Goal: Check status: Check status

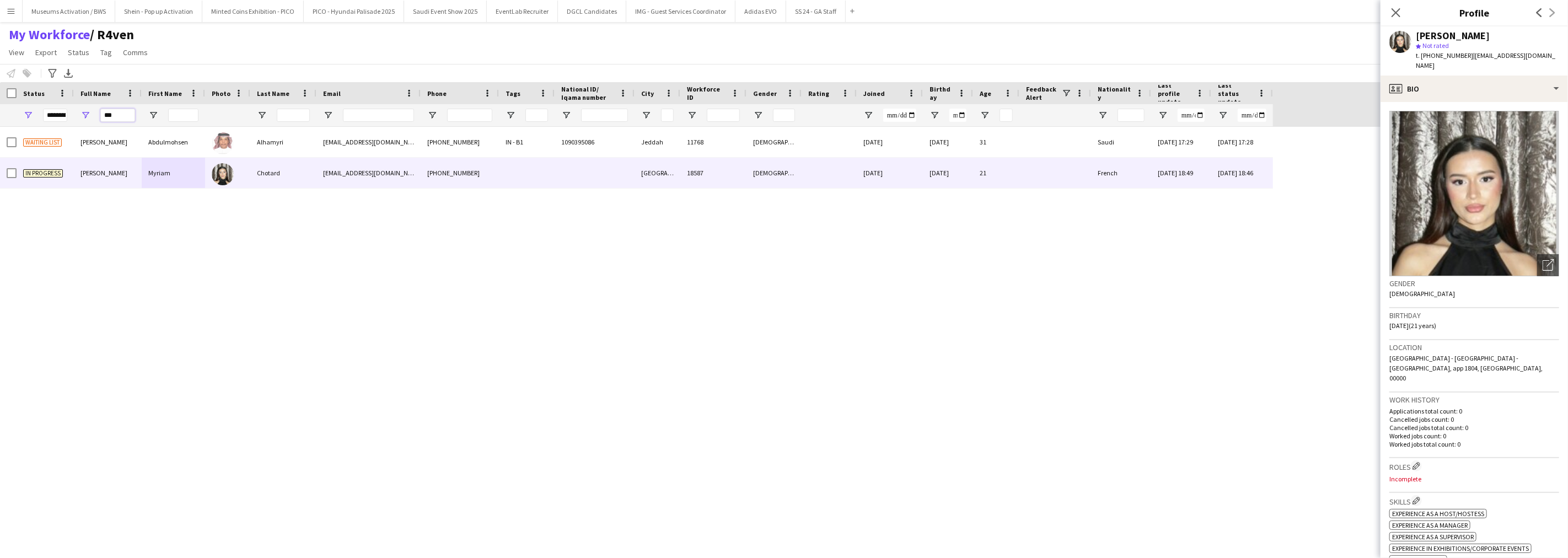
click at [124, 113] on input "***" at bounding box center [117, 115] width 35 height 13
click at [252, 40] on div "My Workforce / R4ven View Views Default view Musab Alamri Ninar Wannos Nouf Alo…" at bounding box center [784, 45] width 1568 height 38
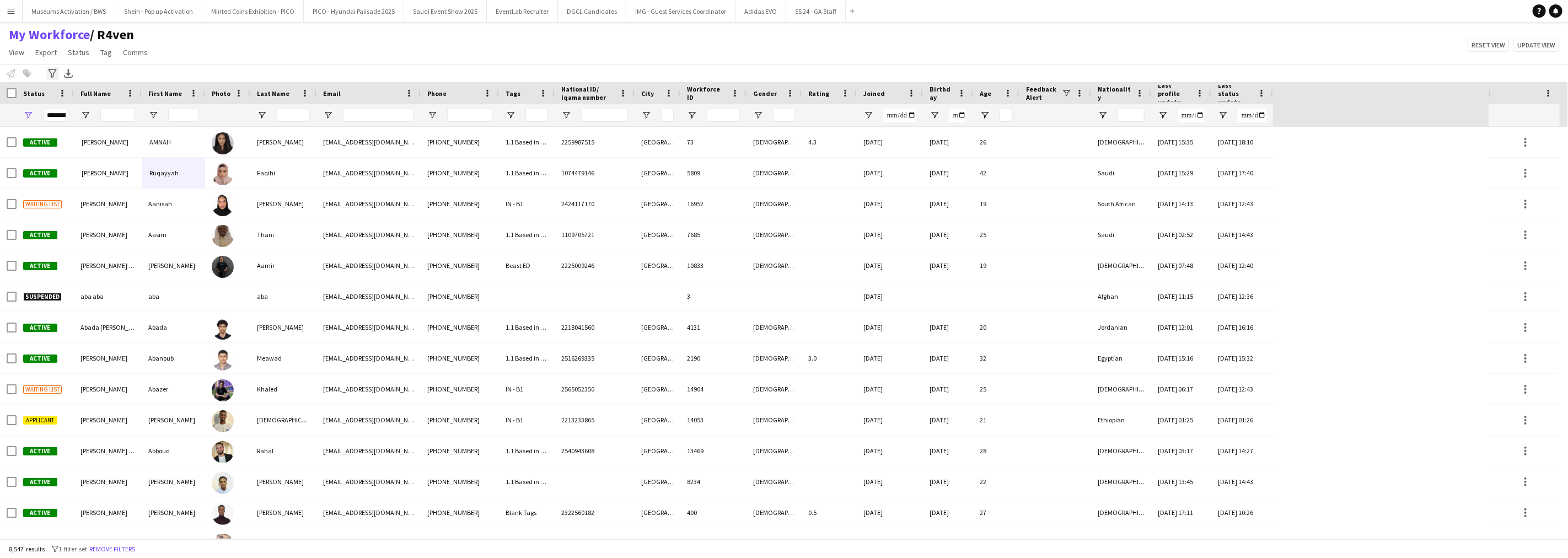
click at [54, 78] on div "Advanced filters" at bounding box center [52, 74] width 13 height 13
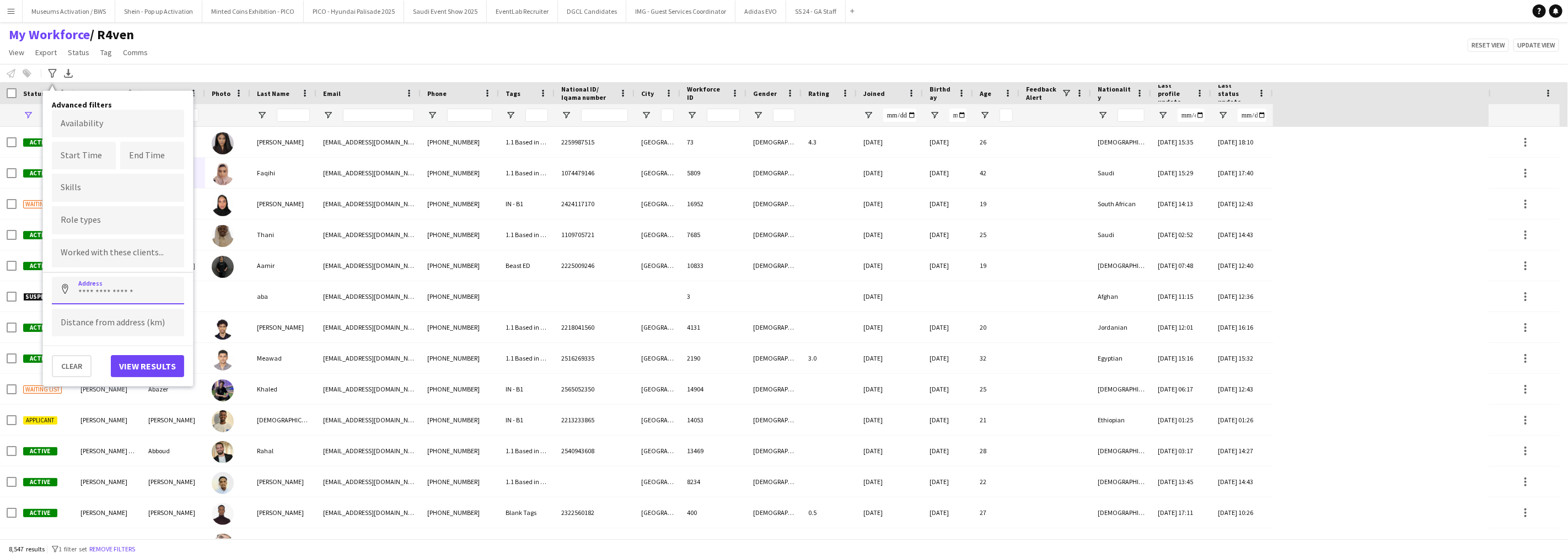
click at [90, 278] on input at bounding box center [117, 290] width 132 height 27
click at [95, 246] on div at bounding box center [117, 253] width 132 height 28
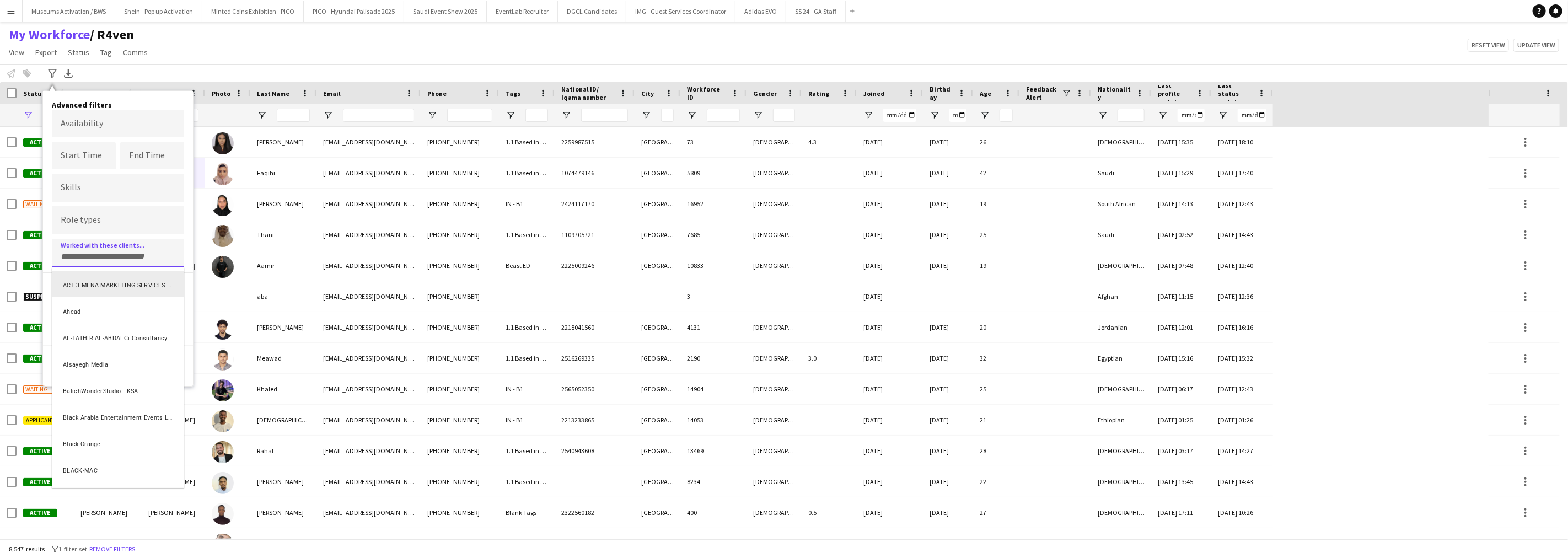
click at [114, 247] on div at bounding box center [784, 279] width 1568 height 558
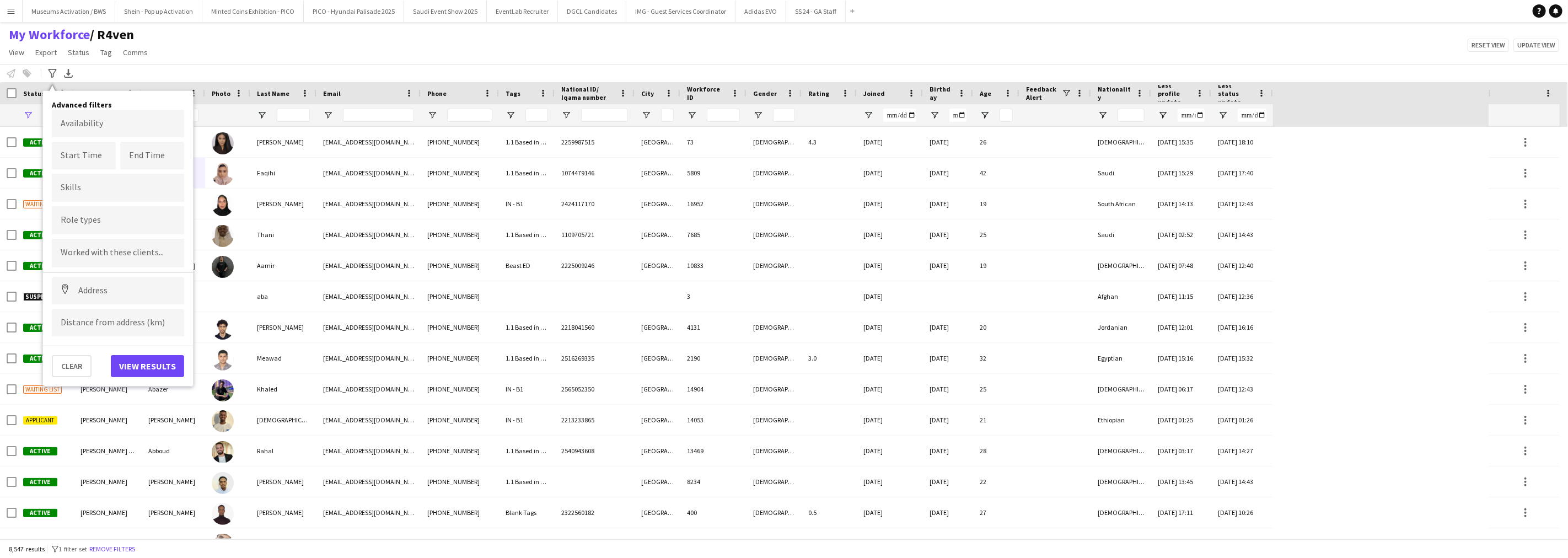
click at [114, 247] on form at bounding box center [118, 252] width 114 height 12
type input "***"
click at [114, 254] on div at bounding box center [784, 279] width 1568 height 558
click at [114, 254] on input "***" at bounding box center [118, 256] width 114 height 10
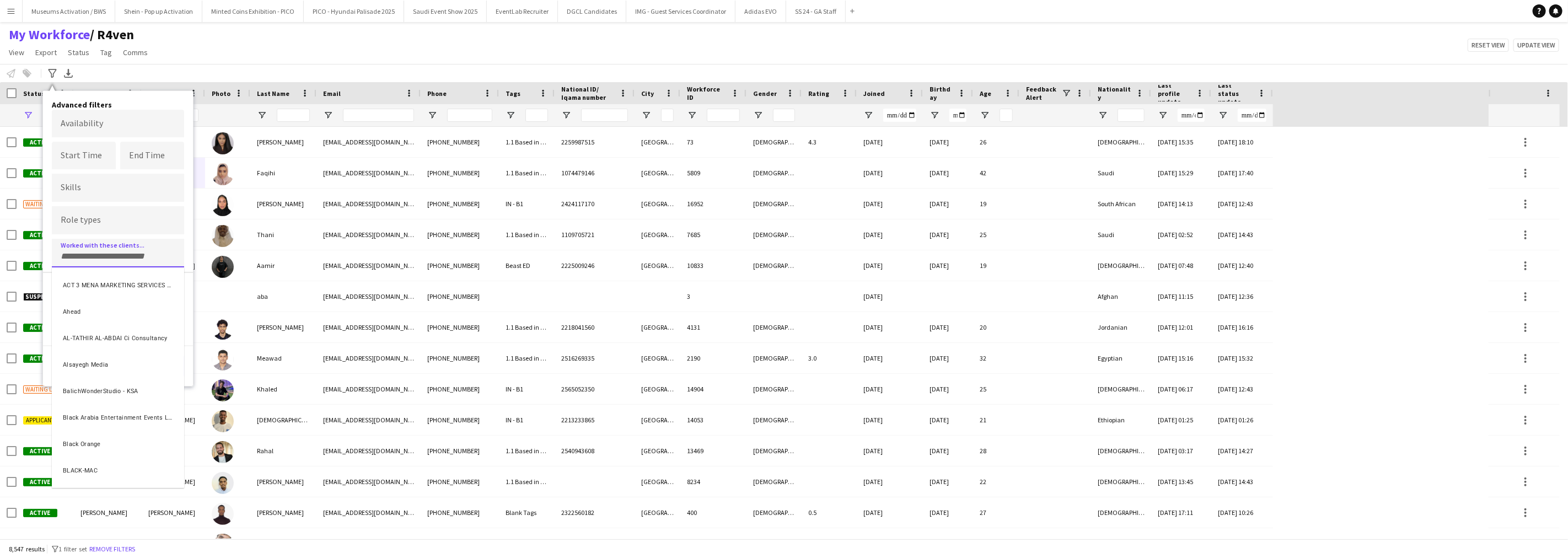
click at [191, 239] on div at bounding box center [784, 279] width 1568 height 558
click at [124, 257] on div at bounding box center [117, 253] width 132 height 28
click at [125, 273] on div "ACT 3 MENA MARKETING SERVICES L.L.C" at bounding box center [117, 284] width 132 height 26
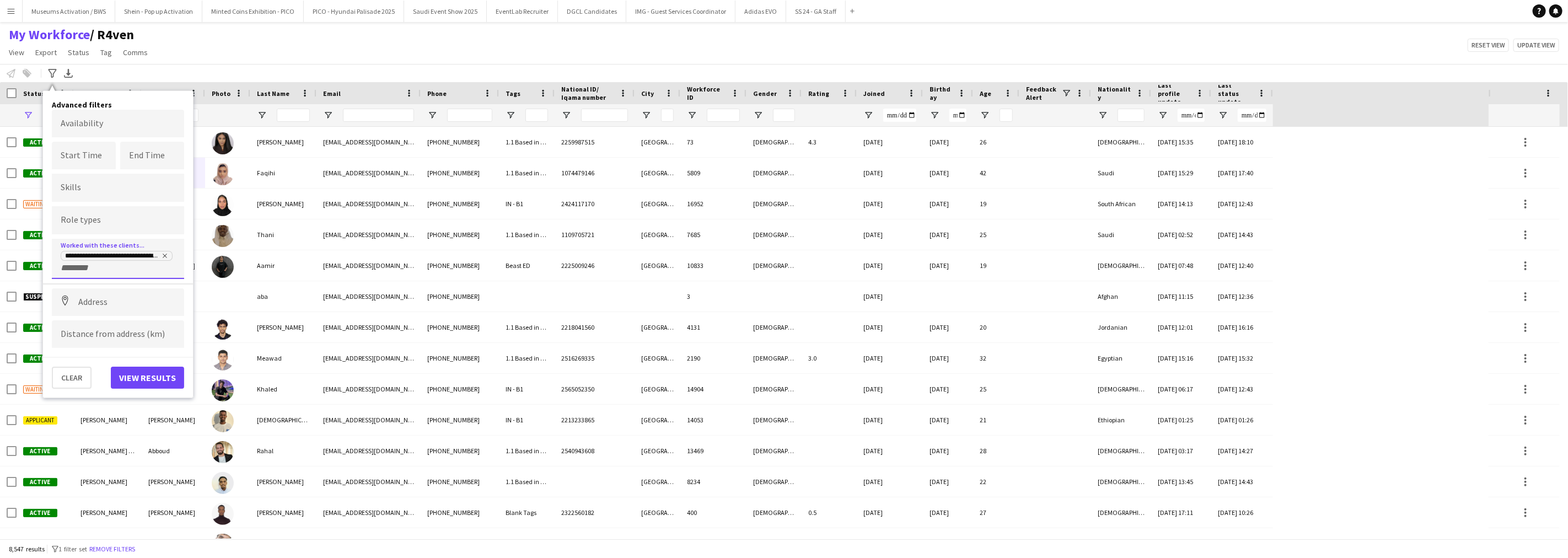
click at [121, 270] on div "**********" at bounding box center [118, 261] width 114 height 23
click at [120, 266] on div "**********" at bounding box center [118, 261] width 114 height 23
click at [77, 268] on input "+ Client" at bounding box center [84, 268] width 47 height 10
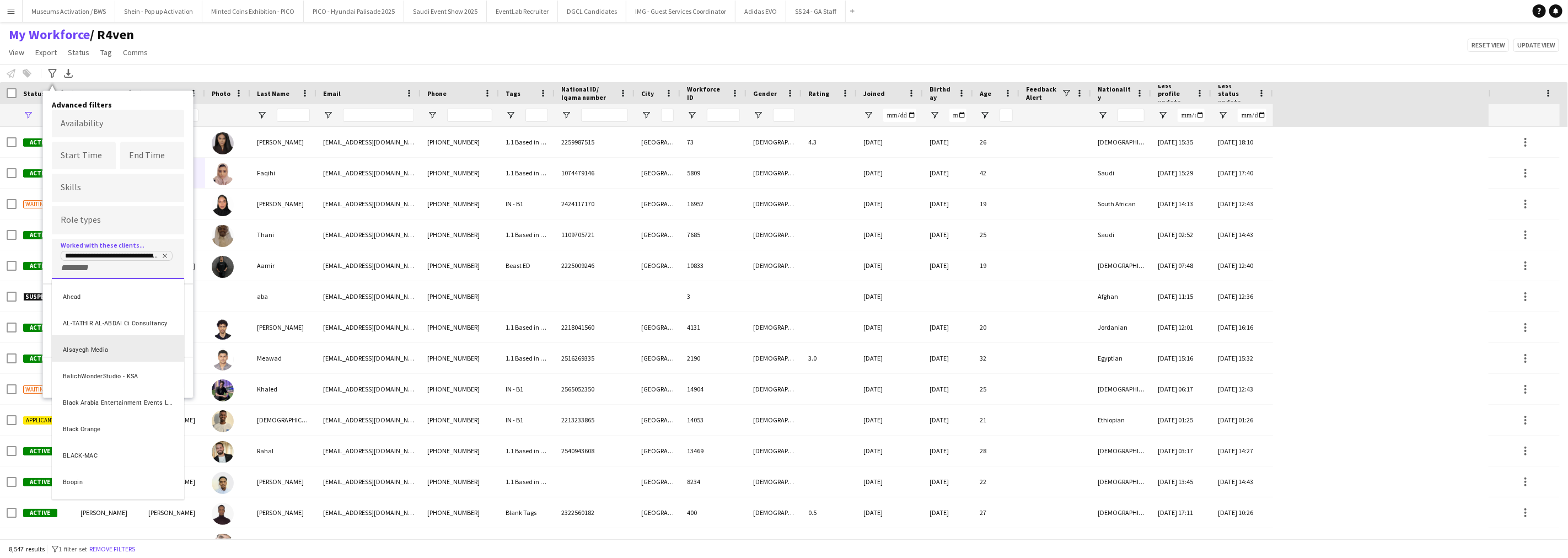
click at [91, 343] on div "Alsayegh Media" at bounding box center [117, 348] width 132 height 26
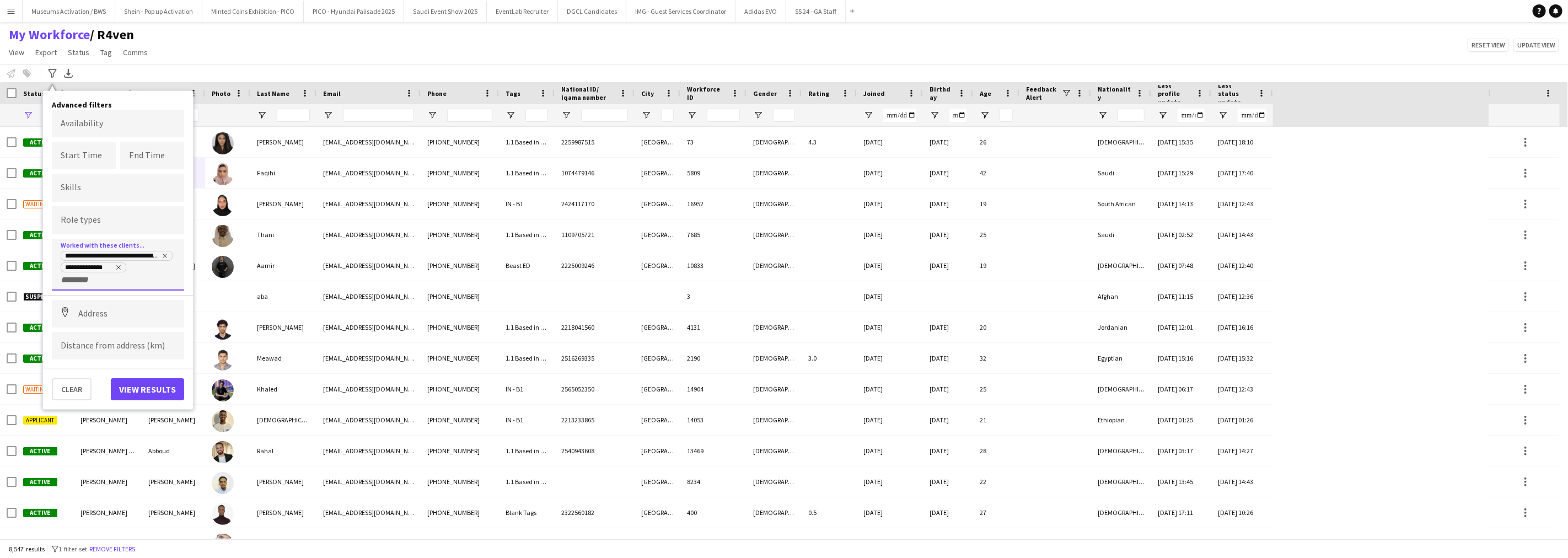
click at [85, 282] on div "**********" at bounding box center [117, 264] width 132 height 52
click at [72, 275] on input "+ Client" at bounding box center [84, 280] width 47 height 10
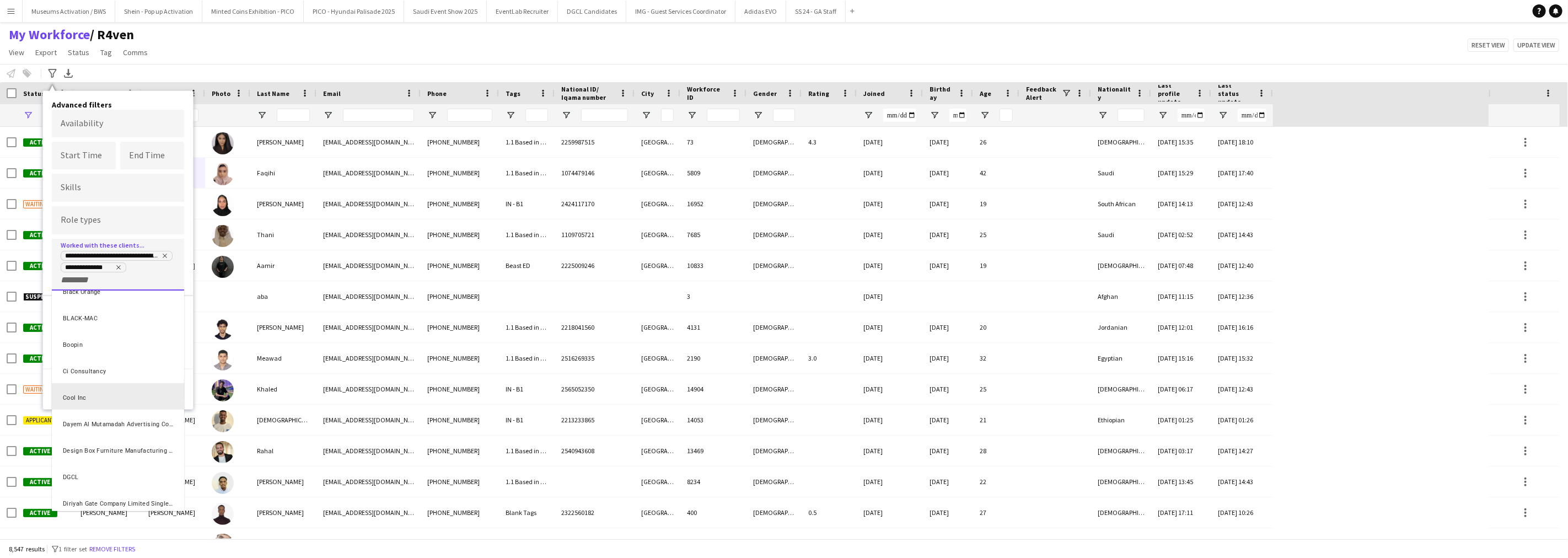
click at [106, 400] on div "Cool Inc" at bounding box center [117, 396] width 132 height 26
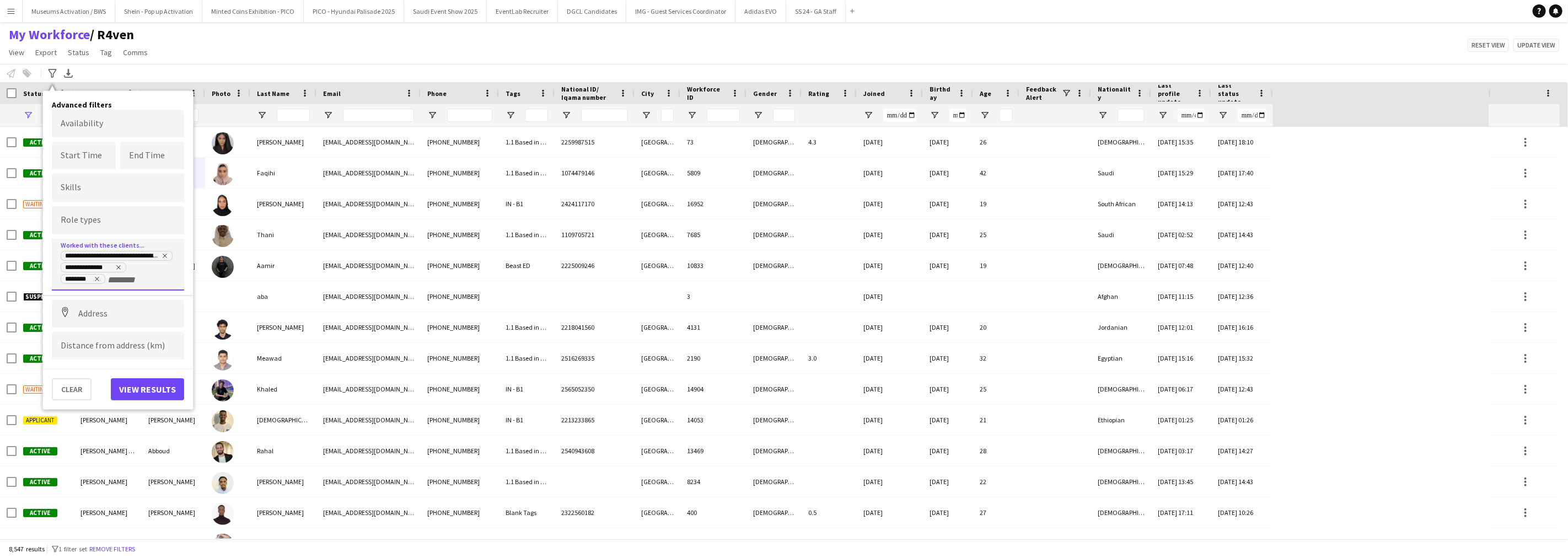
scroll to position [0, 0]
click at [112, 278] on input "+ Client" at bounding box center [131, 280] width 47 height 10
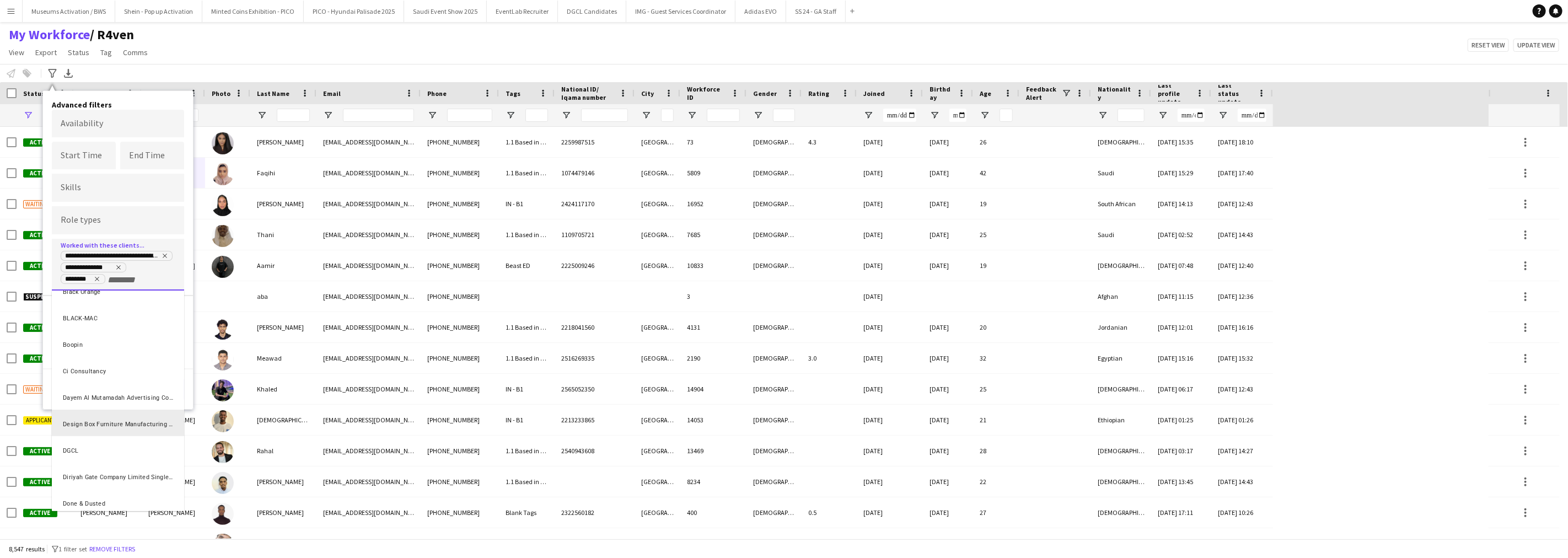
scroll to position [184, 0]
click at [103, 429] on div "Done & Dusted" at bounding box center [117, 441] width 132 height 26
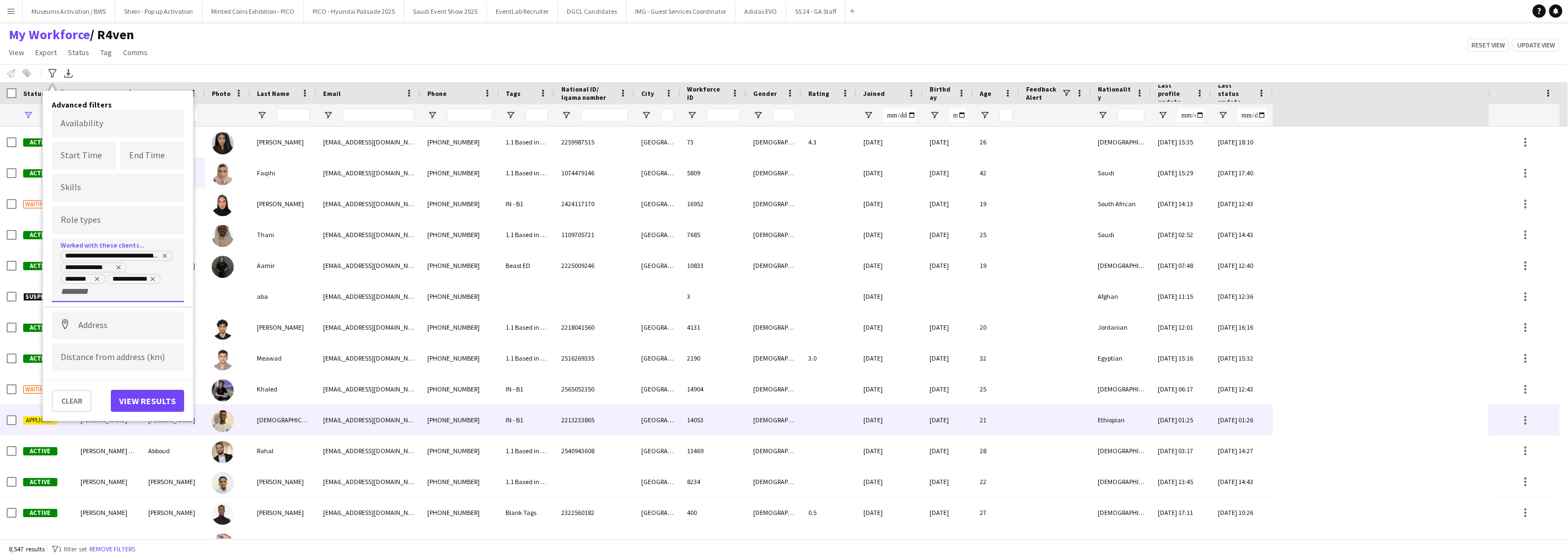
scroll to position [0, 0]
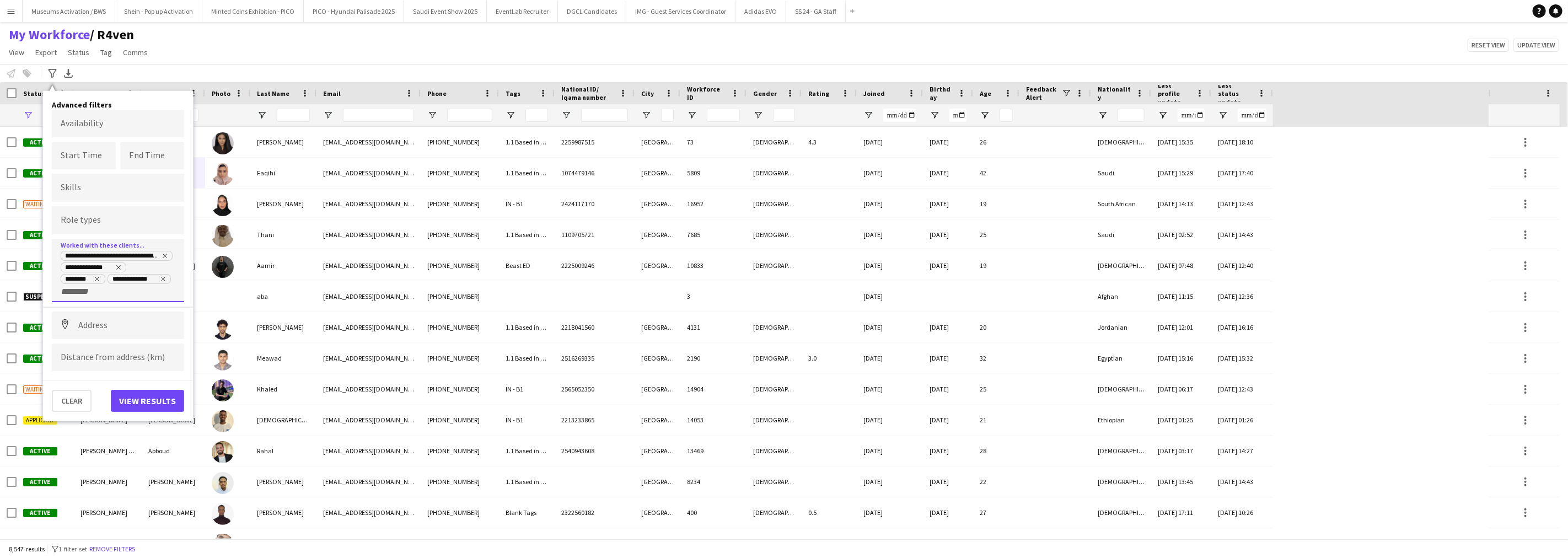
click at [79, 293] on input "+ Client" at bounding box center [84, 291] width 47 height 10
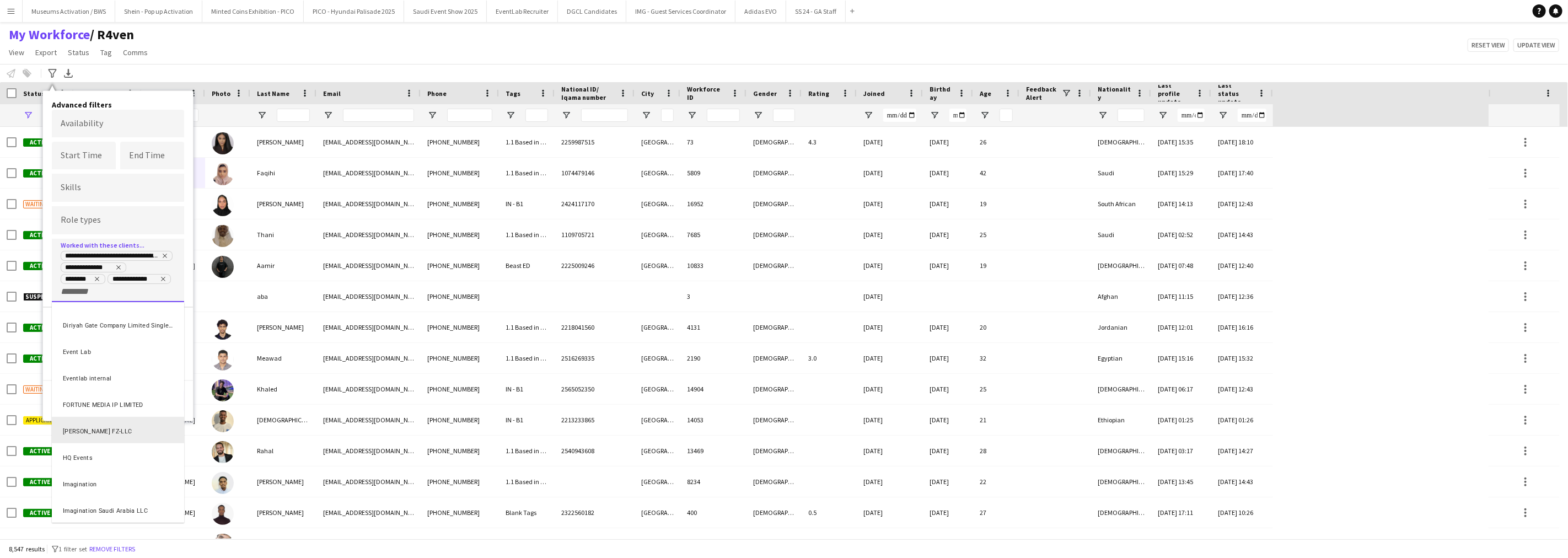
scroll to position [306, 0]
click at [111, 414] on div "George P Johnson FZ-LLC" at bounding box center [117, 409] width 132 height 26
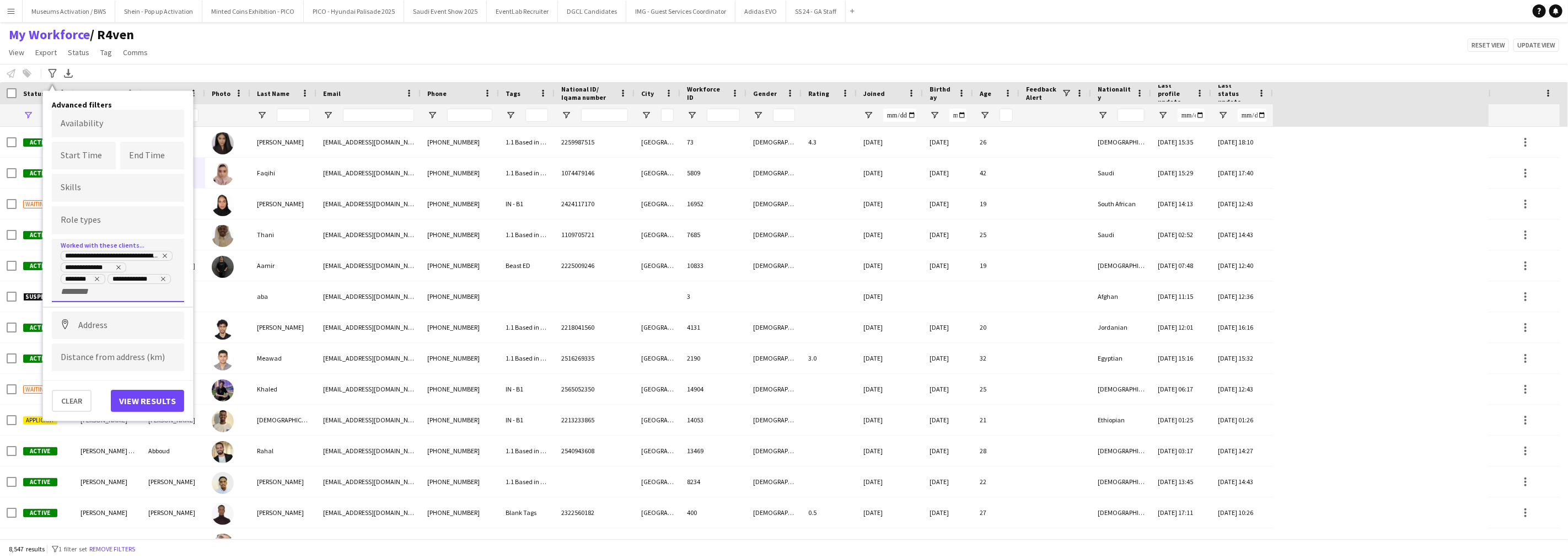
scroll to position [0, 0]
click at [64, 303] on input "+ Client" at bounding box center [84, 303] width 47 height 10
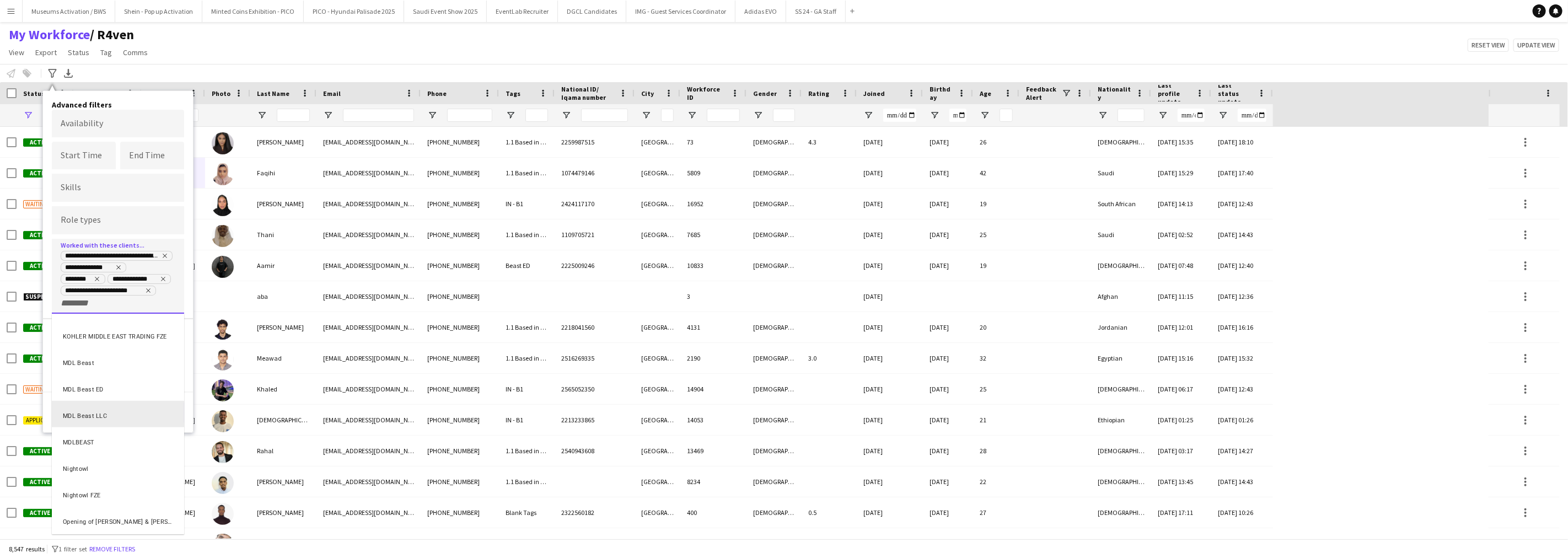
scroll to position [612, 0]
click at [84, 413] on div "Nightowl" at bounding box center [117, 405] width 132 height 26
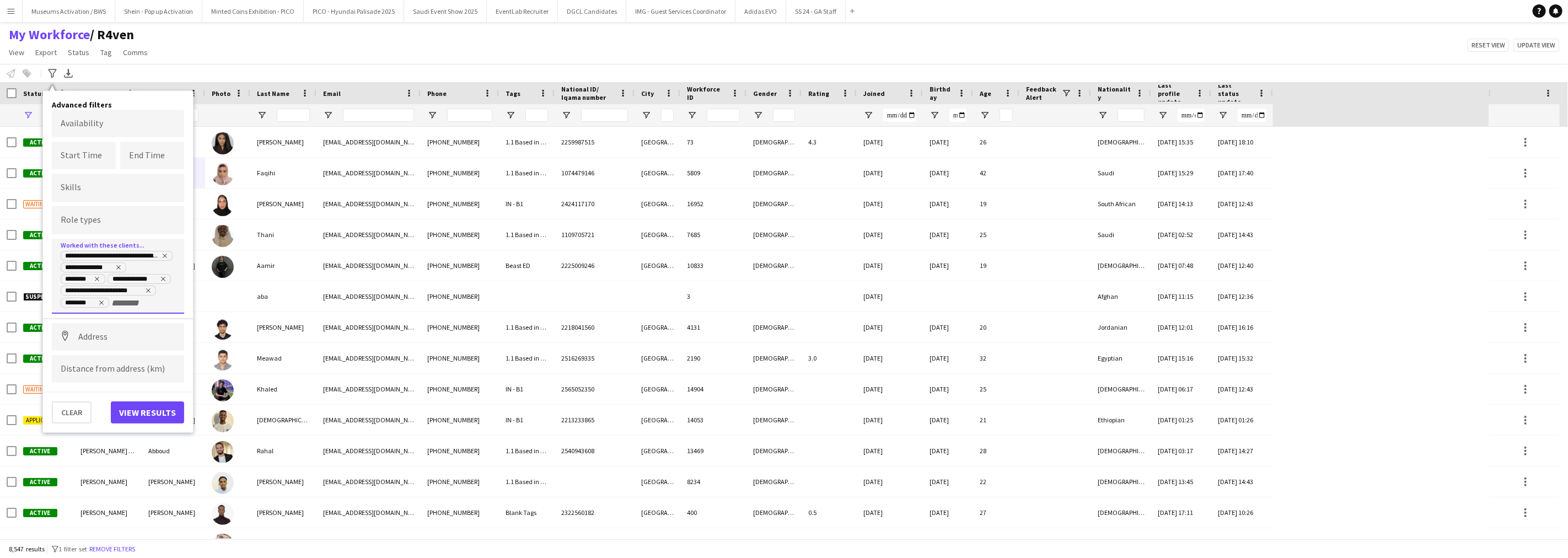
scroll to position [0, 0]
click at [107, 300] on tag-ripple at bounding box center [85, 304] width 47 height 9
click at [110, 300] on div "**********" at bounding box center [118, 279] width 114 height 58
click at [119, 305] on tag-input-form at bounding box center [135, 302] width 47 height 12
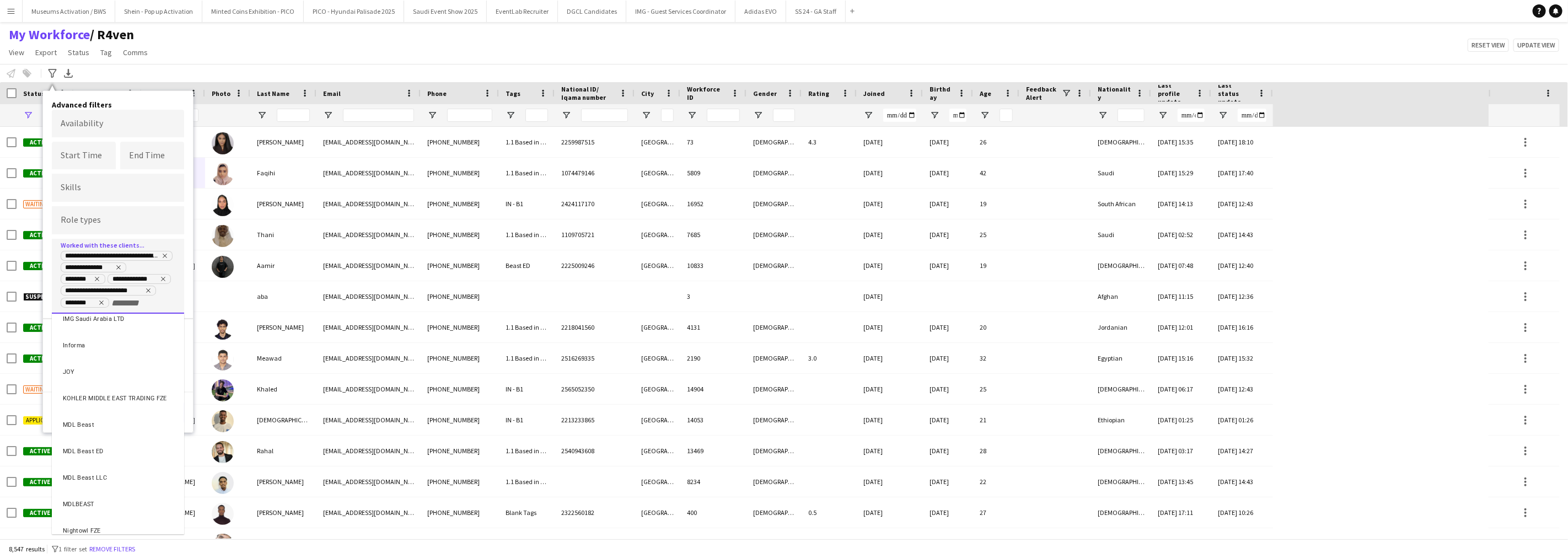
scroll to position [551, 0]
click at [69, 470] on div "Nightowl FZE" at bounding box center [117, 466] width 132 height 26
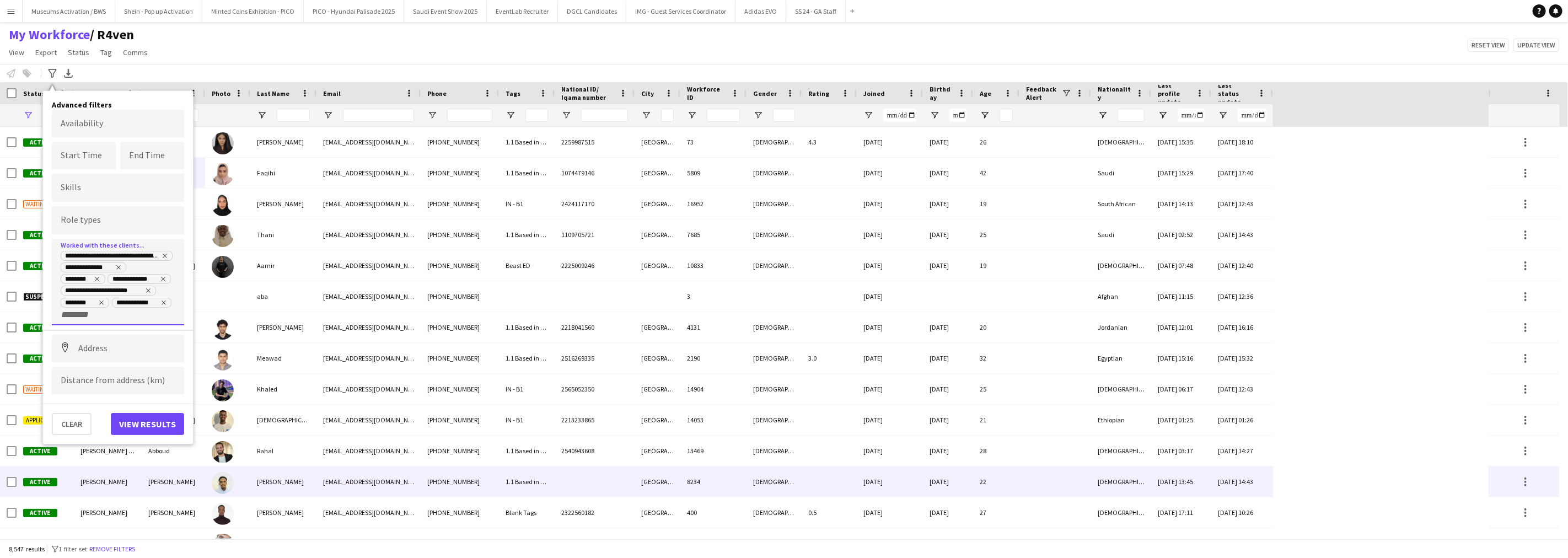
scroll to position [0, 0]
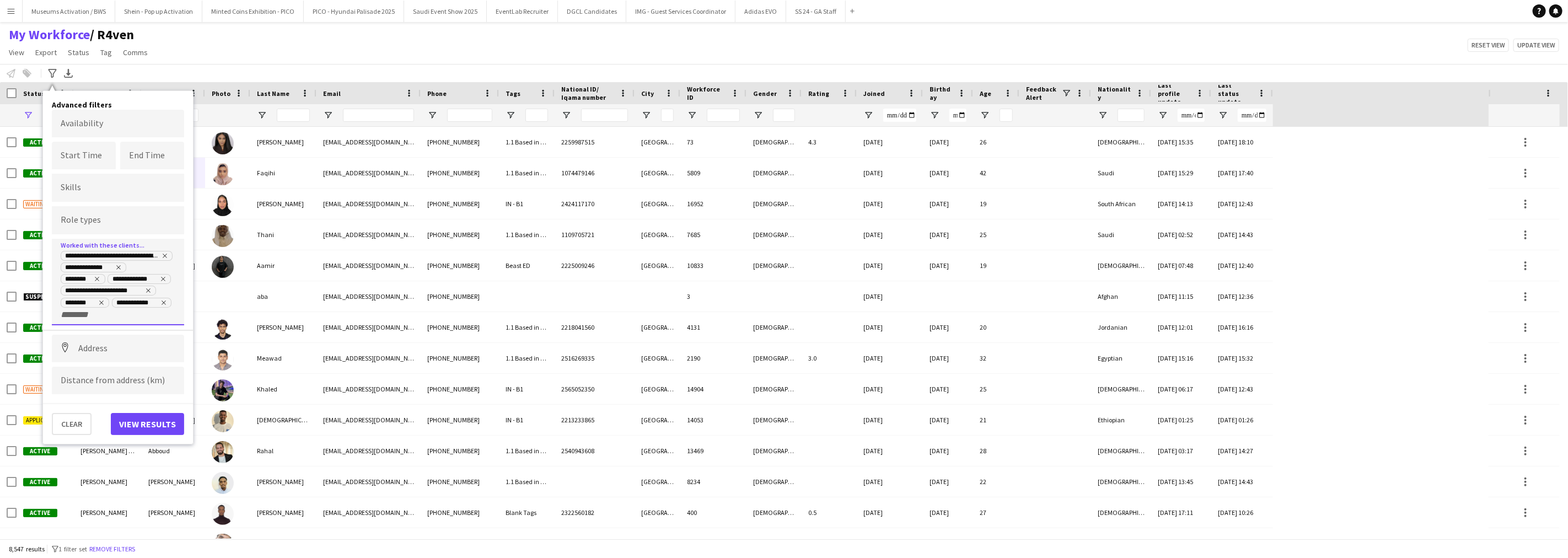
click at [105, 315] on input "+ Client" at bounding box center [84, 315] width 47 height 10
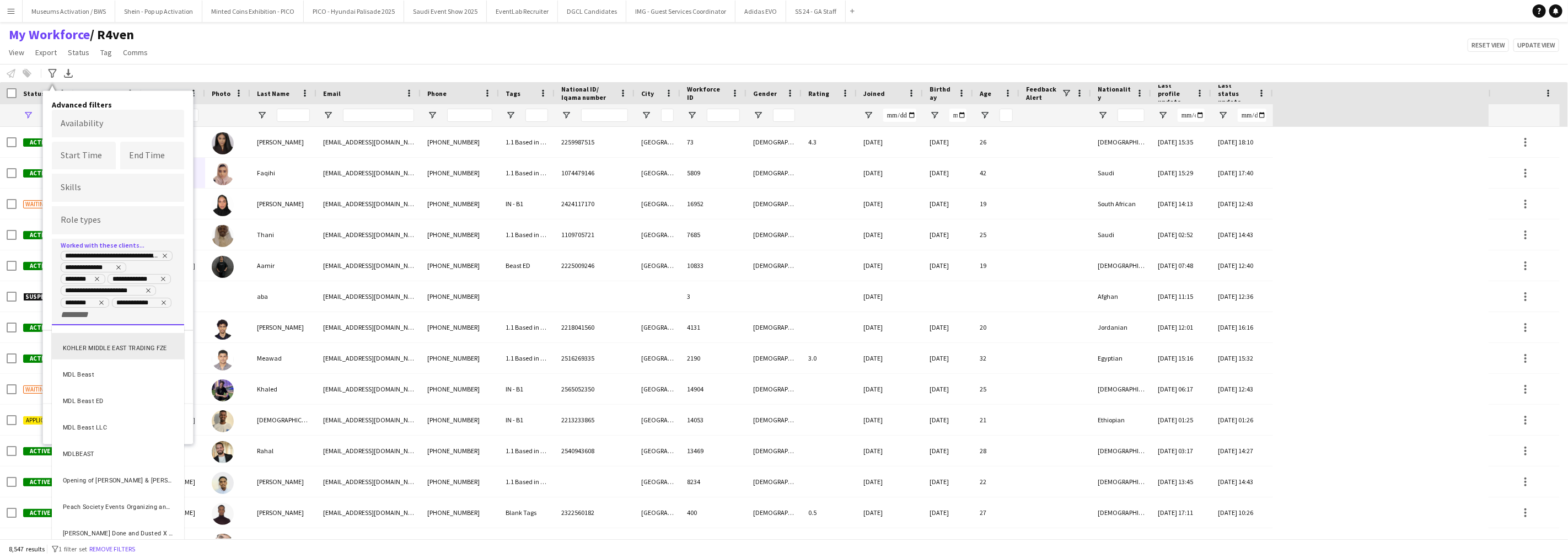
scroll to position [612, 0]
click at [96, 444] on div "Peach Society Events Organizing and Managing LLC" at bounding box center [117, 443] width 132 height 26
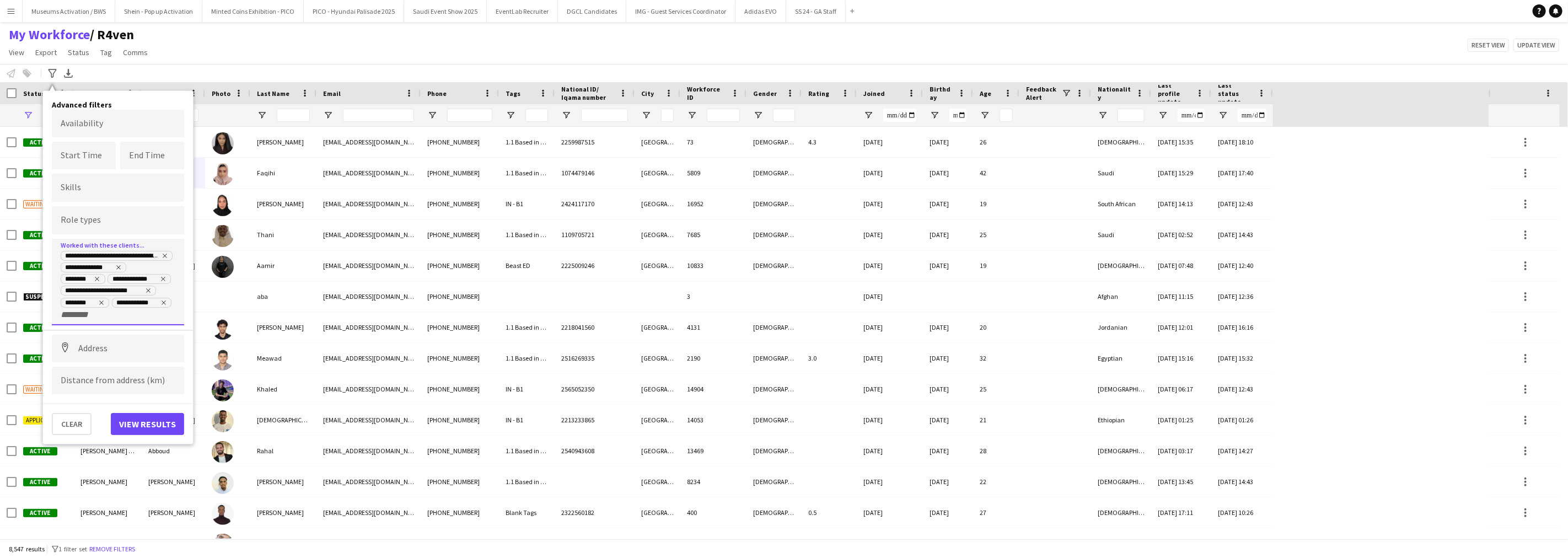
scroll to position [0, 0]
click at [71, 327] on input "+ Client" at bounding box center [84, 326] width 47 height 10
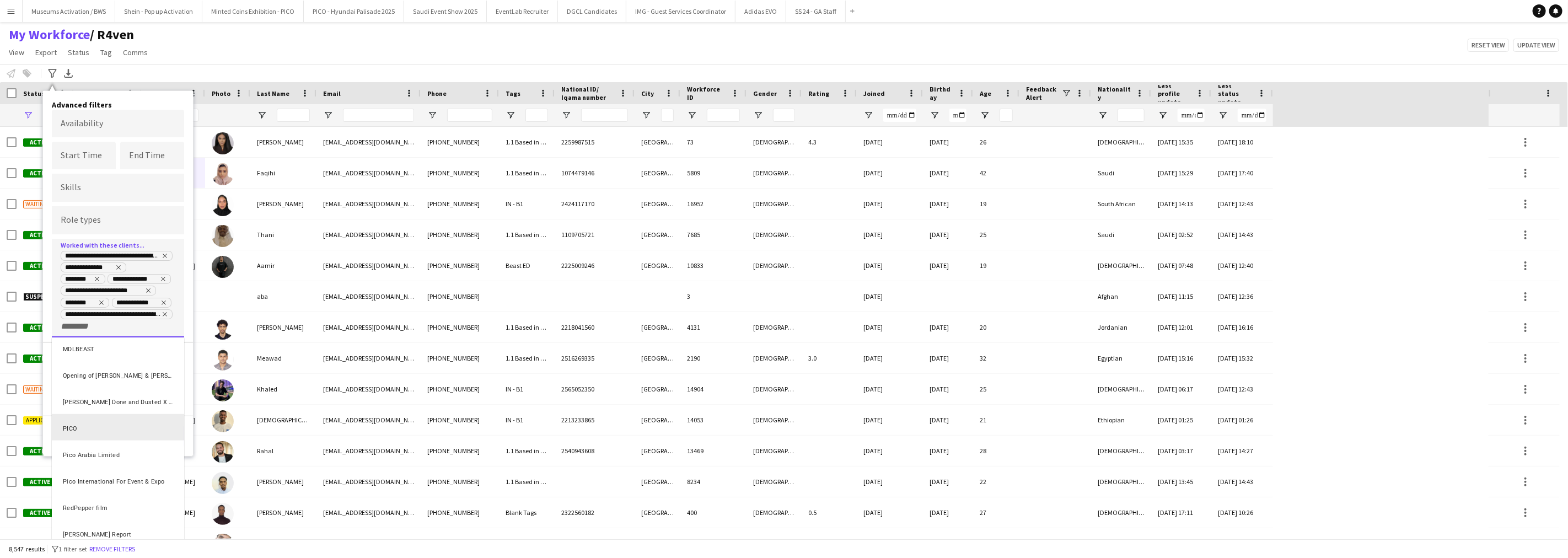
scroll to position [674, 0]
click at [101, 383] on div "PHIL WILDING Done and Dusted X Limited" at bounding box center [117, 394] width 132 height 26
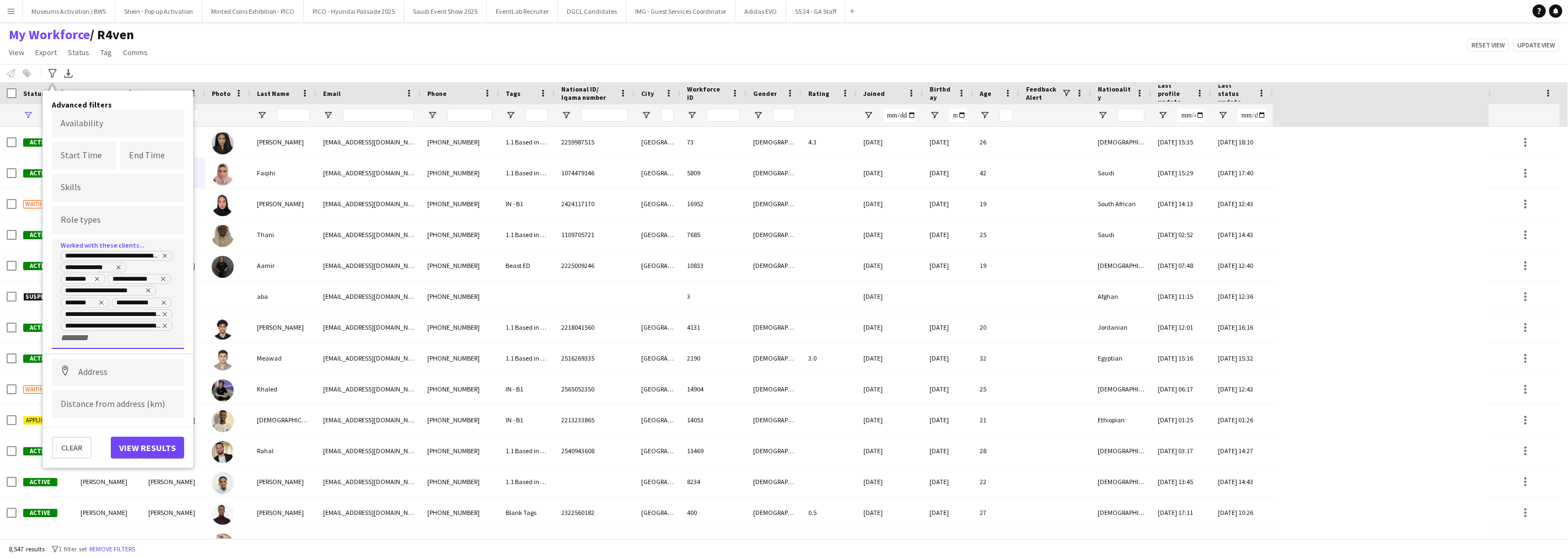
click at [67, 337] on input "+ Client" at bounding box center [84, 338] width 47 height 10
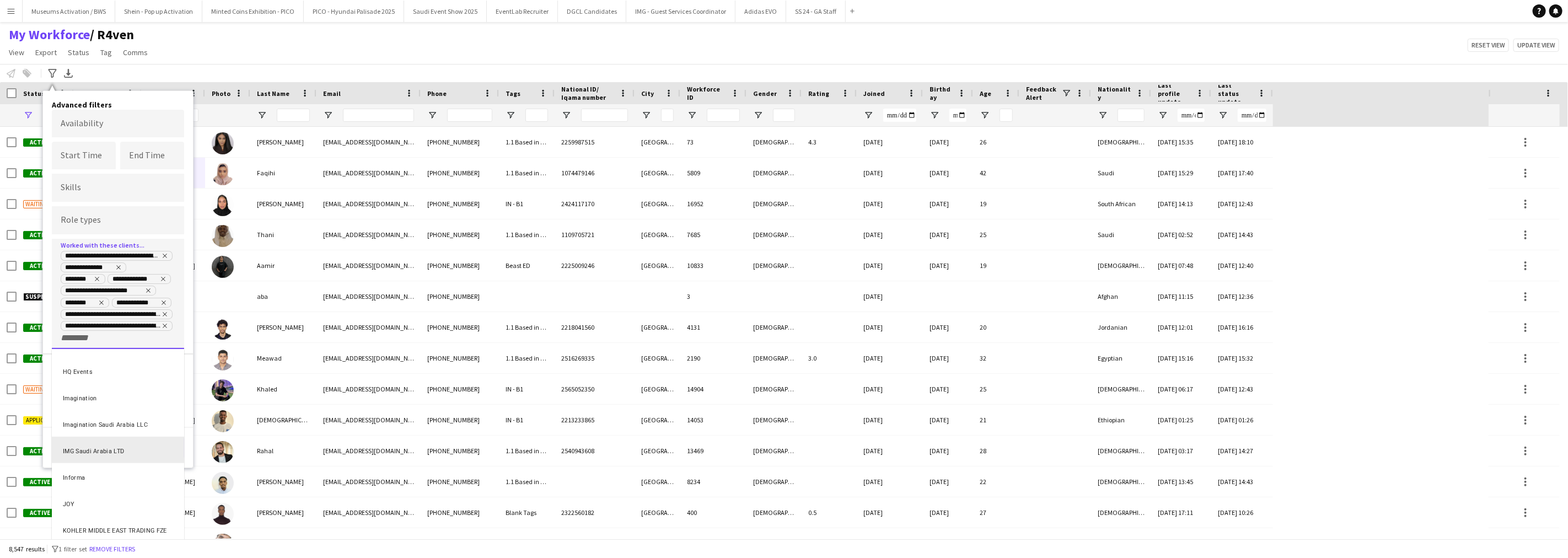
scroll to position [367, 0]
click at [97, 382] on div "HQ Events" at bounding box center [117, 395] width 132 height 26
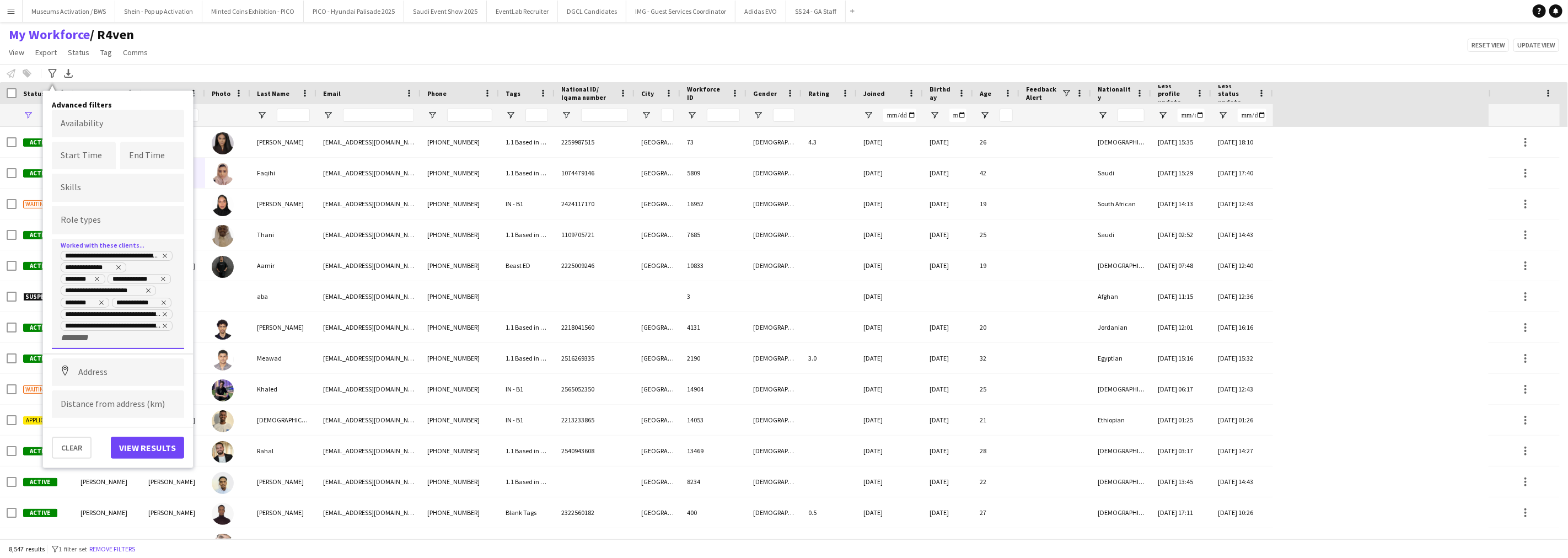
scroll to position [0, 0]
click at [116, 337] on input "+ Client" at bounding box center [136, 338] width 47 height 10
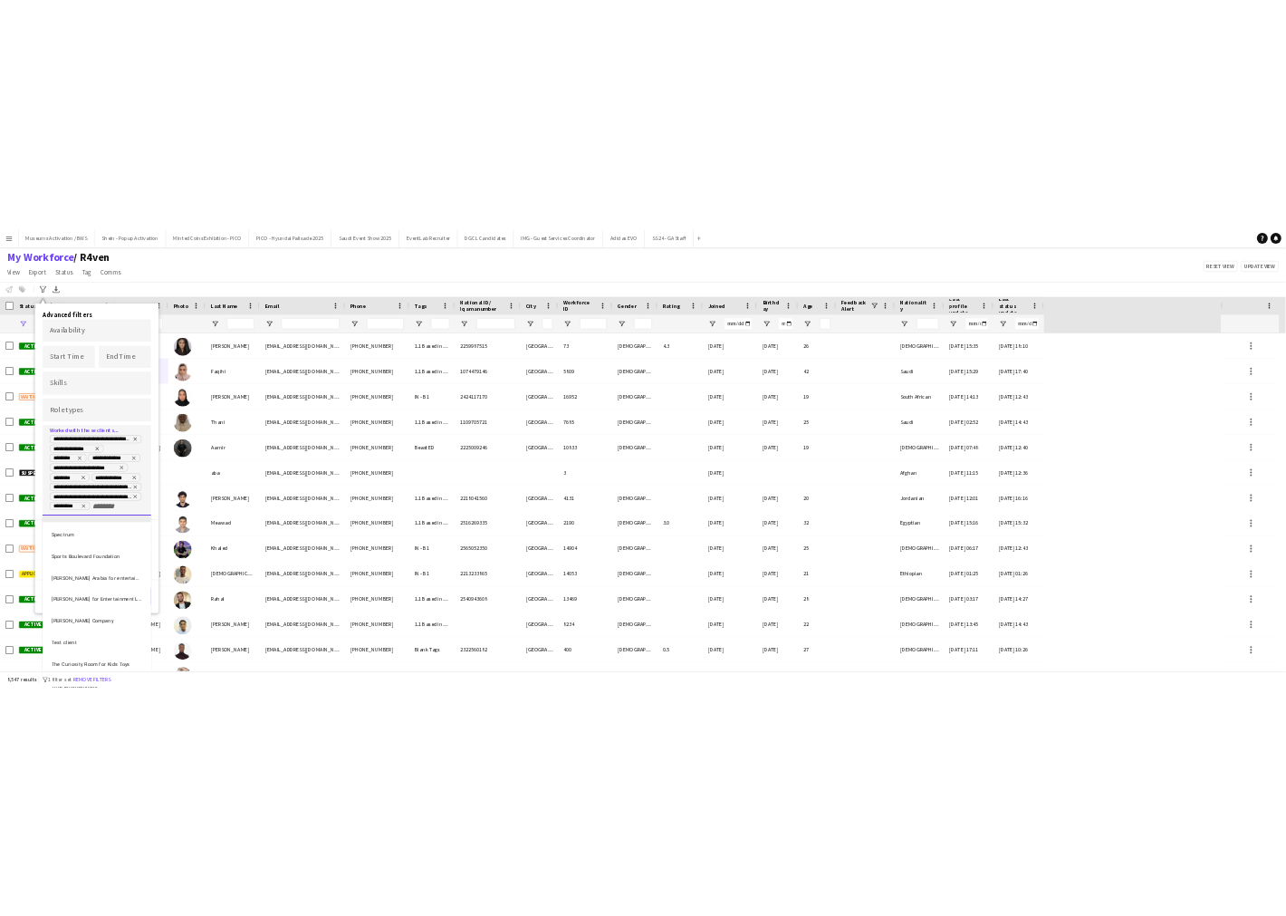
scroll to position [1604, 0]
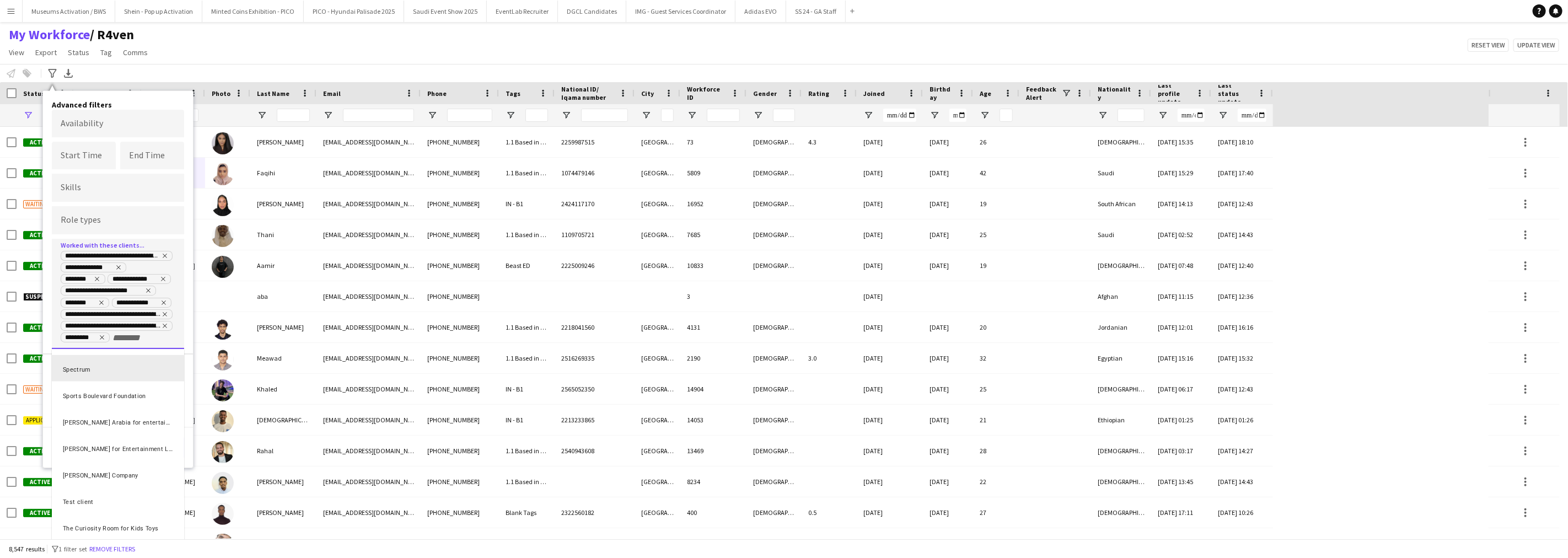
click at [164, 221] on div at bounding box center [784, 279] width 1568 height 558
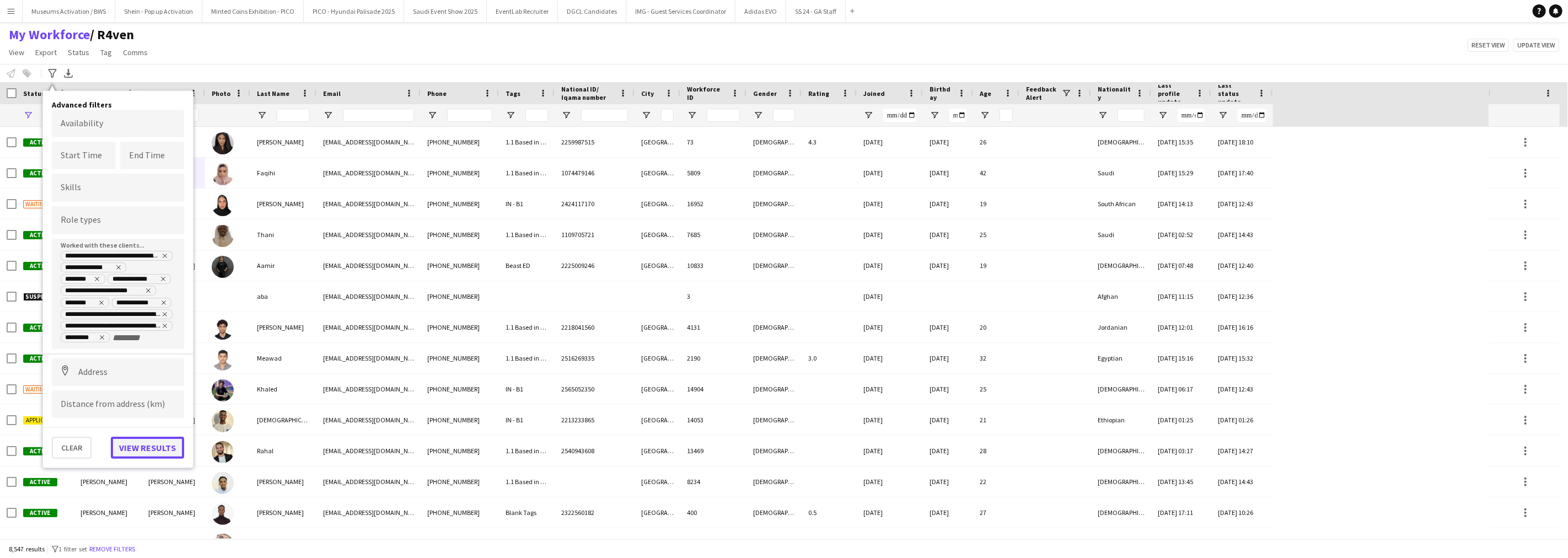
click at [136, 437] on button "View results" at bounding box center [147, 447] width 73 height 22
type input "**********"
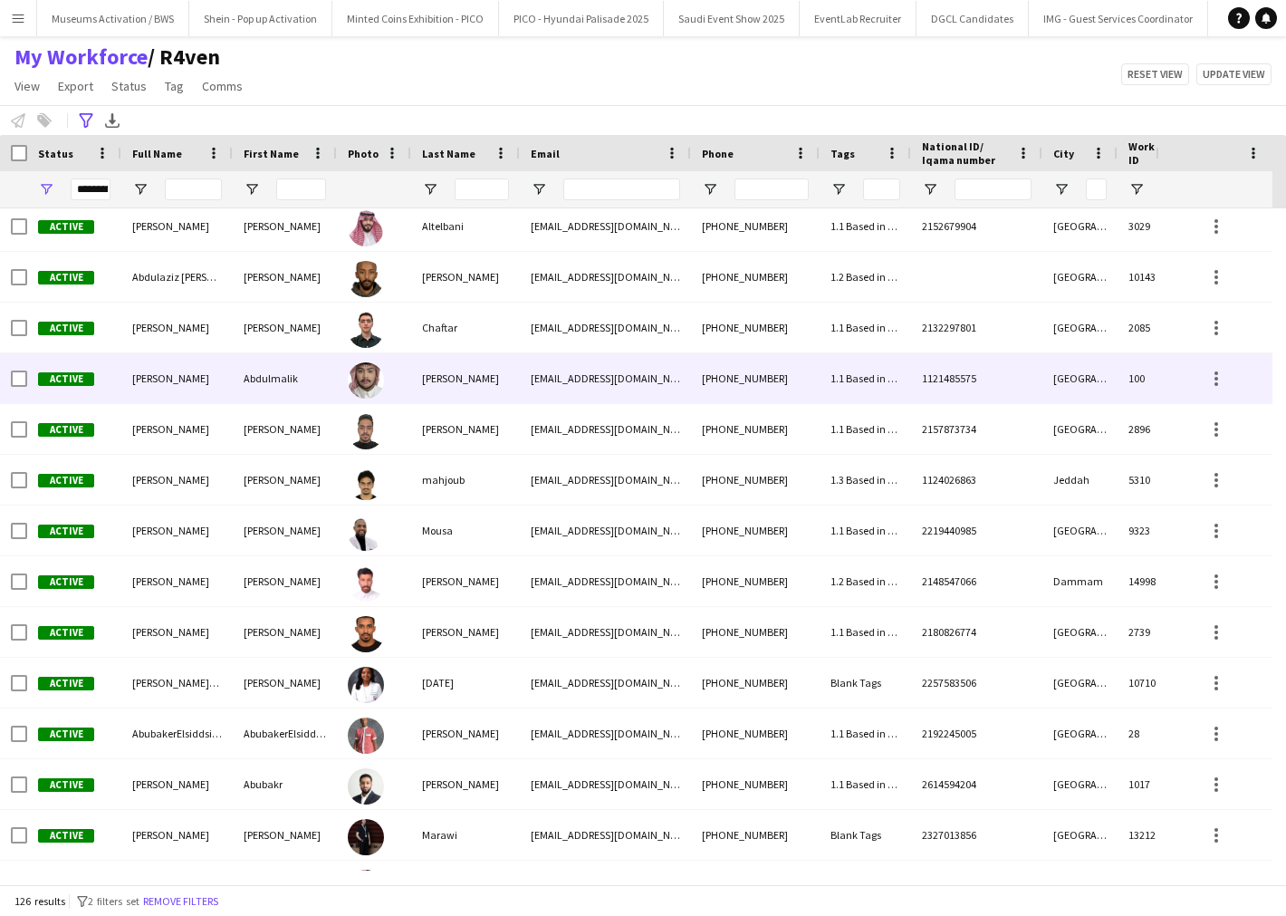
scroll to position [302, 0]
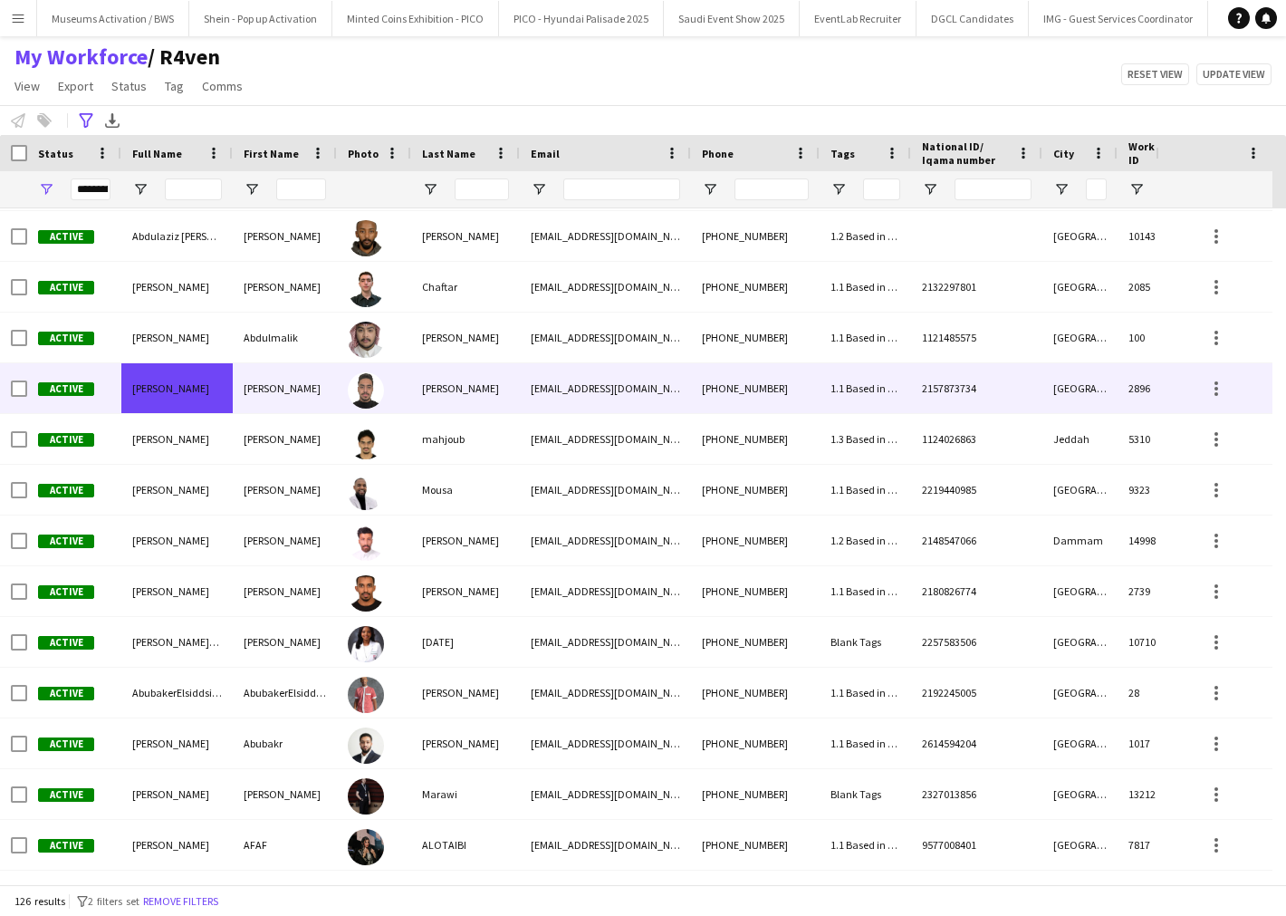
drag, startPoint x: 187, startPoint y: 392, endPoint x: 194, endPoint y: 385, distance: 10.2
click at [194, 385] on span "Abdulrahman Hassan" at bounding box center [170, 388] width 77 height 14
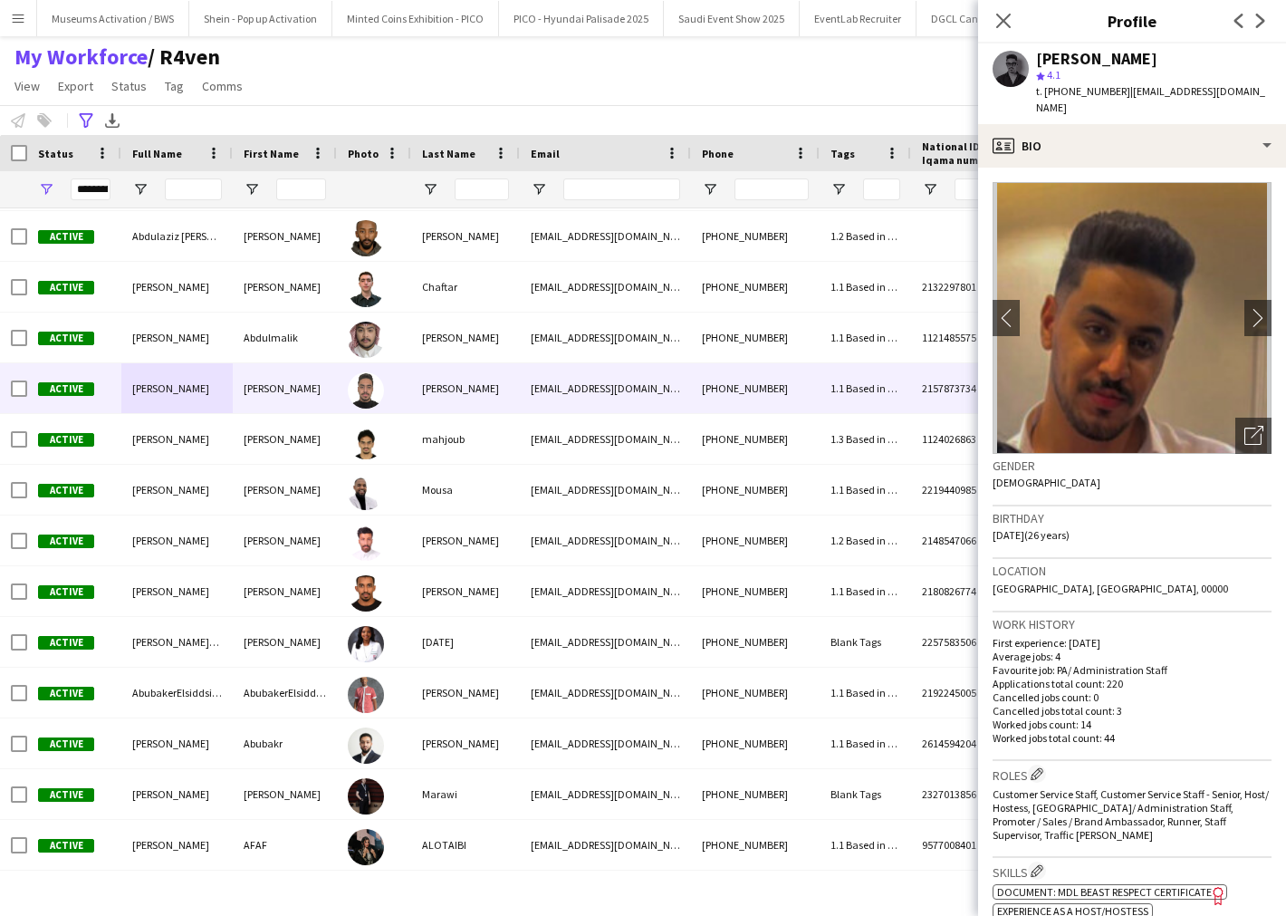
click at [989, 20] on div "Close pop-in" at bounding box center [1003, 21] width 51 height 42
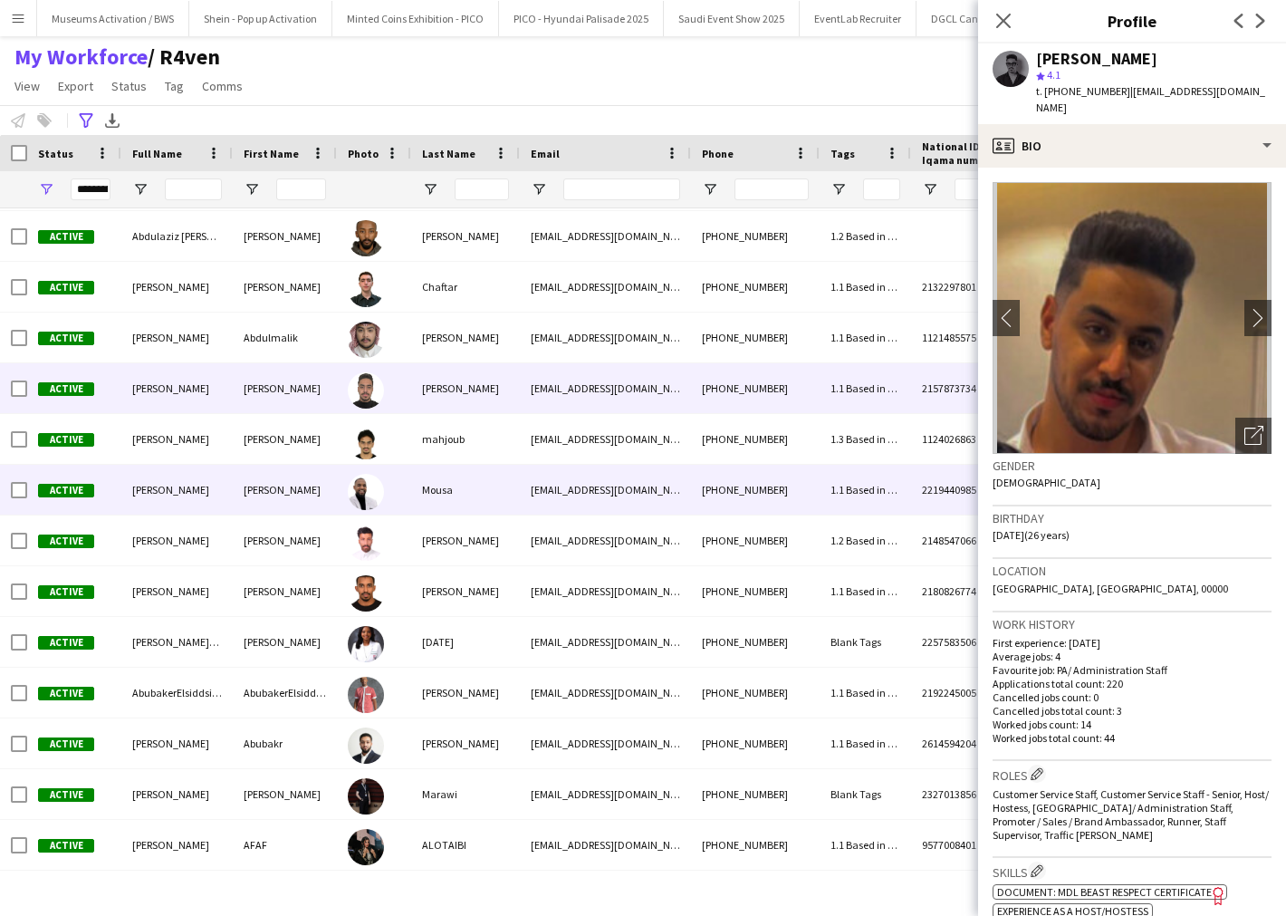
drag, startPoint x: 191, startPoint y: 477, endPoint x: 197, endPoint y: 485, distance: 9.6
click at [199, 485] on div "Abdulrahman Mousa" at bounding box center [176, 490] width 111 height 50
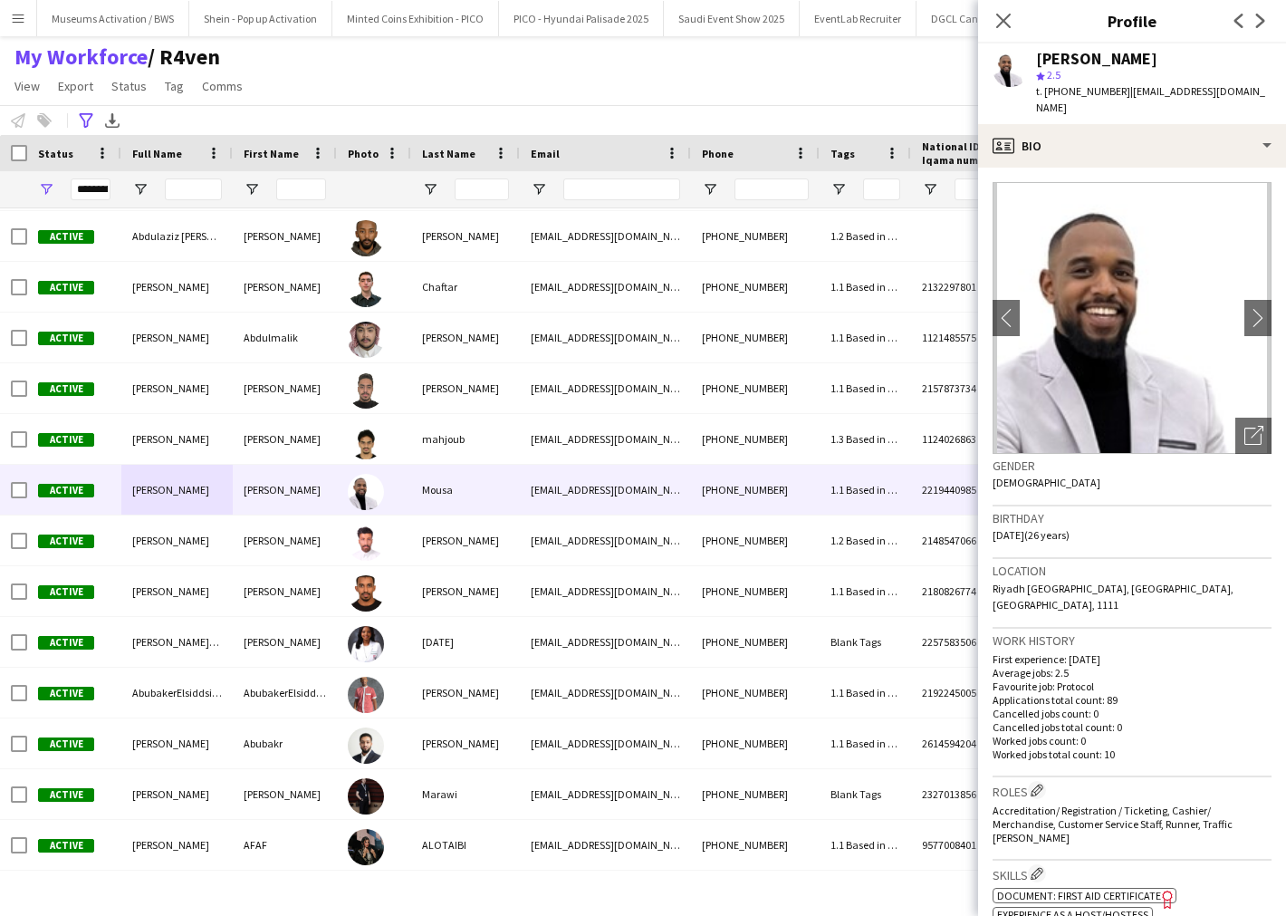
click at [1106, 93] on span "t. +966551461106" at bounding box center [1083, 91] width 94 height 14
copy span "966551461106"
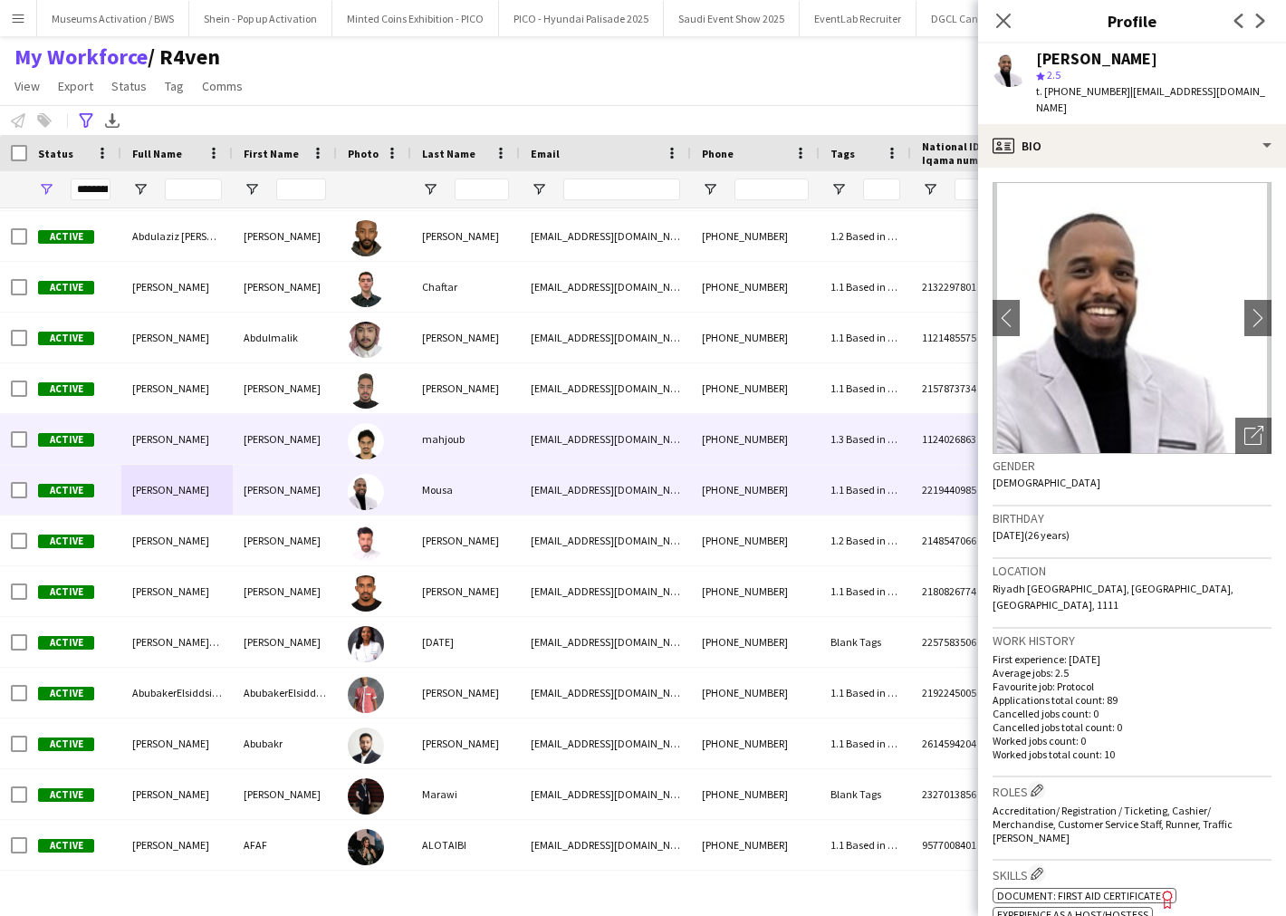
scroll to position [402, 0]
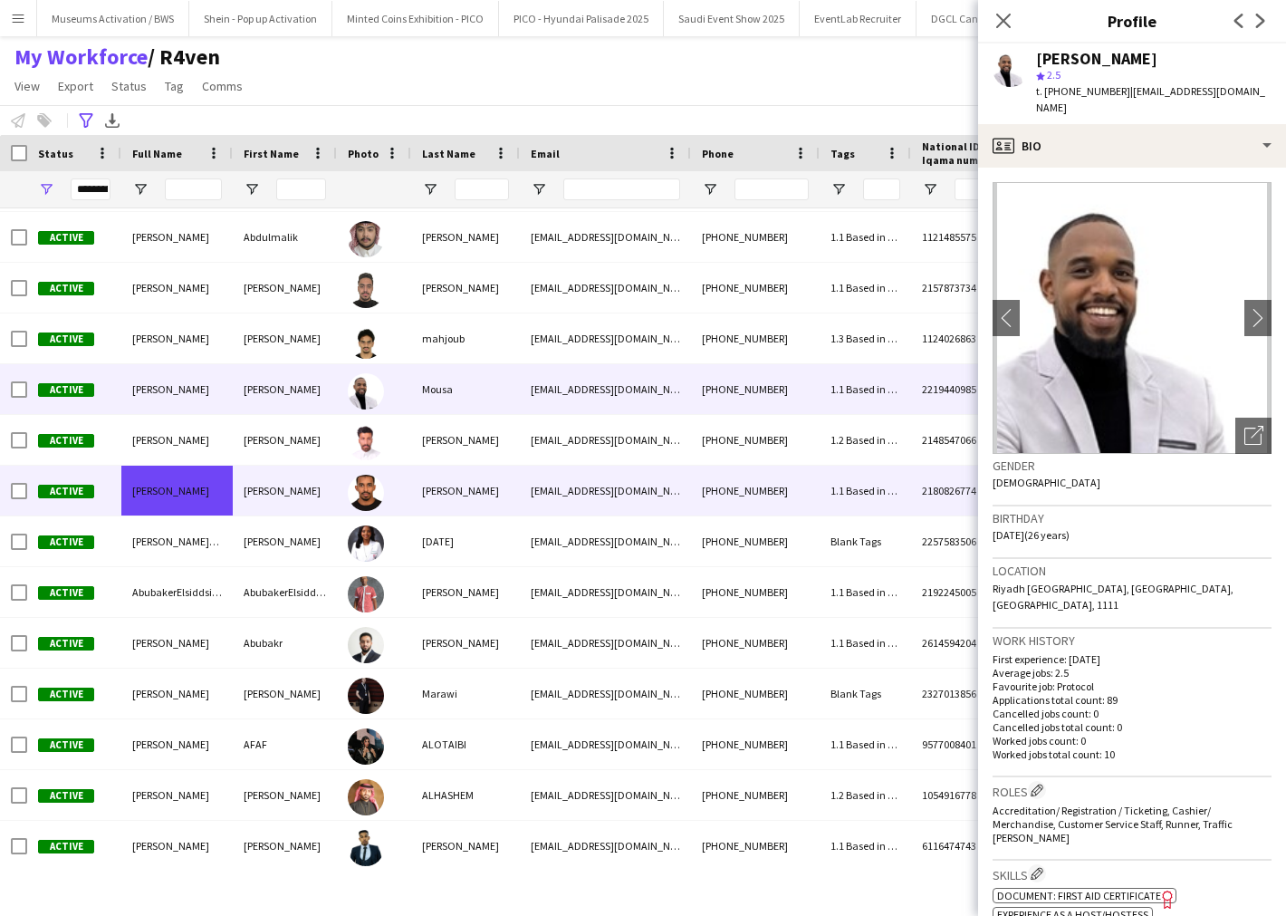
click at [164, 481] on div "Abdulrhman Ali" at bounding box center [176, 491] width 111 height 50
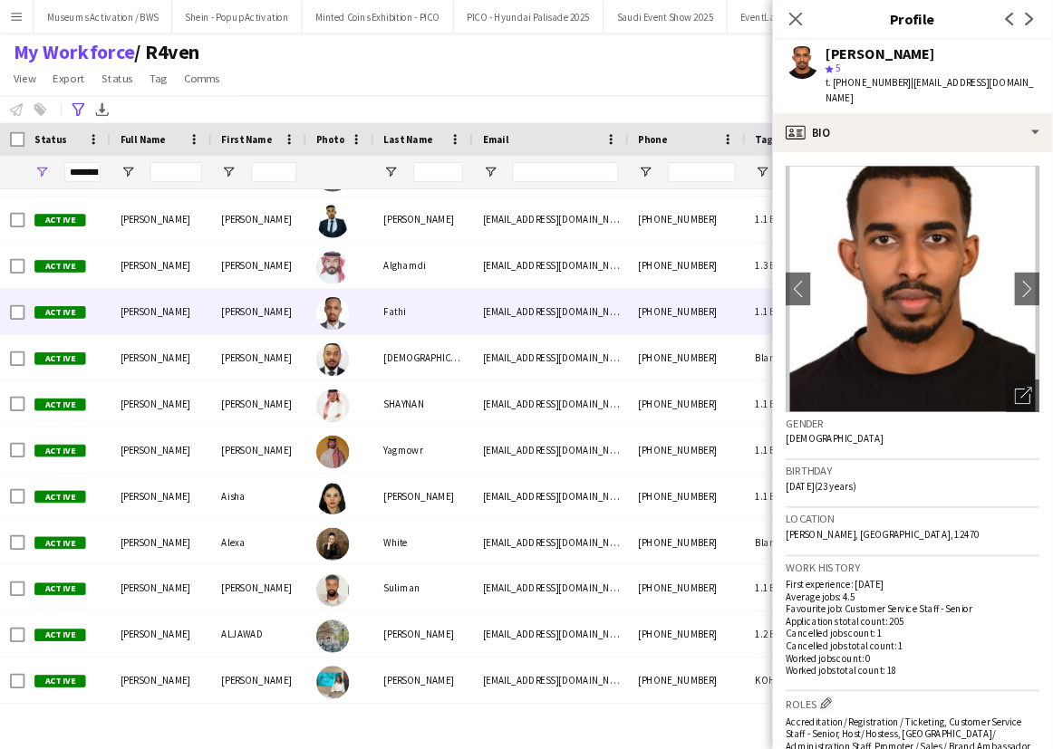
scroll to position [1006, 0]
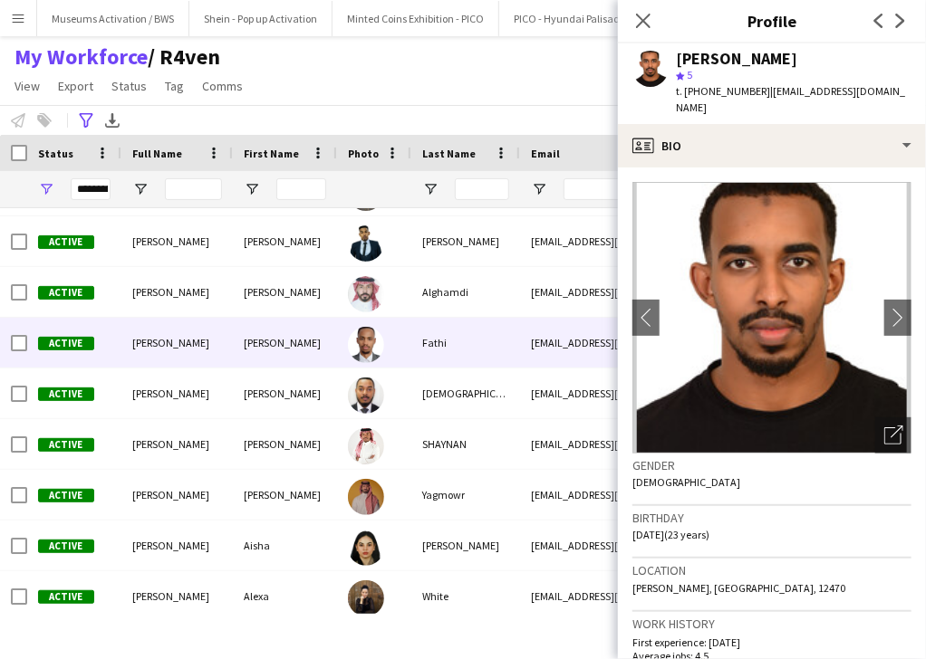
drag, startPoint x: 170, startPoint y: 333, endPoint x: 188, endPoint y: 333, distance: 18.1
click at [190, 333] on div "Ahmed Fathi" at bounding box center [176, 343] width 111 height 50
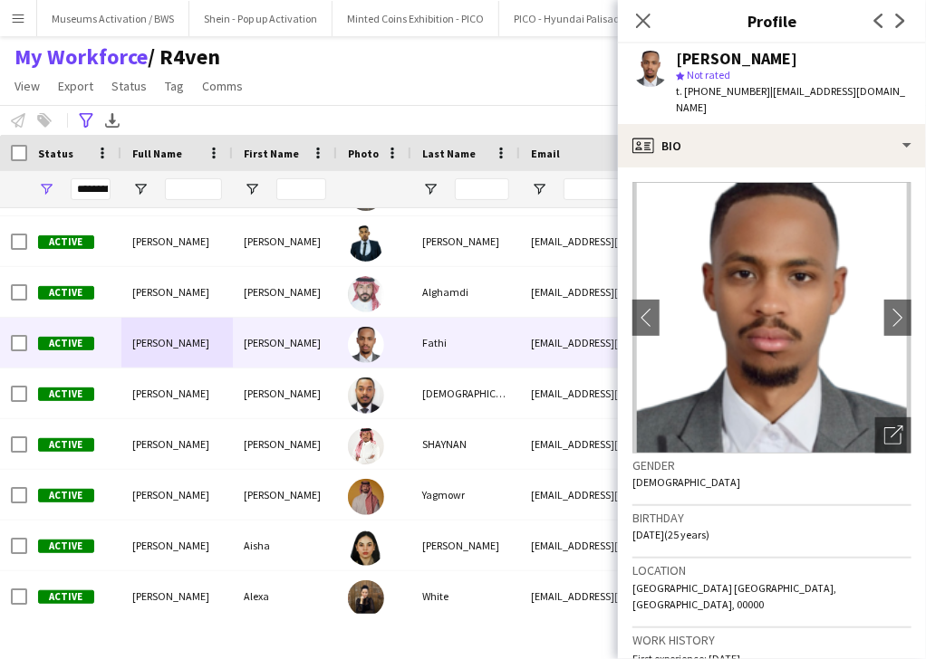
click at [719, 91] on span "t. +966500348958" at bounding box center [723, 91] width 94 height 14
copy span "966500348958"
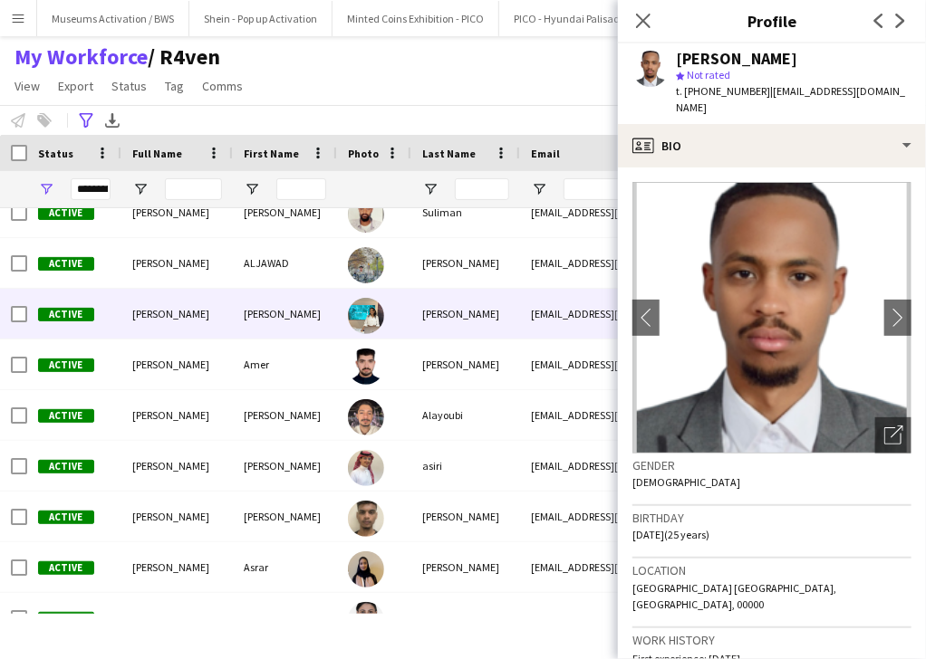
drag, startPoint x: 177, startPoint y: 316, endPoint x: 191, endPoint y: 314, distance: 14.6
click at [191, 314] on span "Amel Nour Abdelrahman" at bounding box center [170, 314] width 77 height 14
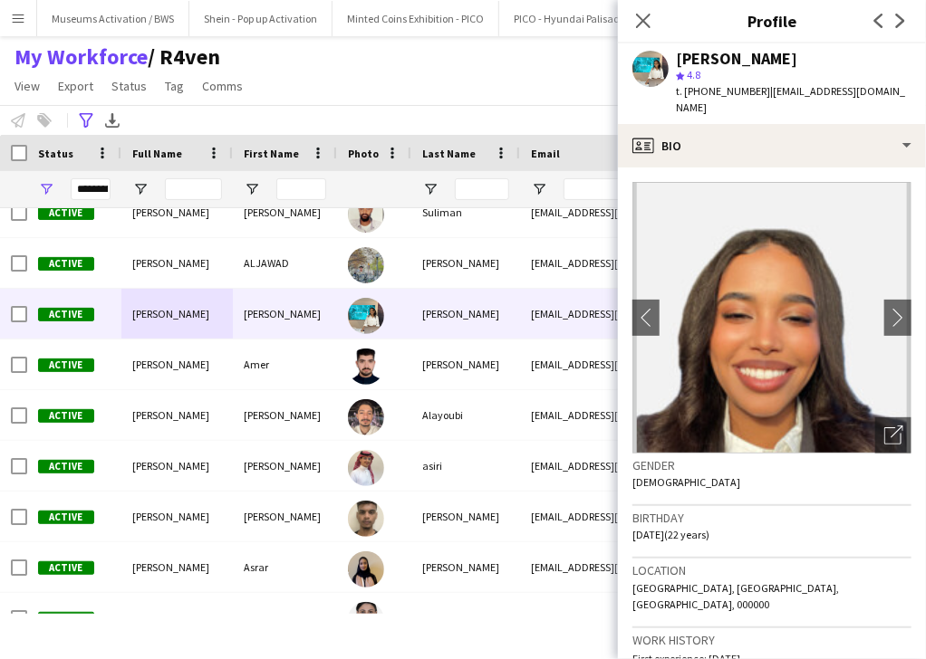
click at [730, 92] on span "t. +966564550607" at bounding box center [723, 91] width 94 height 14
copy span "966564550607"
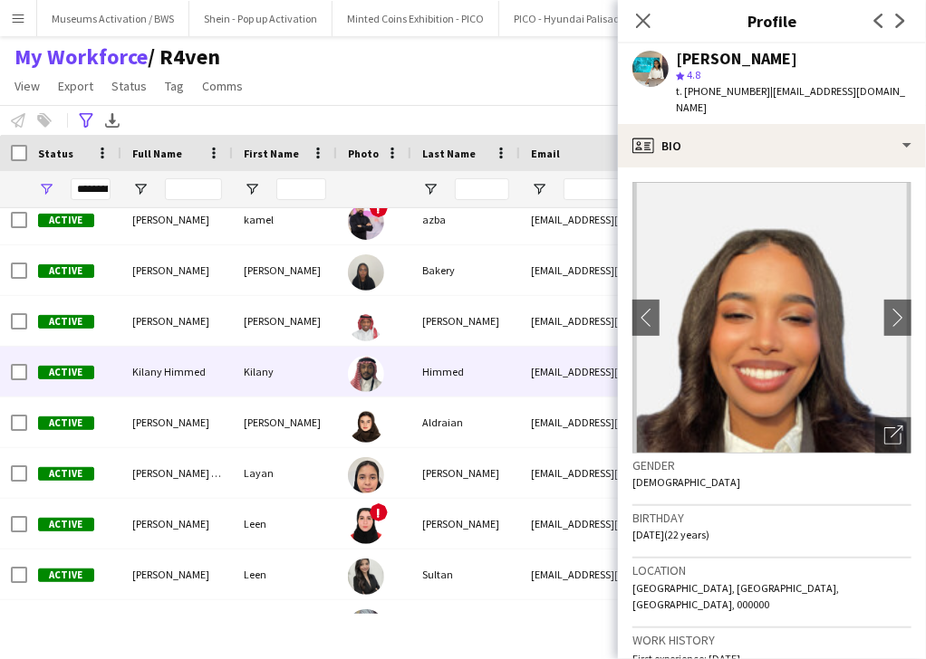
click at [153, 379] on div "Kilany Himmed" at bounding box center [176, 372] width 111 height 50
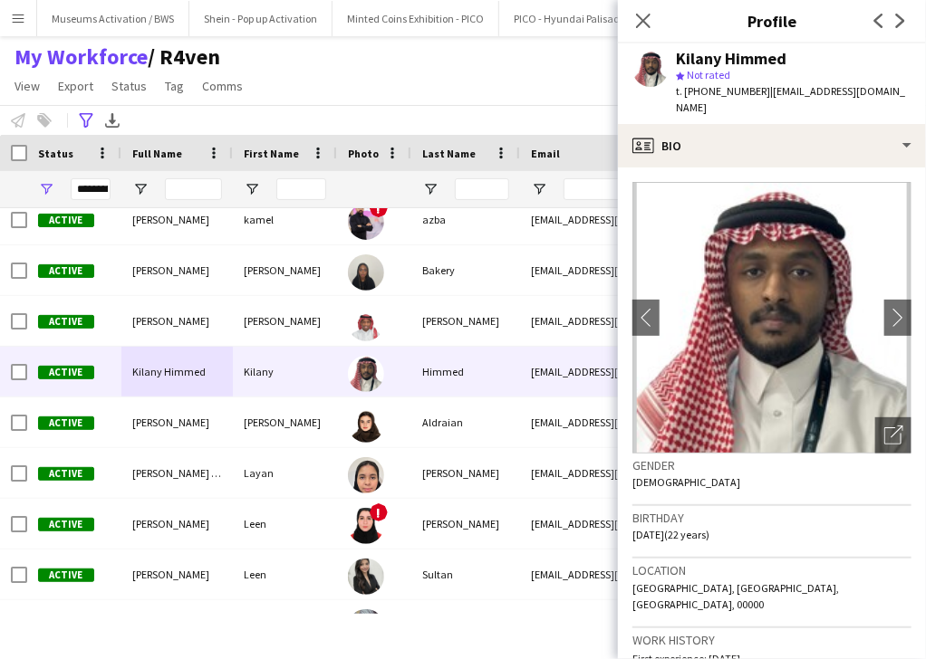
click at [745, 91] on span "t. +966548264142" at bounding box center [723, 91] width 94 height 14
copy span "966548264142"
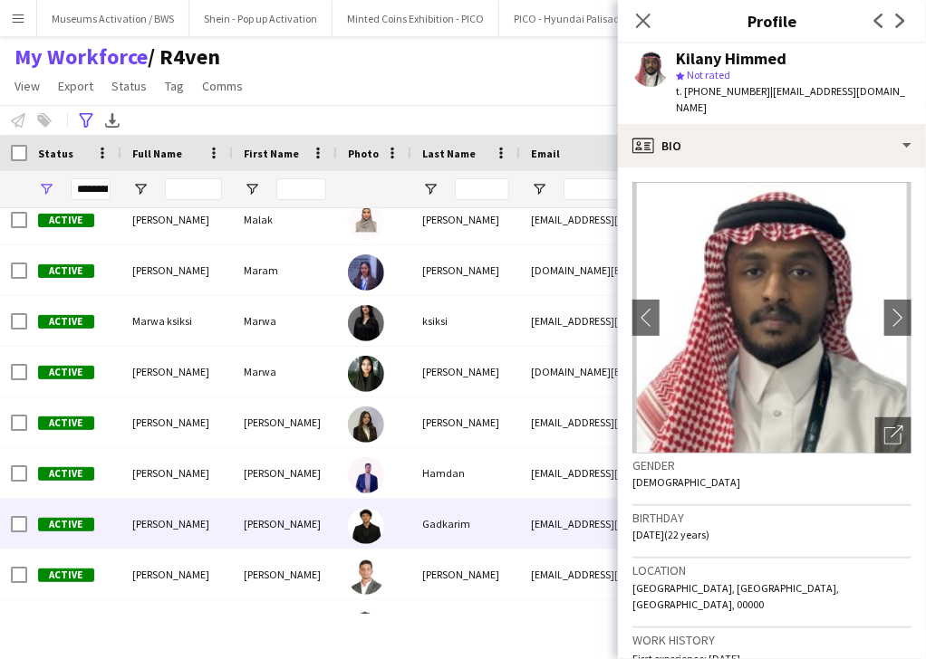
click at [194, 521] on span "Mohamed Gadkarim" at bounding box center [170, 524] width 77 height 14
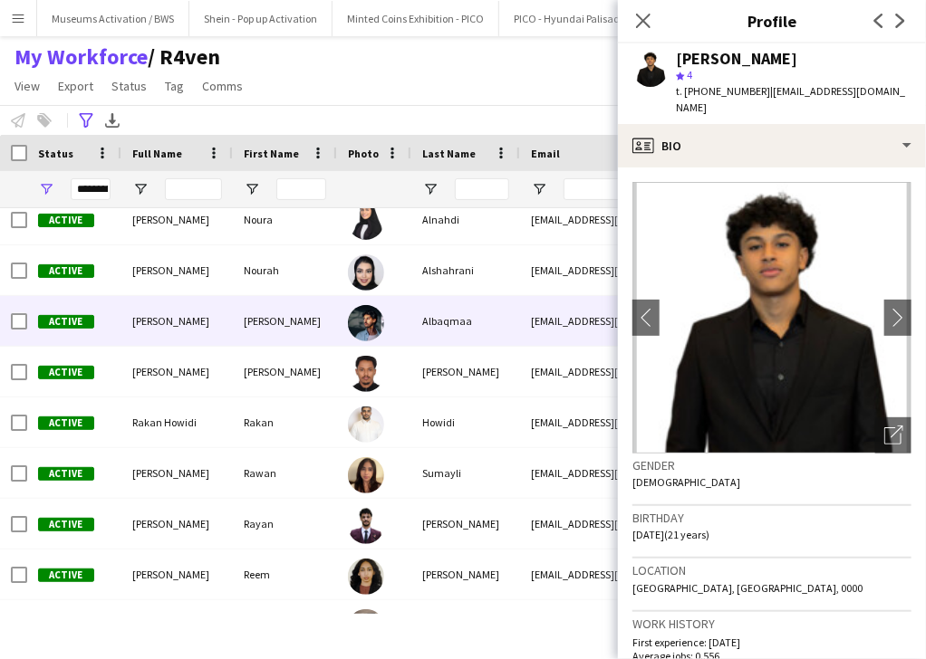
click at [290, 341] on div "Omar" at bounding box center [285, 321] width 104 height 50
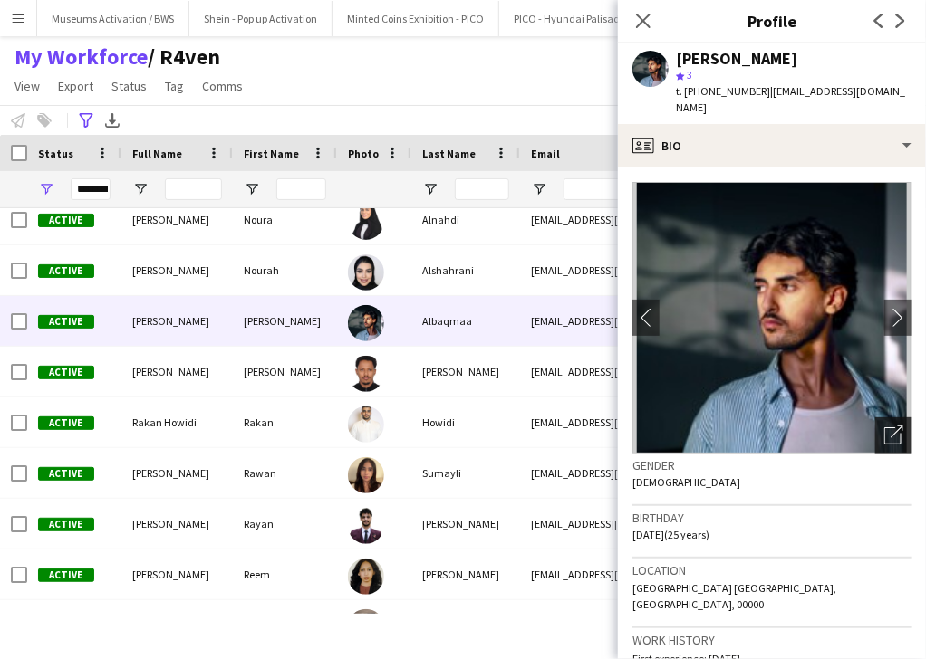
click at [894, 418] on div "Open photos pop-in" at bounding box center [893, 436] width 36 height 36
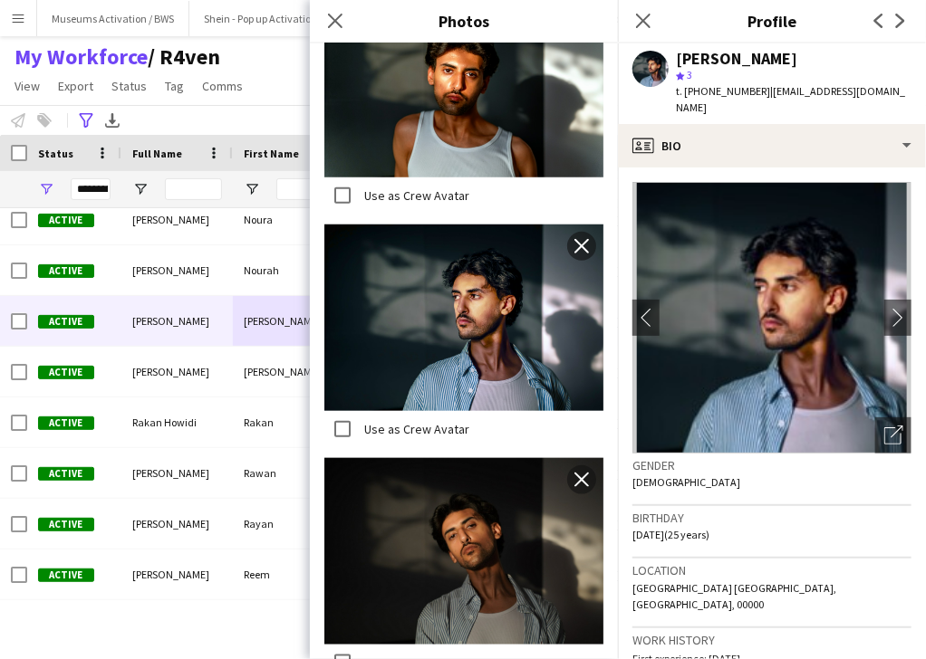
click at [756, 528] on div "Birthday 06-06-2000 (25 years)" at bounding box center [771, 532] width 279 height 53
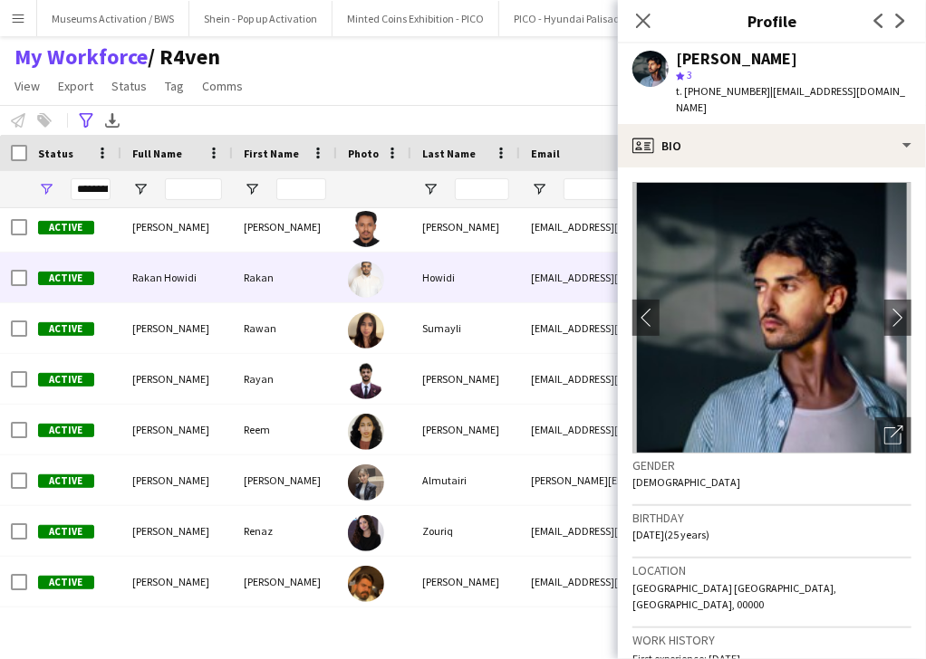
click at [186, 271] on span "Rakan Howidi" at bounding box center [164, 278] width 64 height 14
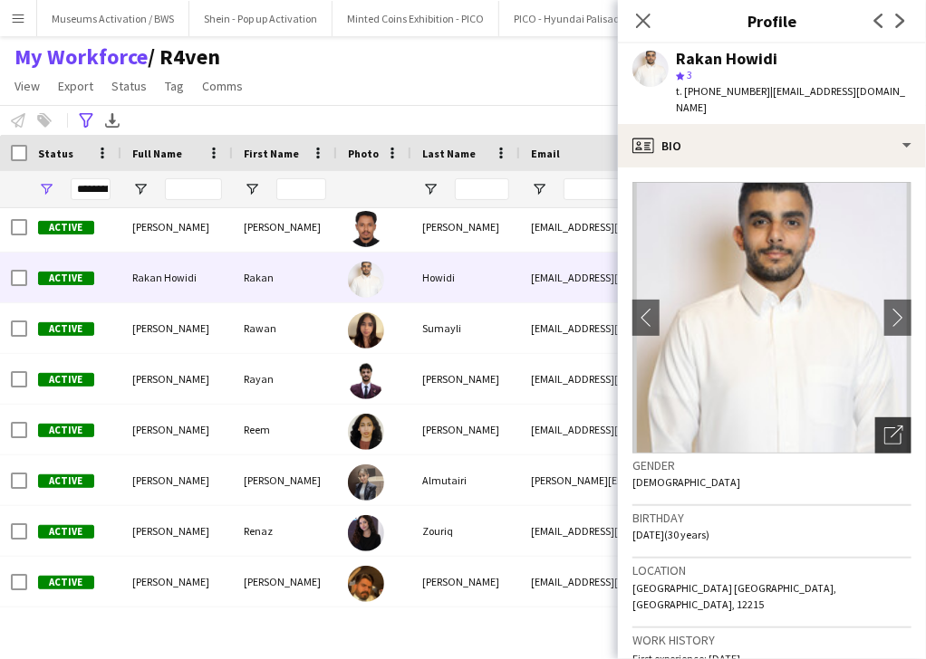
click at [884, 426] on icon "Open photos pop-in" at bounding box center [893, 435] width 19 height 19
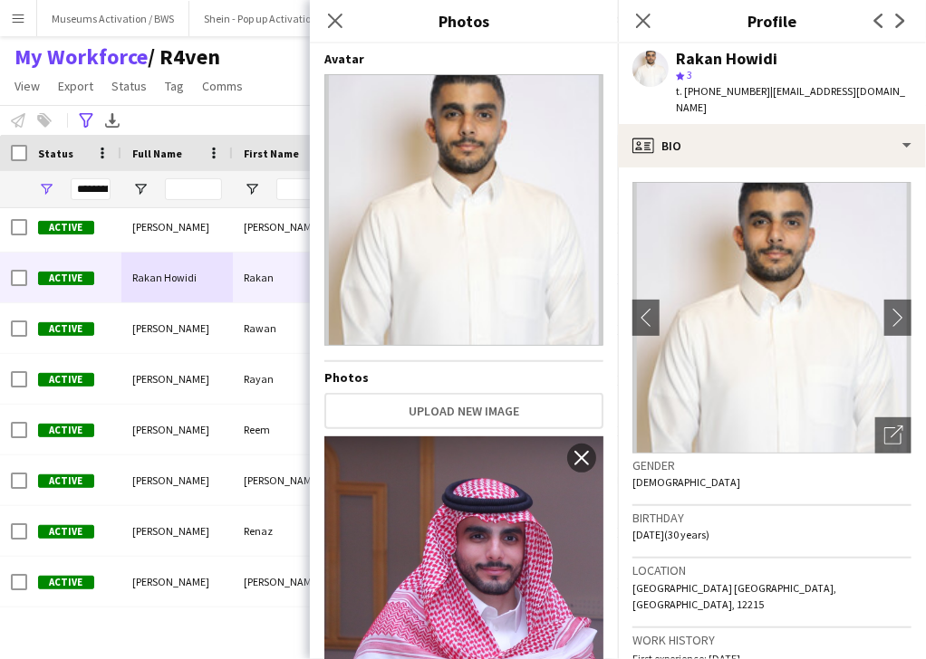
click at [690, 540] on div "Birthday 01-01-1995 (30 years)" at bounding box center [771, 532] width 279 height 53
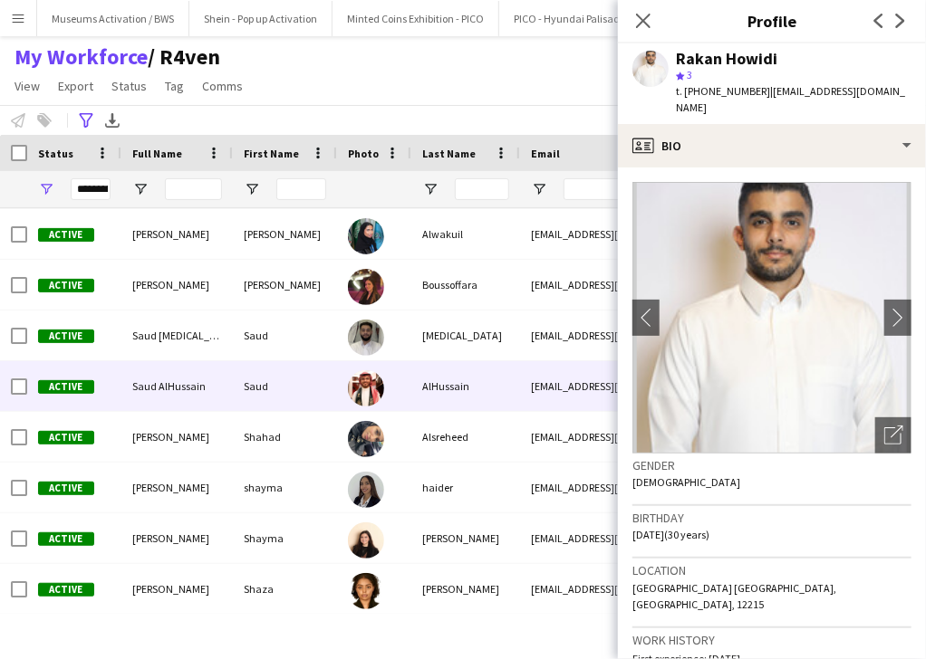
click at [167, 374] on div "Saud AlHussain" at bounding box center [176, 386] width 111 height 50
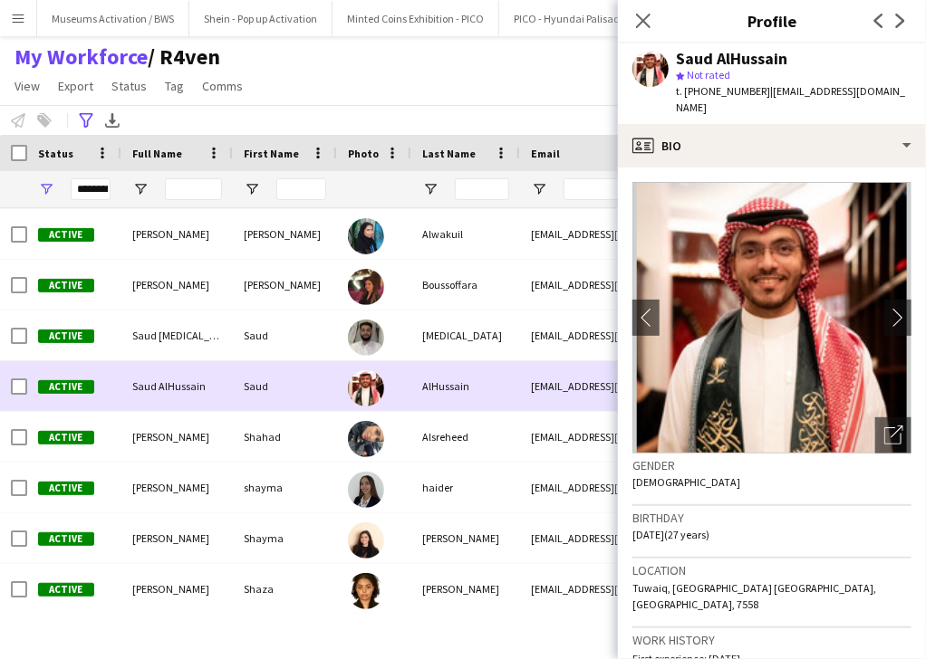
drag, startPoint x: 153, startPoint y: 395, endPoint x: 177, endPoint y: 391, distance: 23.8
click at [177, 391] on div "Saud AlHussain" at bounding box center [176, 386] width 111 height 50
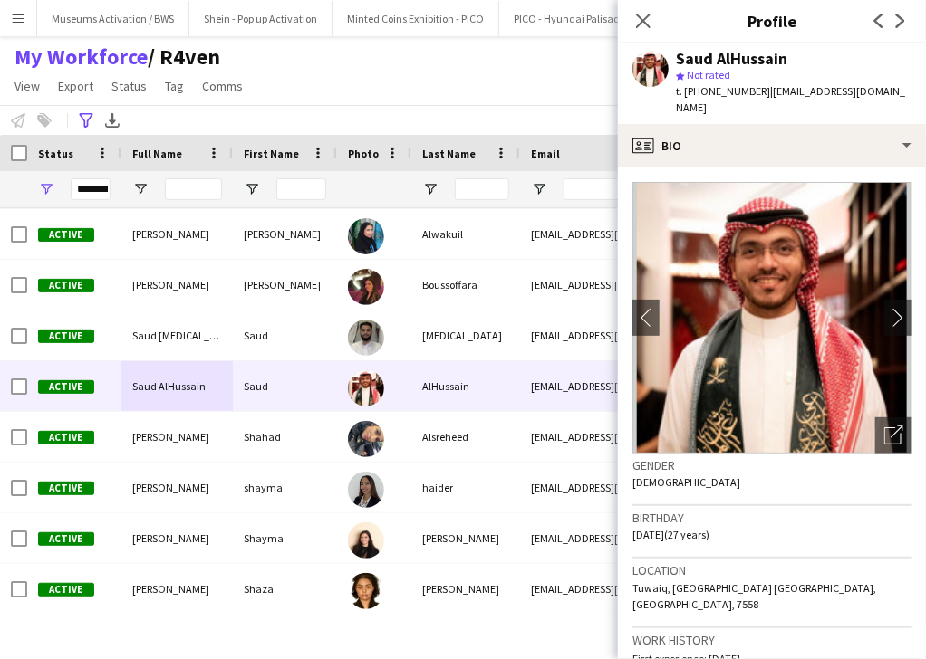
click at [710, 88] on span "t. +966537669662" at bounding box center [723, 91] width 94 height 14
click at [734, 92] on span "t. +966537669662" at bounding box center [723, 91] width 94 height 14
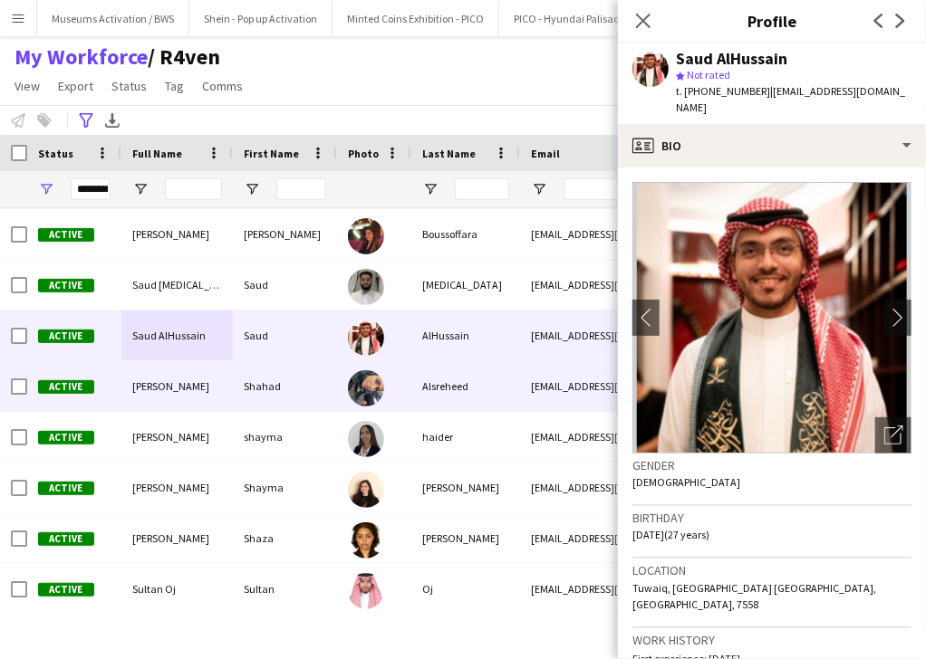
scroll to position [5477, 0]
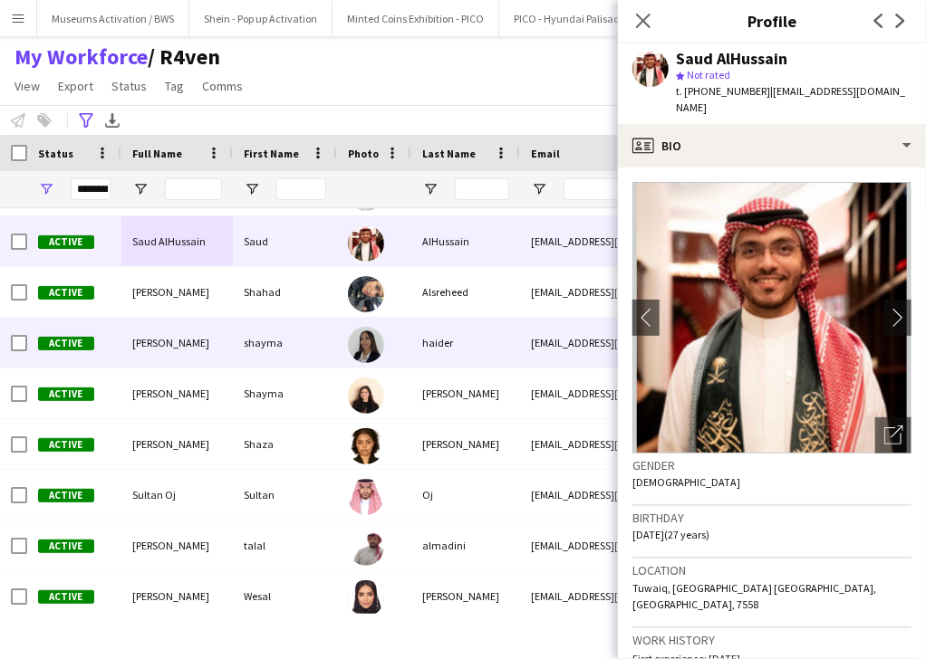
click at [330, 339] on div "shayma" at bounding box center [285, 343] width 104 height 50
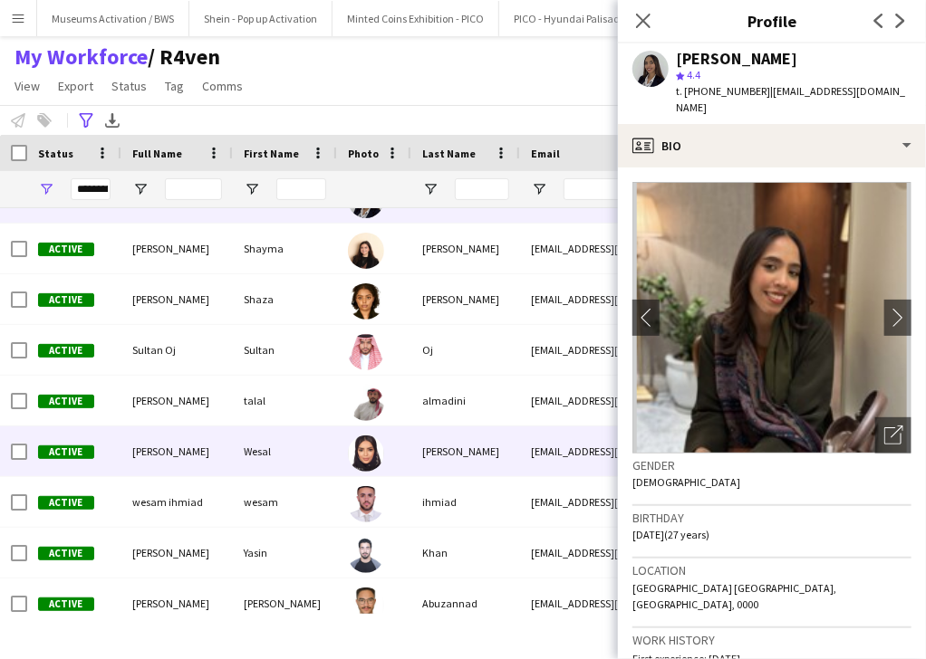
click at [299, 439] on div "Wesal" at bounding box center [285, 452] width 104 height 50
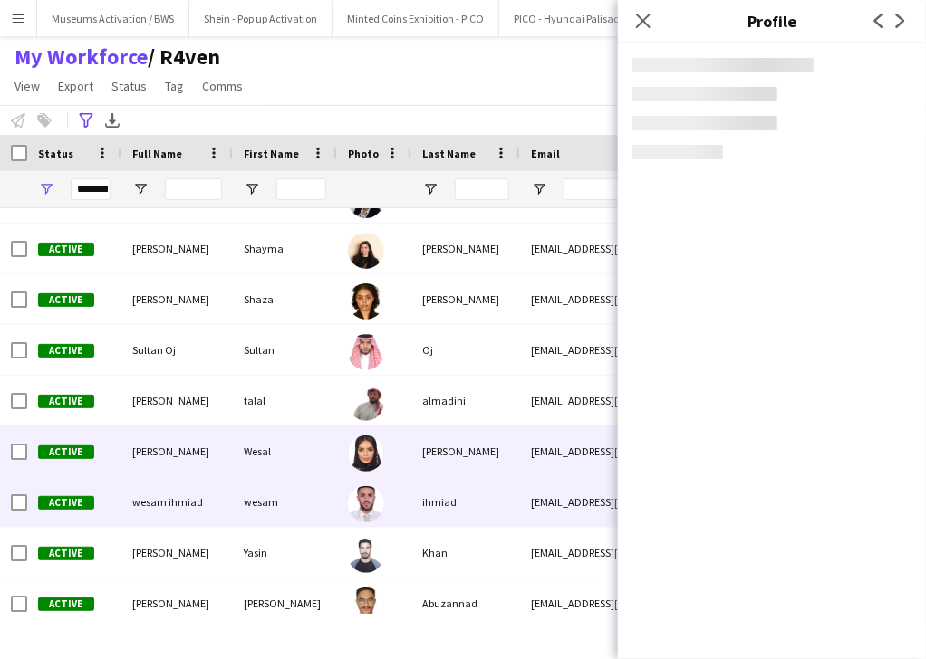
click at [295, 509] on div "wesam" at bounding box center [285, 502] width 104 height 50
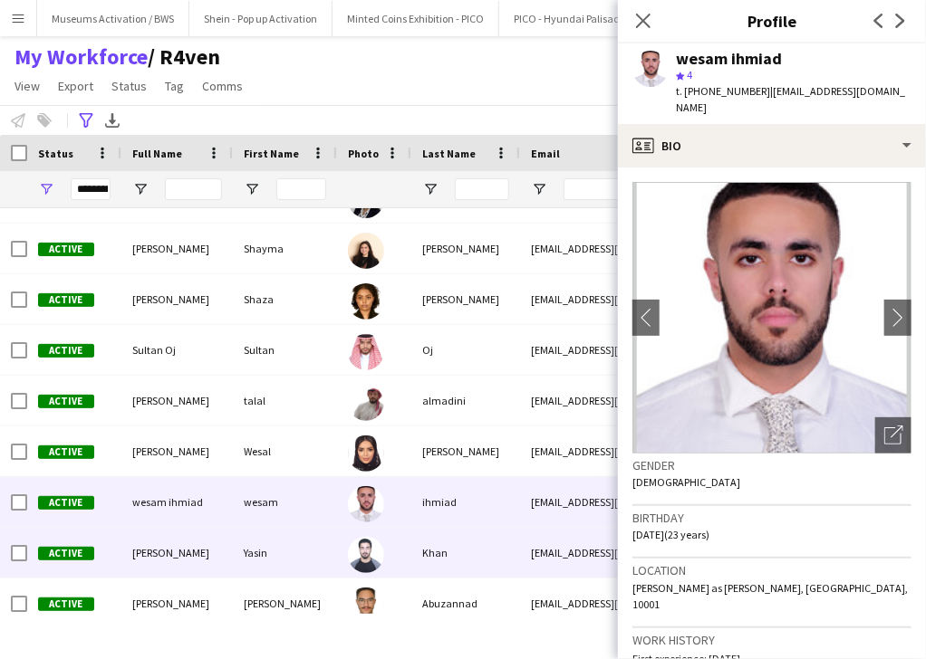
click at [293, 562] on div "Yasin" at bounding box center [285, 553] width 104 height 50
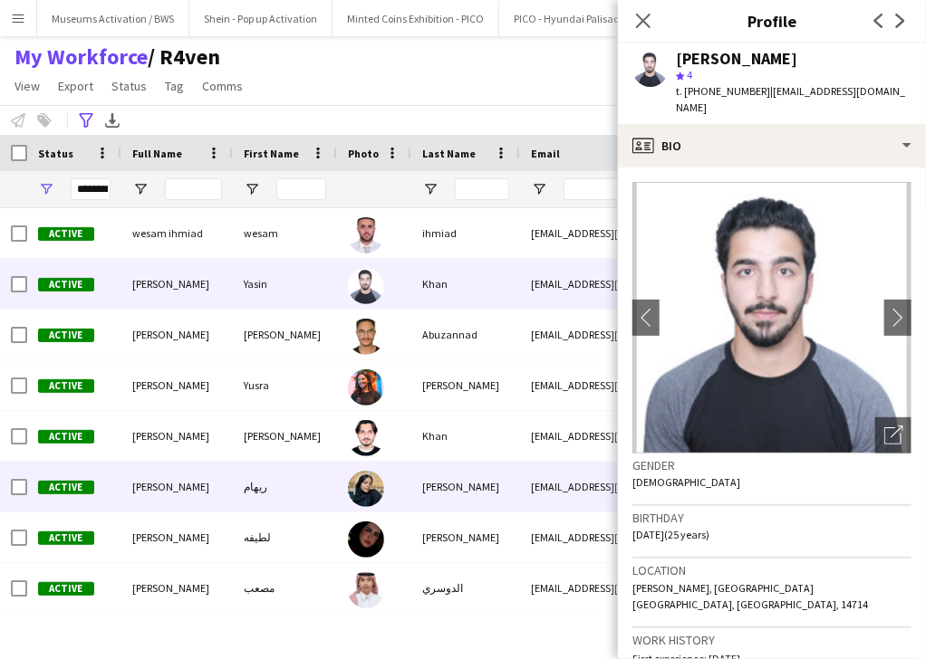
click at [325, 471] on div "ريهام" at bounding box center [285, 487] width 104 height 50
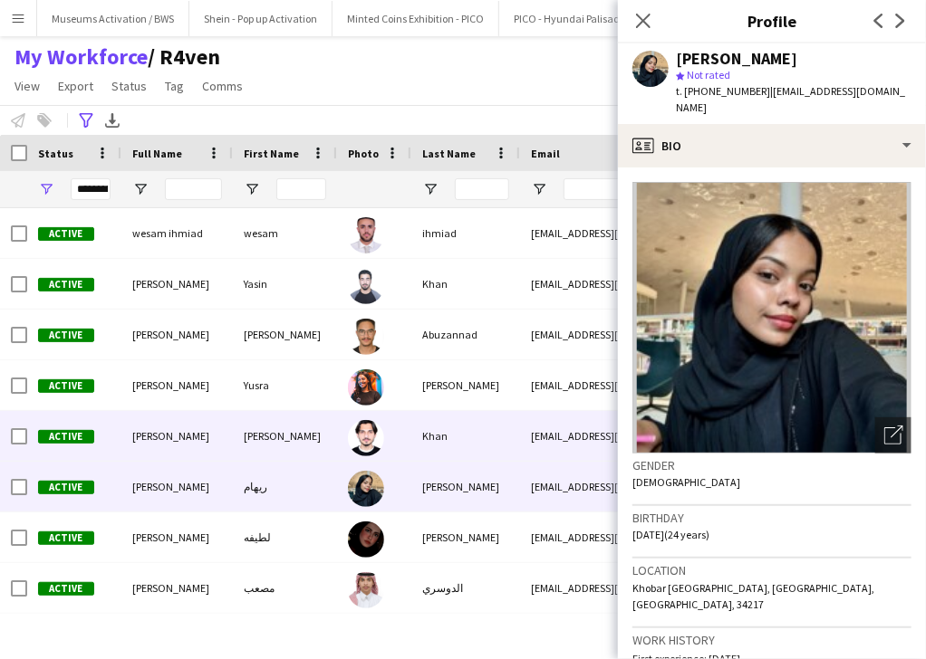
click at [324, 428] on div "Zeeshan" at bounding box center [285, 436] width 104 height 50
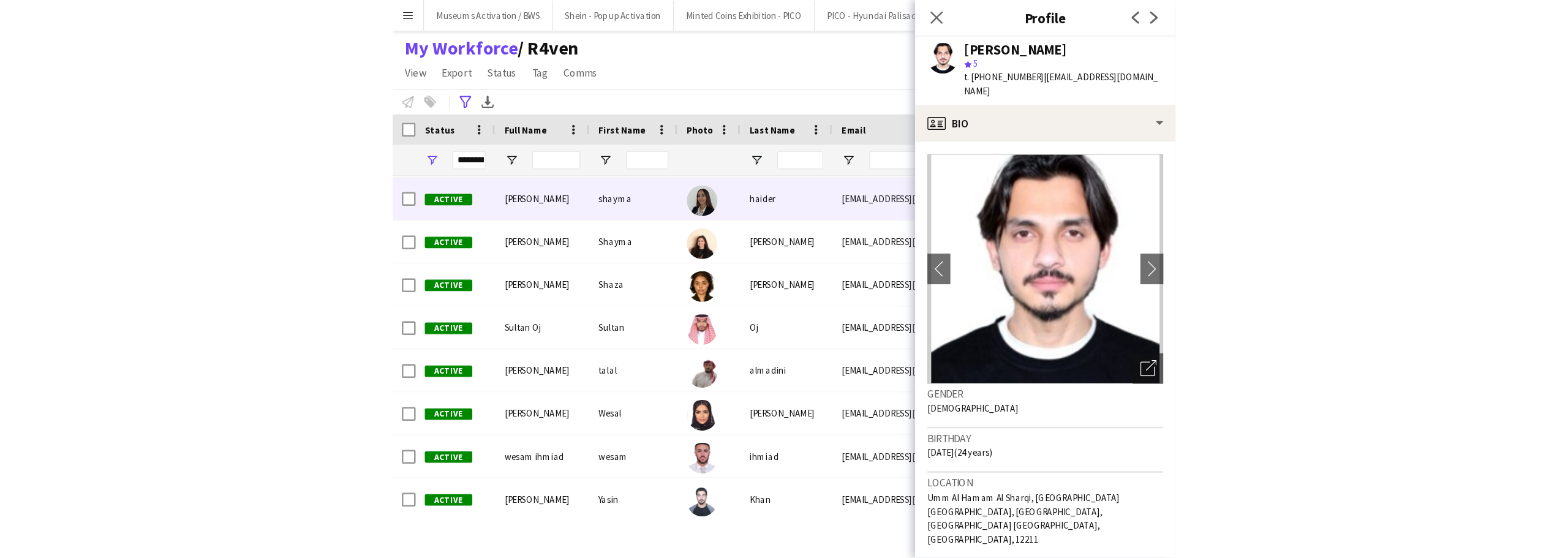
scroll to position [3656, 0]
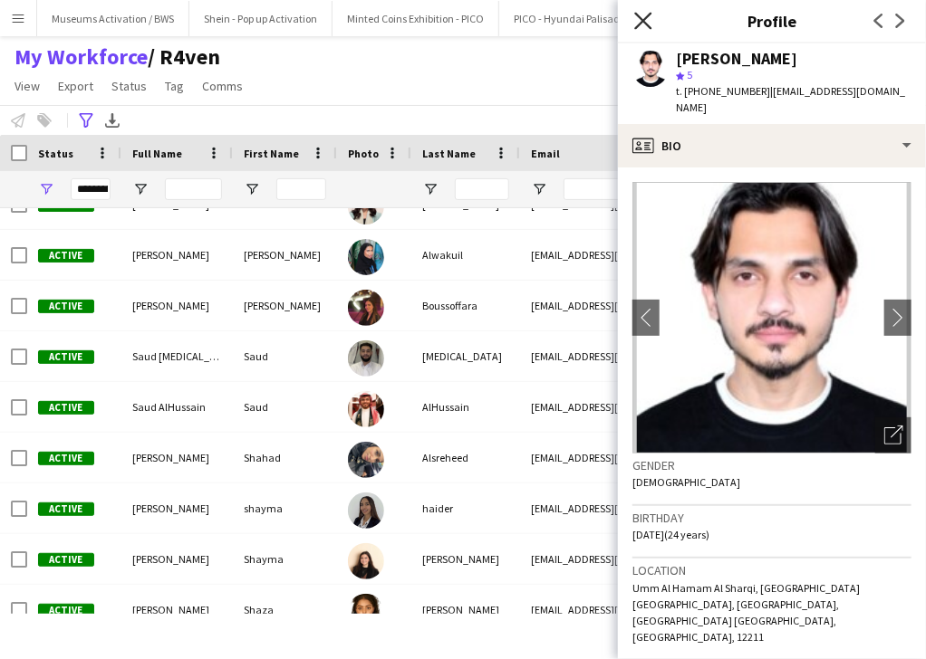
click at [639, 18] on icon at bounding box center [642, 20] width 17 height 17
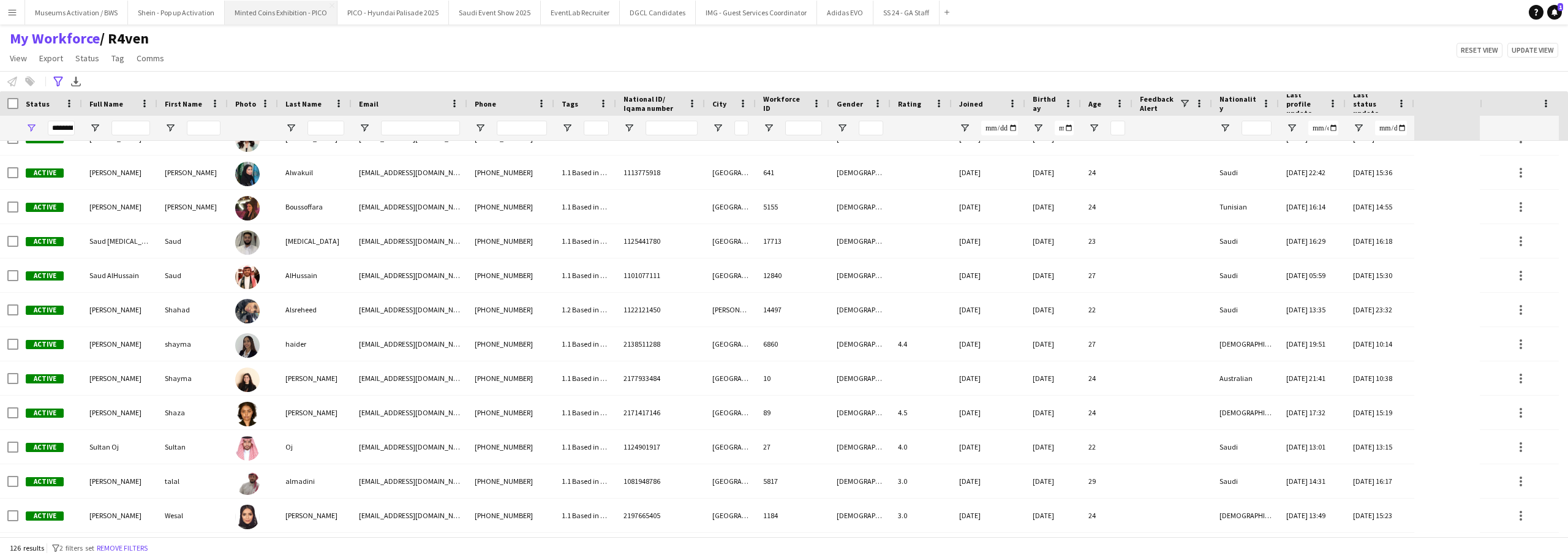
click at [231, 17] on button "Minted Coins Exhibition - PICO Close" at bounding box center [281, 12] width 113 height 24
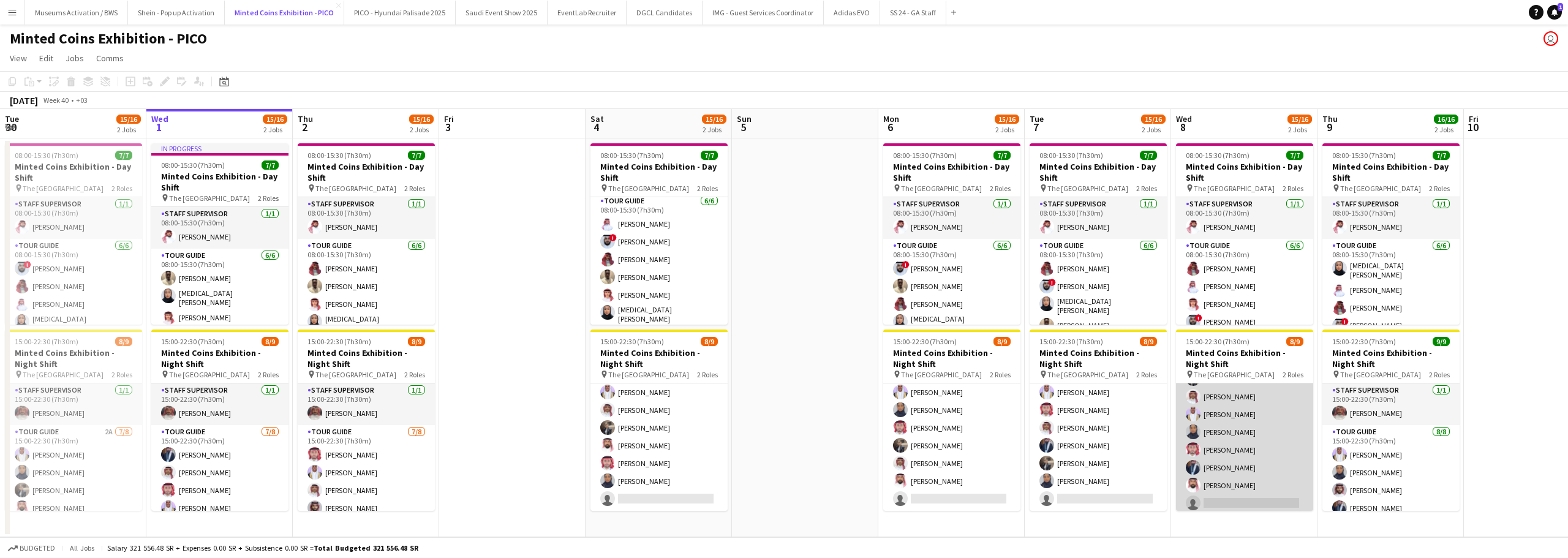
scroll to position [80, 0]
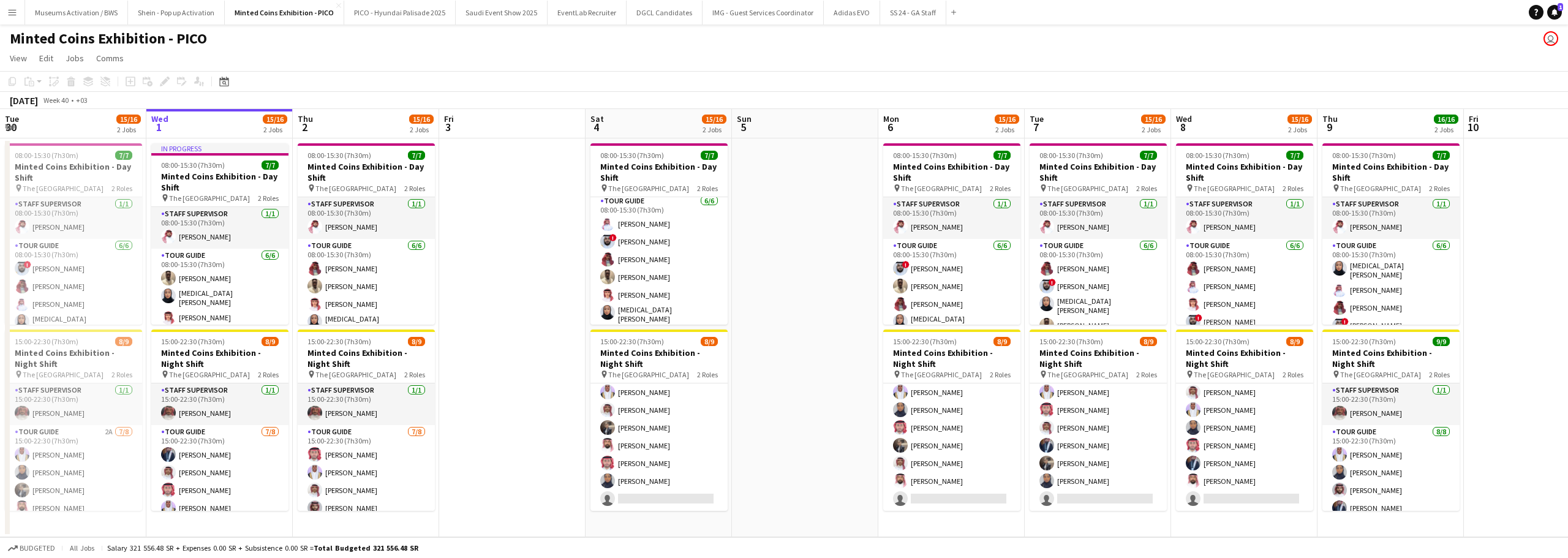
click at [797, 436] on app-date-cell at bounding box center [805, 338] width 146 height 399
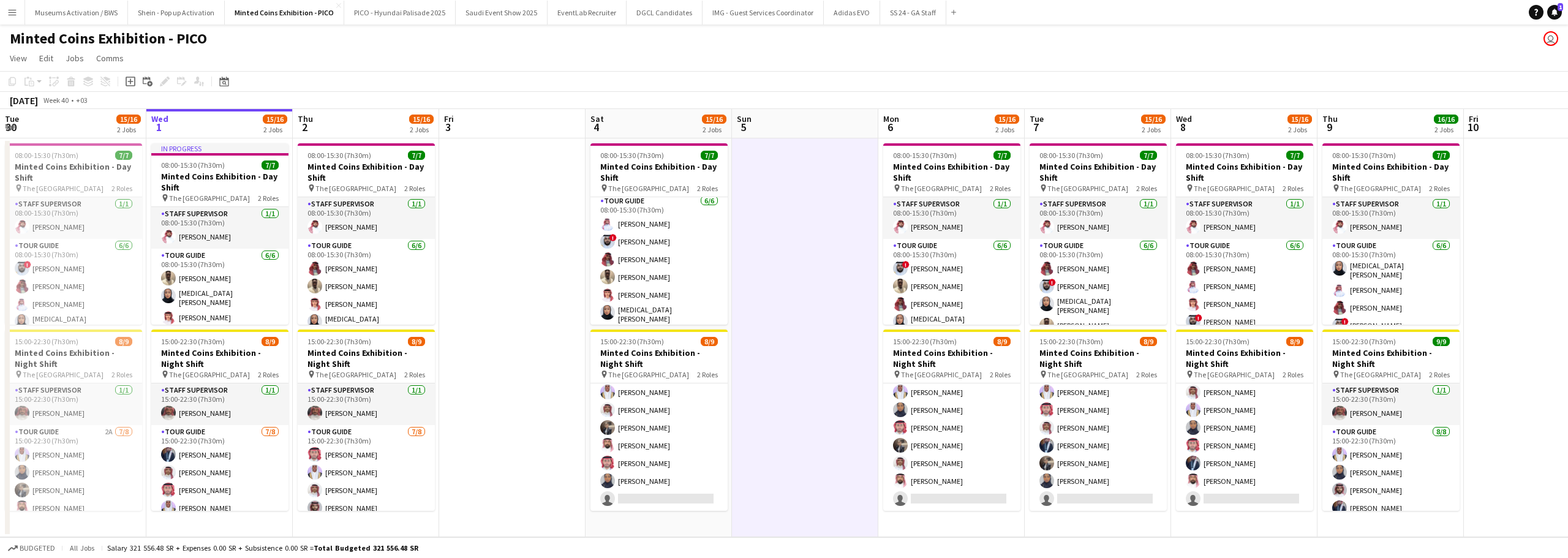
drag, startPoint x: 791, startPoint y: 375, endPoint x: 608, endPoint y: 395, distance: 184.1
click at [609, 395] on app-calendar-viewport "Sun 28 Mon 29 15/16 2 Jobs Tue 30 15/16 2 Jobs Wed 1 15/16 2 Jobs Thu 2 15/16 2…" at bounding box center [784, 323] width 1568 height 428
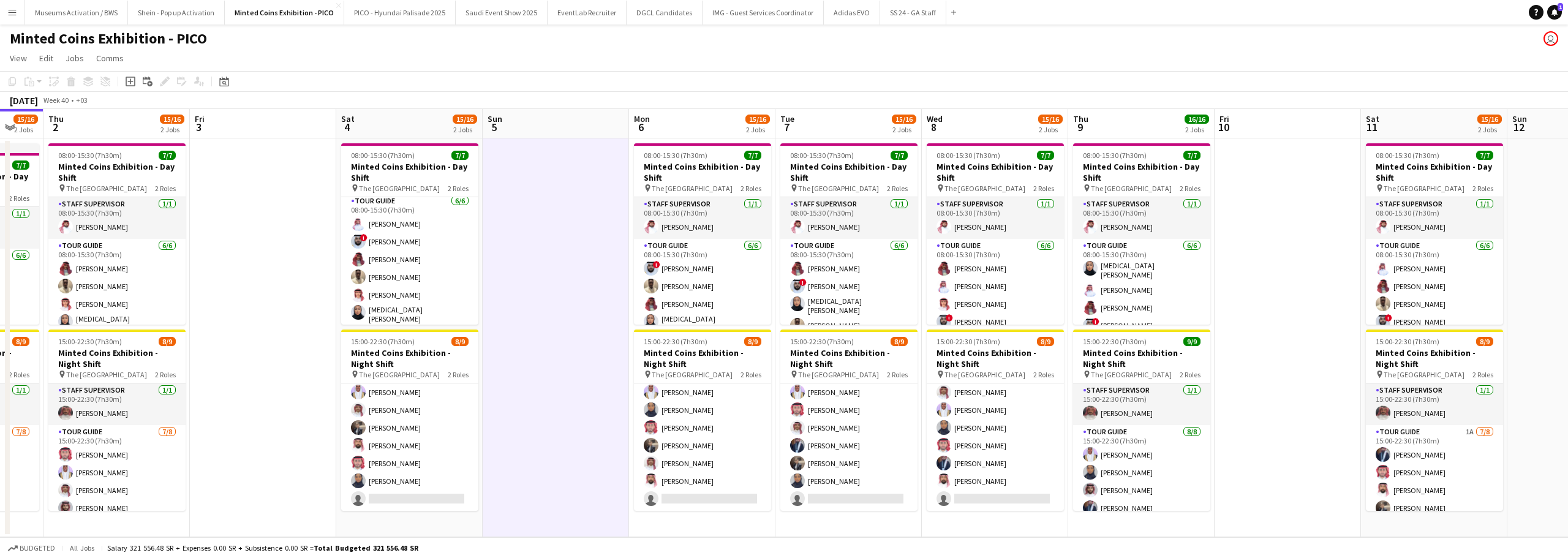
drag, startPoint x: 1081, startPoint y: 335, endPoint x: 622, endPoint y: 413, distance: 465.6
click at [648, 411] on app-calendar-viewport "Mon 29 15/16 2 Jobs Tue 30 15/16 2 Jobs Wed 1 15/16 2 Jobs Thu 2 15/16 2 Jobs F…" at bounding box center [784, 323] width 1568 height 428
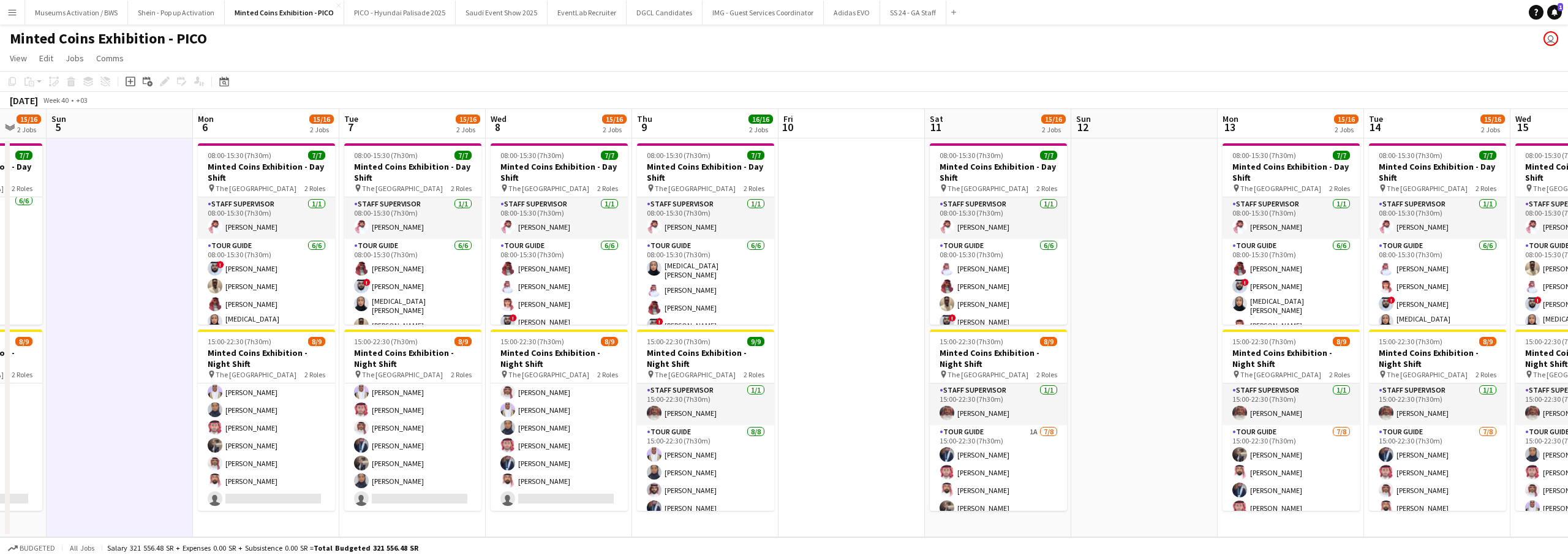
click at [859, 380] on app-date-cell at bounding box center [851, 338] width 146 height 399
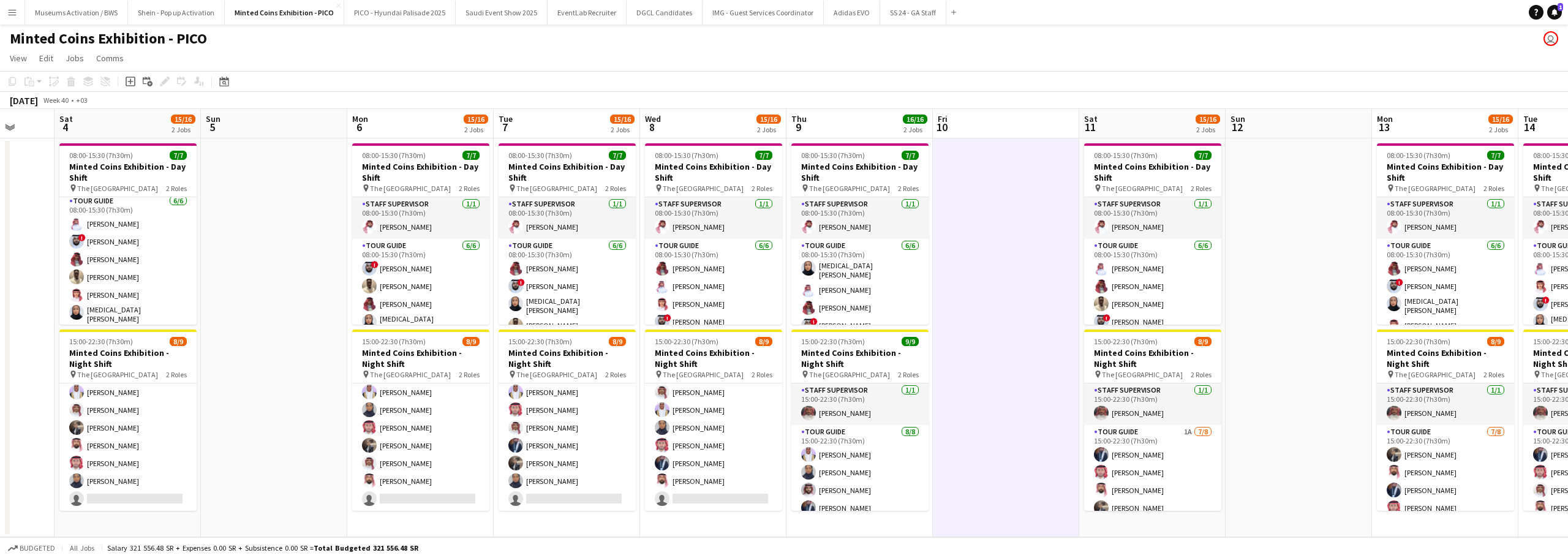
drag, startPoint x: 781, startPoint y: 390, endPoint x: 954, endPoint y: 370, distance: 174.2
click at [954, 370] on app-calendar-viewport "Thu 2 15/16 2 Jobs Fri 3 Sat 4 15/16 2 Jobs Sun 5 Mon 6 15/16 2 Jobs Tue 7 15/1…" at bounding box center [784, 323] width 1568 height 428
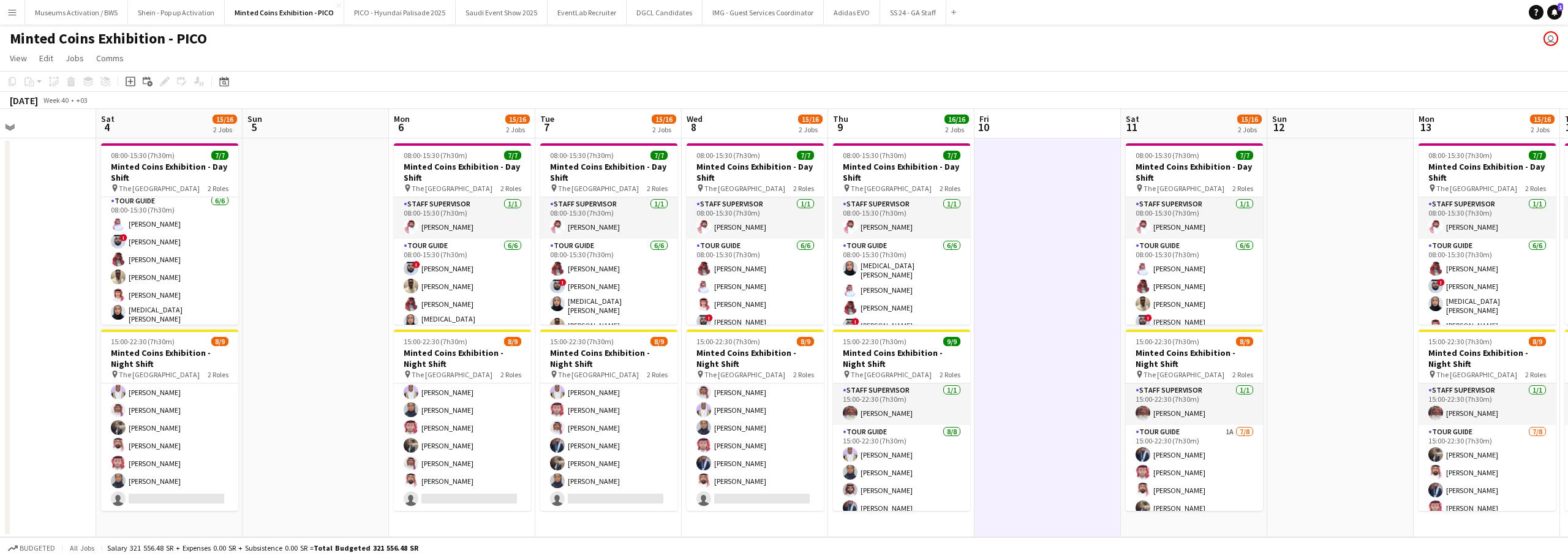
drag, startPoint x: 952, startPoint y: 354, endPoint x: 979, endPoint y: 348, distance: 27.7
click at [979, 348] on app-calendar-viewport "Wed 1 15/16 2 Jobs Thu 2 15/16 2 Jobs Fri 3 Sat 4 15/16 2 Jobs Sun 5 Mon 6 15/1…" at bounding box center [784, 323] width 1568 height 428
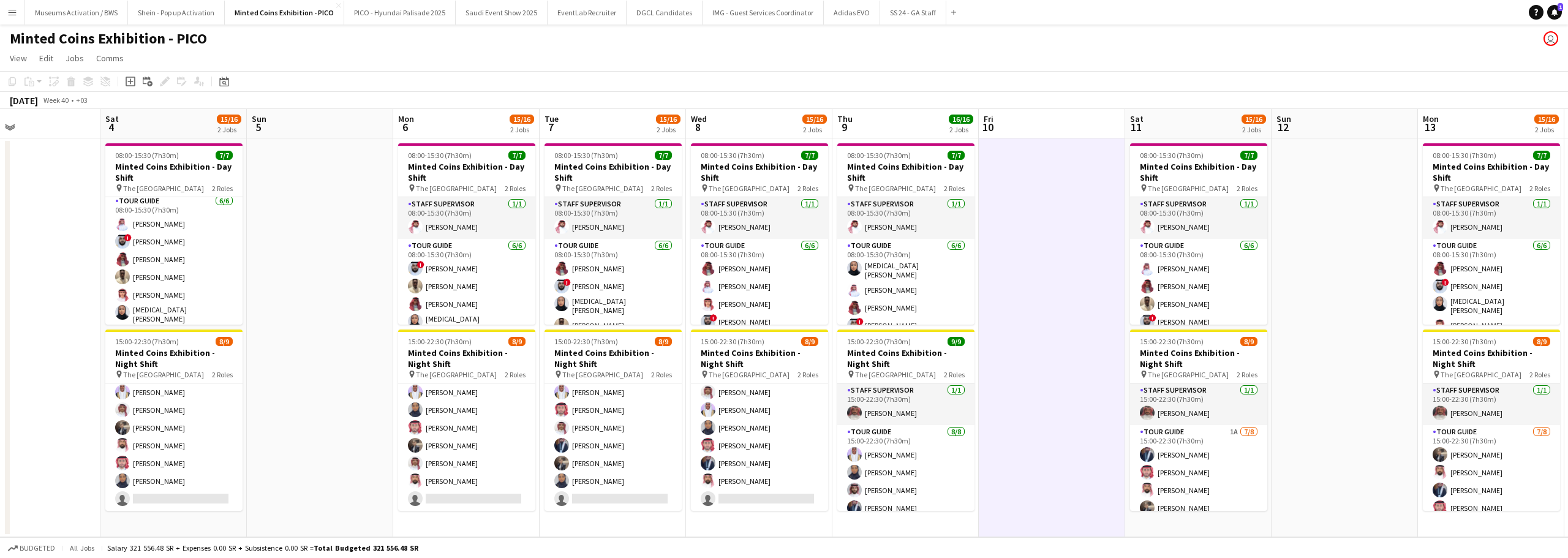
scroll to position [0, 290]
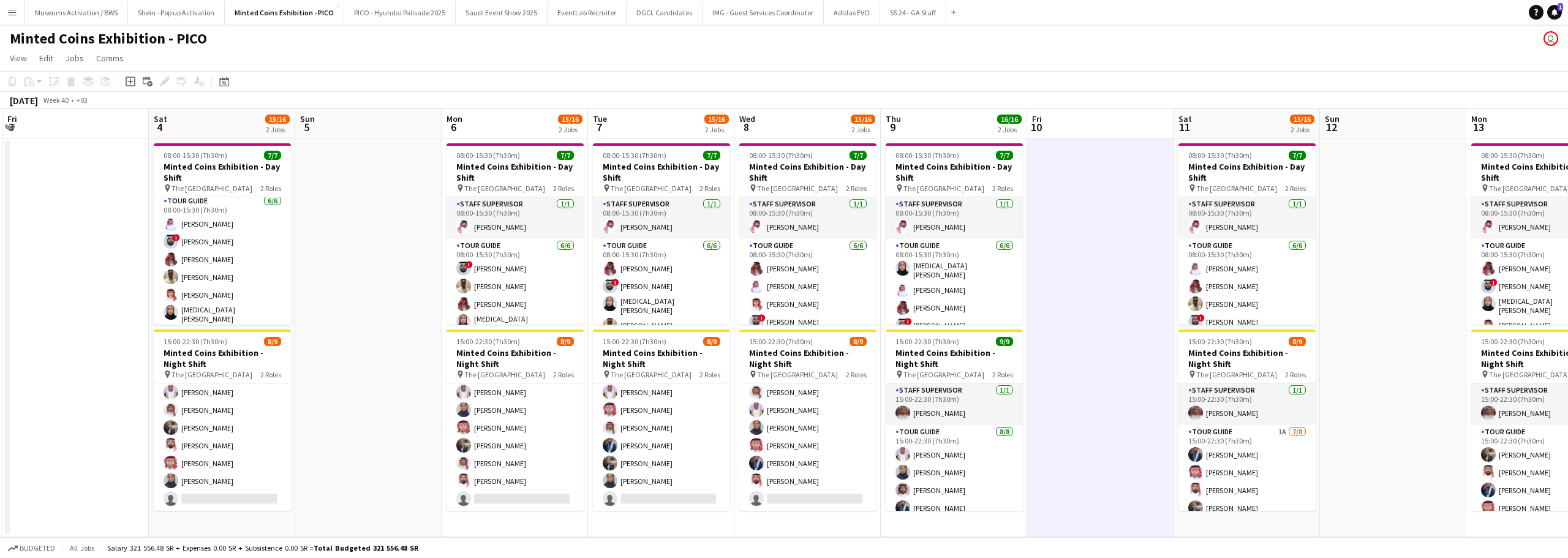
drag, startPoint x: 1004, startPoint y: 333, endPoint x: 1053, endPoint y: 323, distance: 50.0
click at [1053, 323] on app-calendar-viewport "Wed 1 15/16 2 Jobs Thu 2 15/16 2 Jobs Fri 3 Sat 4 15/16 2 Jobs Sun 5 Mon 6 15/1…" at bounding box center [784, 323] width 1568 height 428
click at [417, 315] on app-date-cell at bounding box center [369, 338] width 146 height 399
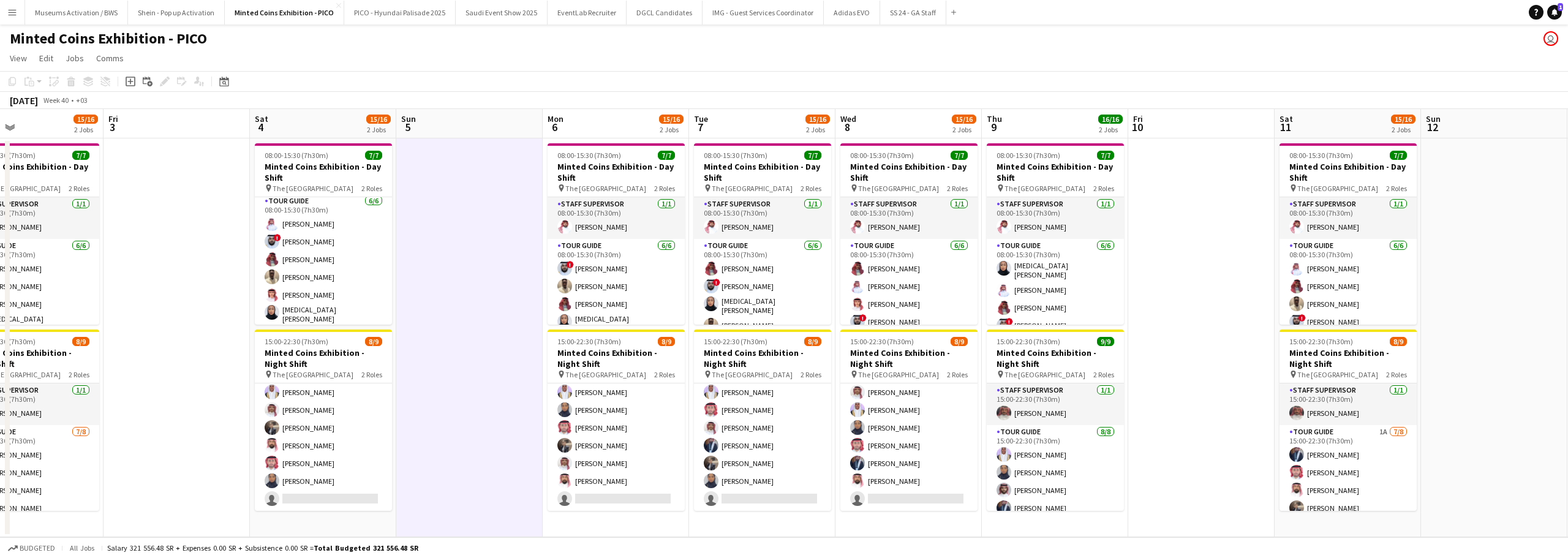
drag, startPoint x: 419, startPoint y: 331, endPoint x: 516, endPoint y: 328, distance: 97.0
click at [516, 328] on app-calendar-viewport "Tue 30 15/16 2 Jobs Wed 1 15/16 2 Jobs Thu 2 15/16 2 Jobs Fri 3 Sat 4 15/16 2 J…" at bounding box center [784, 323] width 1568 height 428
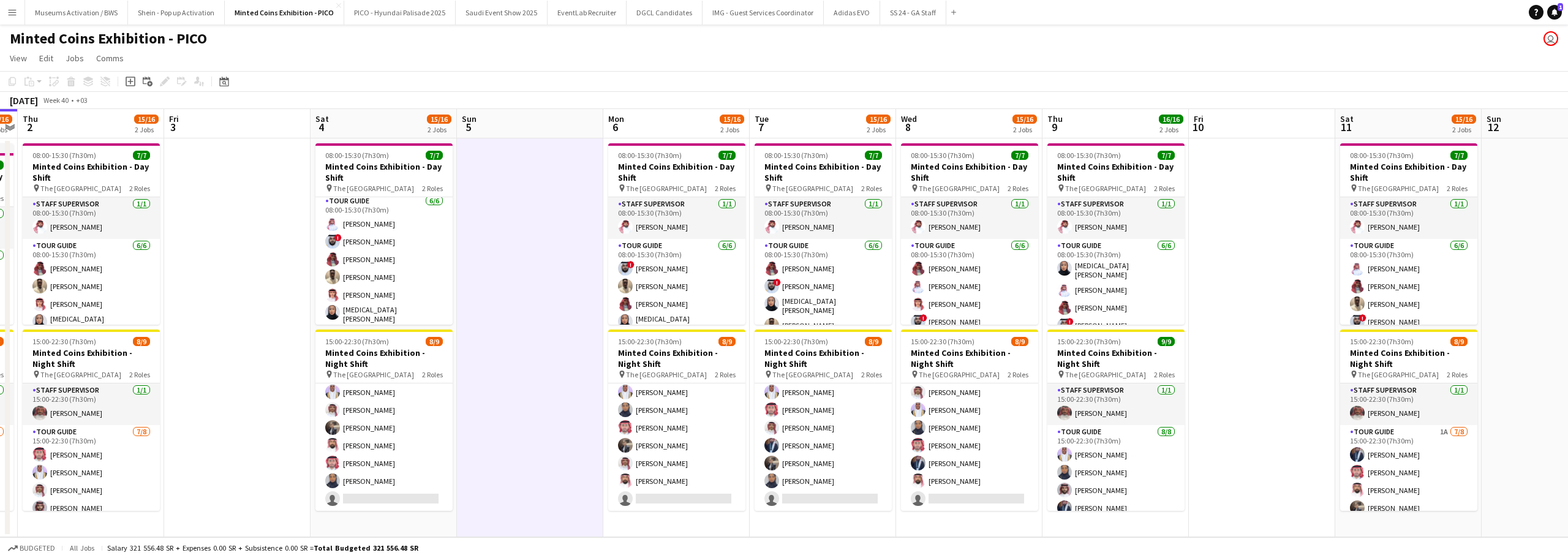
drag, startPoint x: 542, startPoint y: 338, endPoint x: 601, endPoint y: 337, distance: 59.0
click at [601, 337] on app-calendar-viewport "Tue 30 15/16 2 Jobs Wed 1 15/16 2 Jobs Thu 2 15/16 2 Jobs Fri 3 Sat 4 15/16 2 J…" at bounding box center [784, 323] width 1568 height 428
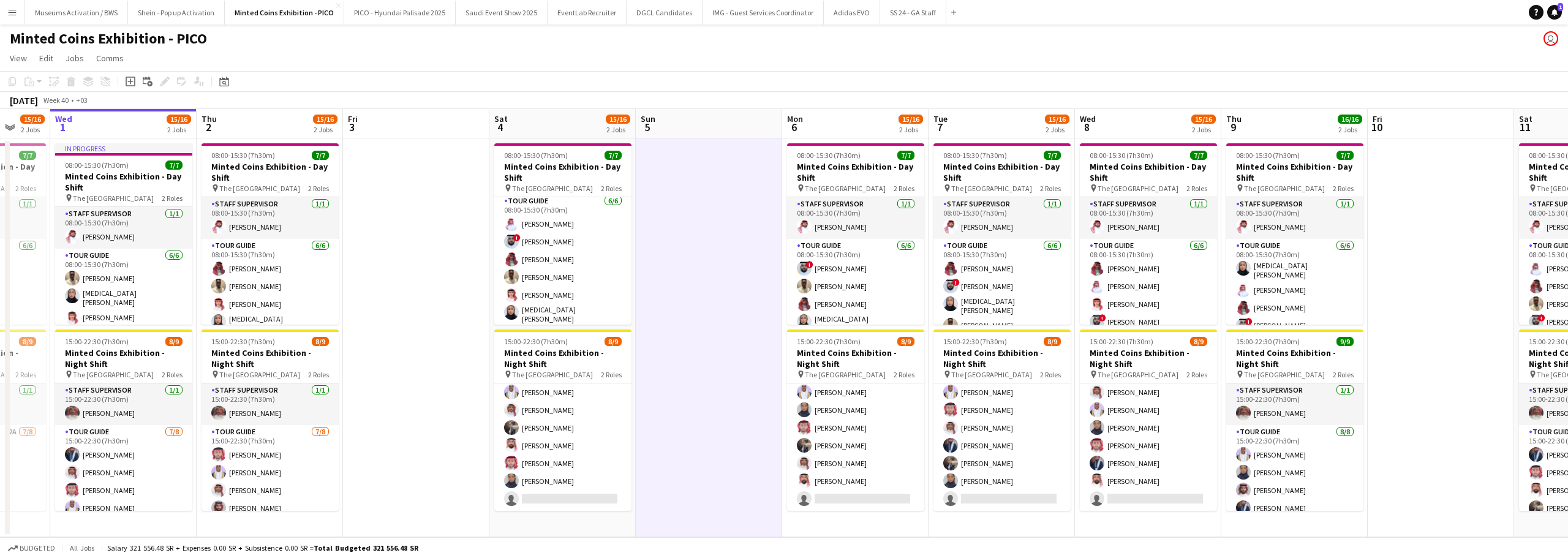
drag, startPoint x: 577, startPoint y: 342, endPoint x: 694, endPoint y: 306, distance: 122.4
click at [705, 305] on app-calendar-viewport "Mon 29 15/16 2 Jobs Tue 30 15/16 2 Jobs Wed 1 15/16 2 Jobs Thu 2 15/16 2 Jobs F…" at bounding box center [784, 323] width 1568 height 428
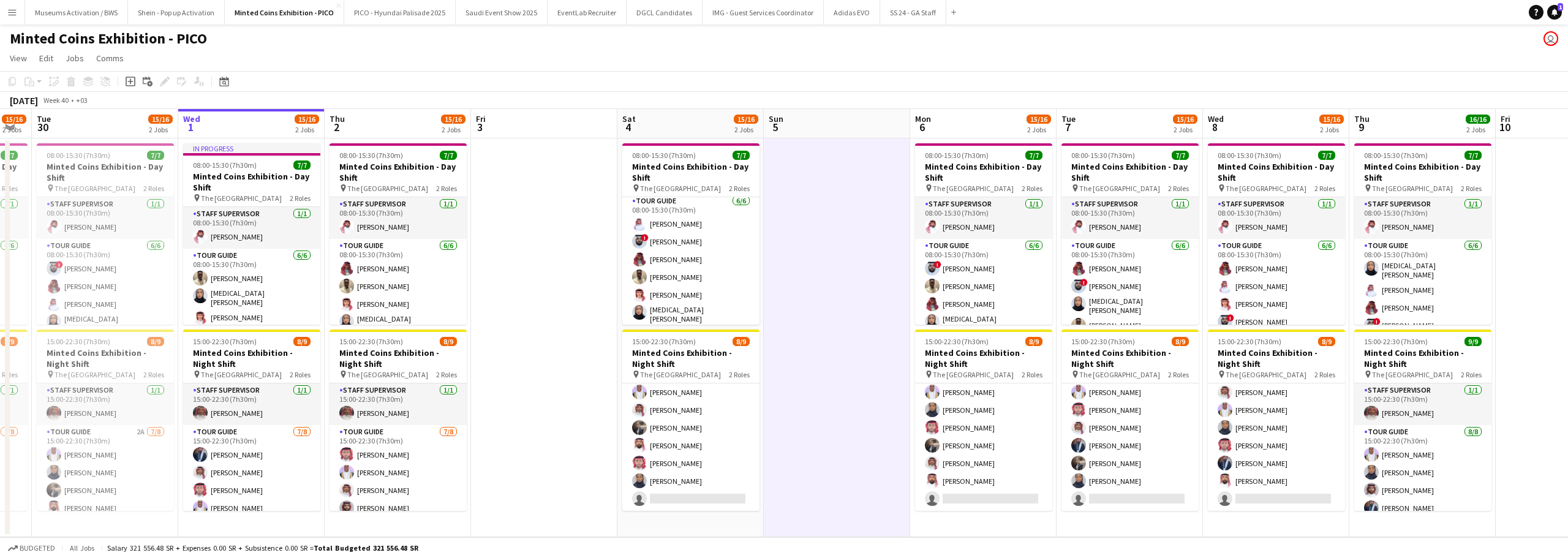
drag, startPoint x: 406, startPoint y: 332, endPoint x: 538, endPoint y: 322, distance: 132.4
click at [538, 322] on app-calendar-viewport "Sun 28 Mon 29 15/16 2 Jobs Tue 30 15/16 2 Jobs Wed 1 15/16 2 Jobs Thu 2 15/16 2…" at bounding box center [784, 323] width 1568 height 428
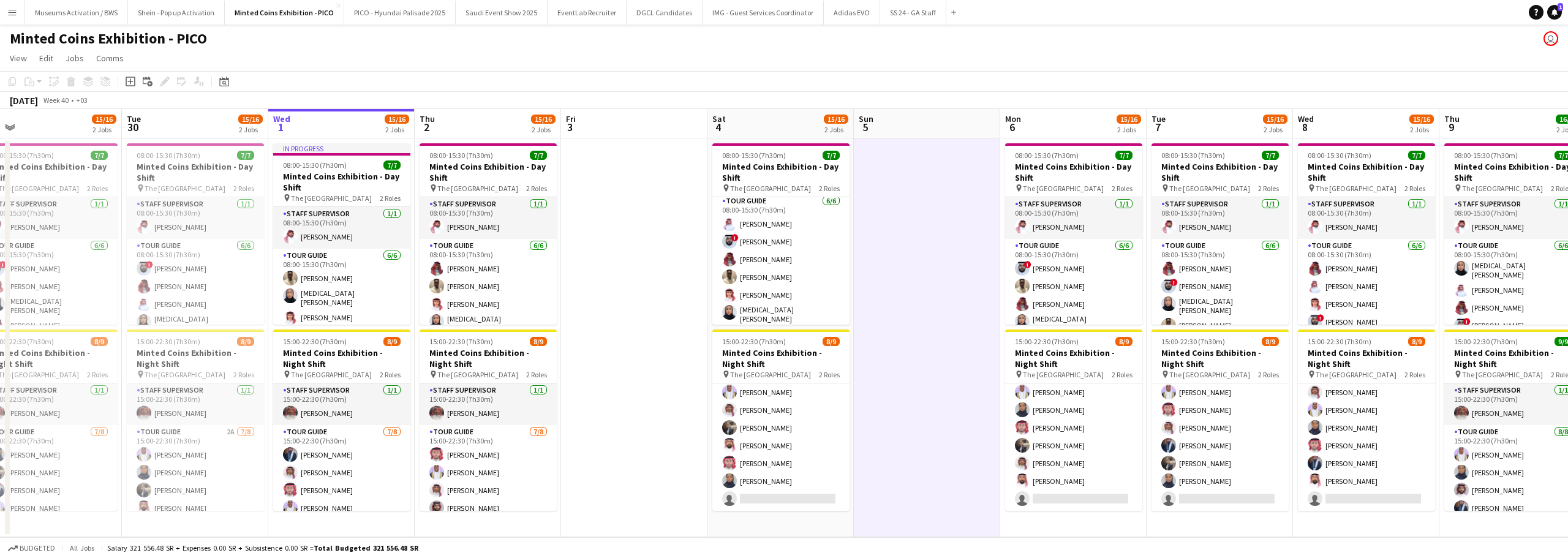
drag, startPoint x: 533, startPoint y: 324, endPoint x: 617, endPoint y: 326, distance: 84.0
click at [619, 326] on app-calendar-viewport "Sat 27 Sun 28 Mon 29 15/16 2 Jobs Tue 30 15/16 2 Jobs Wed 1 15/16 2 Jobs Thu 2 …" at bounding box center [784, 323] width 1568 height 428
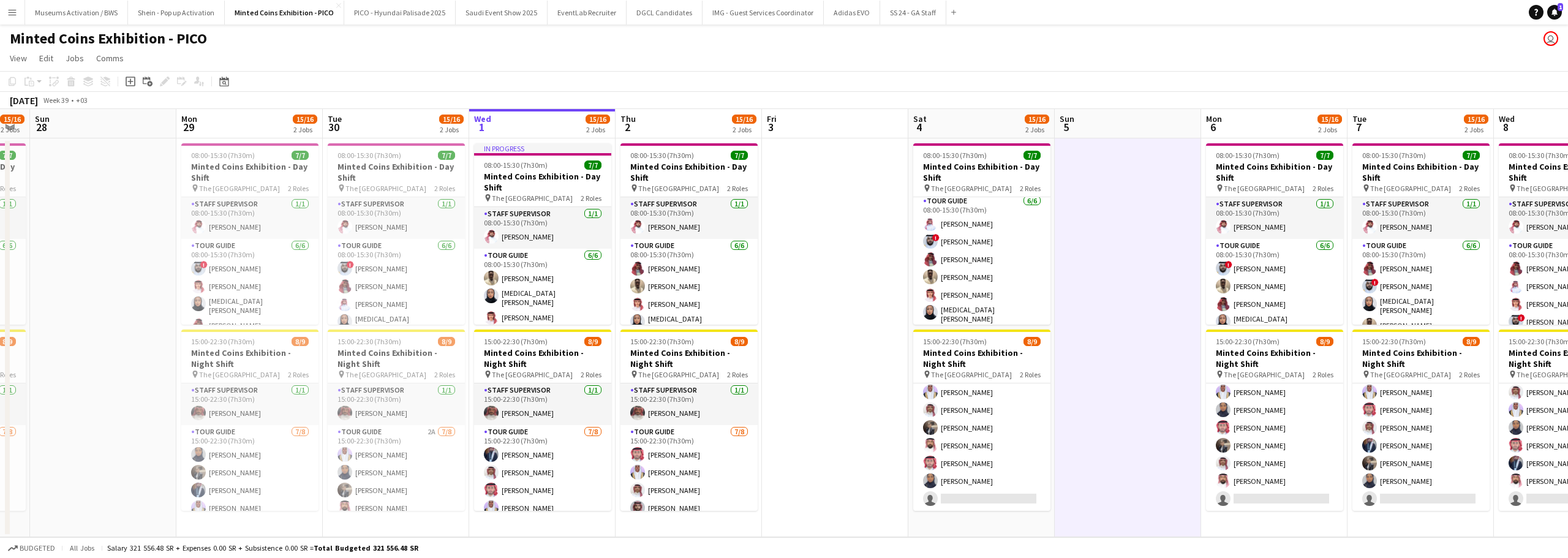
drag, startPoint x: 799, startPoint y: 319, endPoint x: 817, endPoint y: 313, distance: 19.0
click at [817, 313] on app-calendar-viewport "Fri 26 Sat 27 15/16 2 Jobs Sun 28 Mon 29 15/16 2 Jobs Tue 30 15/16 2 Jobs Wed 1…" at bounding box center [784, 323] width 1568 height 428
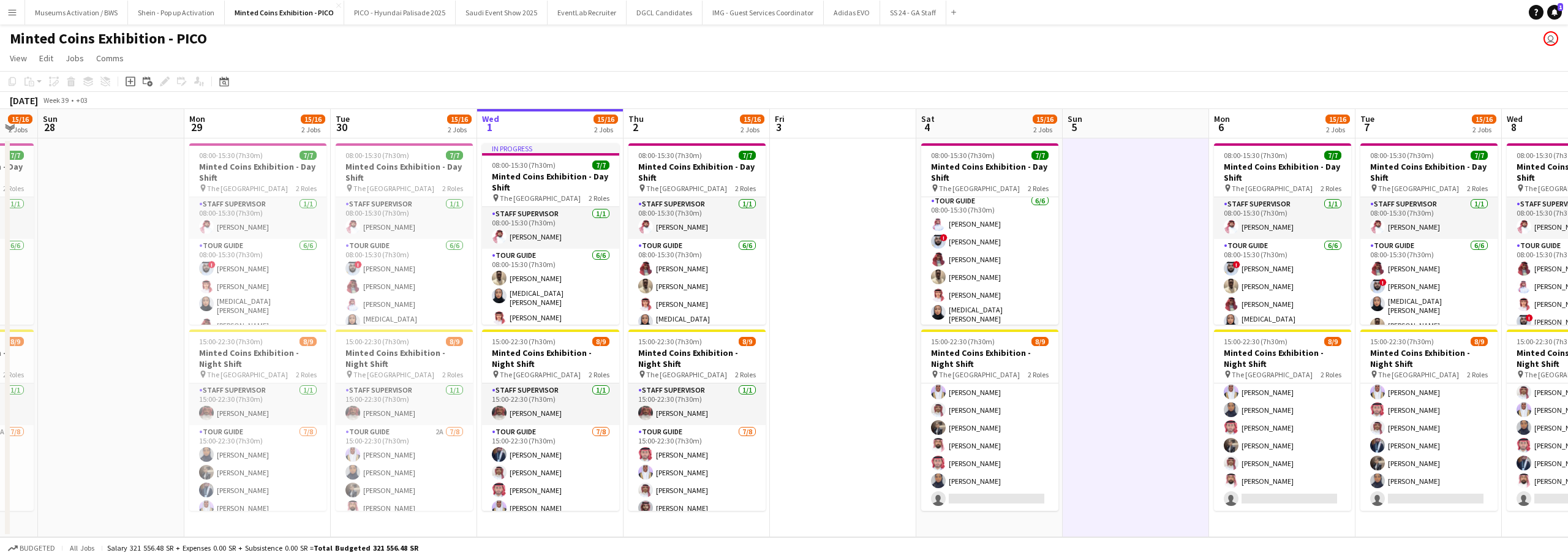
click at [124, 239] on app-date-cell at bounding box center [111, 338] width 146 height 399
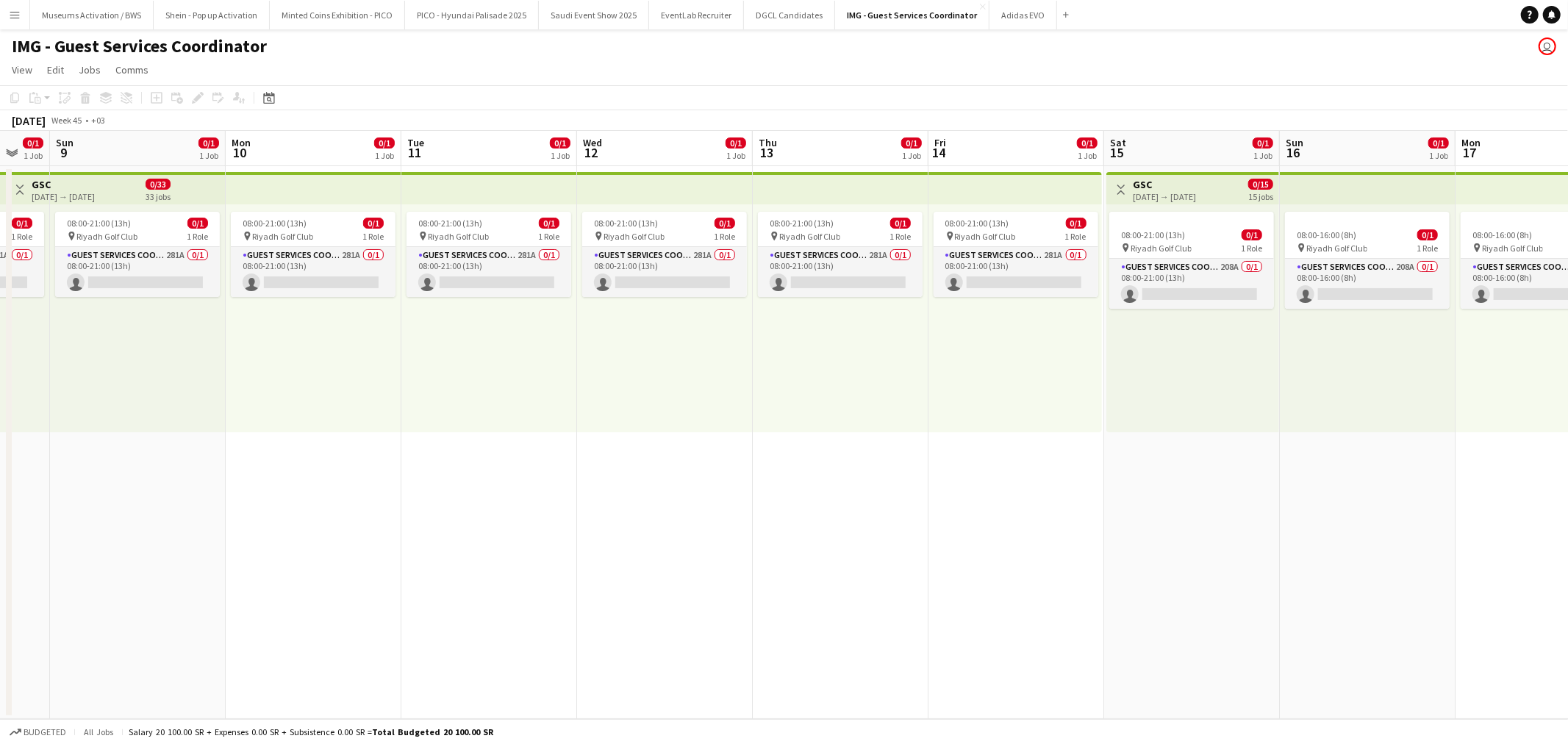
scroll to position [0, 466]
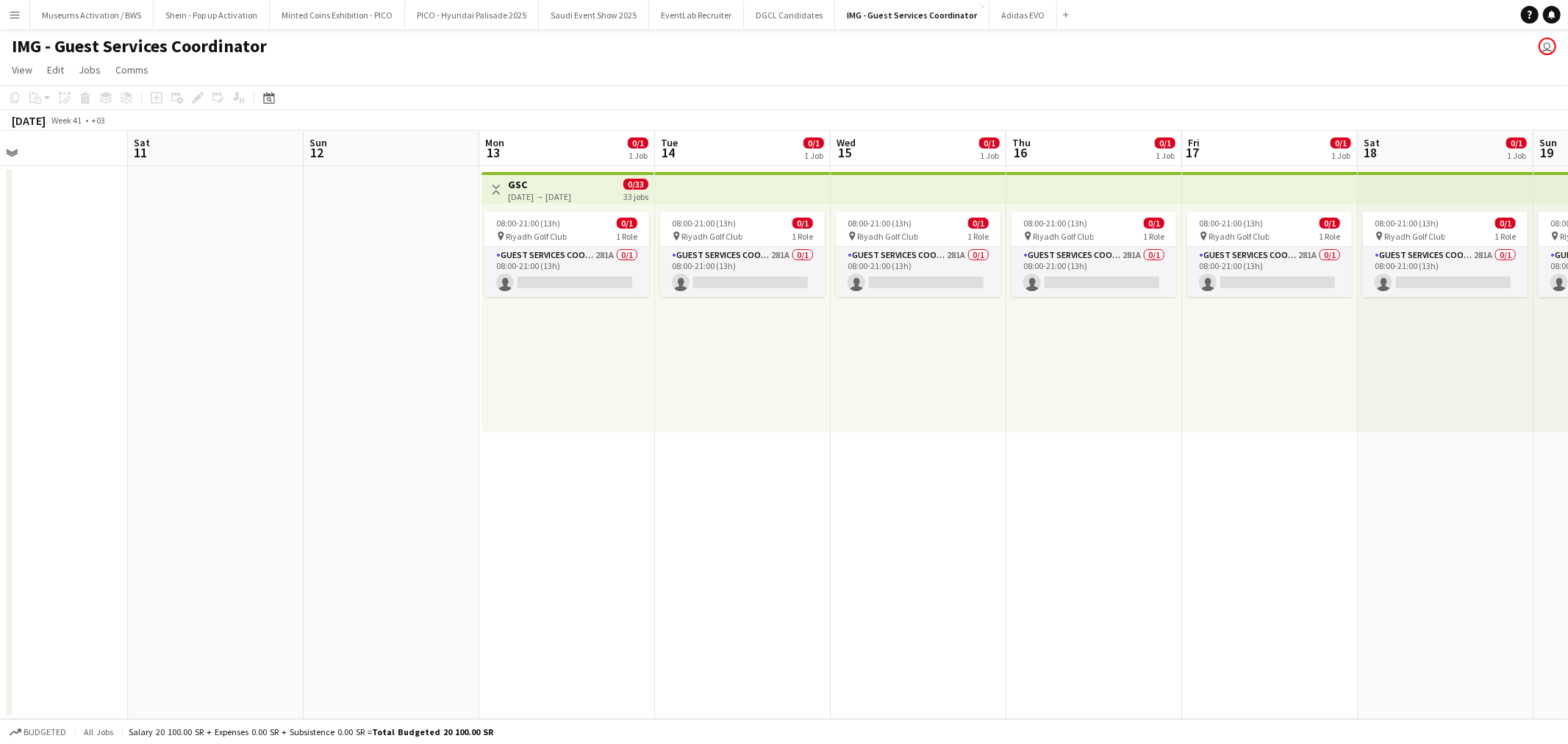
click at [558, 456] on app-date-cell "Toggle View GSC [DATE] → [DATE] 0/33 33 jobs 08:00-21:00 (13h) 0/1 pin Riyadh G…" at bounding box center [567, 442] width 175 height 553
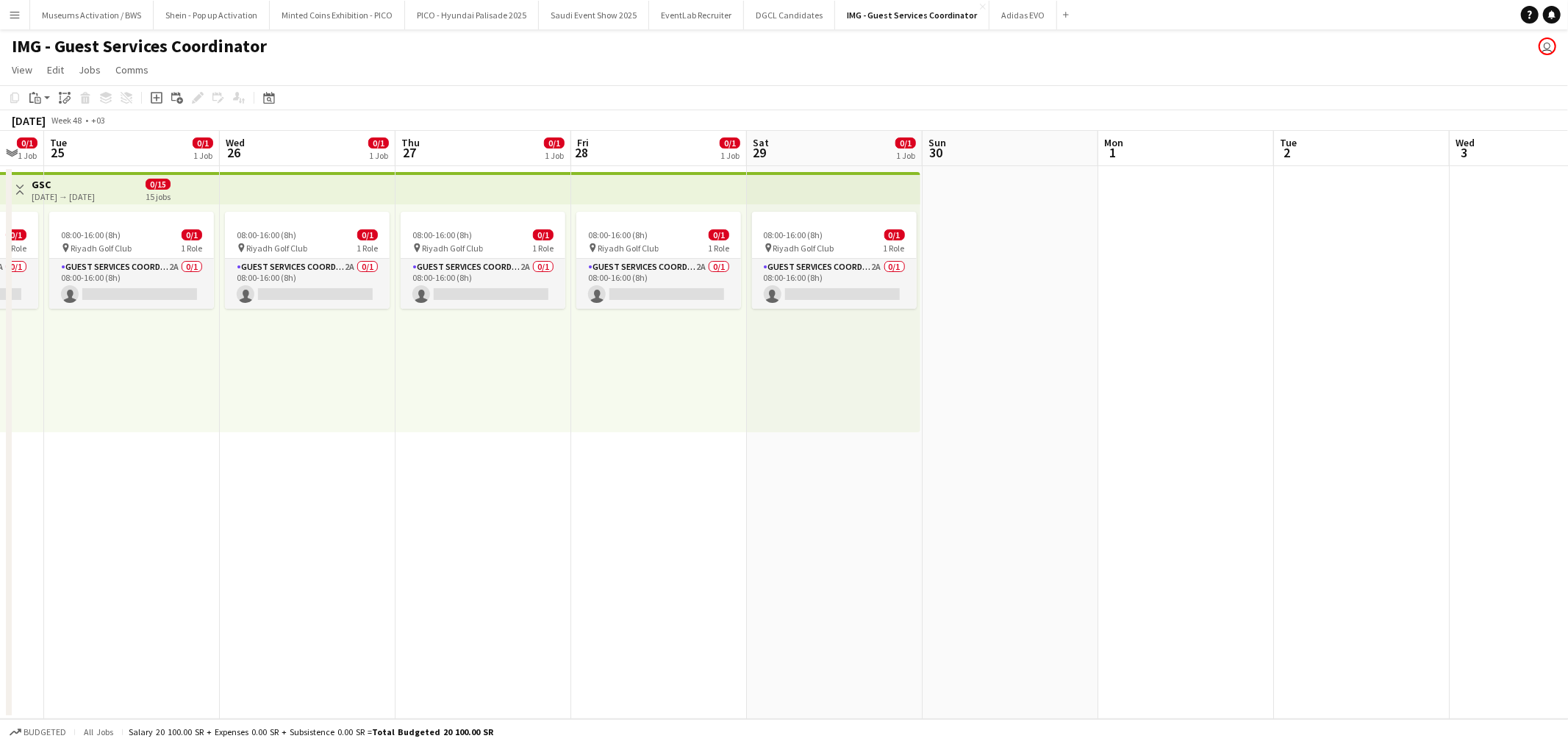
scroll to position [0, 485]
click at [855, 488] on app-date-cell "08:00-16:00 (8h) 0/1 pin Riyadh Golf Club 1 Role Guest Services Coordinator 2A …" at bounding box center [833, 442] width 175 height 553
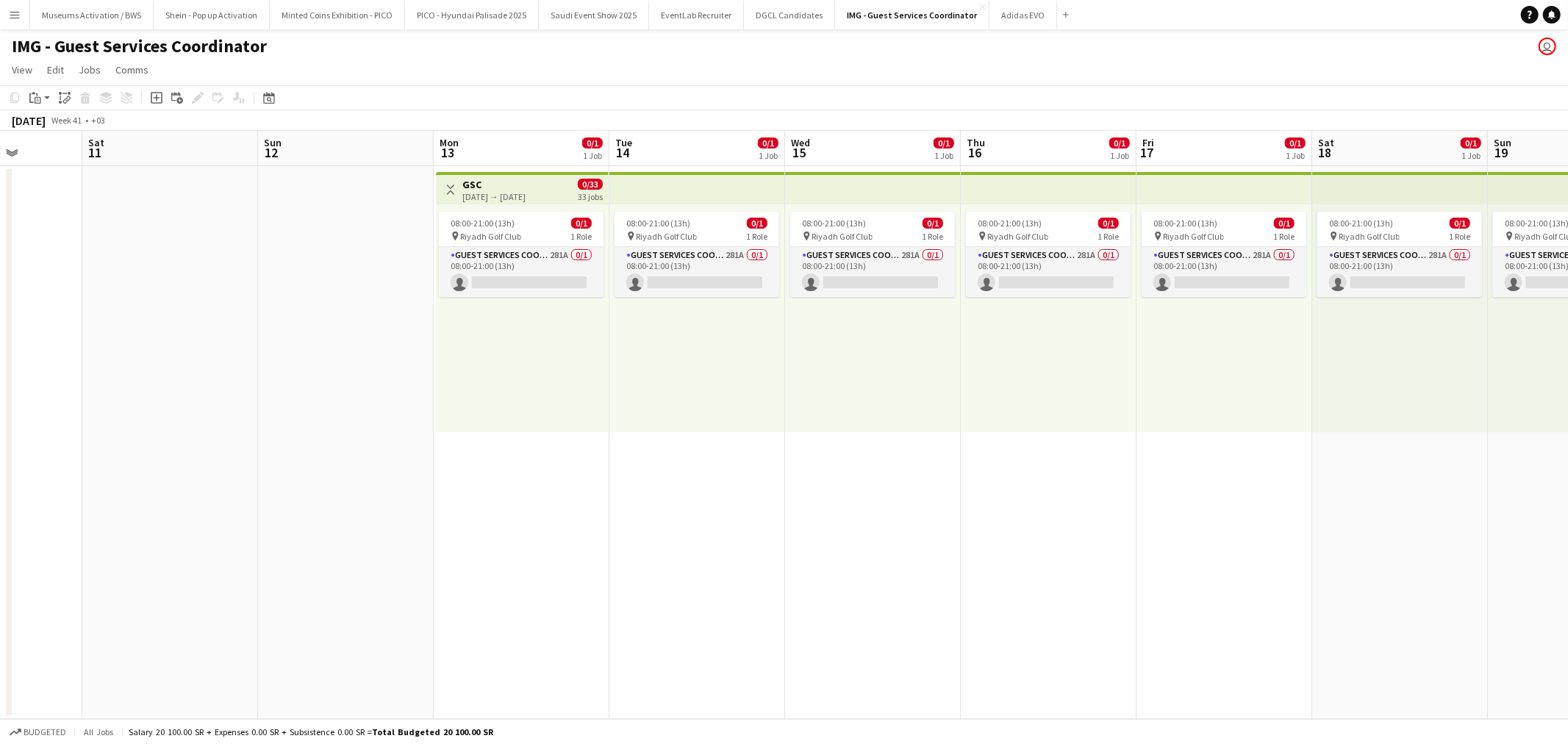
scroll to position [0, 445]
click at [581, 454] on app-date-cell "Toggle View GSC [DATE] → [DATE] 0/33 33 jobs 08:00-21:00 (13h) 0/1 pin Riyadh G…" at bounding box center [521, 442] width 175 height 553
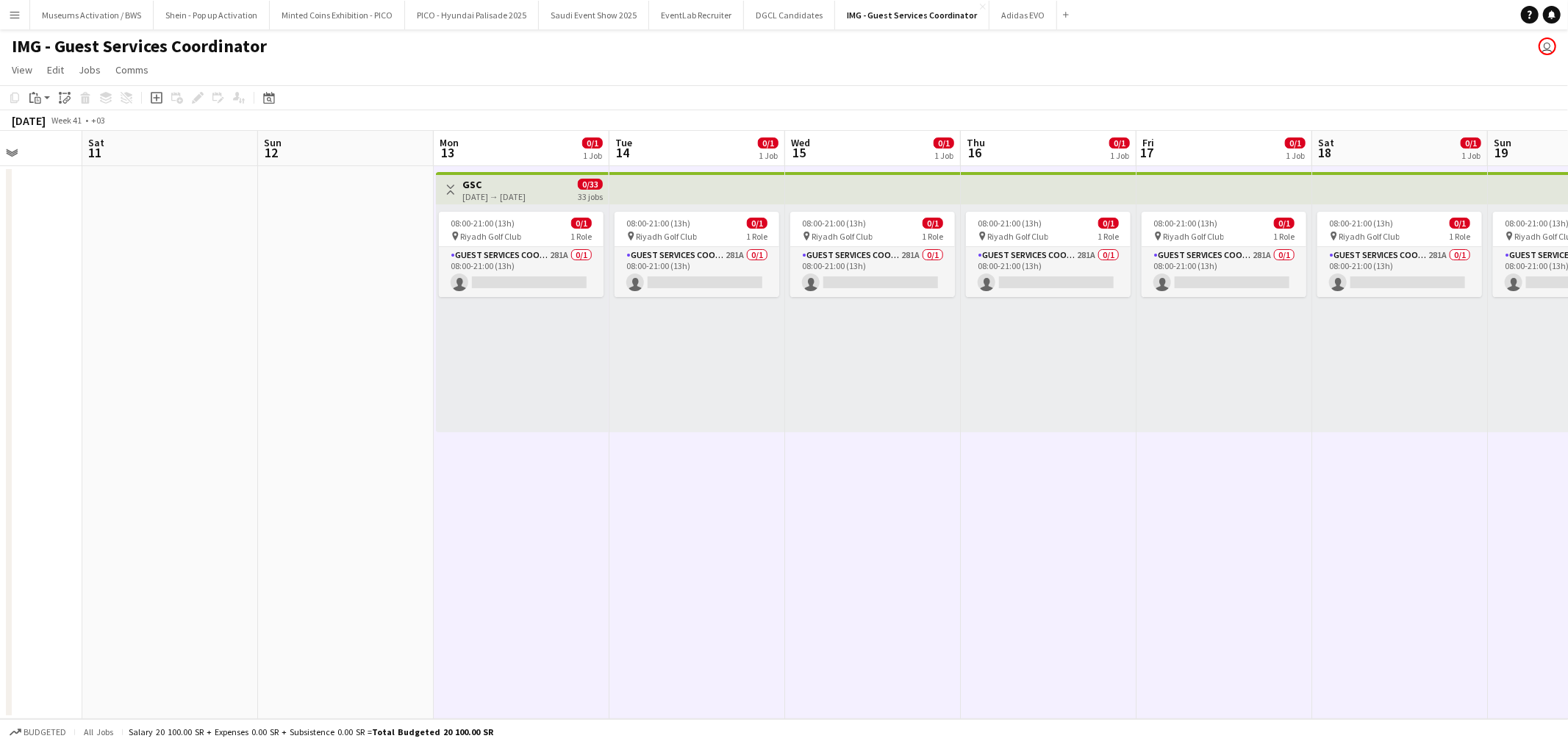
click at [359, 372] on app-date-cell at bounding box center [346, 442] width 175 height 553
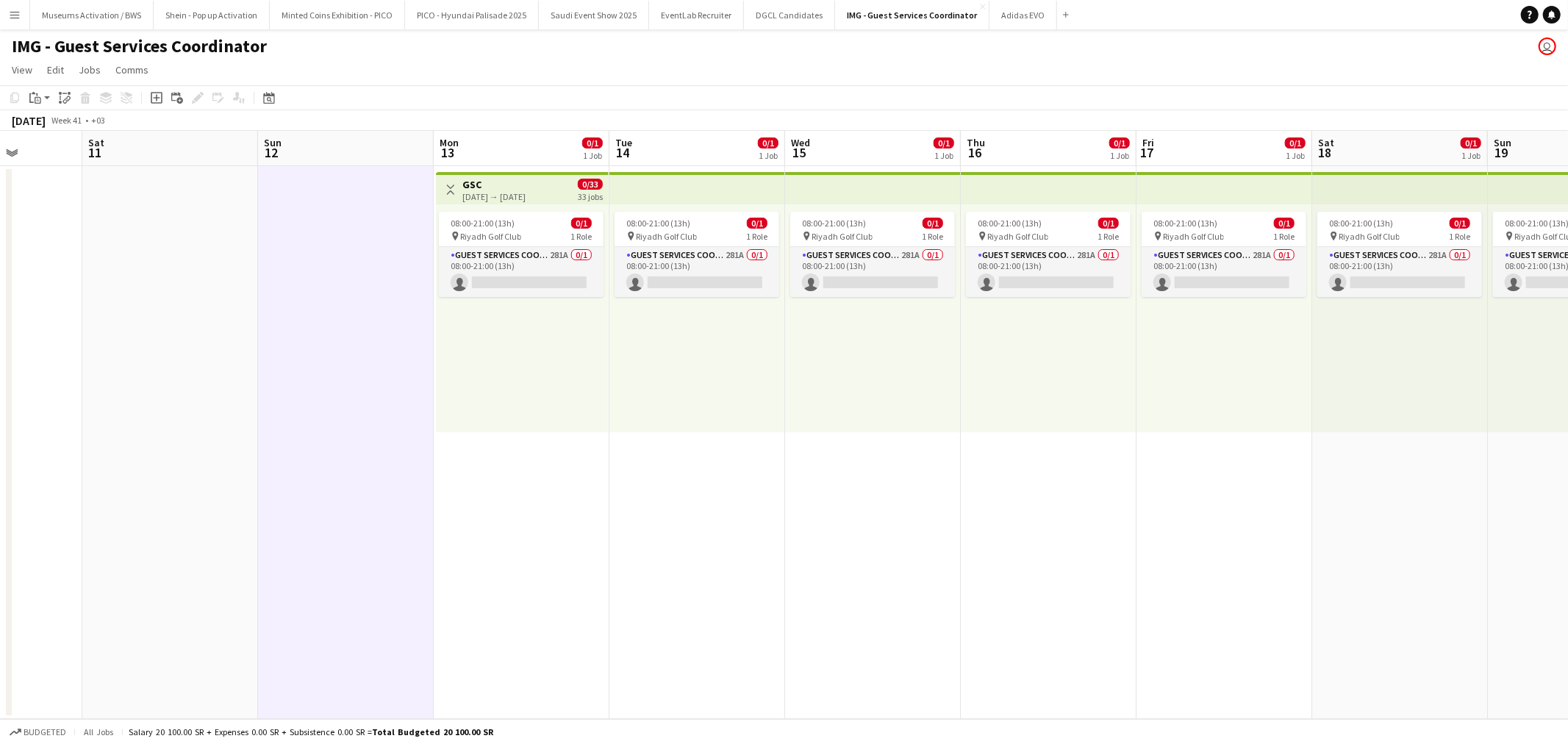
click at [510, 388] on div "08:00-21:00 (13h) 0/1 pin Riyadh Golf Club 1 Role Guest Services Coordinator 28…" at bounding box center [522, 318] width 173 height 228
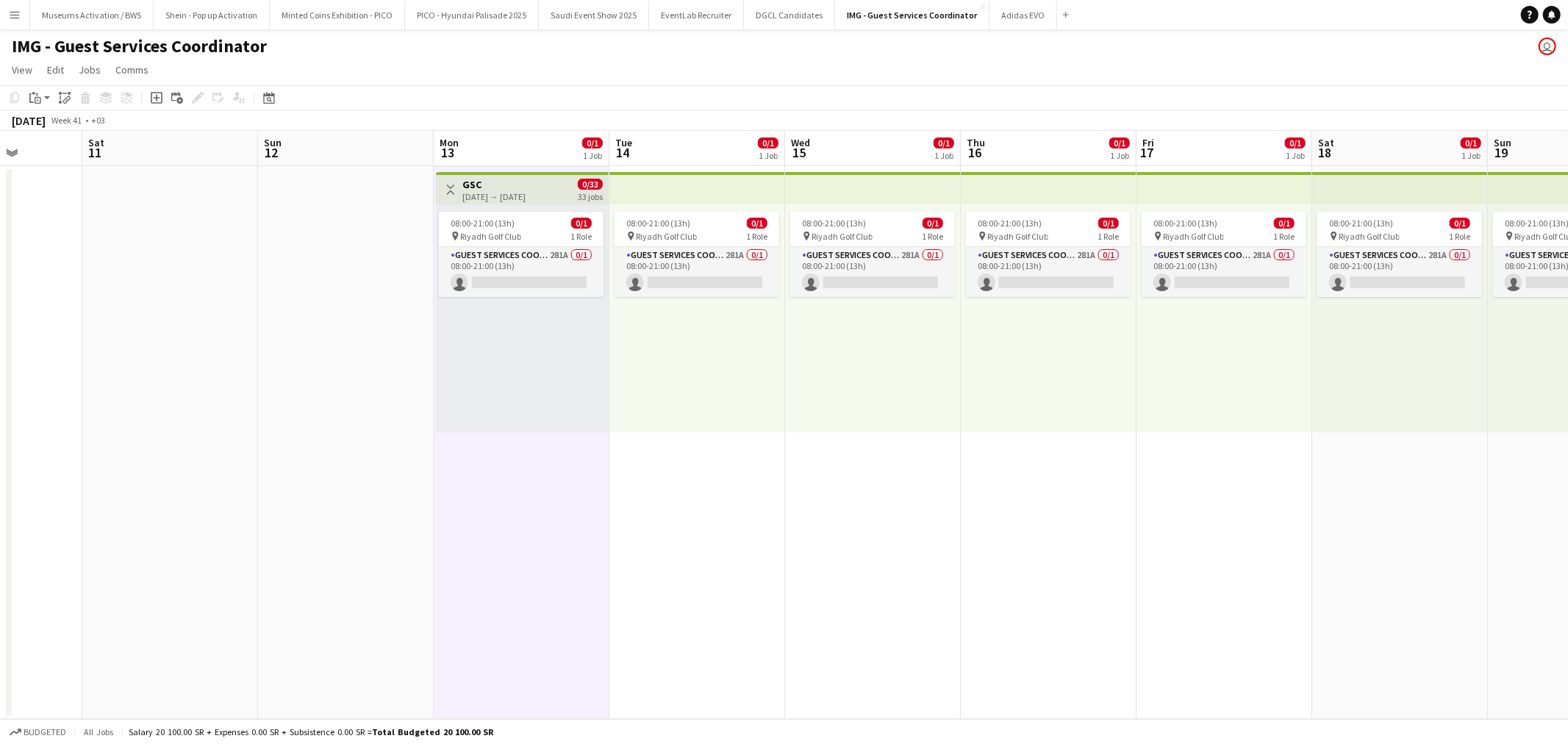
click at [515, 180] on h3 "GSC" at bounding box center [494, 184] width 63 height 13
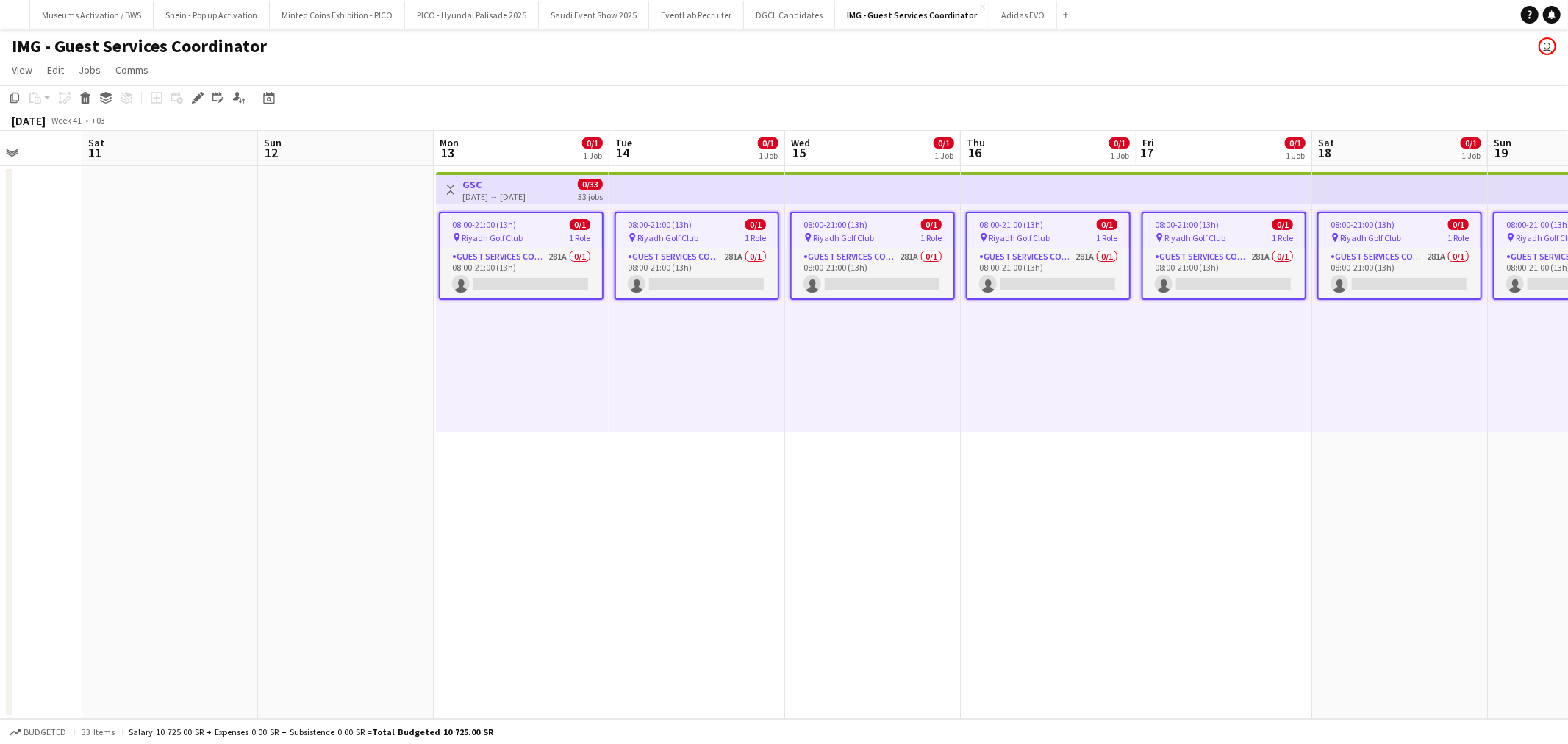
click at [510, 392] on div "08:00-21:00 (13h) 0/1 pin Riyadh Golf Club 1 Role Guest Services Coordinator 28…" at bounding box center [522, 318] width 173 height 228
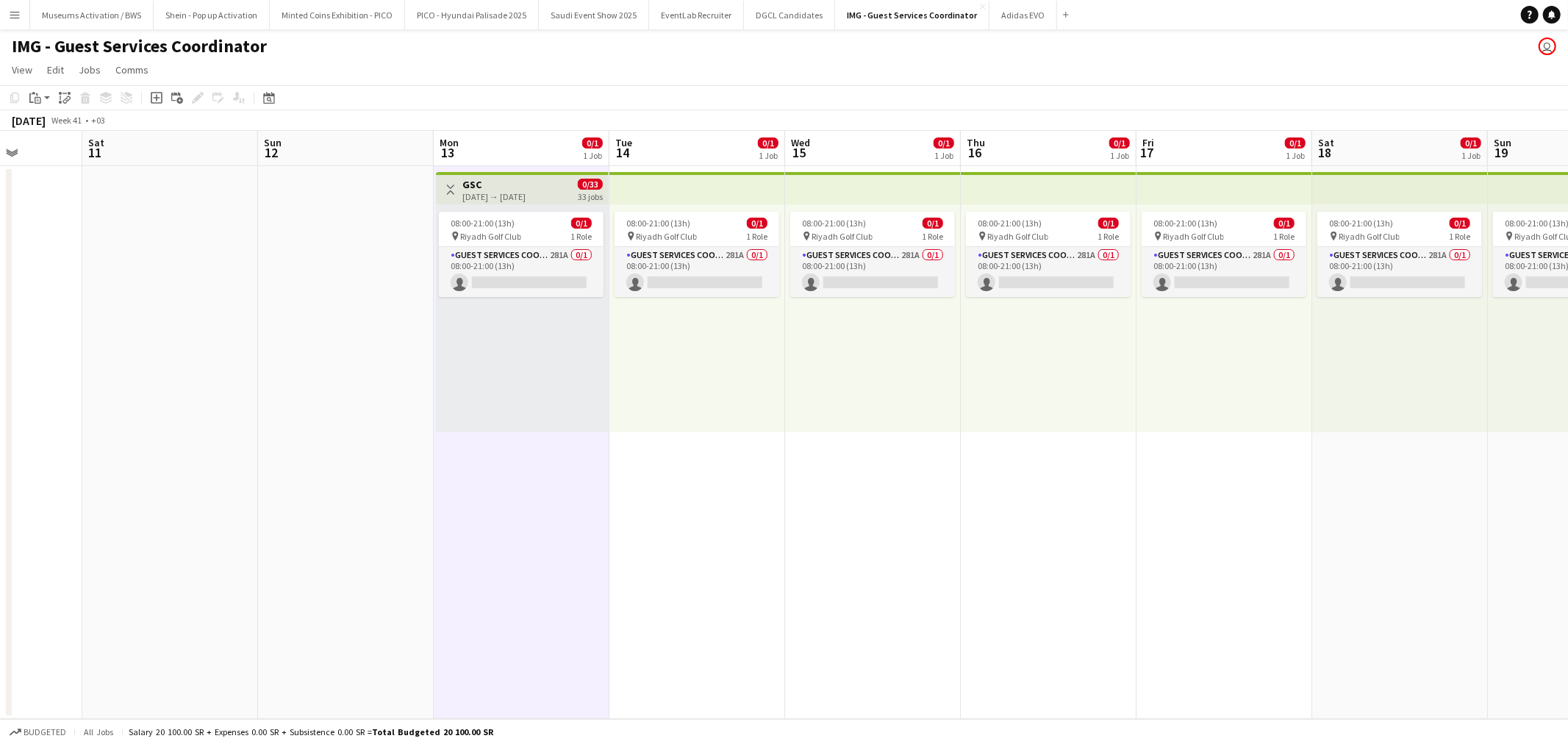
click at [523, 191] on div "[DATE] → [DATE]" at bounding box center [494, 196] width 63 height 11
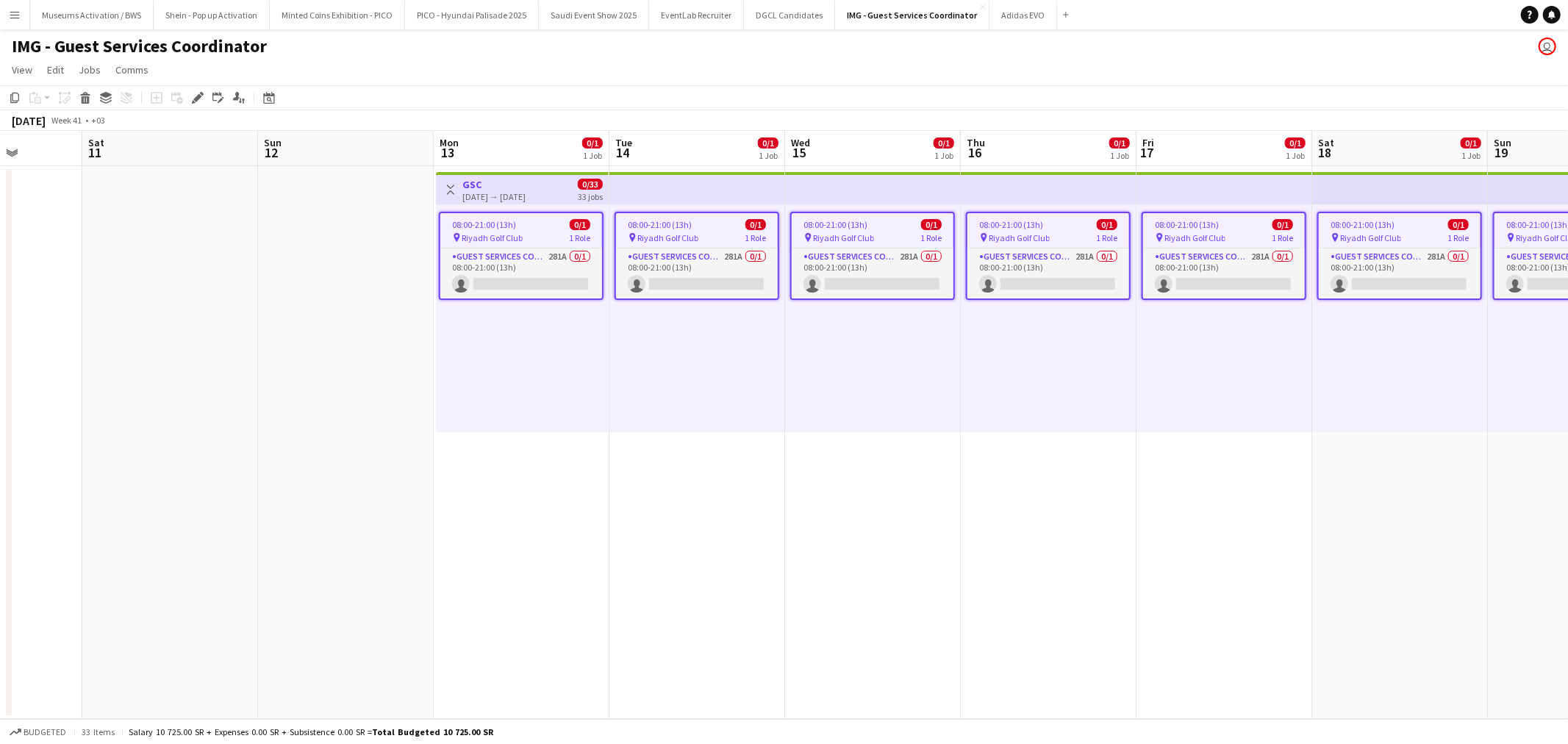
click at [363, 325] on app-date-cell at bounding box center [346, 442] width 175 height 553
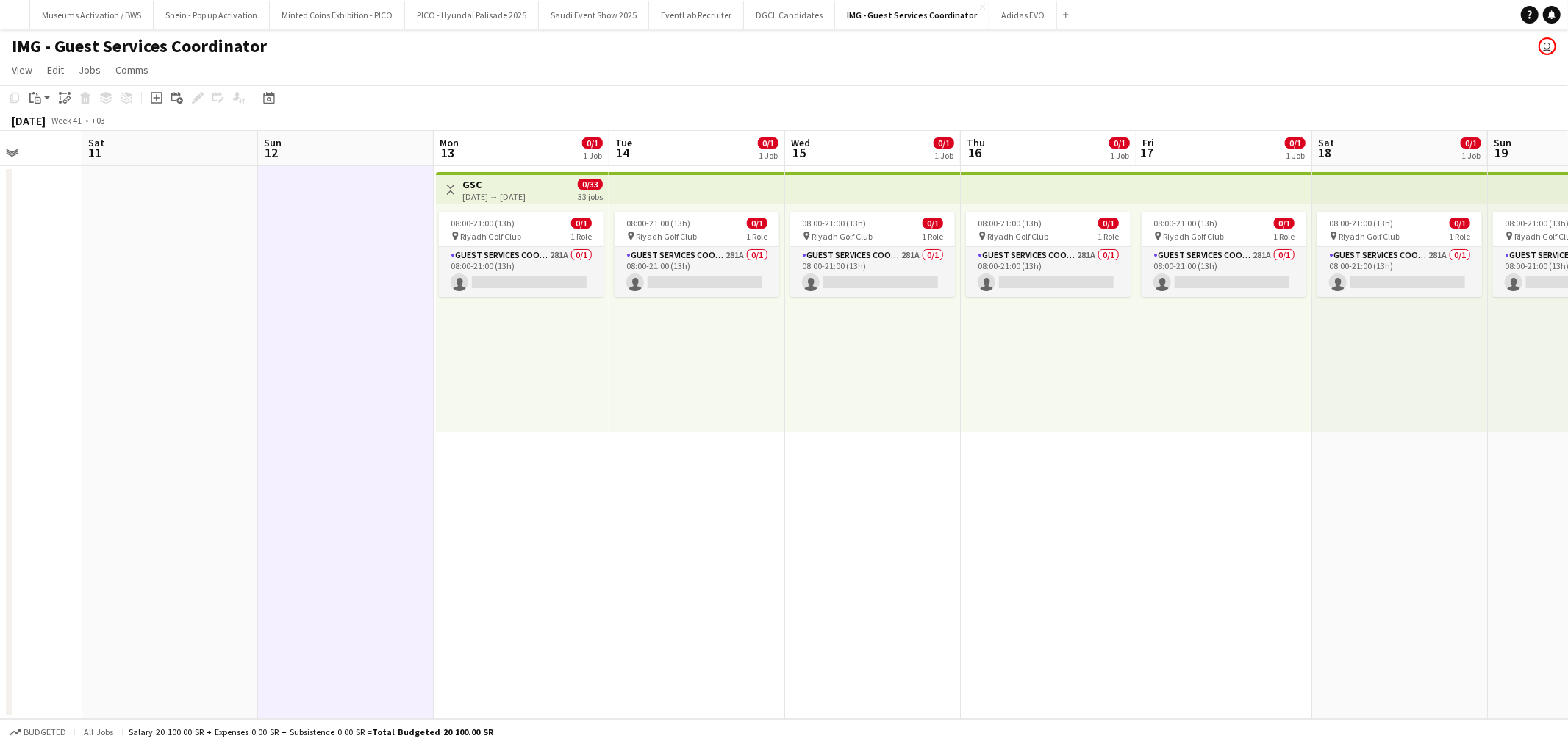
click at [526, 191] on div "[DATE] → [DATE]" at bounding box center [494, 196] width 63 height 11
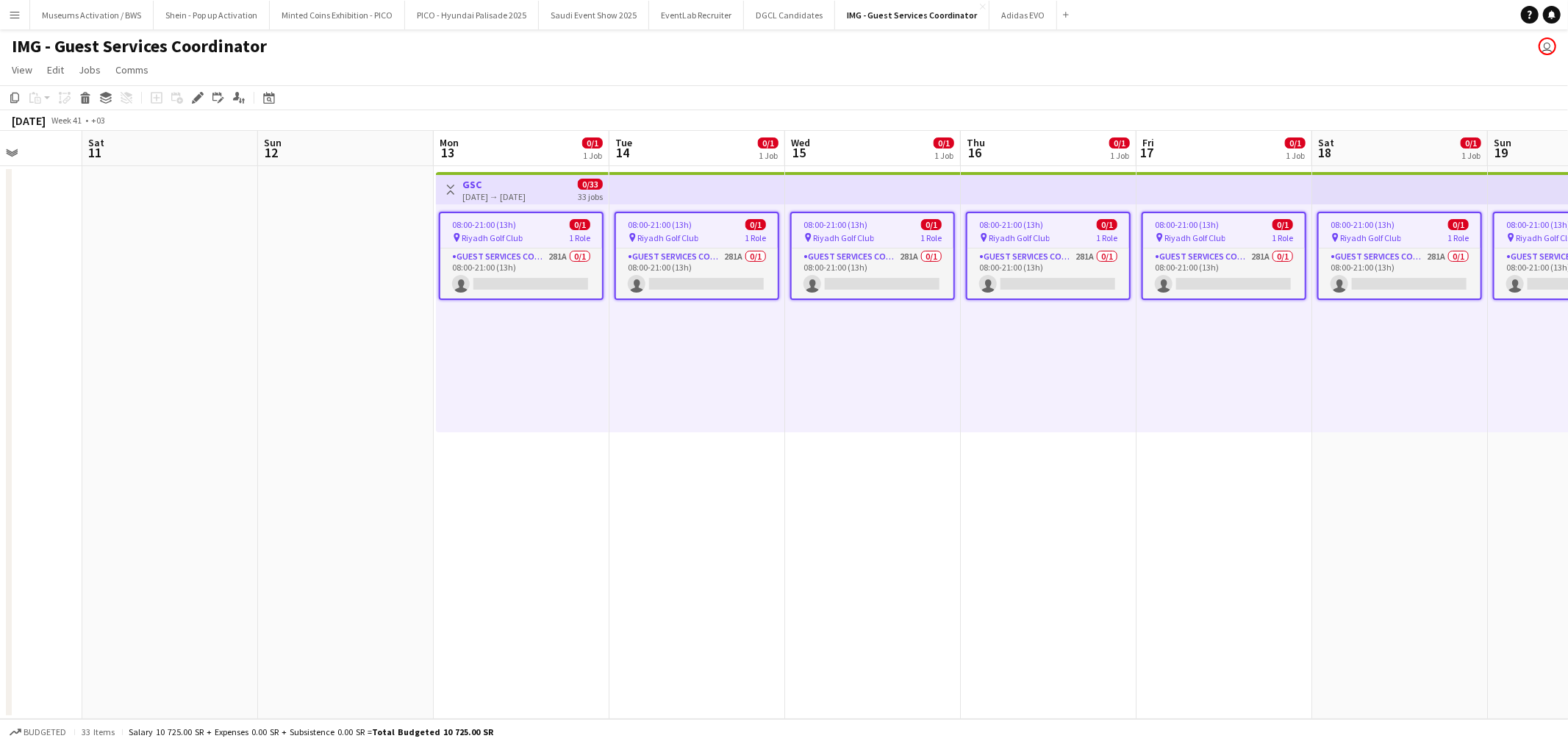
click at [541, 372] on div "08:00-21:00 (13h) 0/1 pin Riyadh Golf Club 1 Role Guest Services Coordinator 28…" at bounding box center [522, 318] width 173 height 228
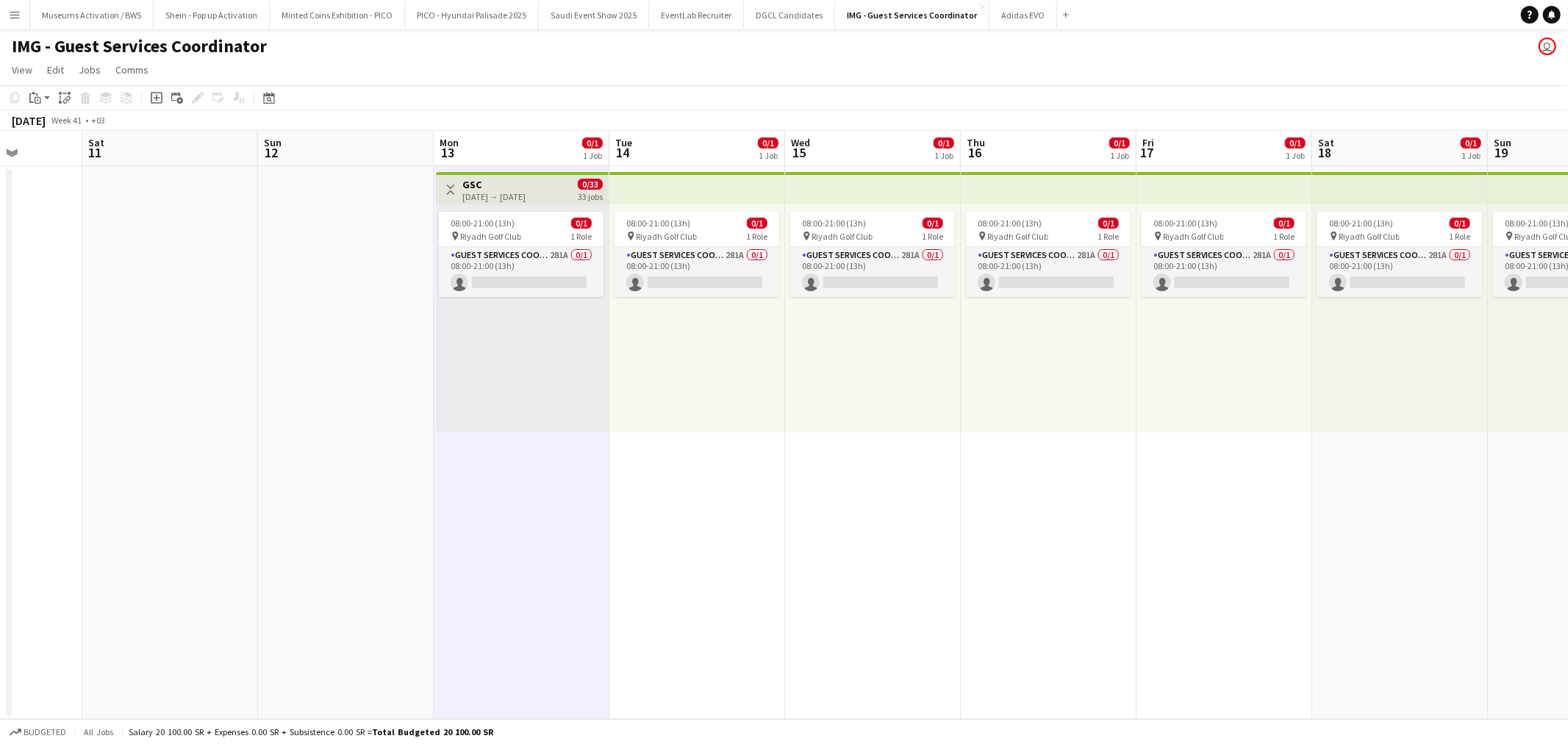
click at [526, 193] on div "[DATE] → [DATE]" at bounding box center [494, 196] width 63 height 11
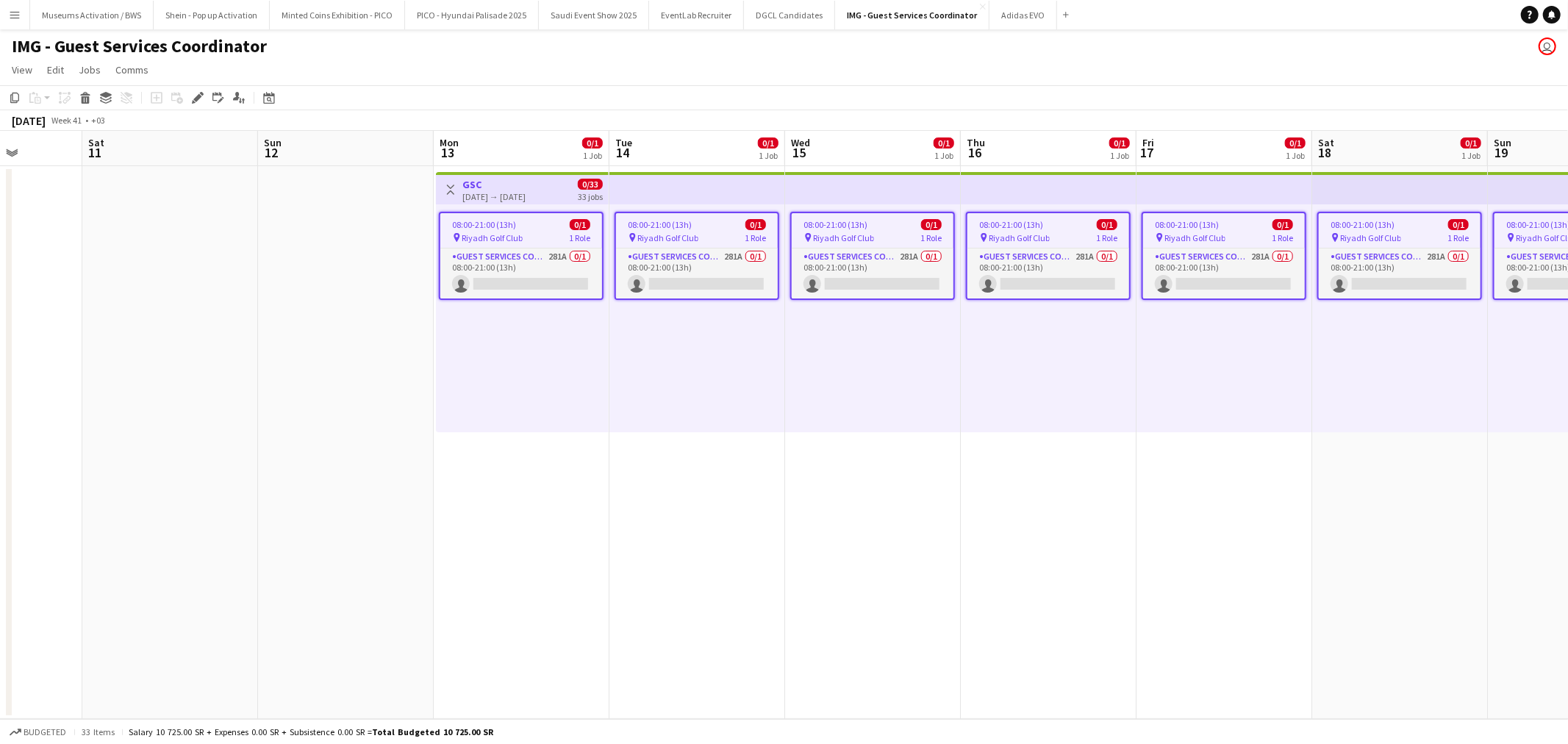
click at [321, 217] on app-date-cell at bounding box center [346, 442] width 175 height 553
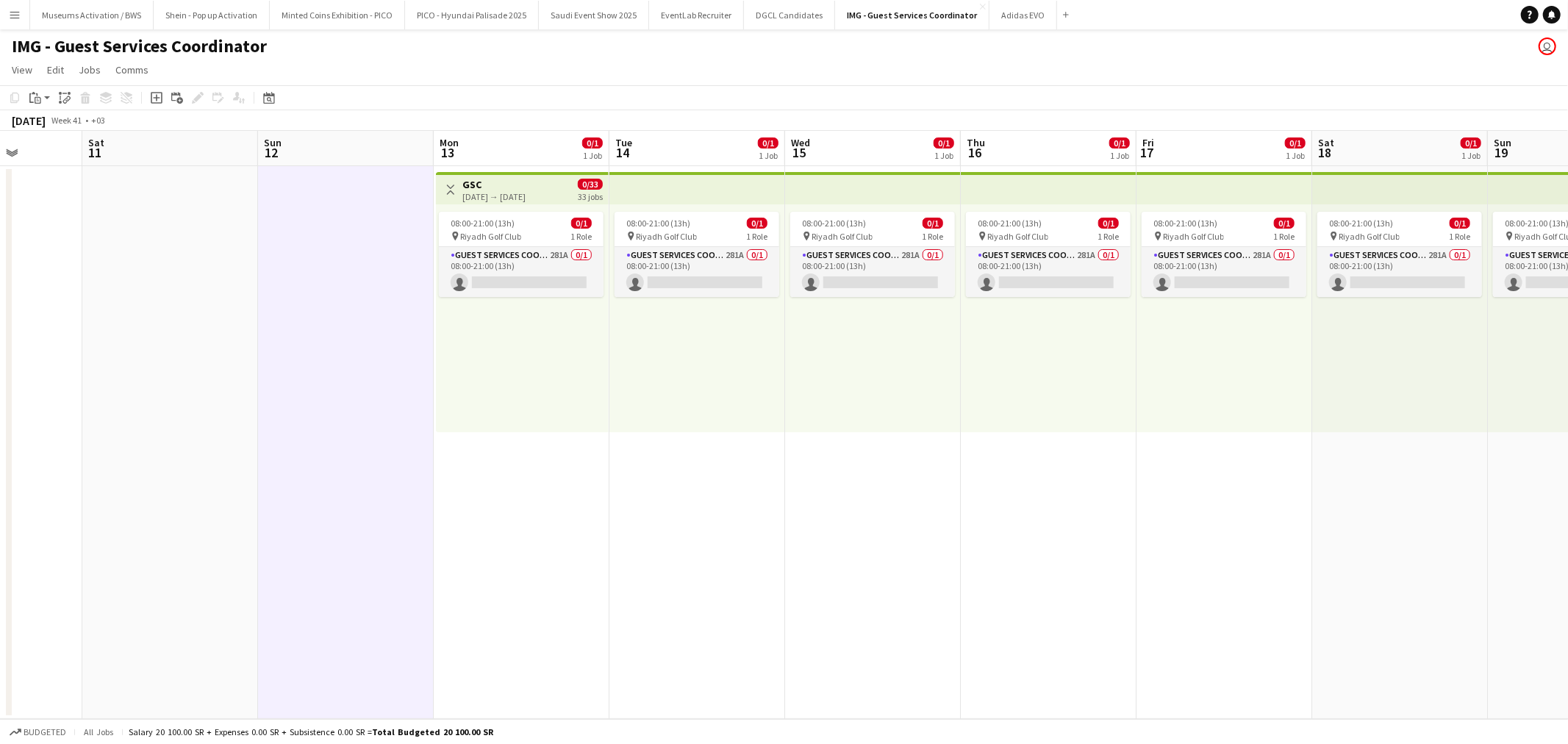
click at [501, 196] on div "[DATE] → [DATE]" at bounding box center [494, 196] width 63 height 11
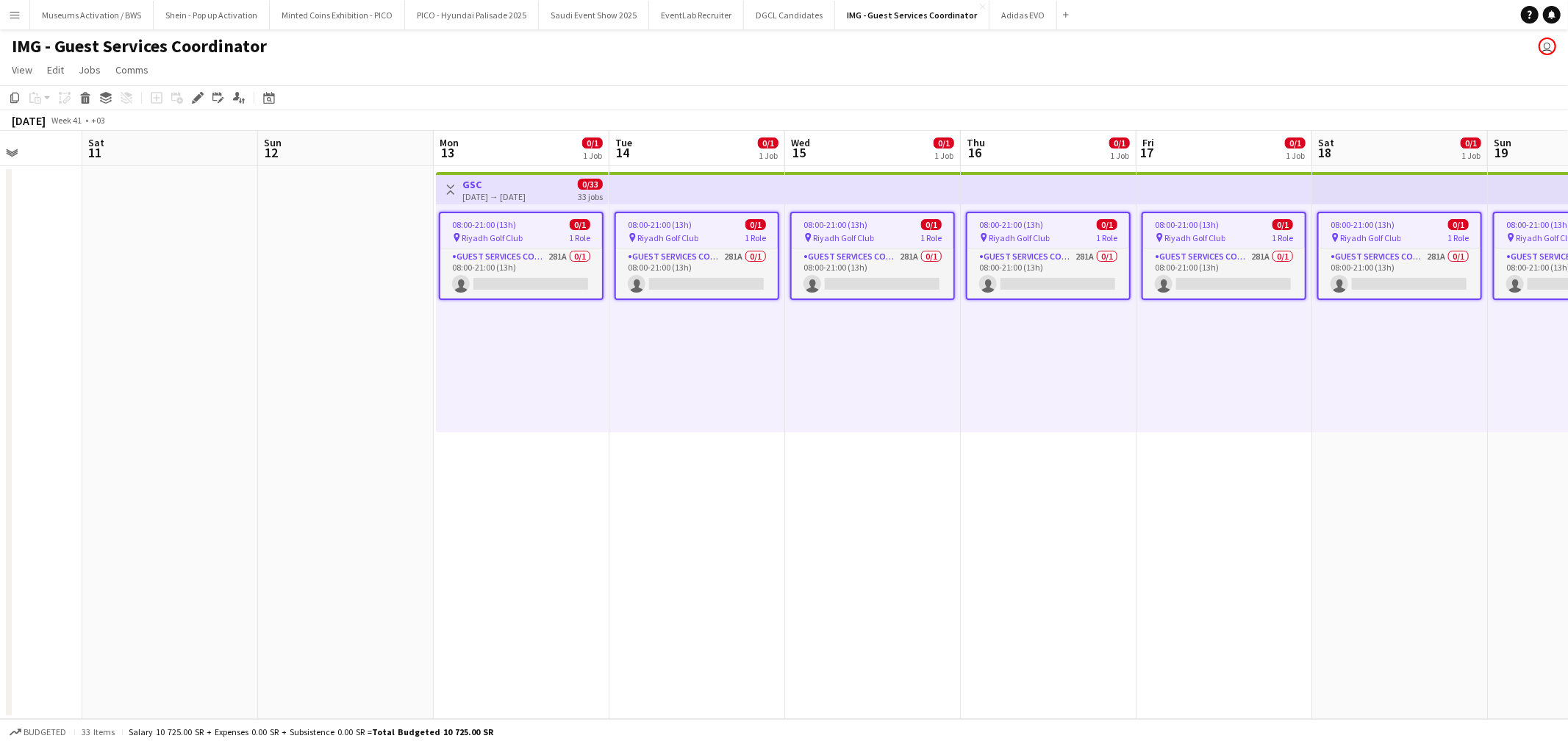
click at [364, 287] on app-date-cell at bounding box center [346, 442] width 175 height 553
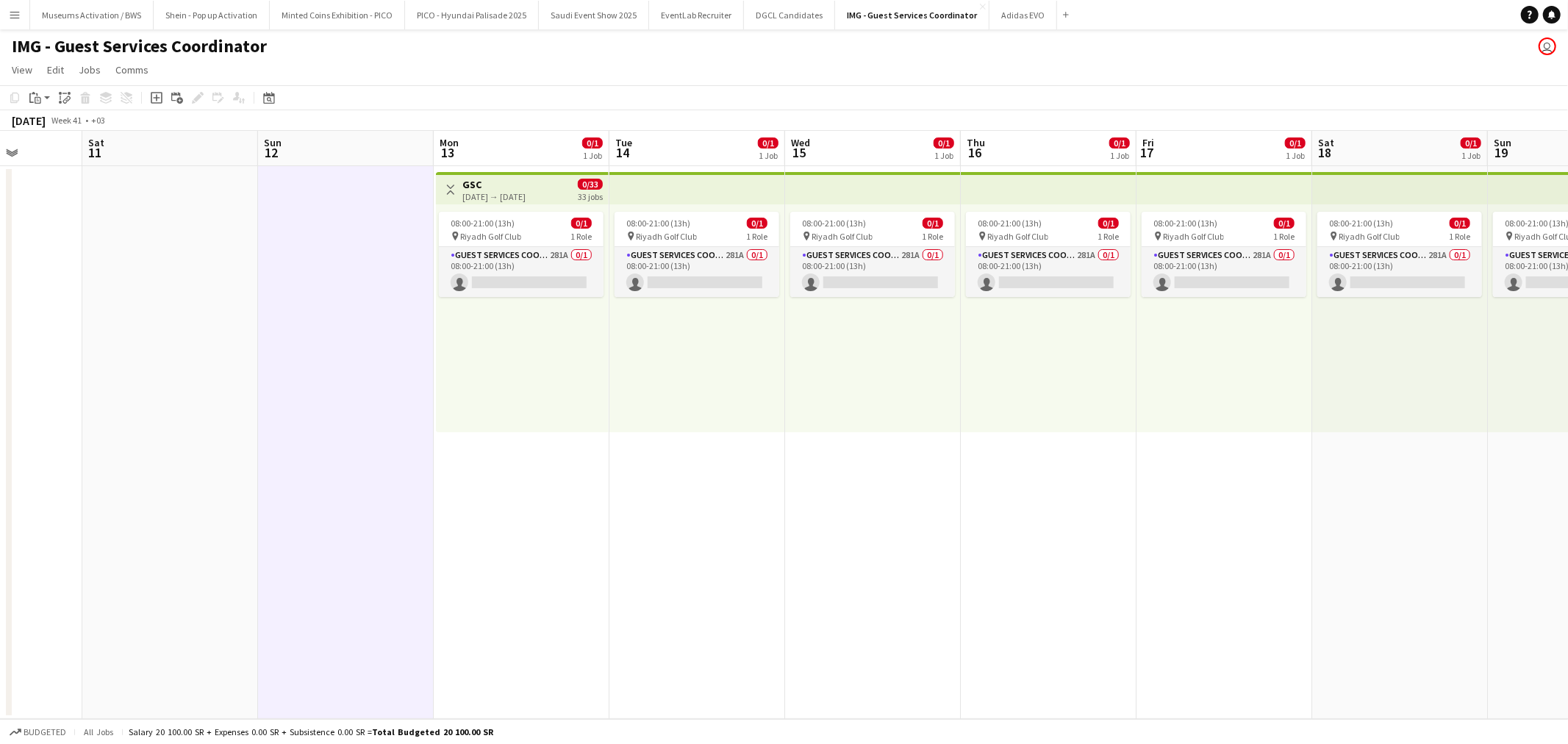
click at [503, 191] on div "[DATE] → [DATE]" at bounding box center [494, 196] width 63 height 11
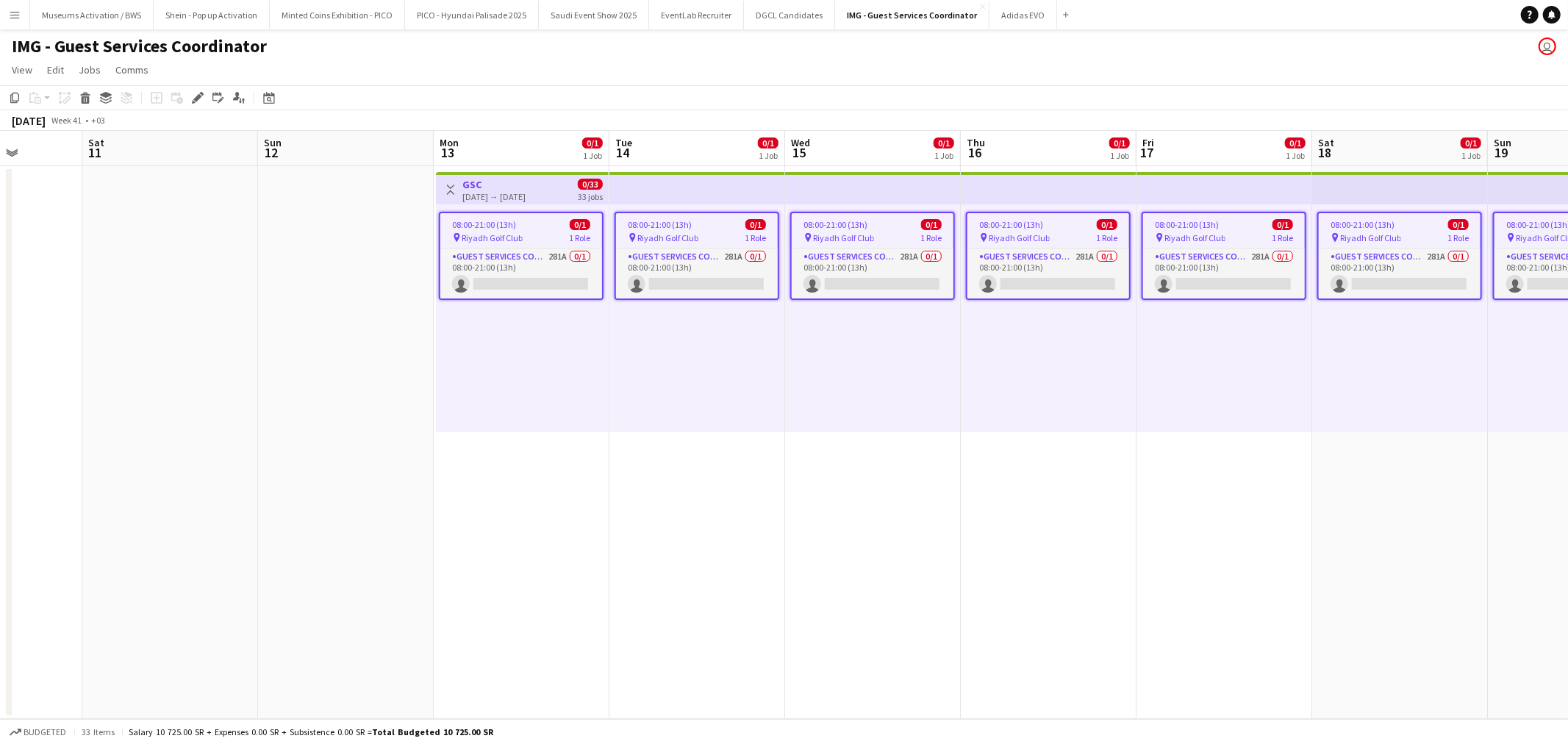
click at [535, 354] on div "08:00-21:00 (13h) 0/1 pin Riyadh Golf Club 1 Role Guest Services Coordinator 28…" at bounding box center [522, 318] width 173 height 228
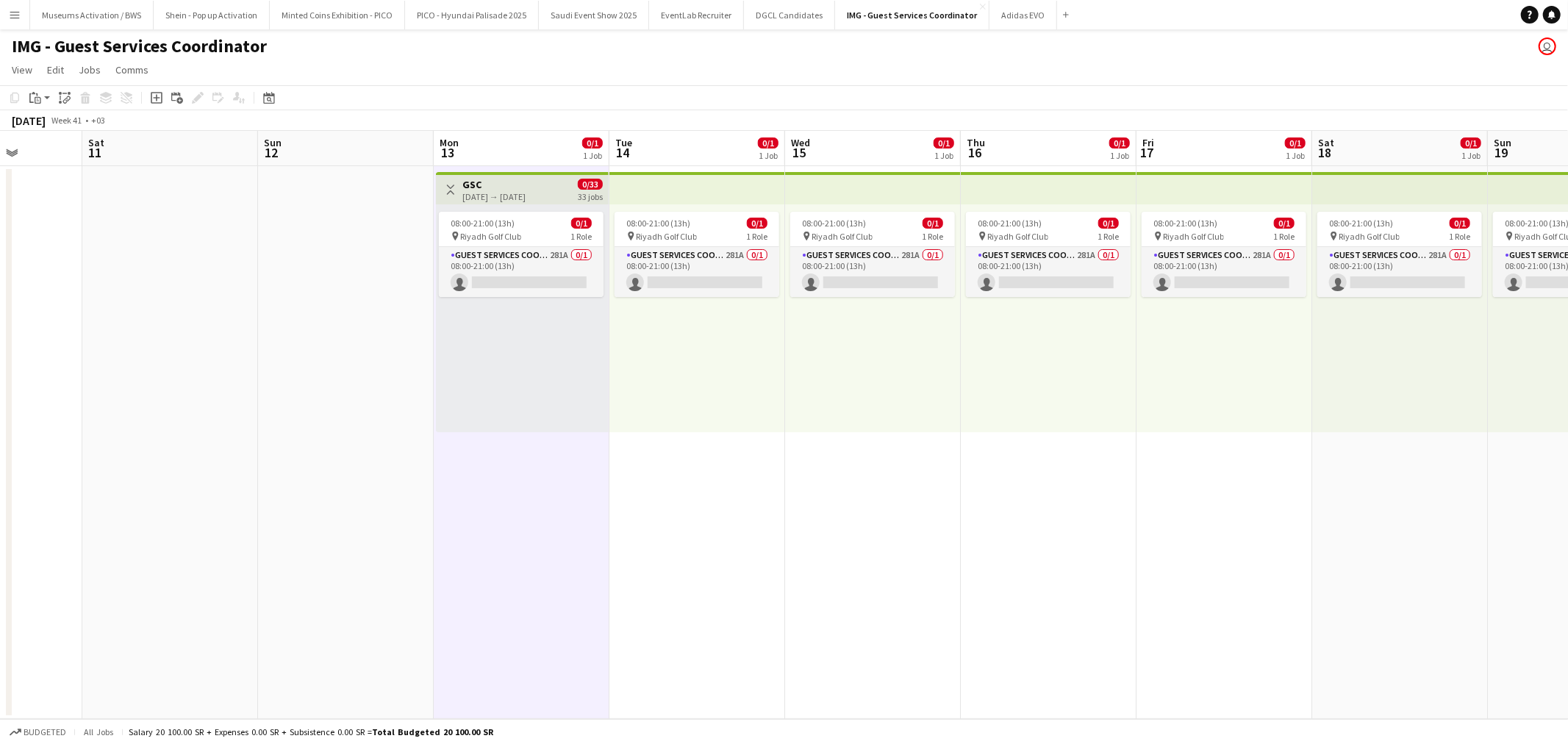
click at [502, 196] on div "[DATE] → [DATE]" at bounding box center [494, 196] width 63 height 11
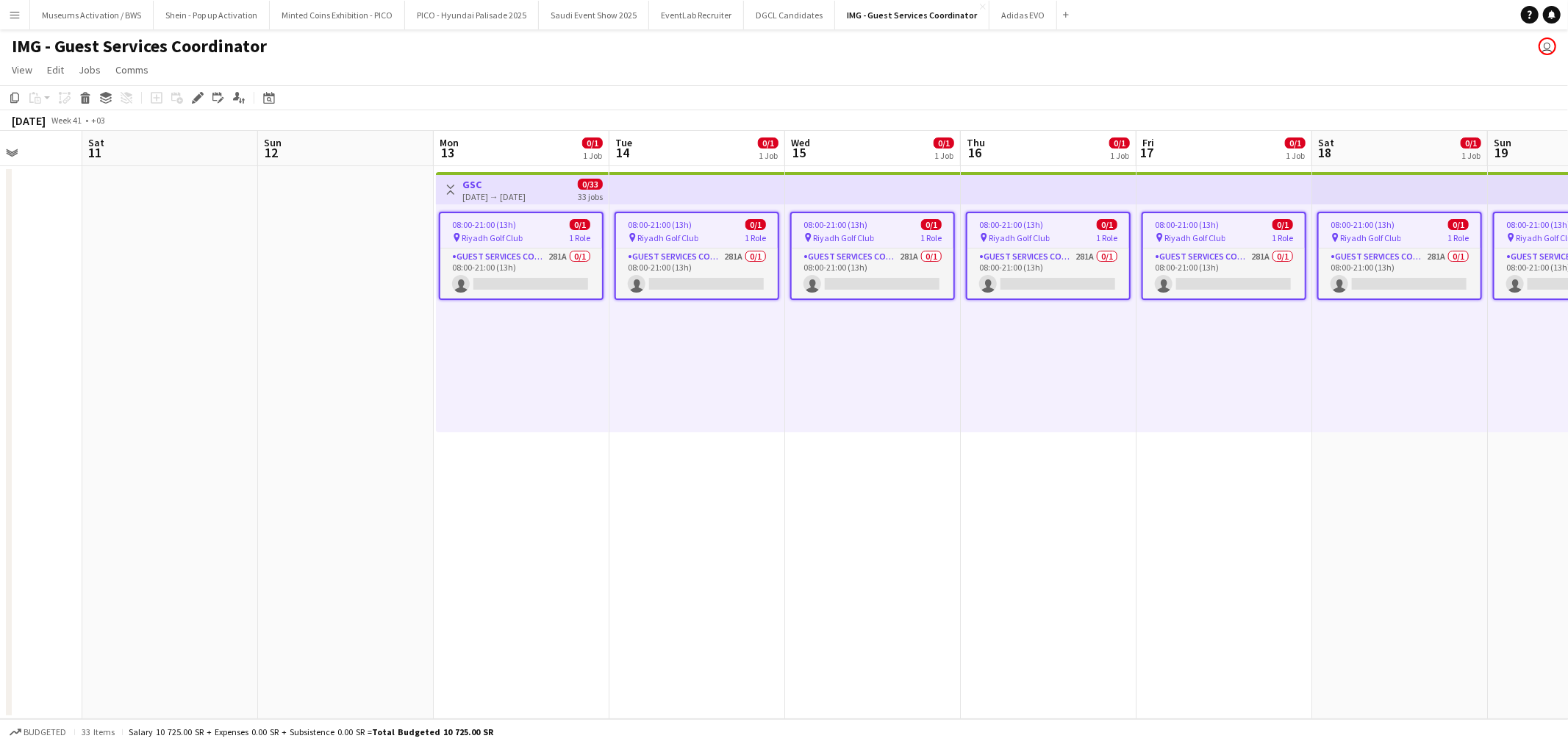
click at [394, 354] on app-date-cell at bounding box center [346, 442] width 175 height 553
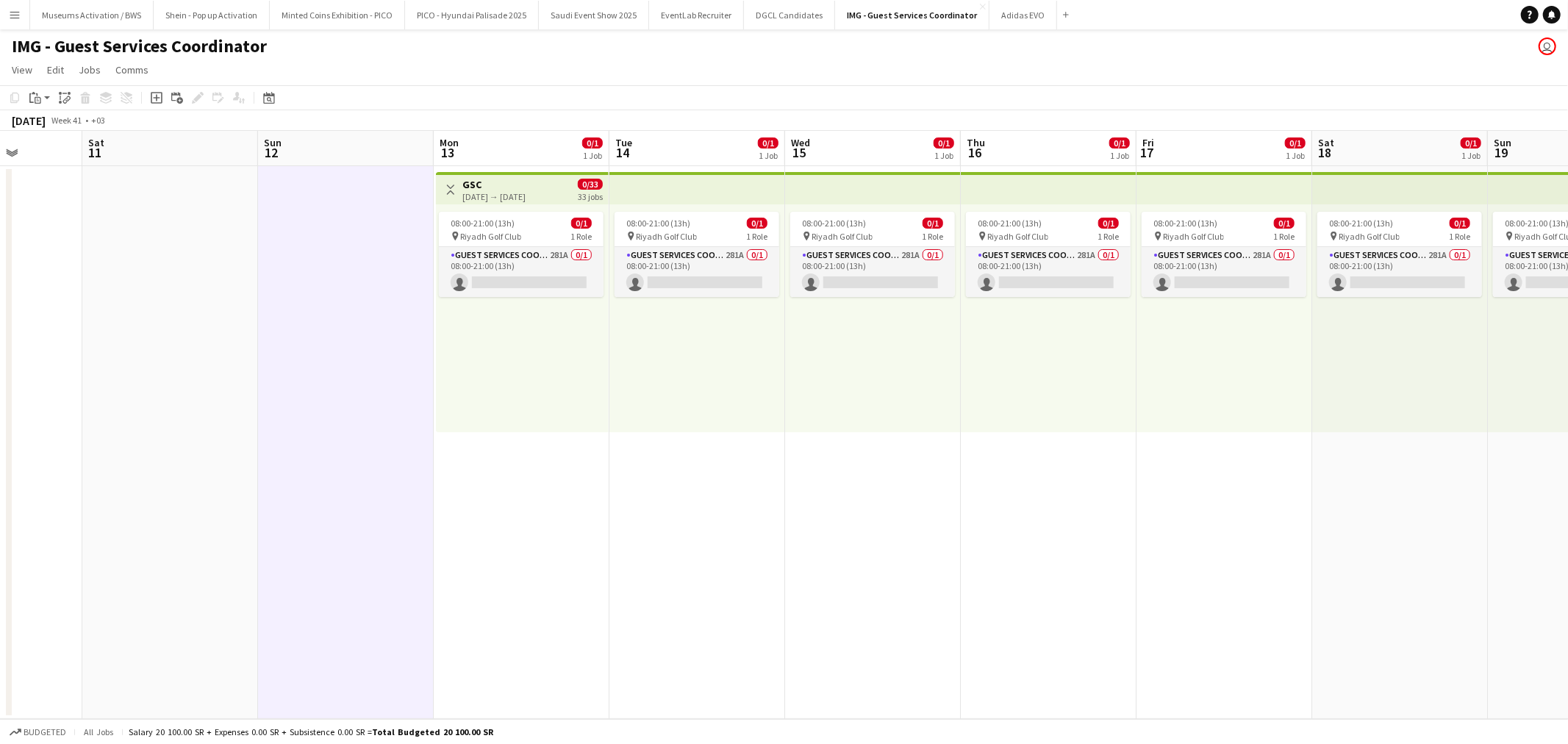
click at [503, 368] on div "08:00-21:00 (13h) 0/1 pin Riyadh Golf Club 1 Role Guest Services Coordinator 28…" at bounding box center [522, 318] width 173 height 228
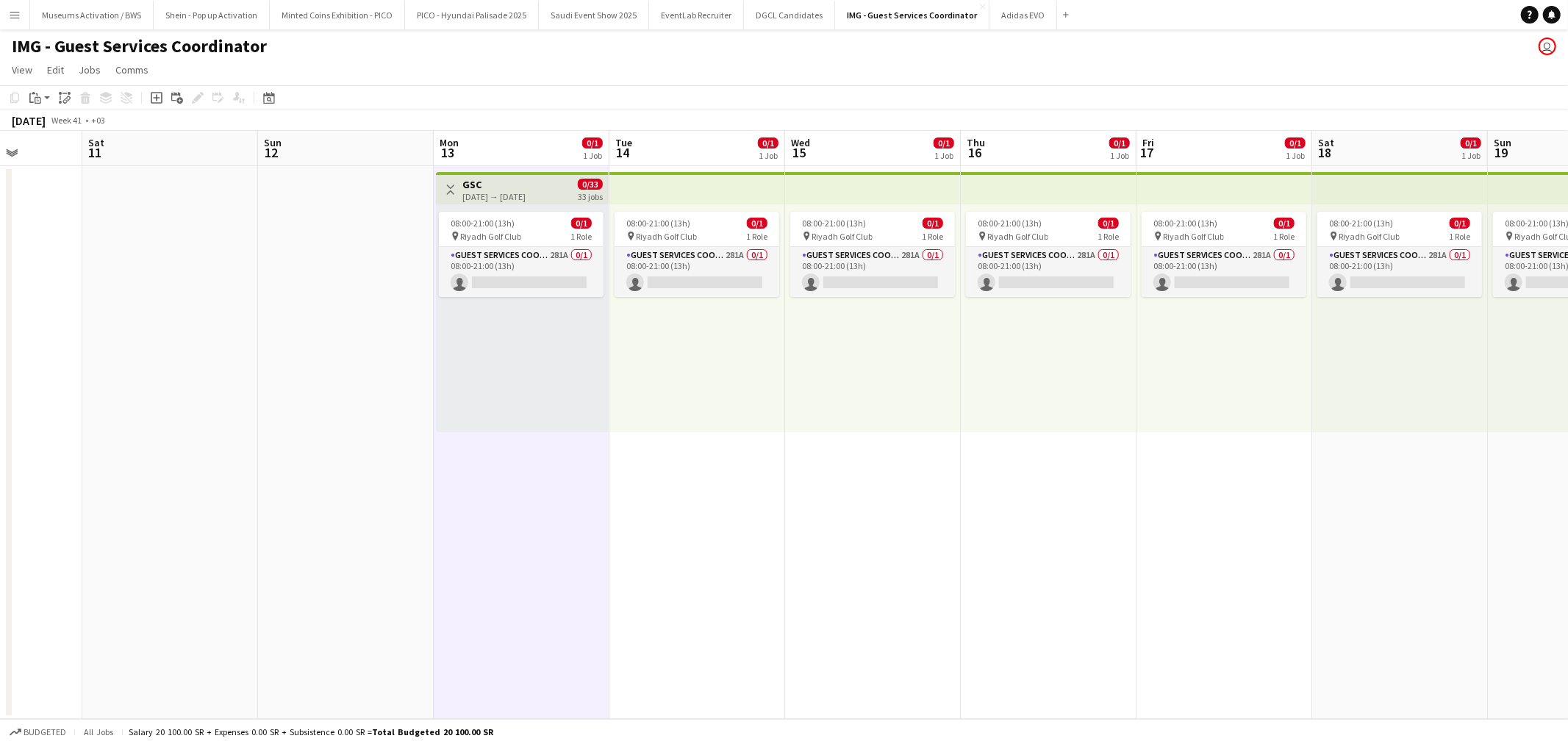
click at [516, 202] on app-top-bar "Toggle View GSC [DATE] → [DATE] 0/33 33 jobs" at bounding box center [522, 188] width 173 height 32
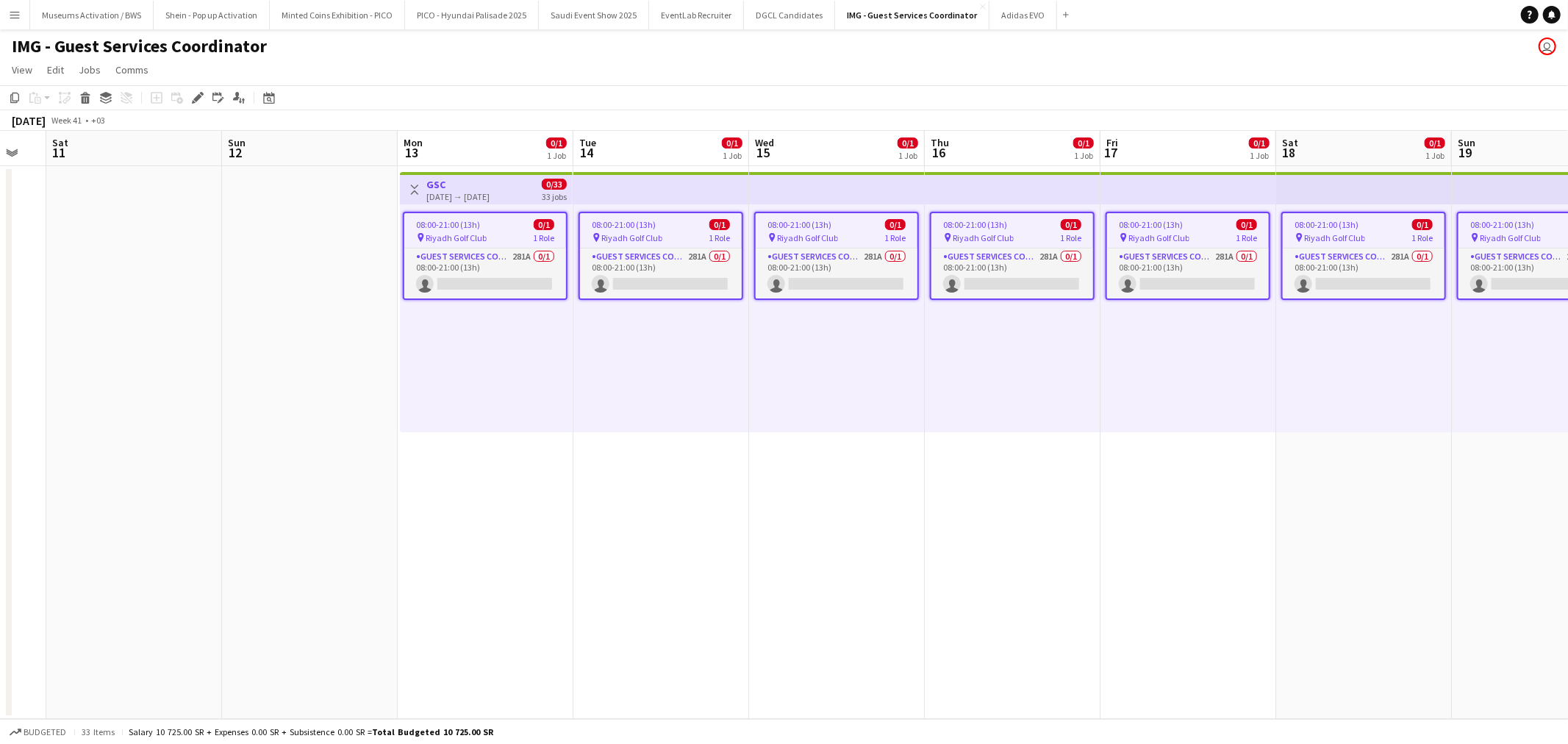
drag, startPoint x: 498, startPoint y: 343, endPoint x: 460, endPoint y: 338, distance: 38.3
click at [460, 337] on app-calendar-viewport "Wed 8 Thu 9 Fri 10 Sat 11 Sun 12 Mon 13 0/1 1 Job Tue 14 0/1 1 Job Wed 15 0/1 1…" at bounding box center [784, 424] width 1568 height 588
click at [489, 348] on div "08:00-21:00 (13h) 0/1 pin Riyadh Golf Club 1 Role Guest Services Coordinator 28…" at bounding box center [485, 318] width 173 height 228
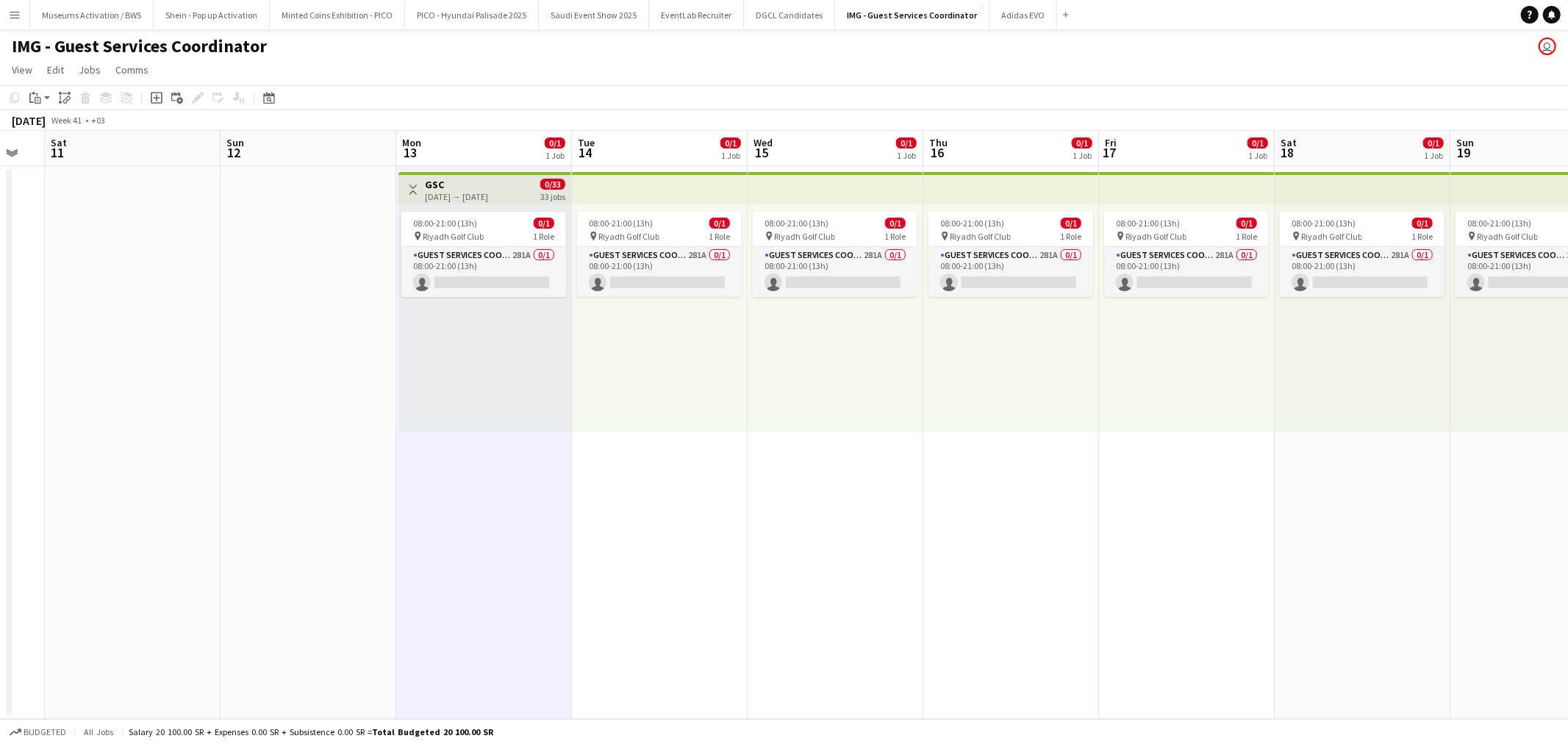
click at [488, 185] on h3 "GSC" at bounding box center [457, 184] width 63 height 13
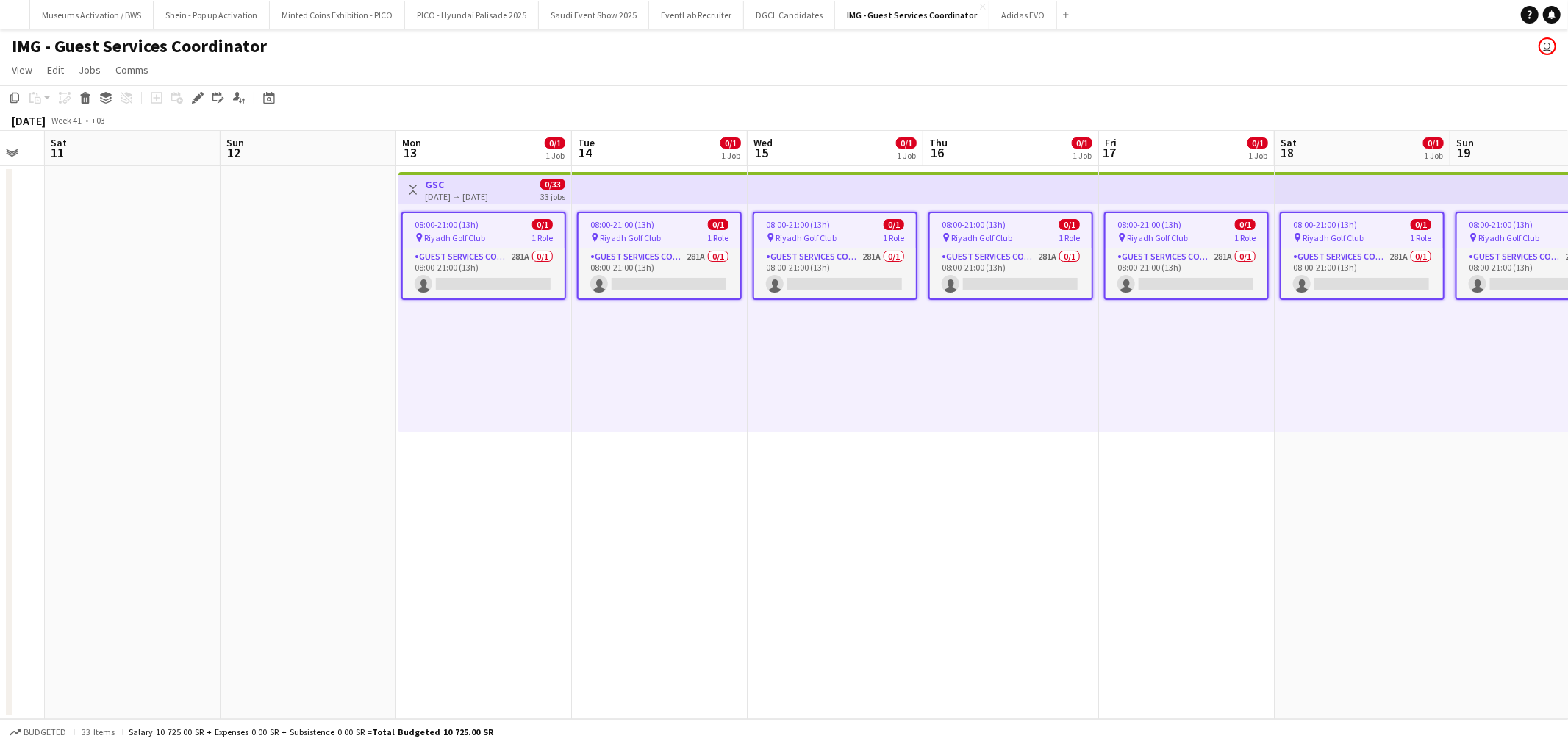
click at [416, 191] on app-icon "Toggle View" at bounding box center [413, 189] width 11 height 11
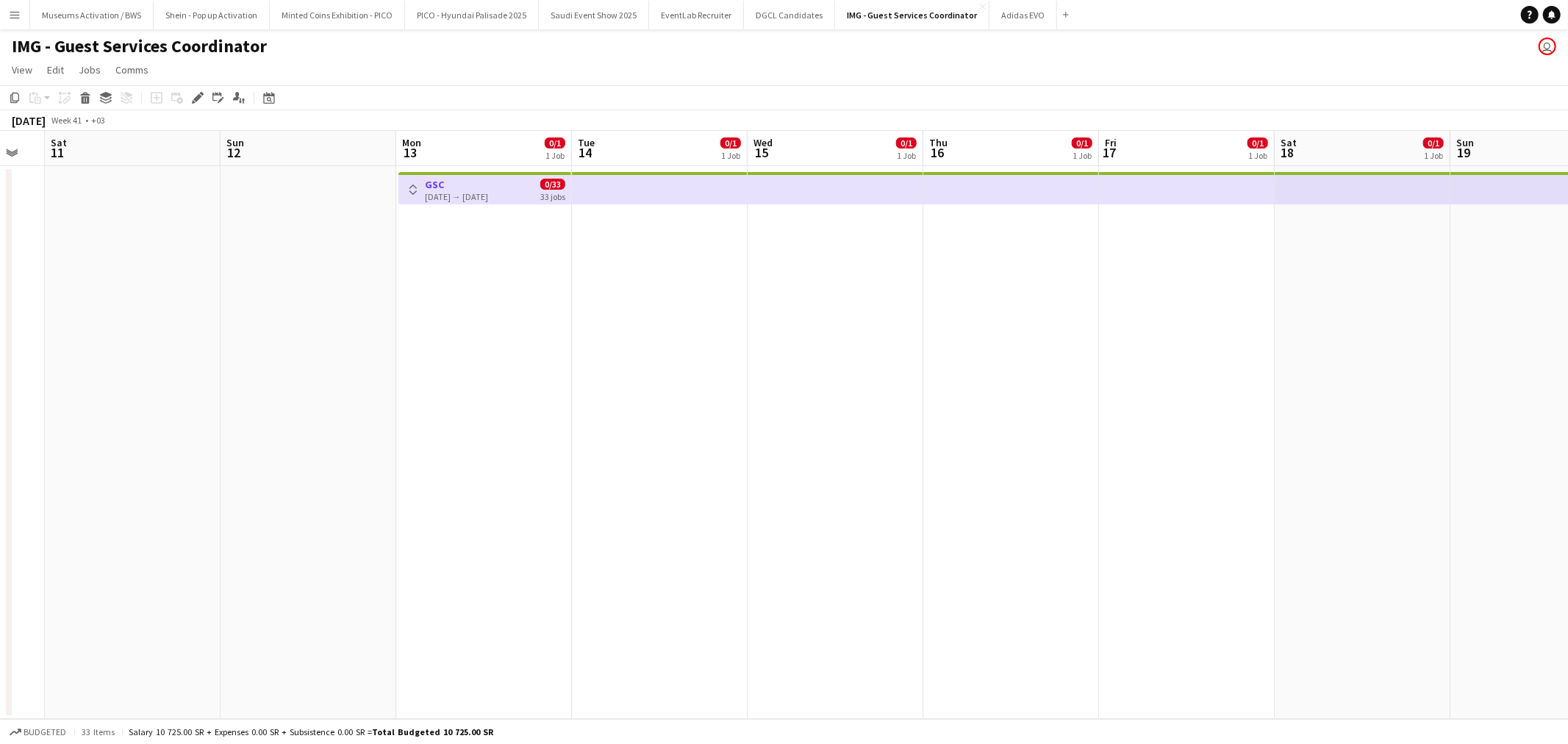
click at [416, 191] on app-icon "Toggle View" at bounding box center [413, 189] width 11 height 11
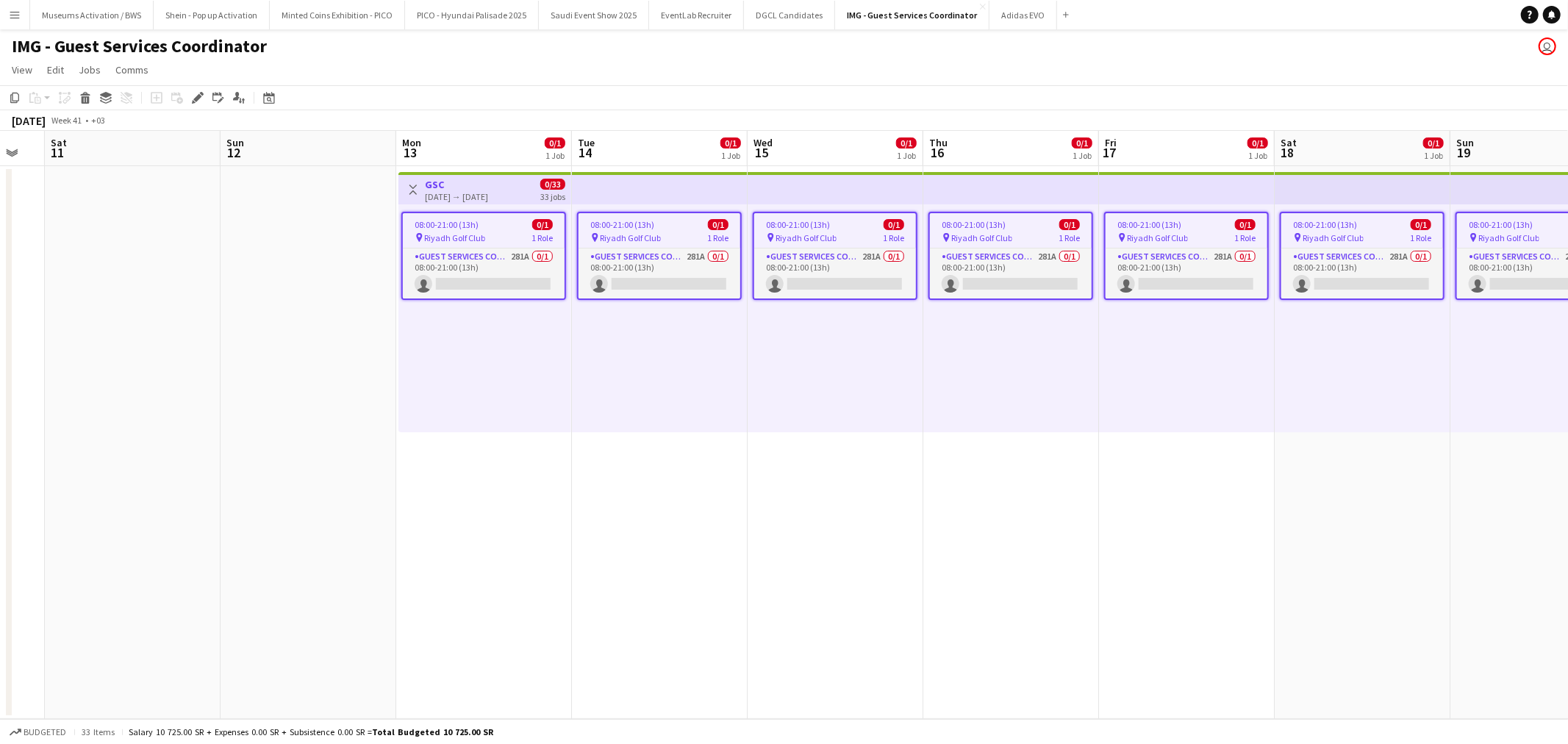
click at [480, 390] on div "08:00-21:00 (13h) 0/1 pin Riyadh Golf Club 1 Role Guest Services Coordinator 28…" at bounding box center [485, 318] width 173 height 228
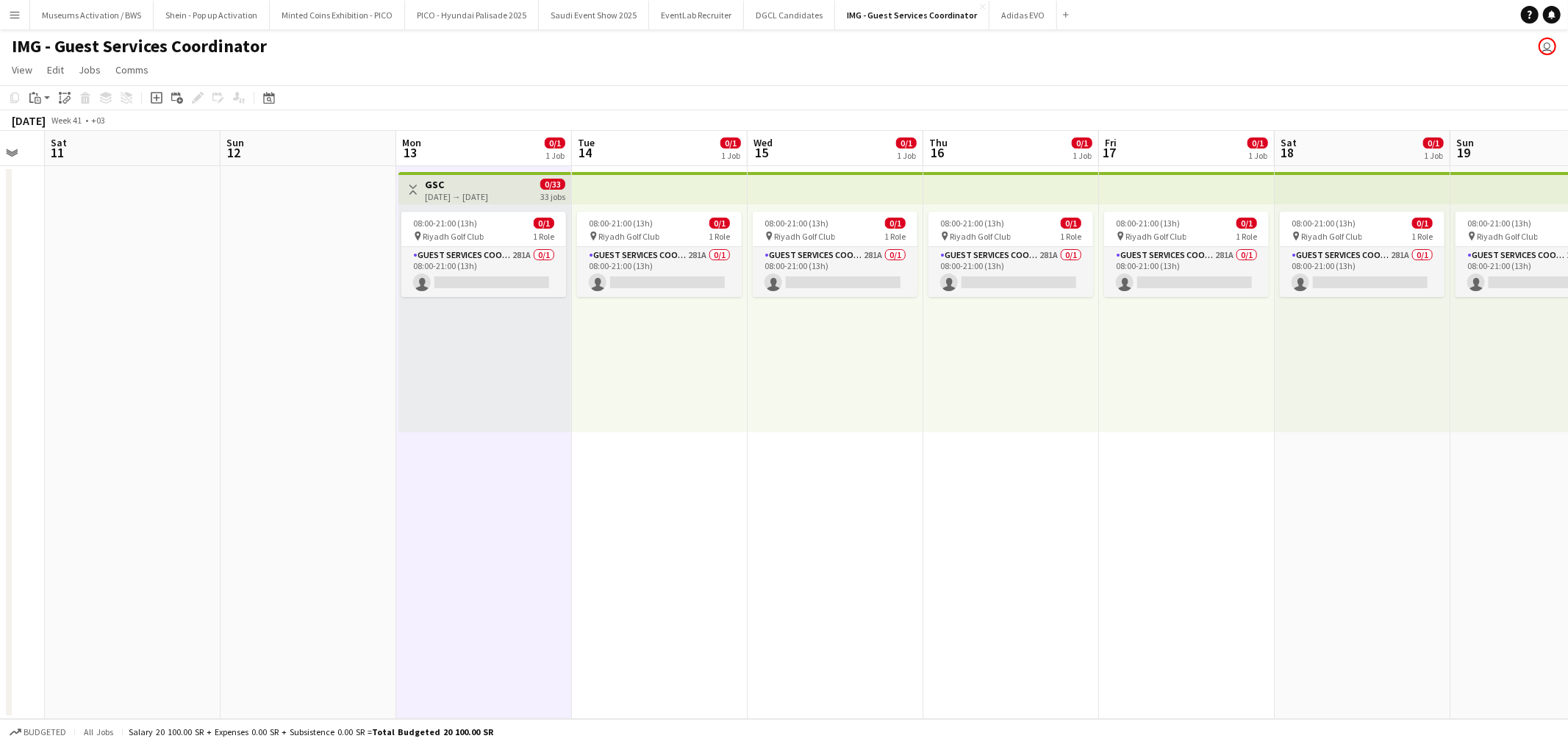
click at [482, 195] on div "[DATE] → [DATE]" at bounding box center [457, 196] width 63 height 11
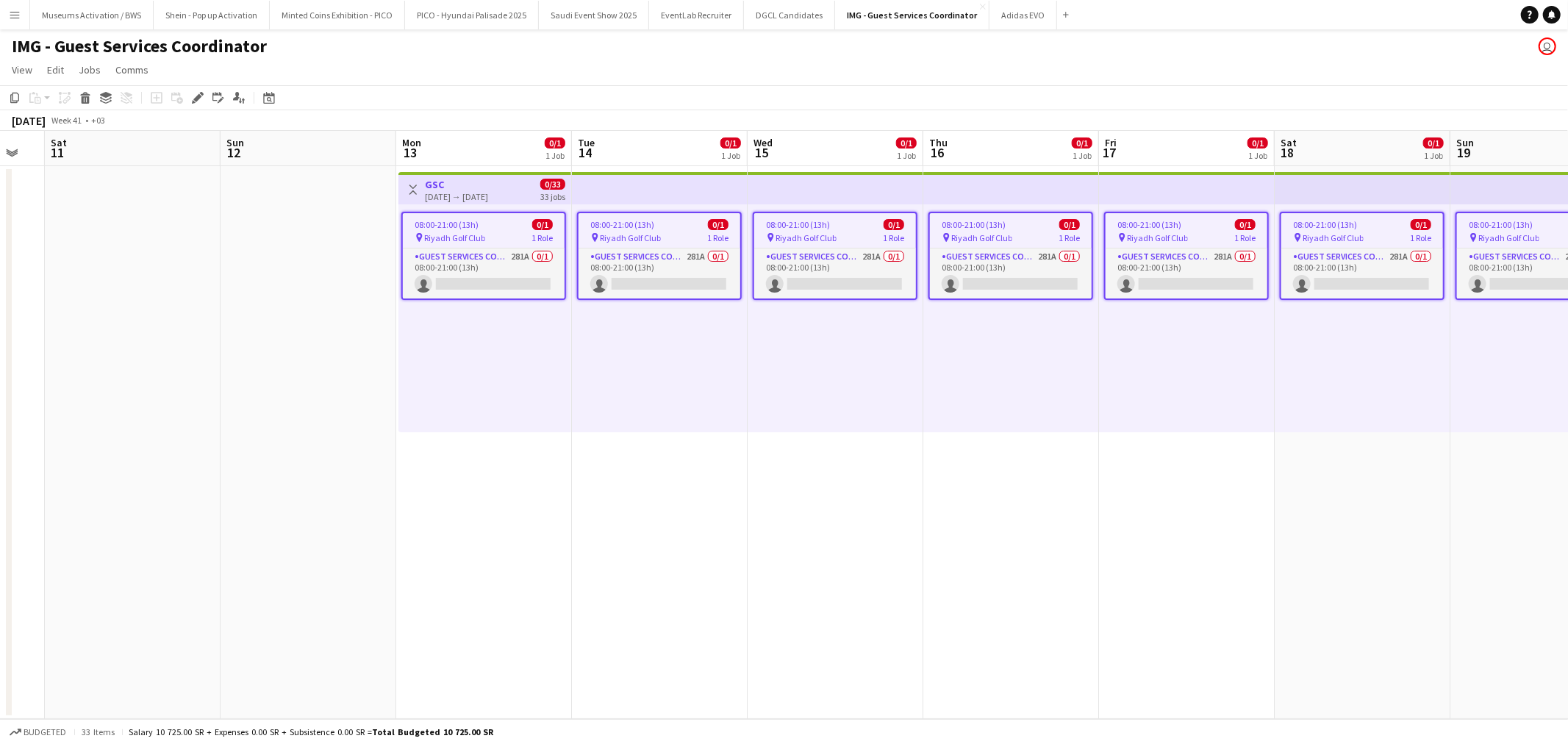
click at [347, 380] on app-date-cell at bounding box center [308, 442] width 175 height 553
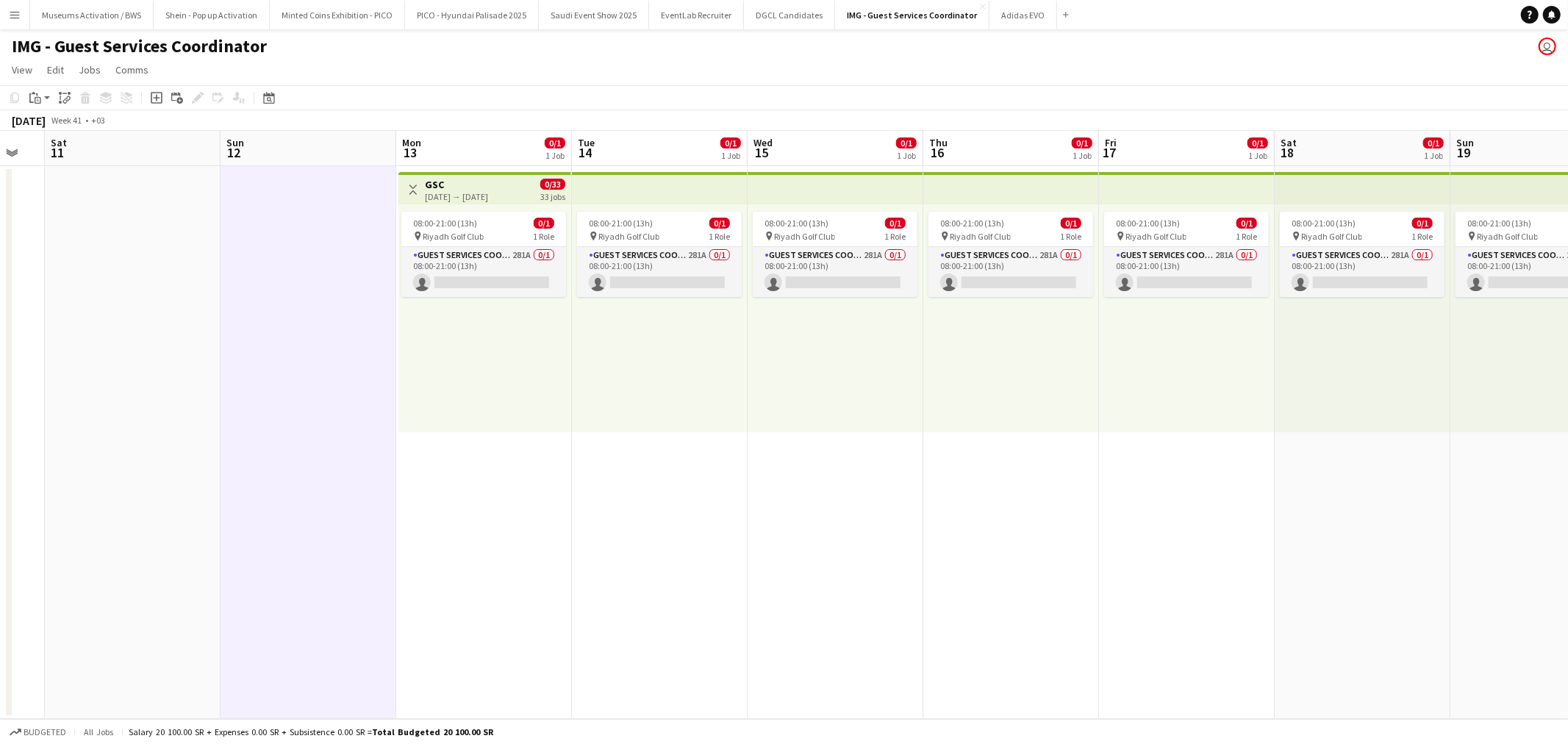
click at [473, 184] on h3 "GSC" at bounding box center [457, 184] width 63 height 13
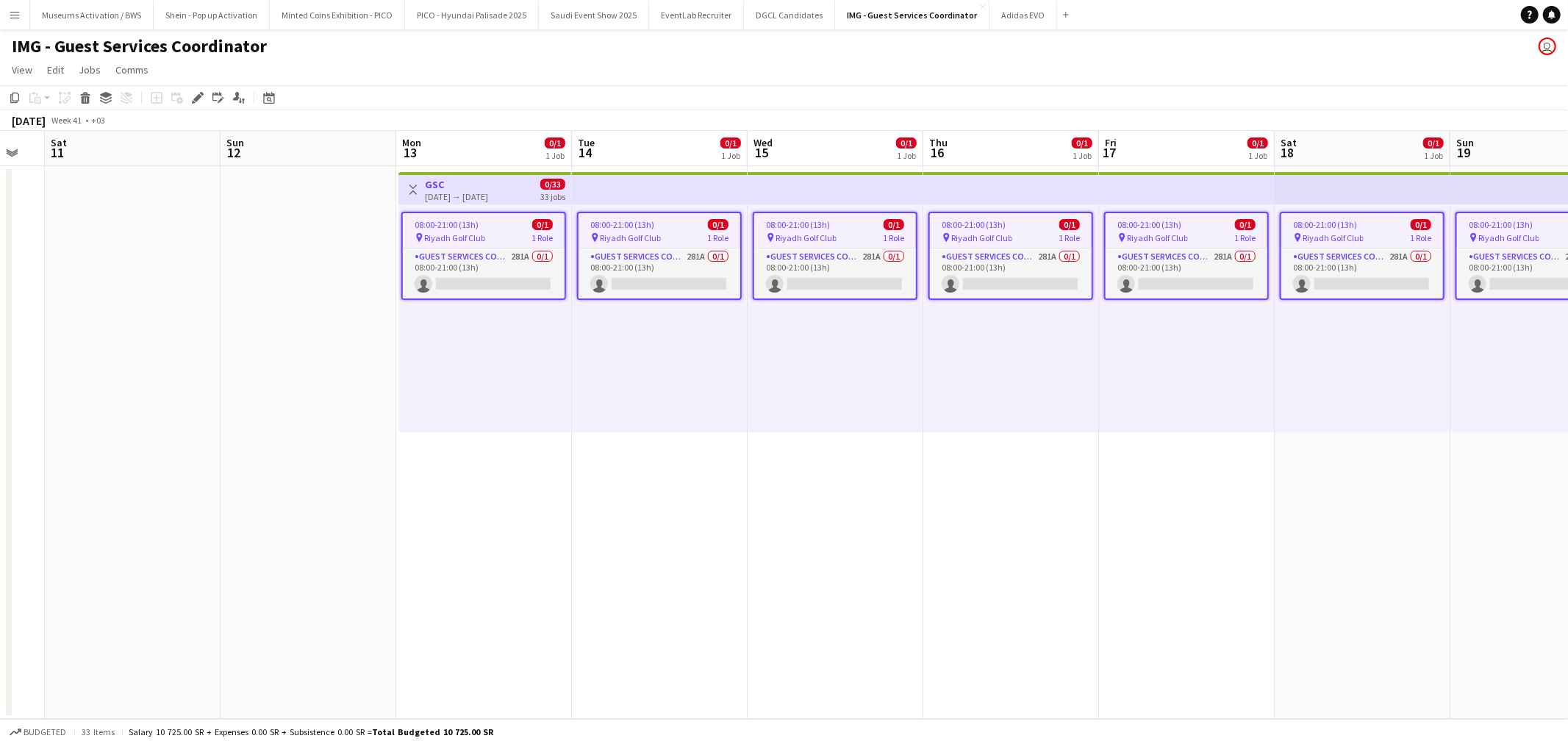
click at [406, 187] on button "Toggle View" at bounding box center [413, 190] width 18 height 18
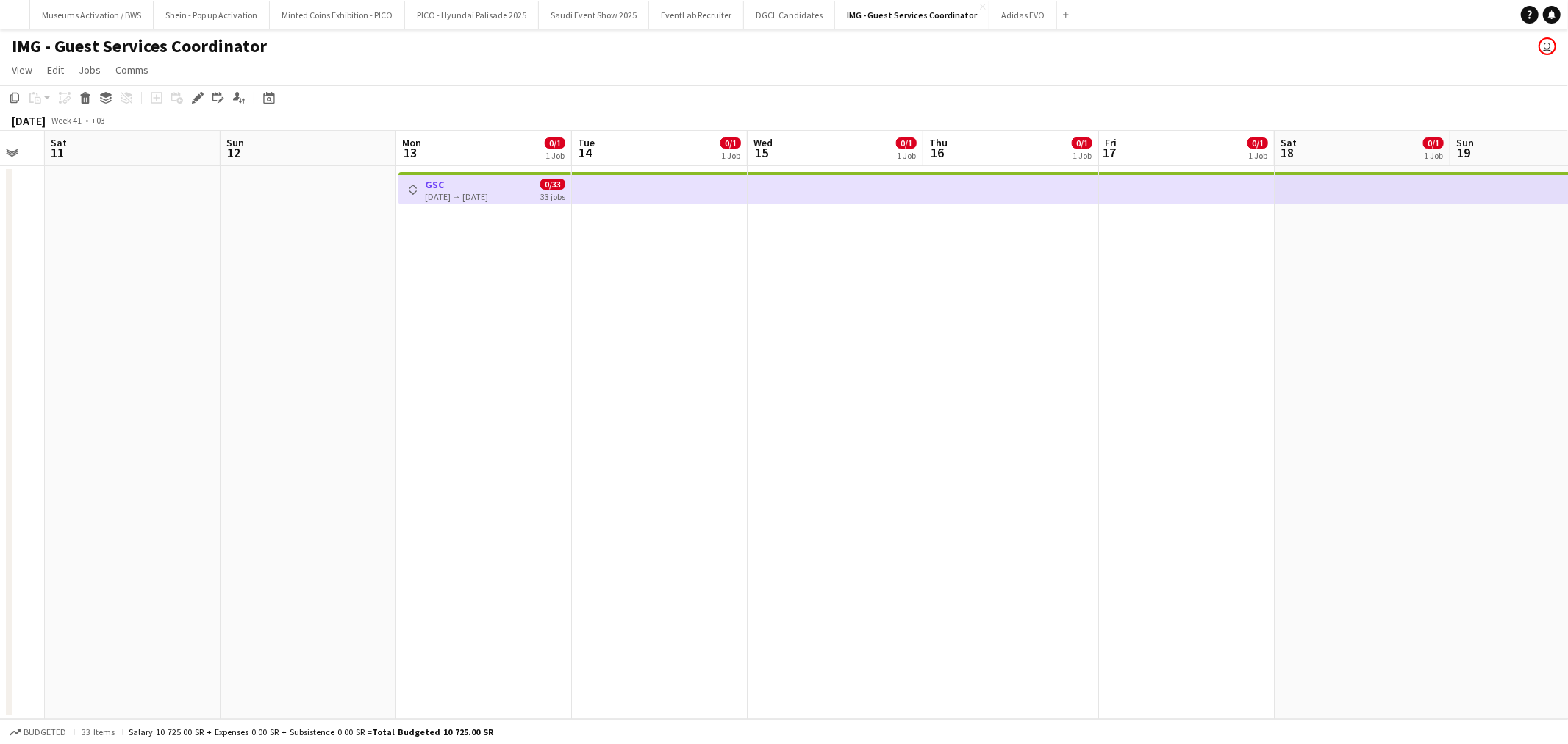
click at [406, 187] on button "Toggle View" at bounding box center [413, 190] width 18 height 18
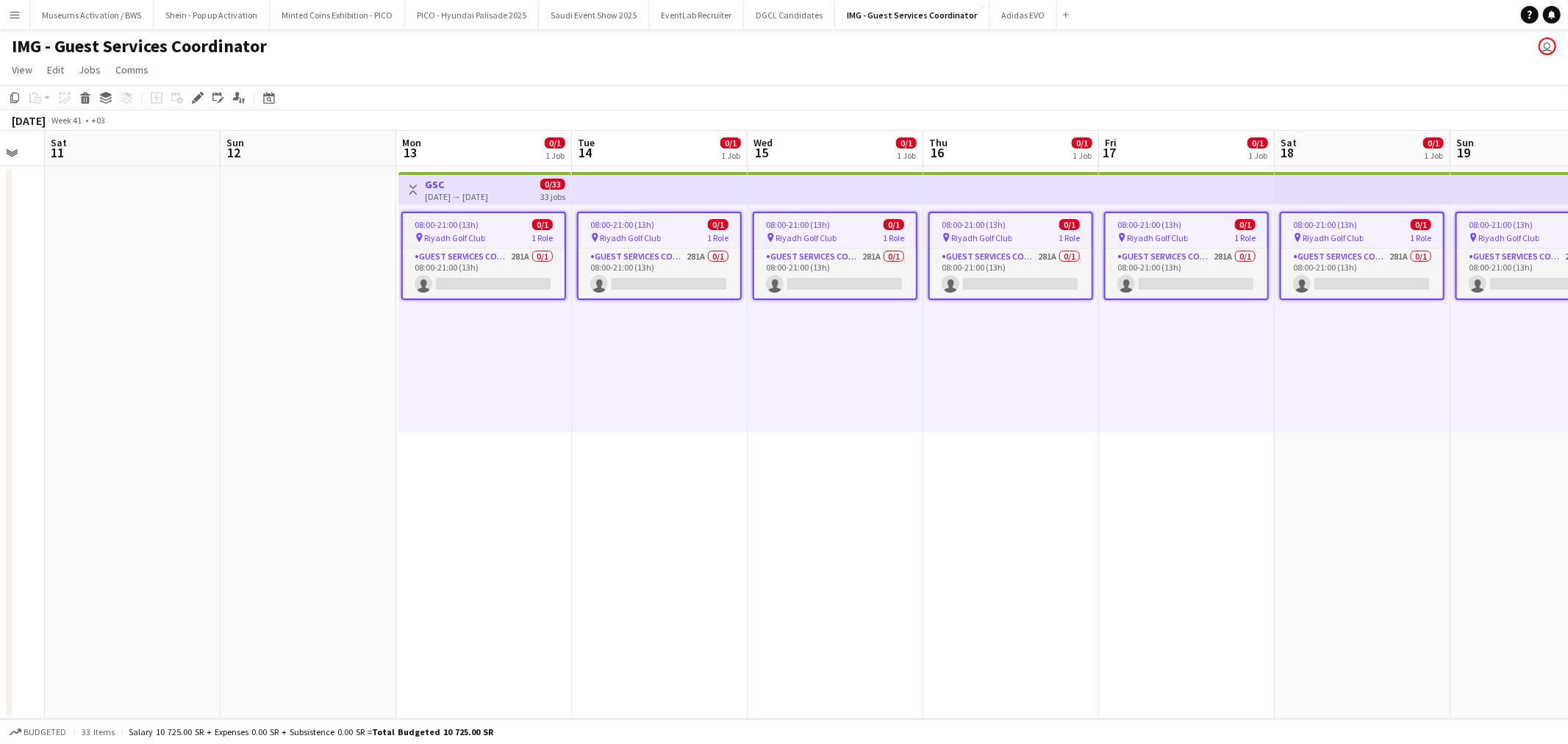
click at [451, 497] on app-date-cell "Toggle View GSC [DATE] → [DATE] 0/33 33 jobs 08:00-21:00 (13h) 0/1 pin Riyadh G…" at bounding box center [484, 442] width 175 height 553
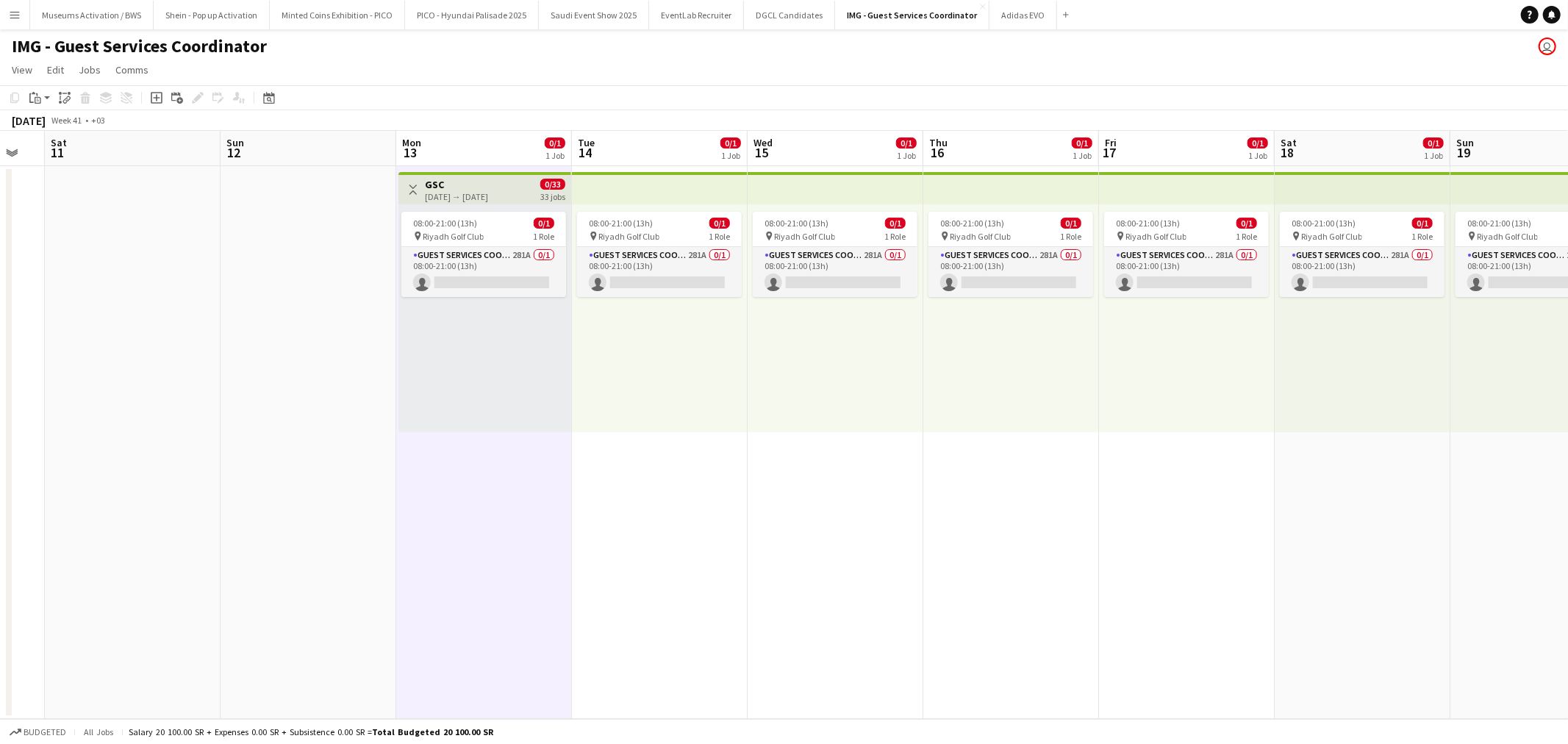
click at [472, 178] on h3 "GSC" at bounding box center [457, 184] width 63 height 13
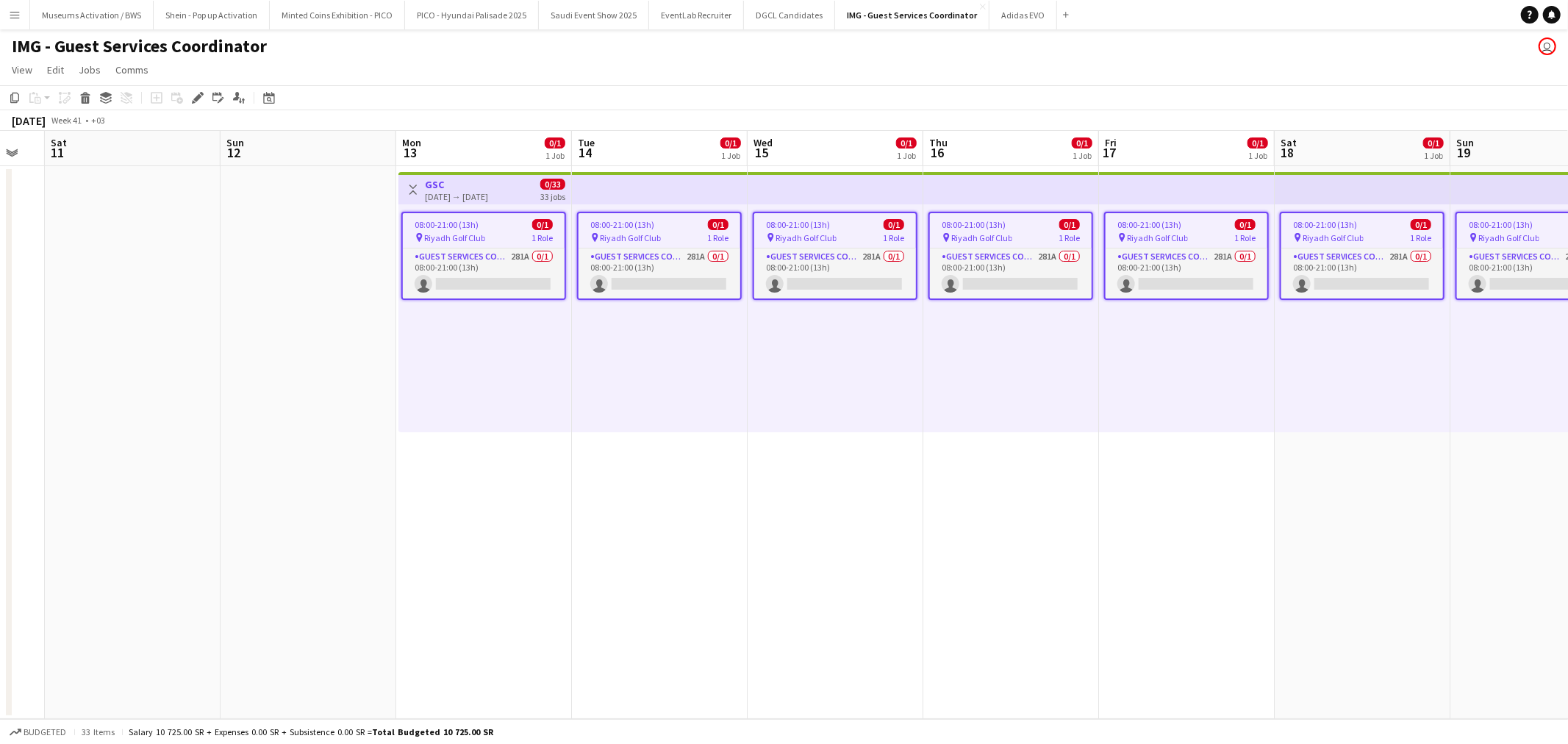
click at [491, 473] on app-date-cell "Toggle View GSC [DATE] → [DATE] 0/33 33 jobs 08:00-21:00 (13h) 0/1 pin Riyadh G…" at bounding box center [484, 442] width 175 height 553
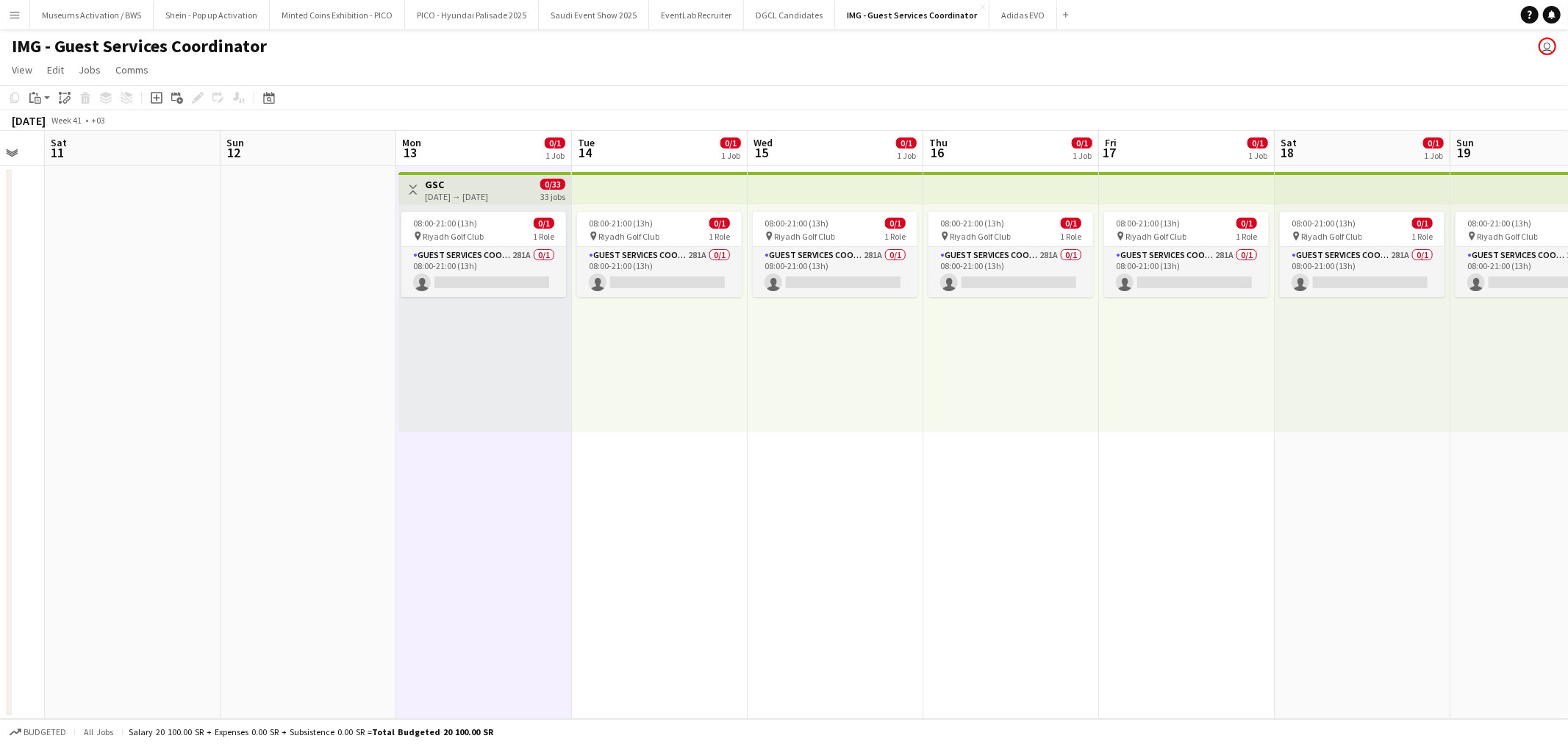
click at [480, 199] on div "[DATE] → [DATE]" at bounding box center [457, 196] width 63 height 11
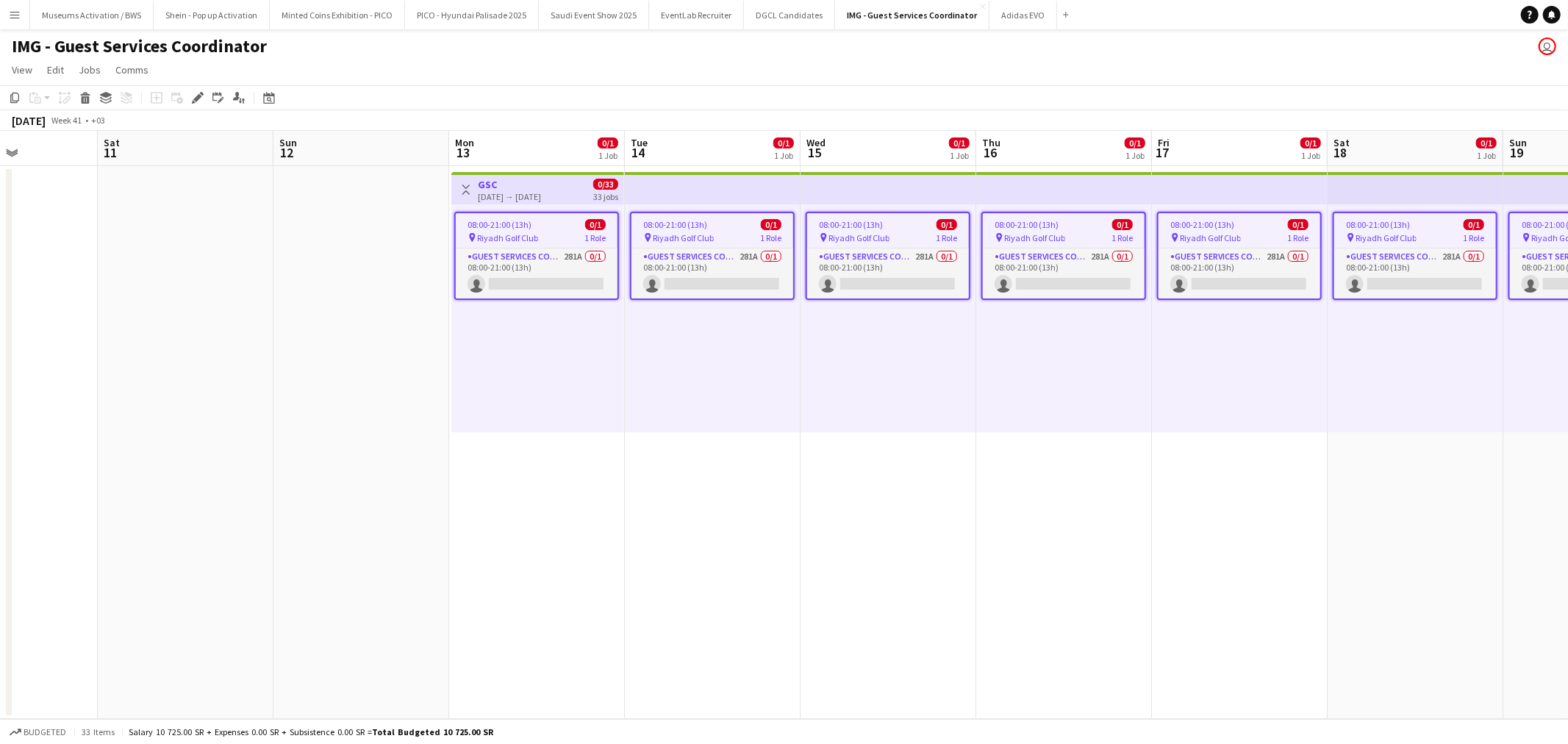
scroll to position [0, 429]
click at [378, 222] on app-date-cell at bounding box center [362, 442] width 175 height 553
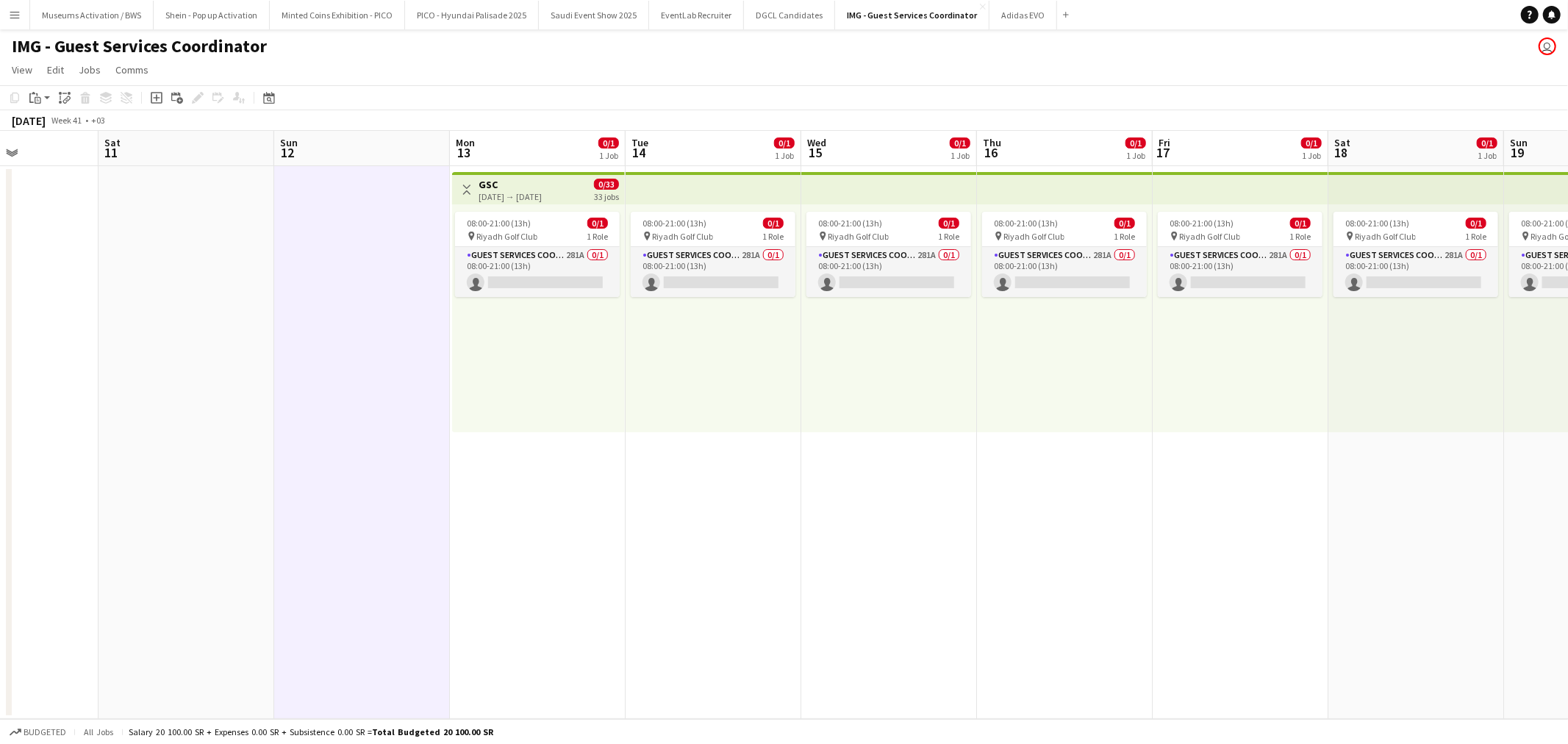
click at [529, 191] on div "[DATE] → [DATE]" at bounding box center [510, 196] width 63 height 11
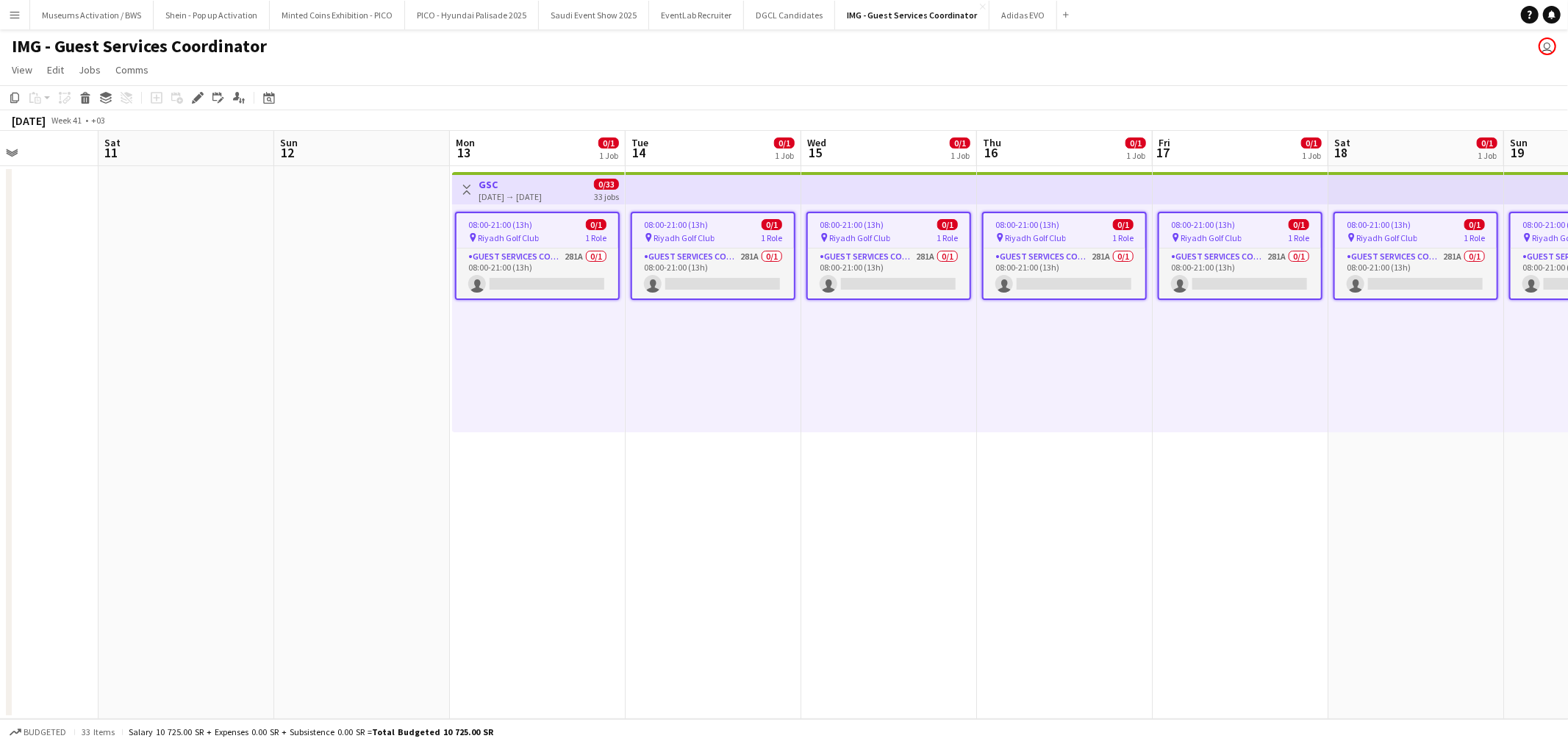
click at [365, 239] on app-date-cell at bounding box center [362, 442] width 175 height 553
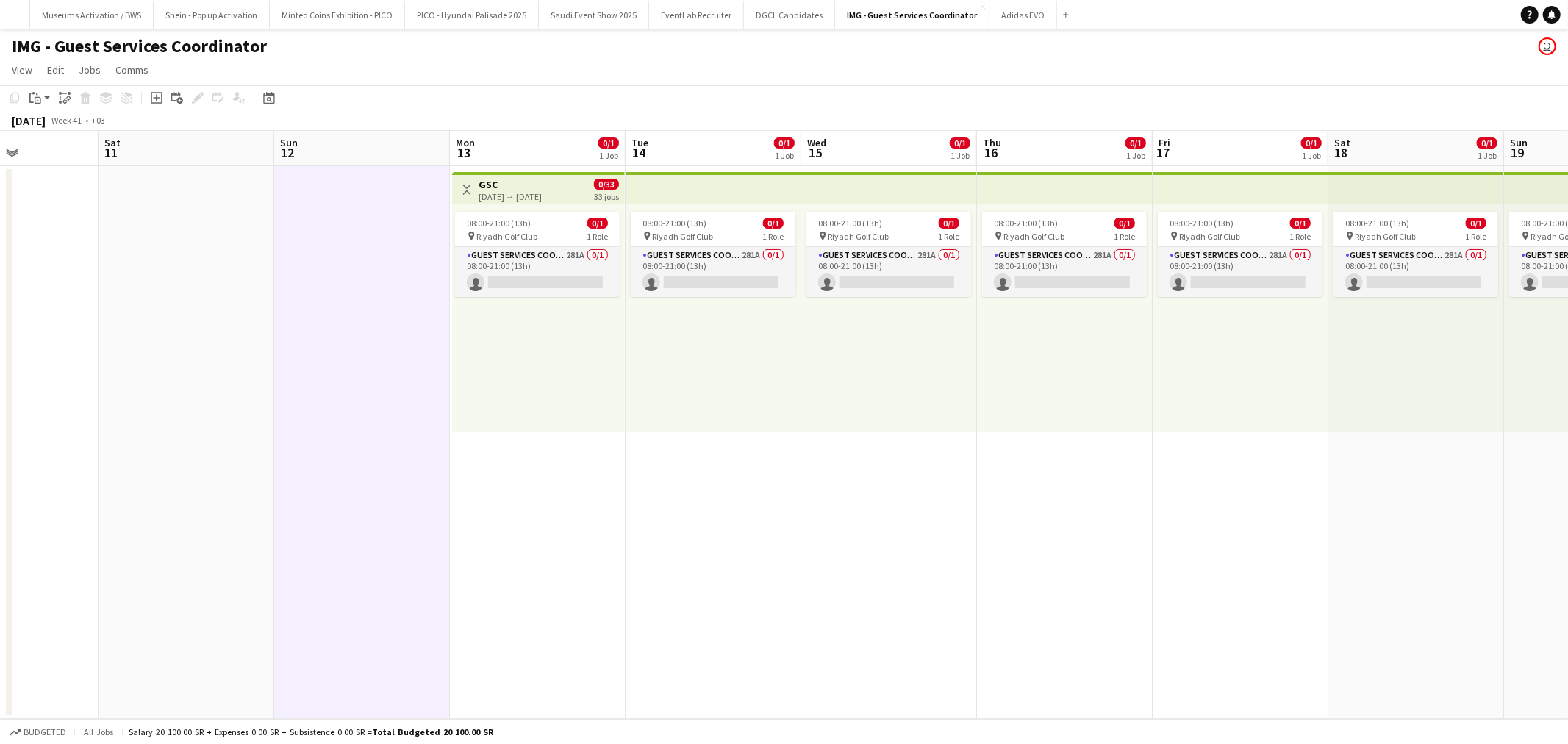
click at [508, 415] on div "08:00-21:00 (13h) 0/1 pin Riyadh Golf Club 1 Role Guest Services Coordinator 28…" at bounding box center [538, 318] width 173 height 228
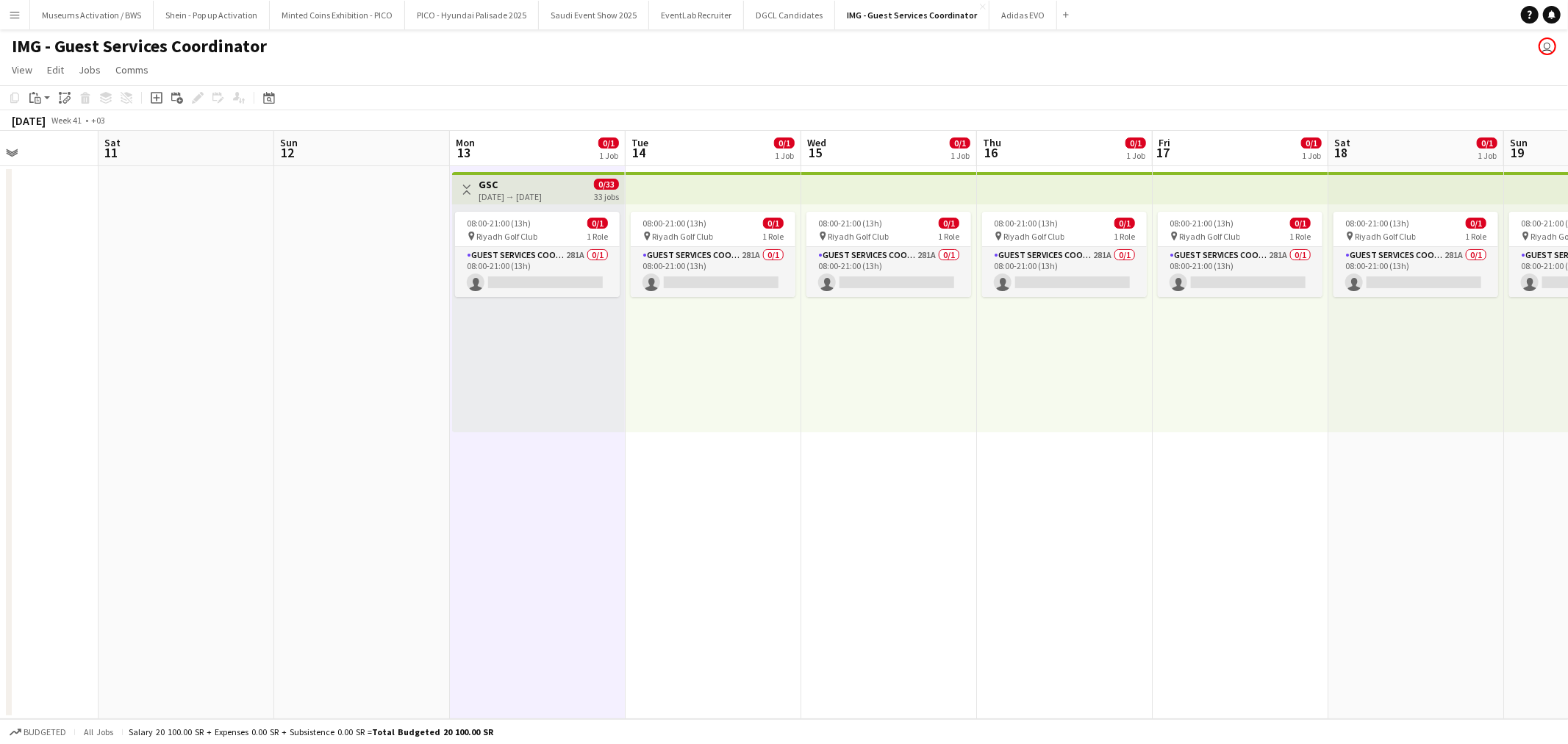
click at [517, 191] on div "[DATE] → [DATE]" at bounding box center [510, 196] width 63 height 11
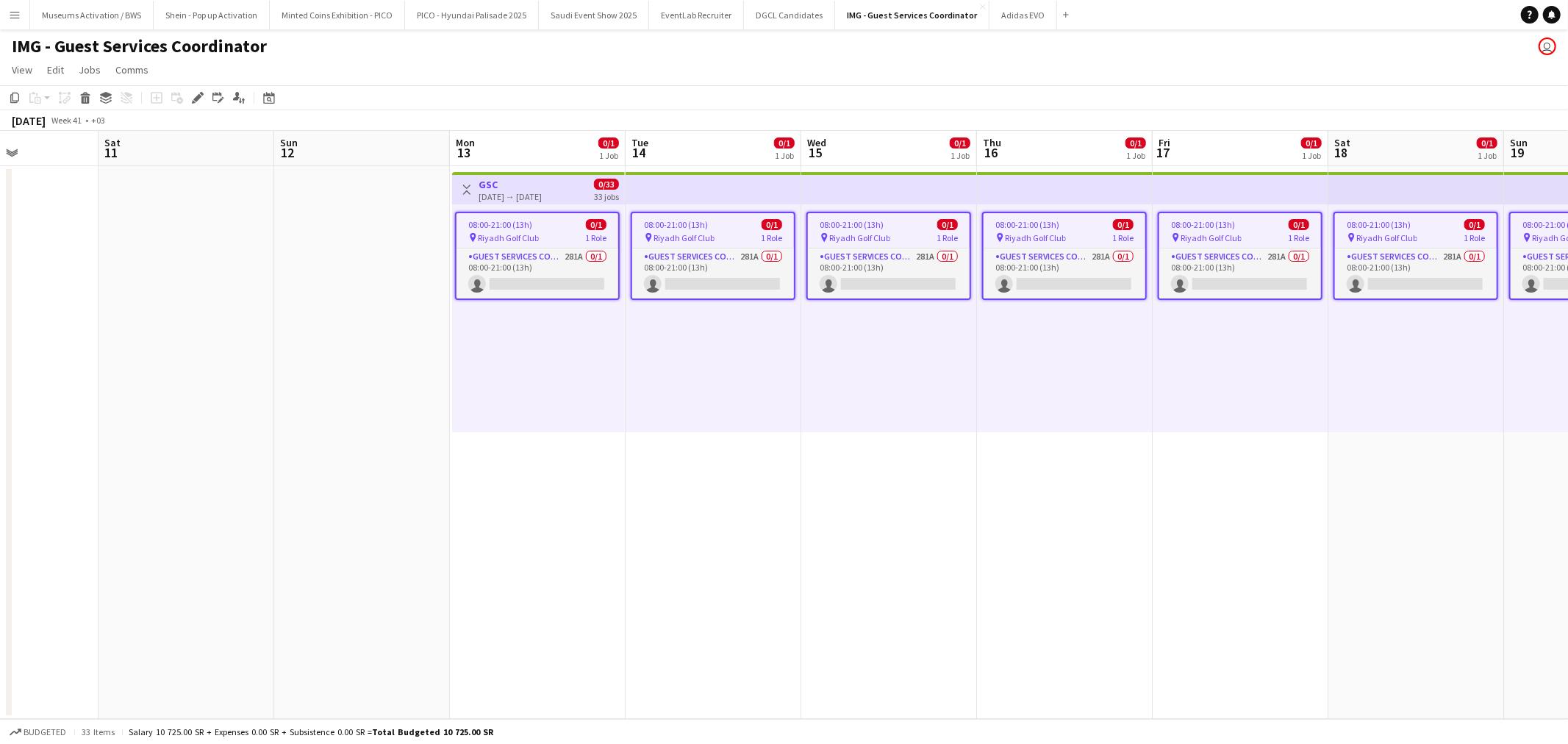
click at [351, 259] on app-date-cell at bounding box center [362, 442] width 175 height 553
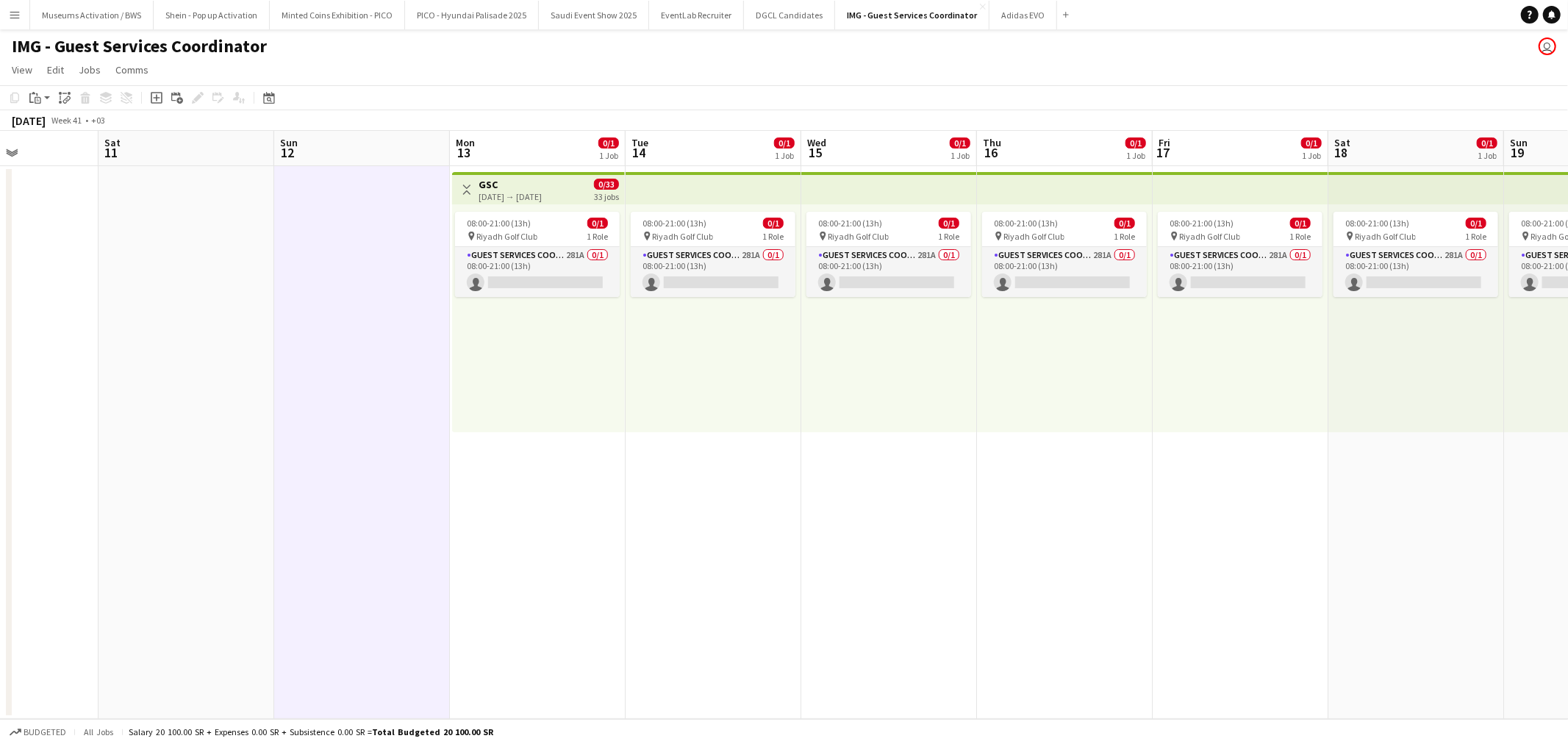
click at [508, 194] on div "[DATE] → [DATE]" at bounding box center [510, 196] width 63 height 11
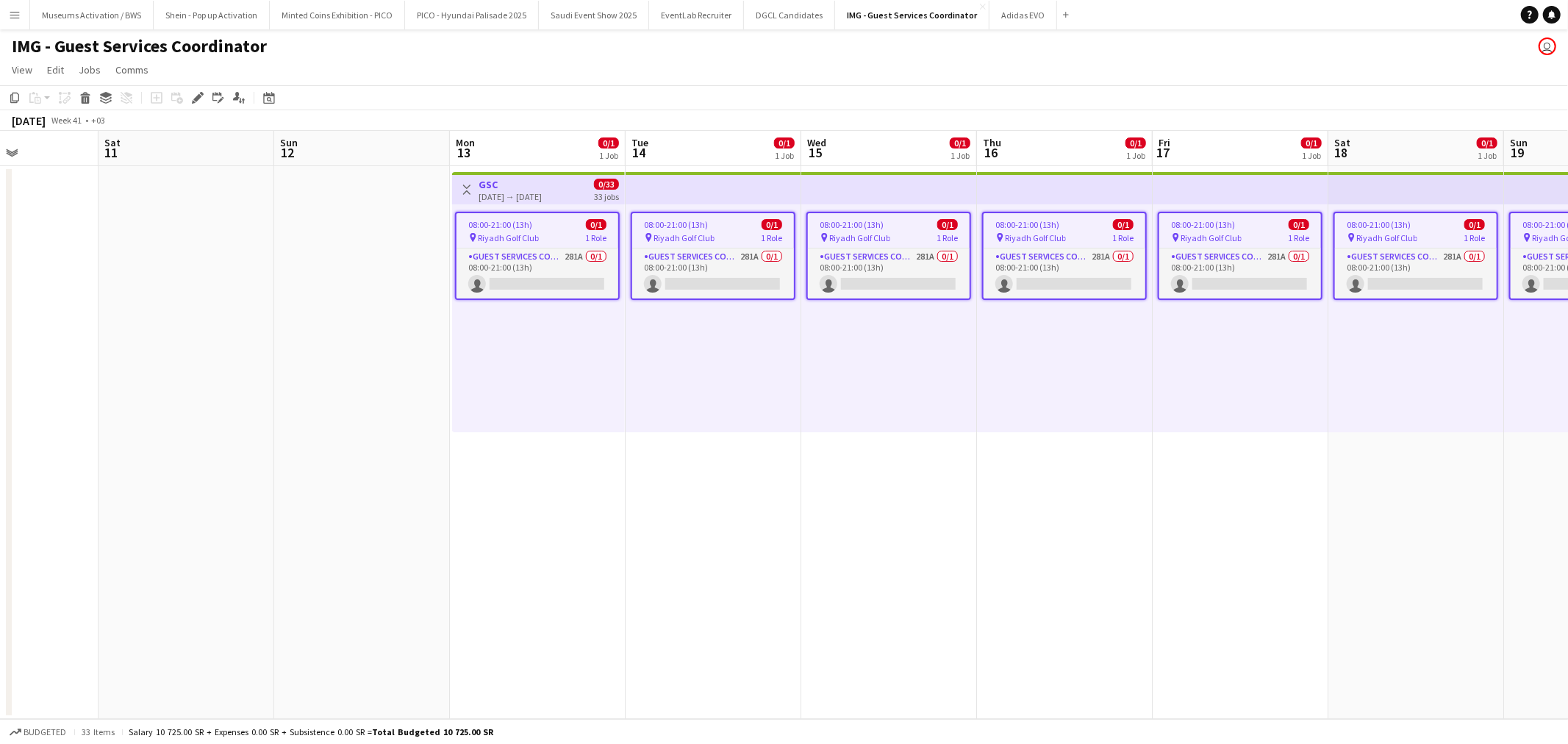
click at [315, 317] on app-date-cell at bounding box center [362, 442] width 175 height 553
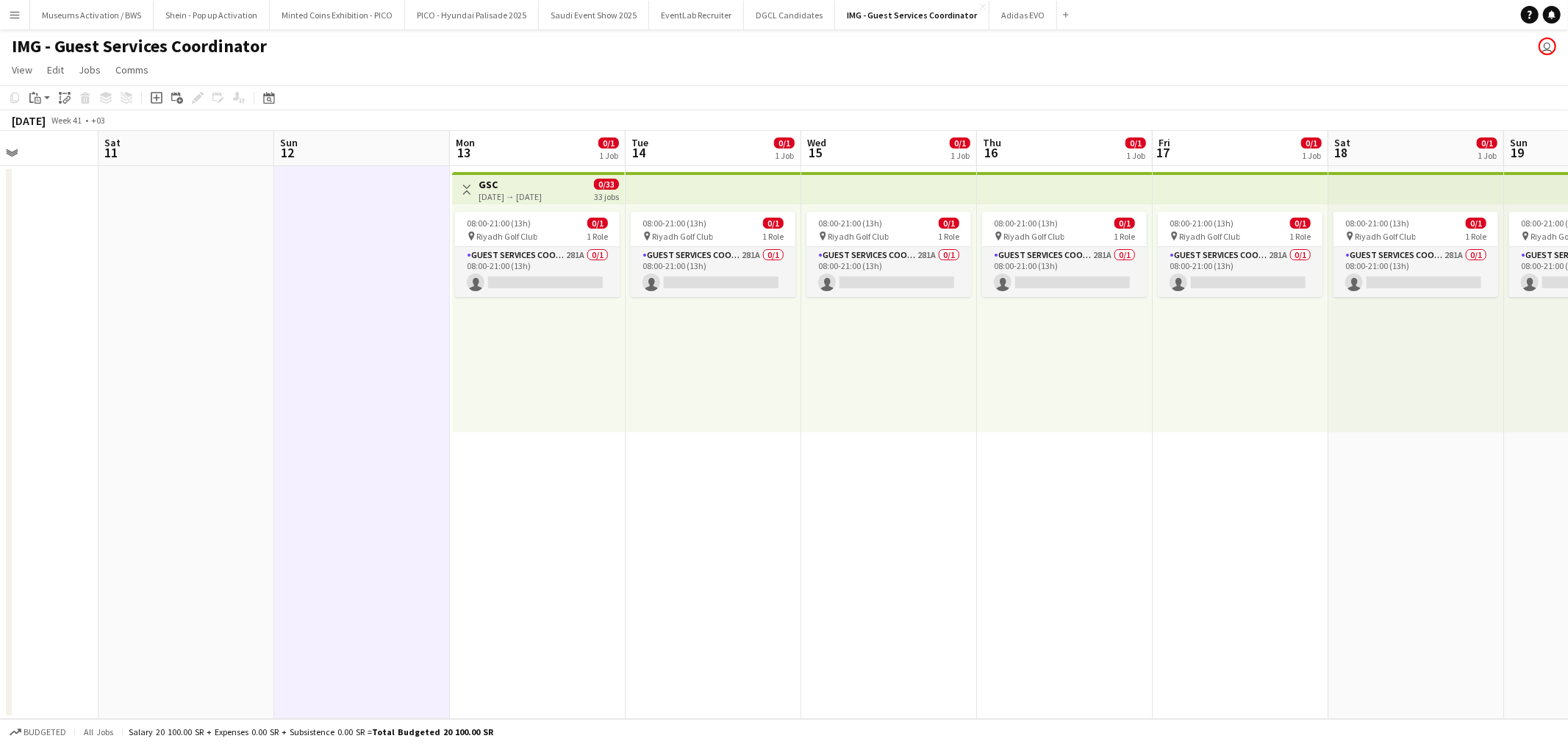
click at [449, 553] on app-date-cell at bounding box center [362, 442] width 175 height 553
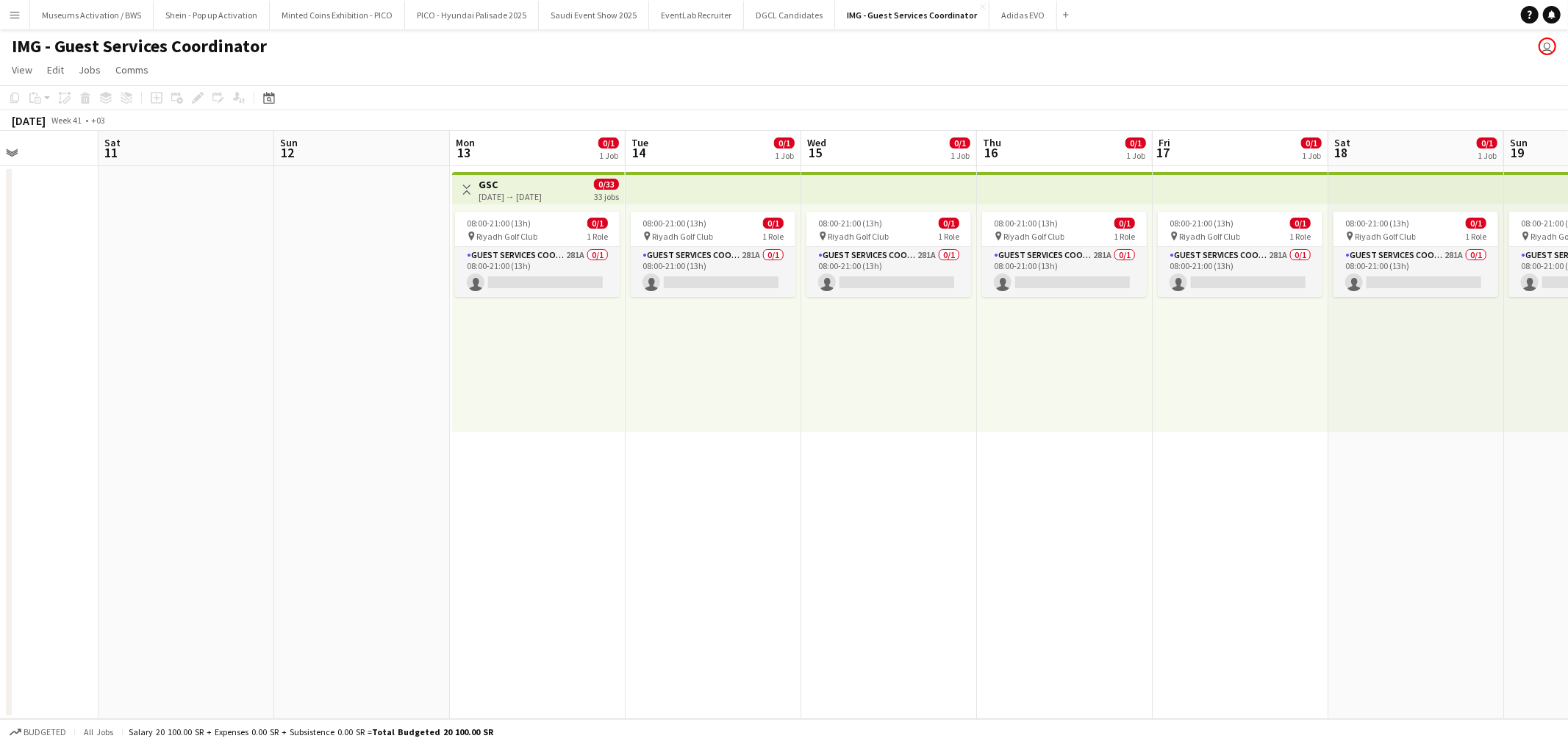
click at [512, 549] on app-date-cell "Toggle View GSC [DATE] → [DATE] 0/33 33 jobs 08:00-21:00 (13h) 0/1 pin Riyadh G…" at bounding box center [537, 442] width 175 height 553
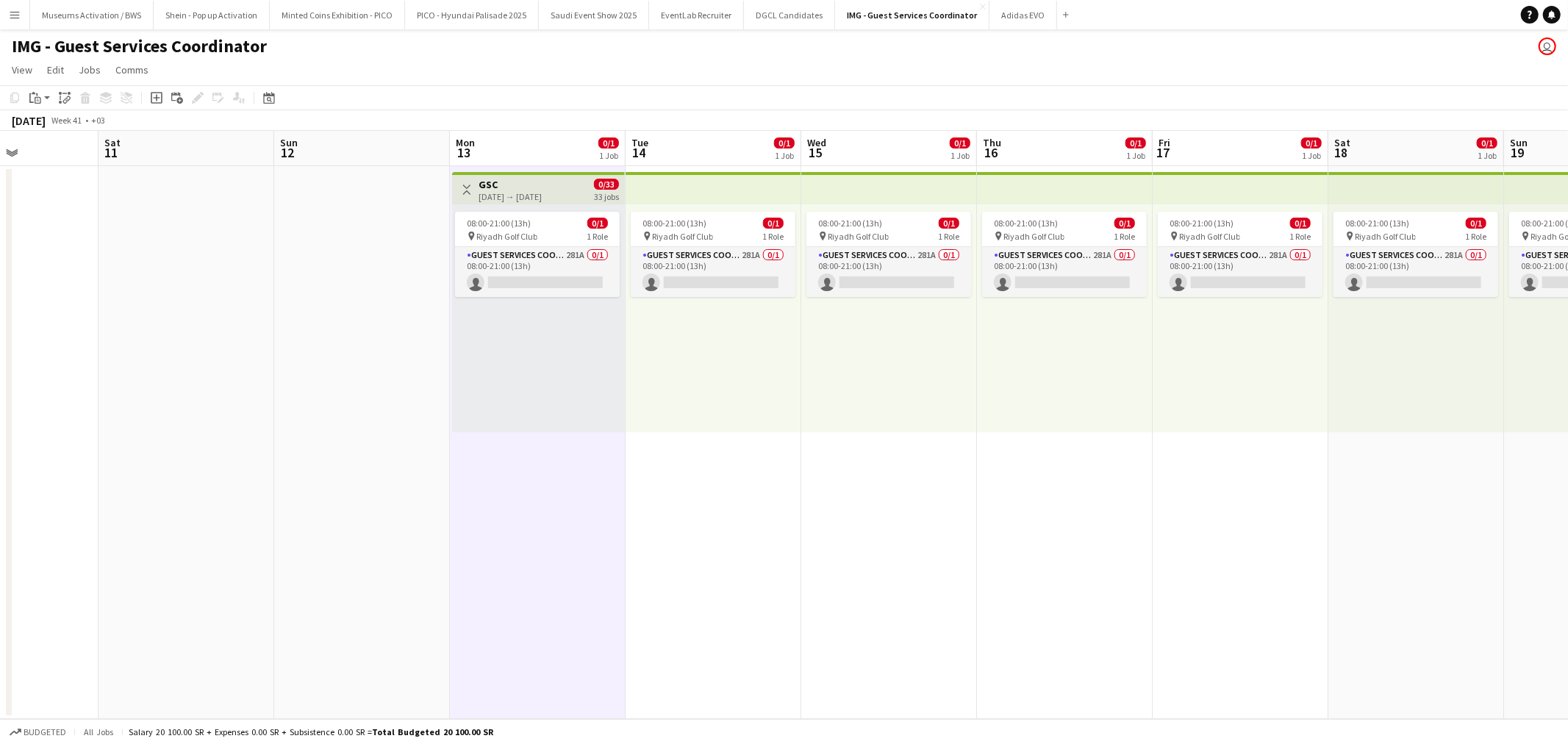
click at [697, 544] on app-date-cell "08:00-21:00 (13h) 0/1 pin Riyadh Golf Club 1 Role Guest Services Coordinator 28…" at bounding box center [713, 442] width 175 height 553
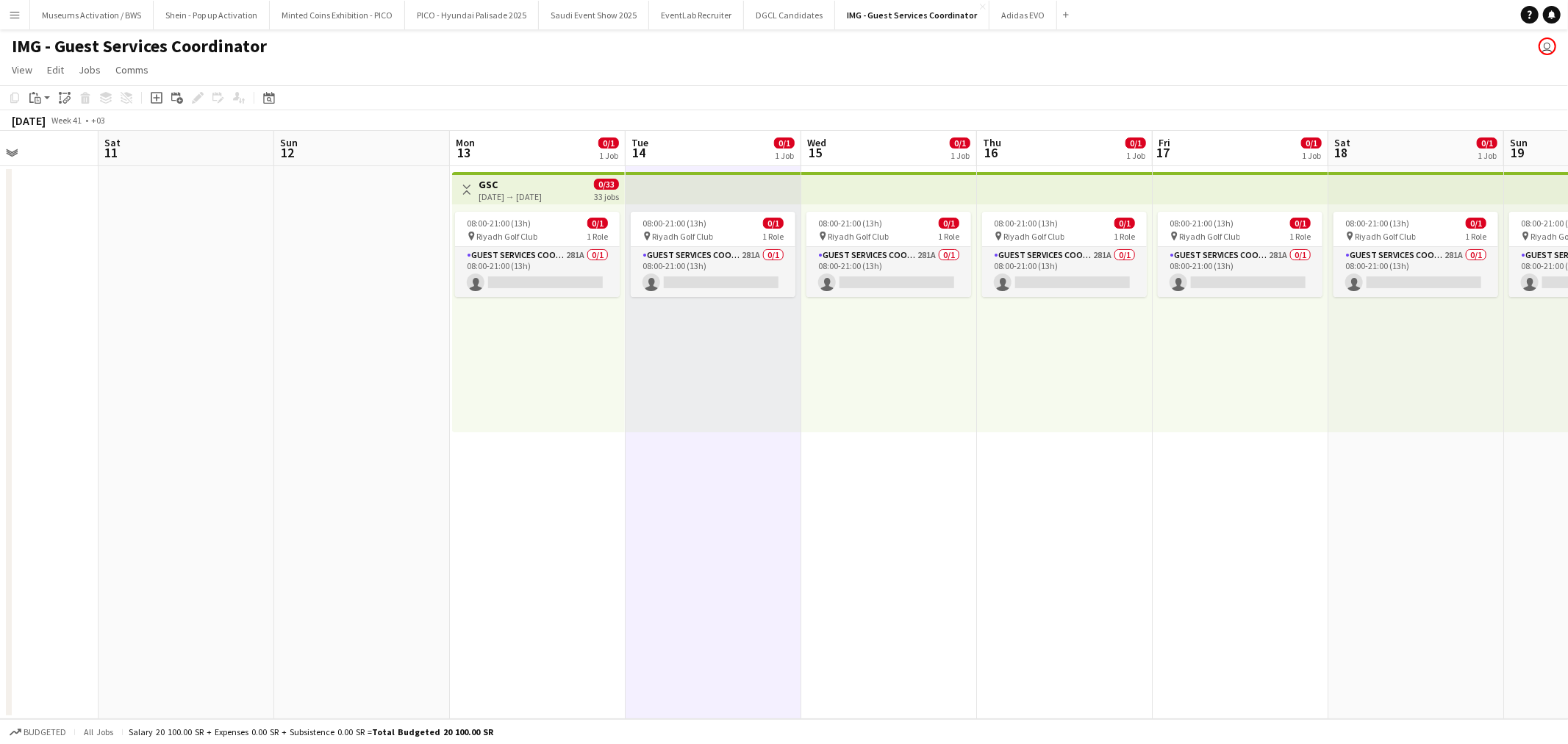
click at [558, 544] on app-date-cell "Toggle View GSC [DATE] → [DATE] 0/33 33 jobs 08:00-21:00 (13h) 0/1 pin Riyadh G…" at bounding box center [537, 442] width 175 height 553
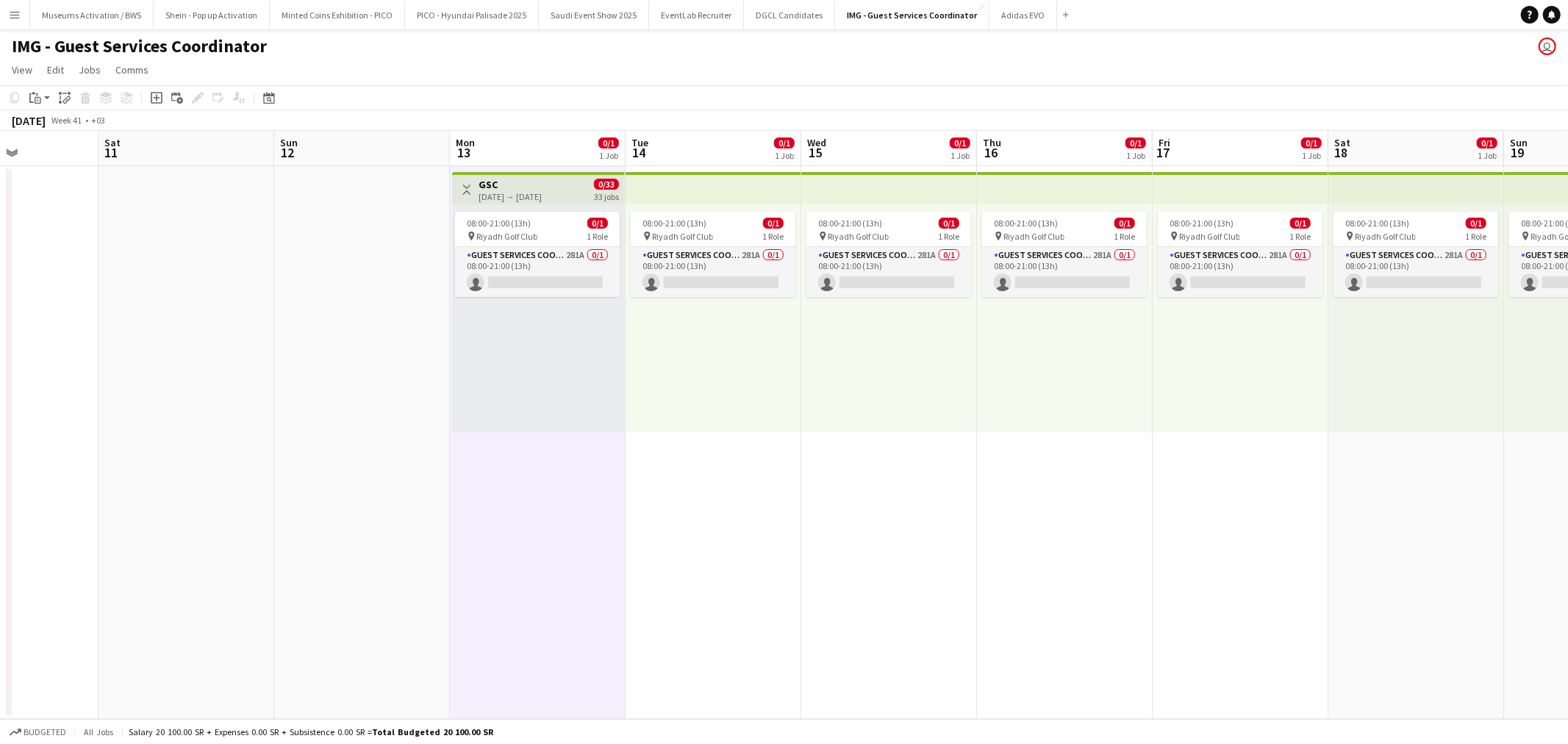
click at [528, 363] on div "08:00-21:00 (13h) 0/1 pin Riyadh Golf Club 1 Role Guest Services Coordinator 28…" at bounding box center [538, 318] width 173 height 228
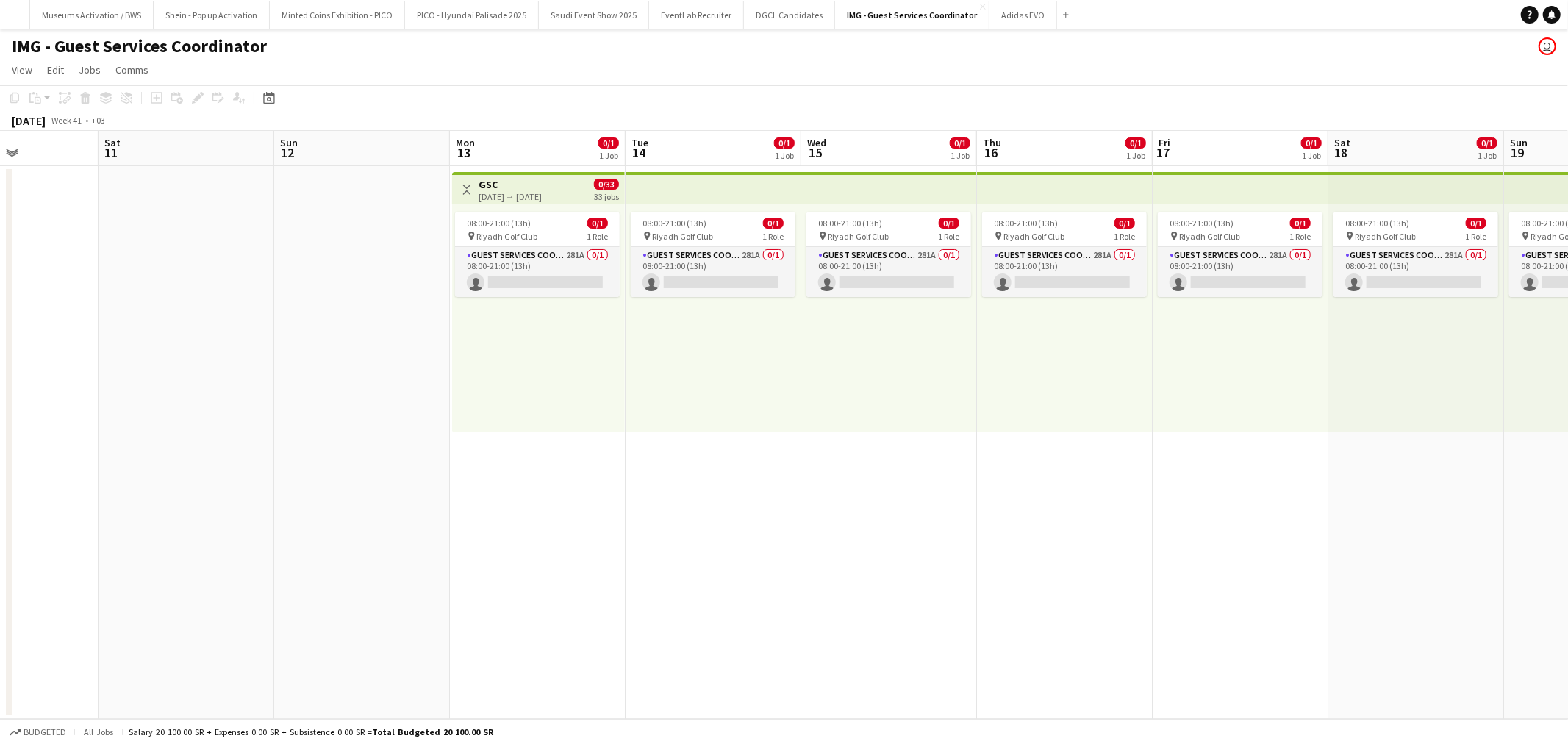
click at [410, 355] on app-date-cell at bounding box center [362, 442] width 175 height 553
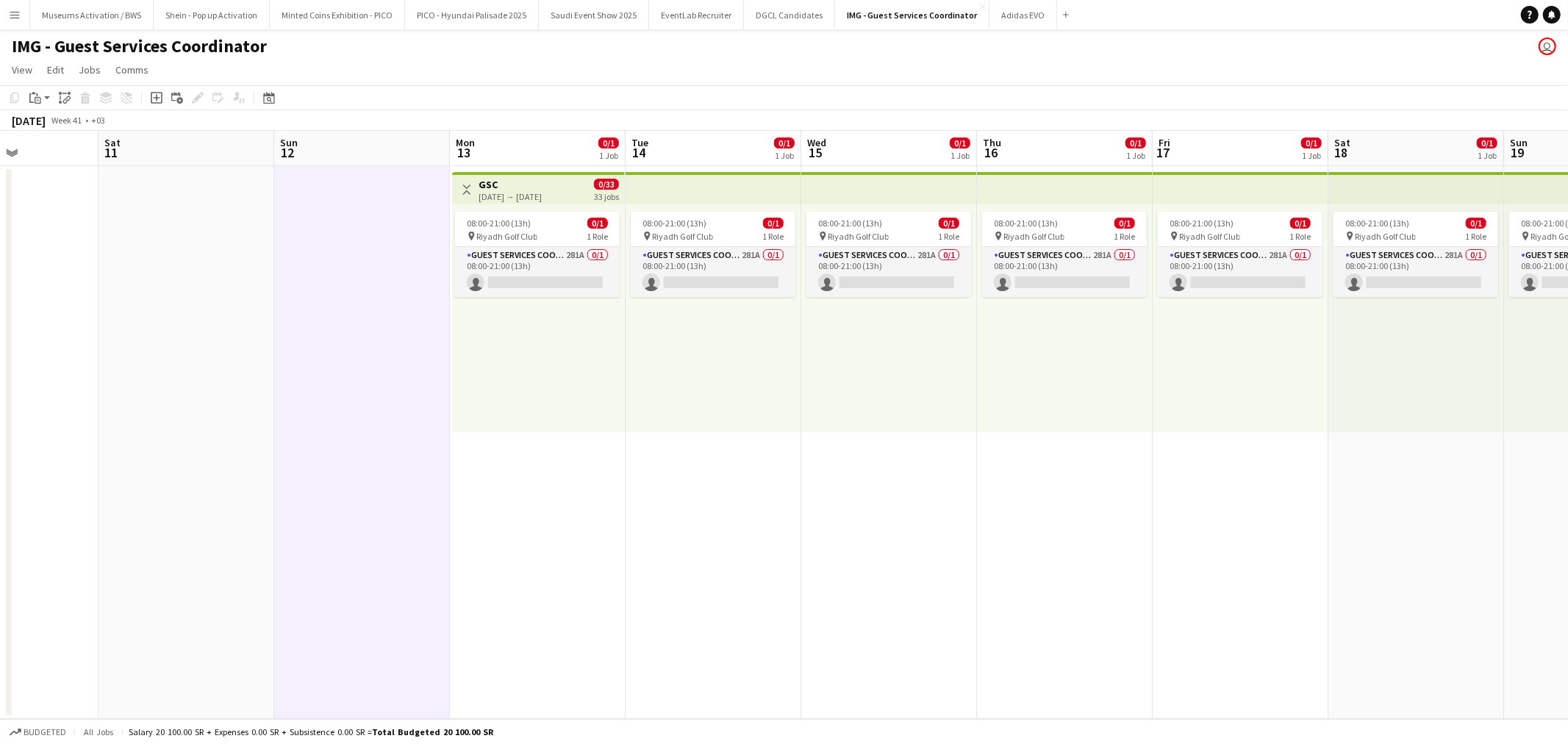
click at [519, 373] on div "08:00-21:00 (13h) 0/1 pin Riyadh Golf Club 1 Role Guest Services Coordinator 28…" at bounding box center [538, 318] width 173 height 228
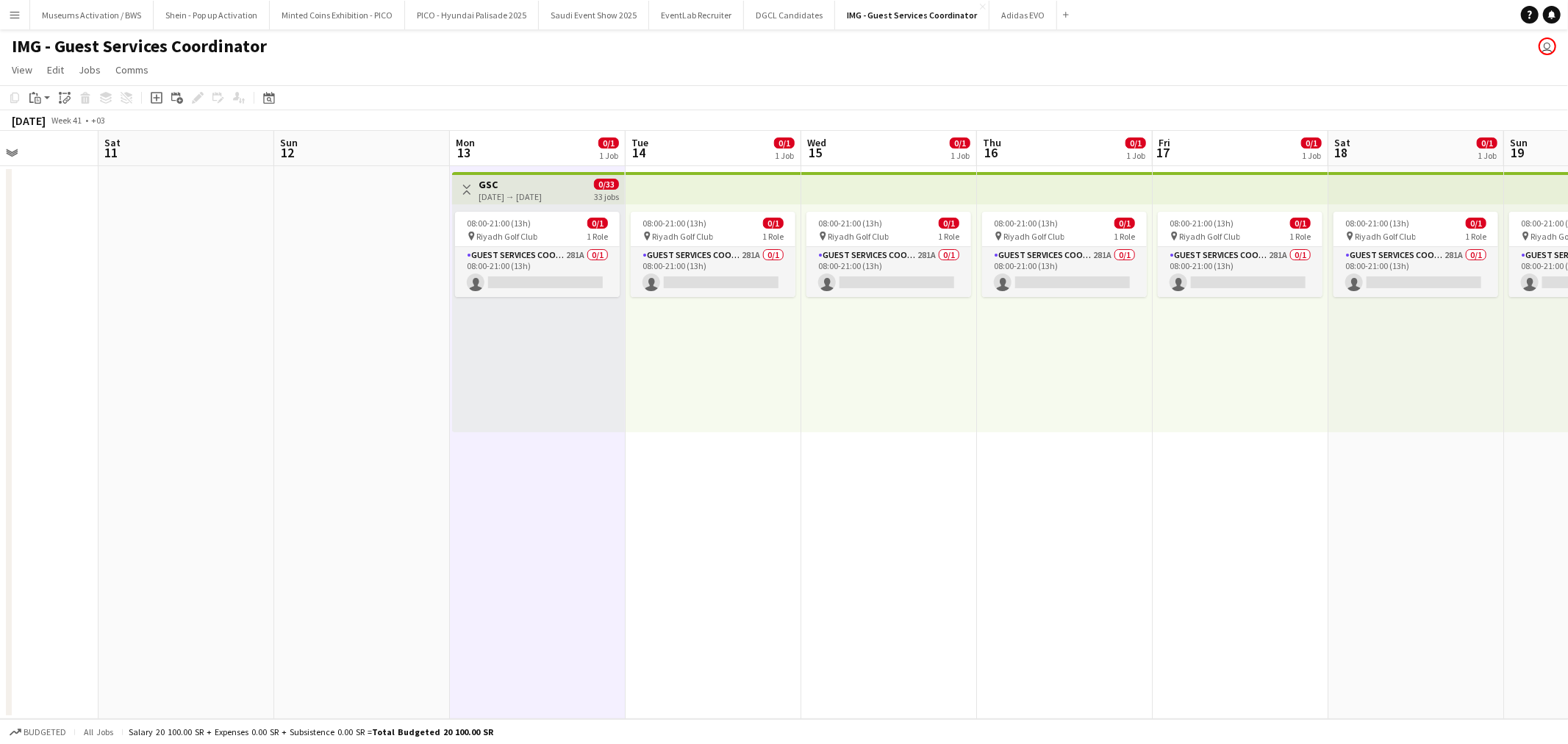
click at [542, 186] on h3 "GSC" at bounding box center [510, 184] width 63 height 13
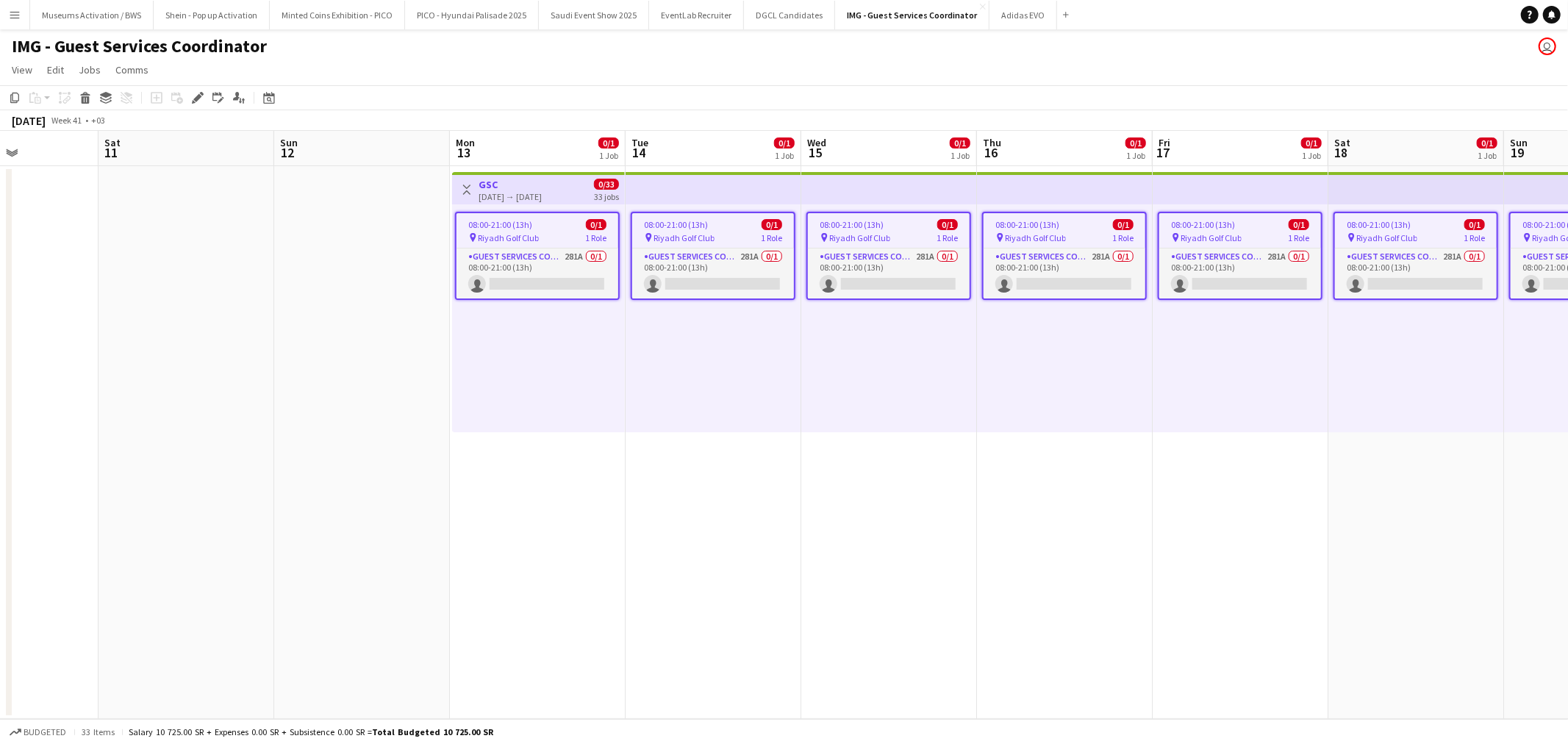
click at [388, 338] on app-date-cell at bounding box center [362, 442] width 175 height 553
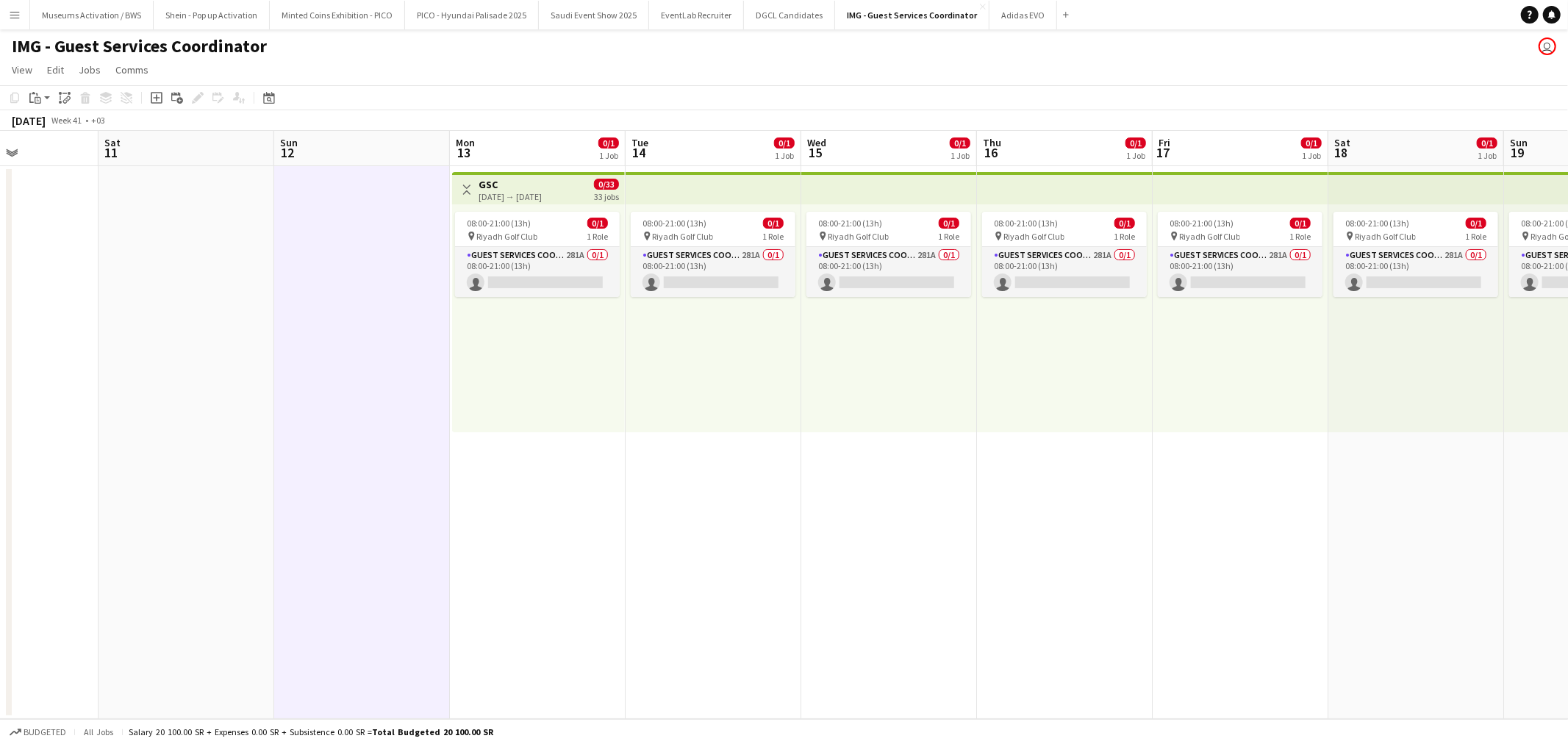
click at [534, 191] on div "[DATE] → [DATE]" at bounding box center [510, 196] width 63 height 11
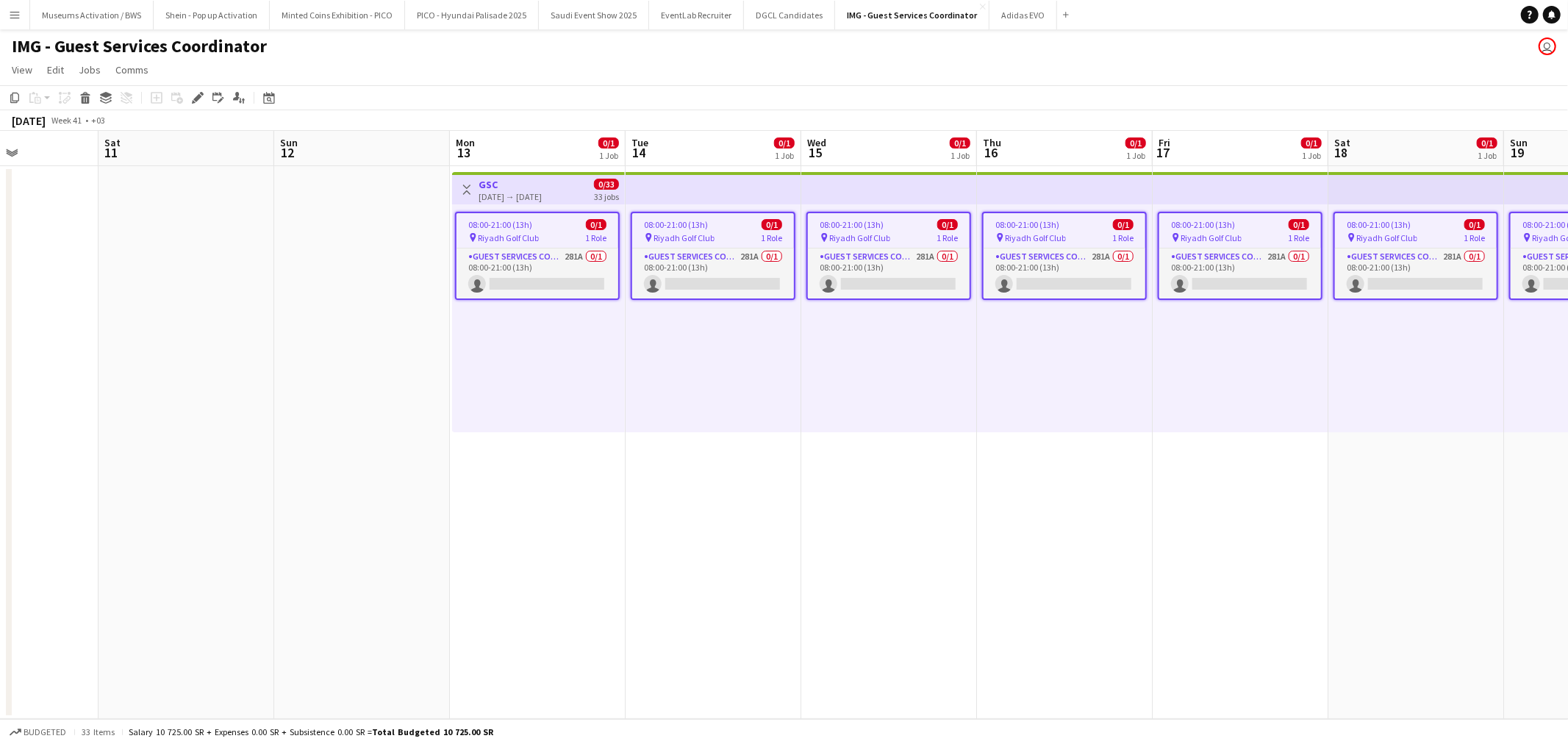
click at [522, 386] on app-calendar-viewport "Wed 8 Thu 9 Fri 10 Sat 11 Sun 12 Mon 13 0/1 1 Job Tue 14 0/1 1 Job Wed 15 0/1 1…" at bounding box center [784, 424] width 1568 height 588
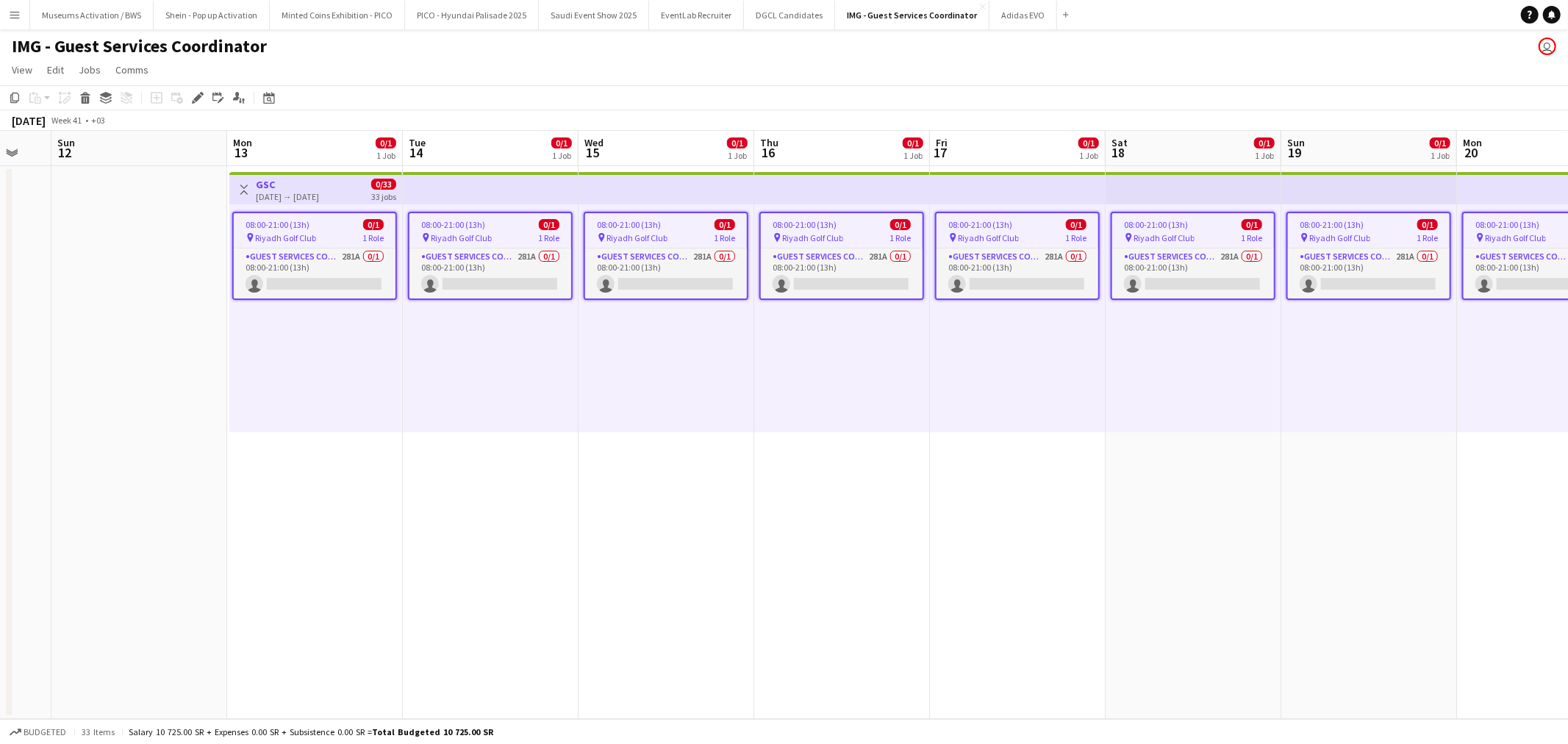
click at [518, 419] on app-calendar-viewport "Thu 9 Fri 10 Sat 11 Sun 12 Mon 13 0/1 1 Job Tue 14 0/1 1 Job Wed 15 0/1 1 Job T…" at bounding box center [784, 424] width 1568 height 588
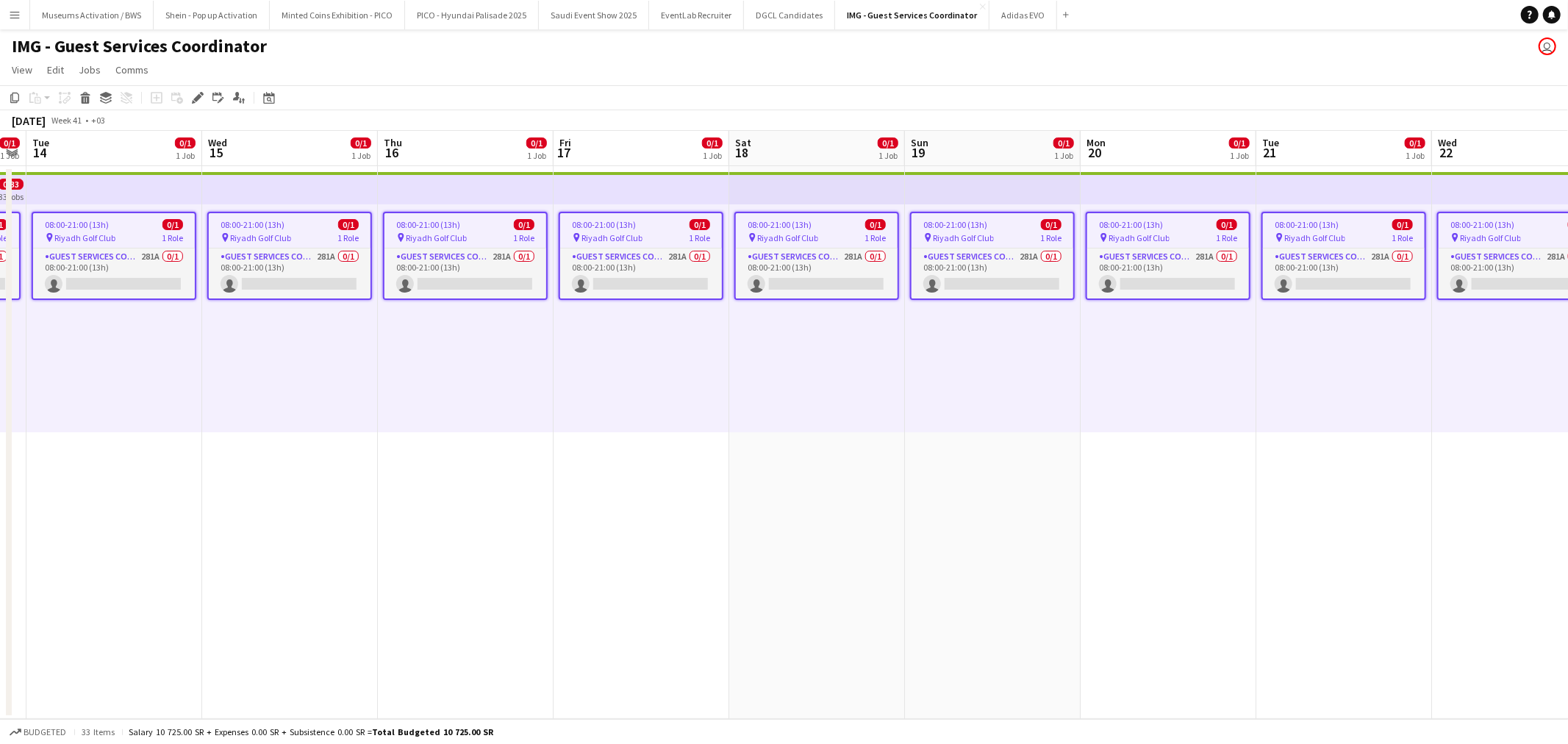
click at [228, 436] on app-calendar-viewport "Sat 11 Sun 12 Mon 13 0/1 1 Job Tue 14 0/1 1 Job Wed 15 0/1 1 Job Thu 16 0/1 1 J…" at bounding box center [784, 424] width 1568 height 588
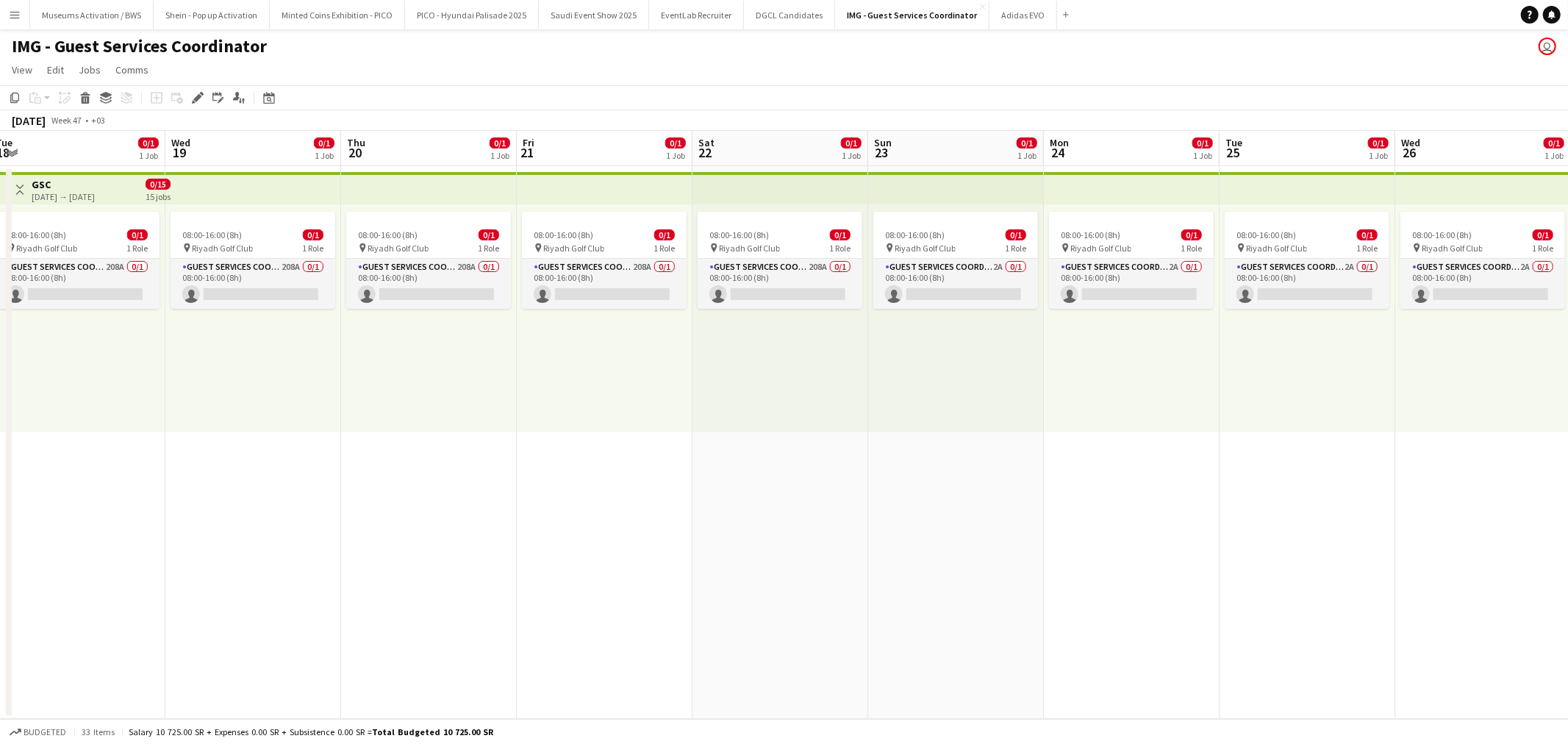
scroll to position [0, 538]
click at [1039, 174] on app-top-bar at bounding box center [955, 188] width 175 height 32
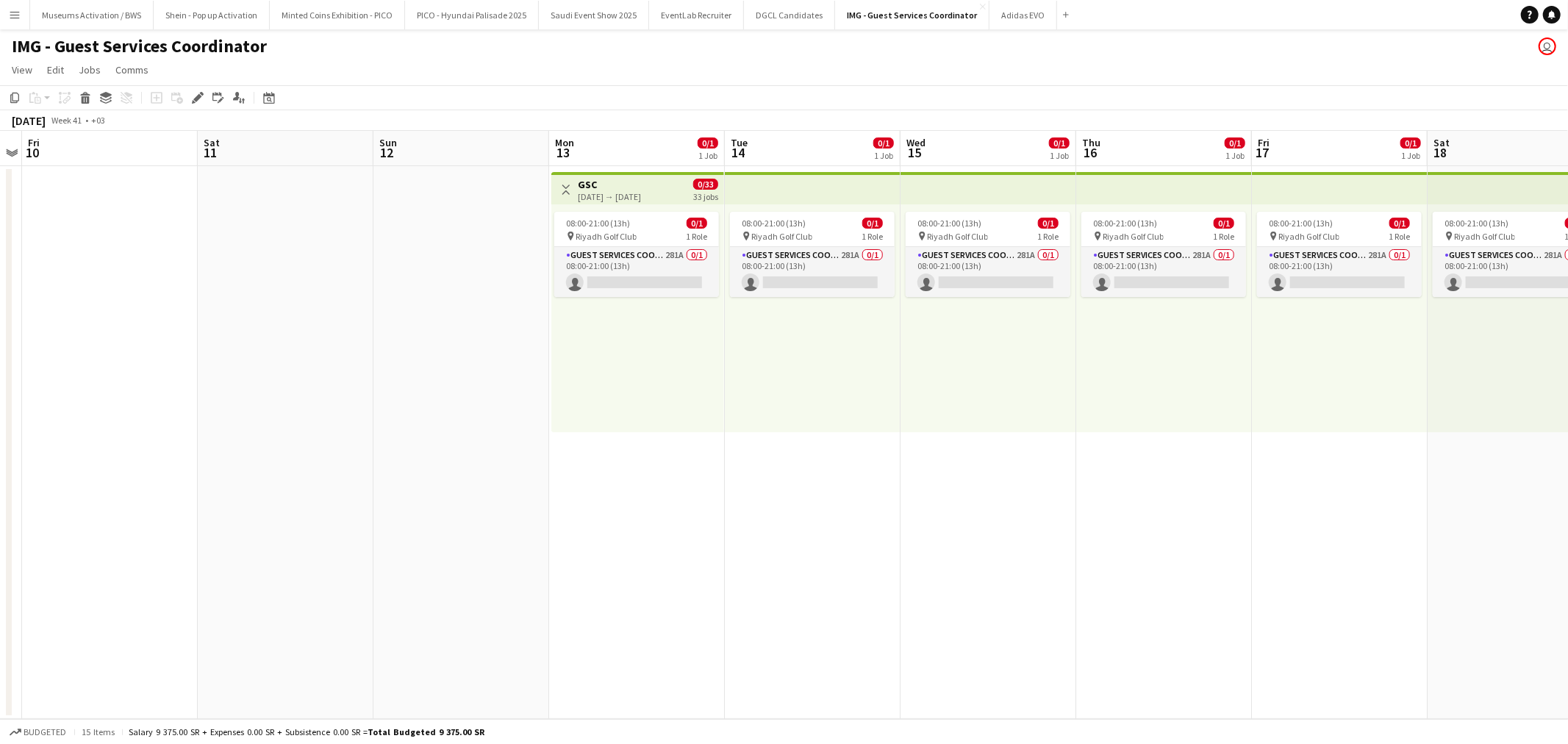
scroll to position [0, 504]
click at [692, 371] on div "08:00-21:00 (13h) 0/1 pin Riyadh Golf Club 1 Role Guest Services Coordinator 28…" at bounding box center [638, 318] width 173 height 228
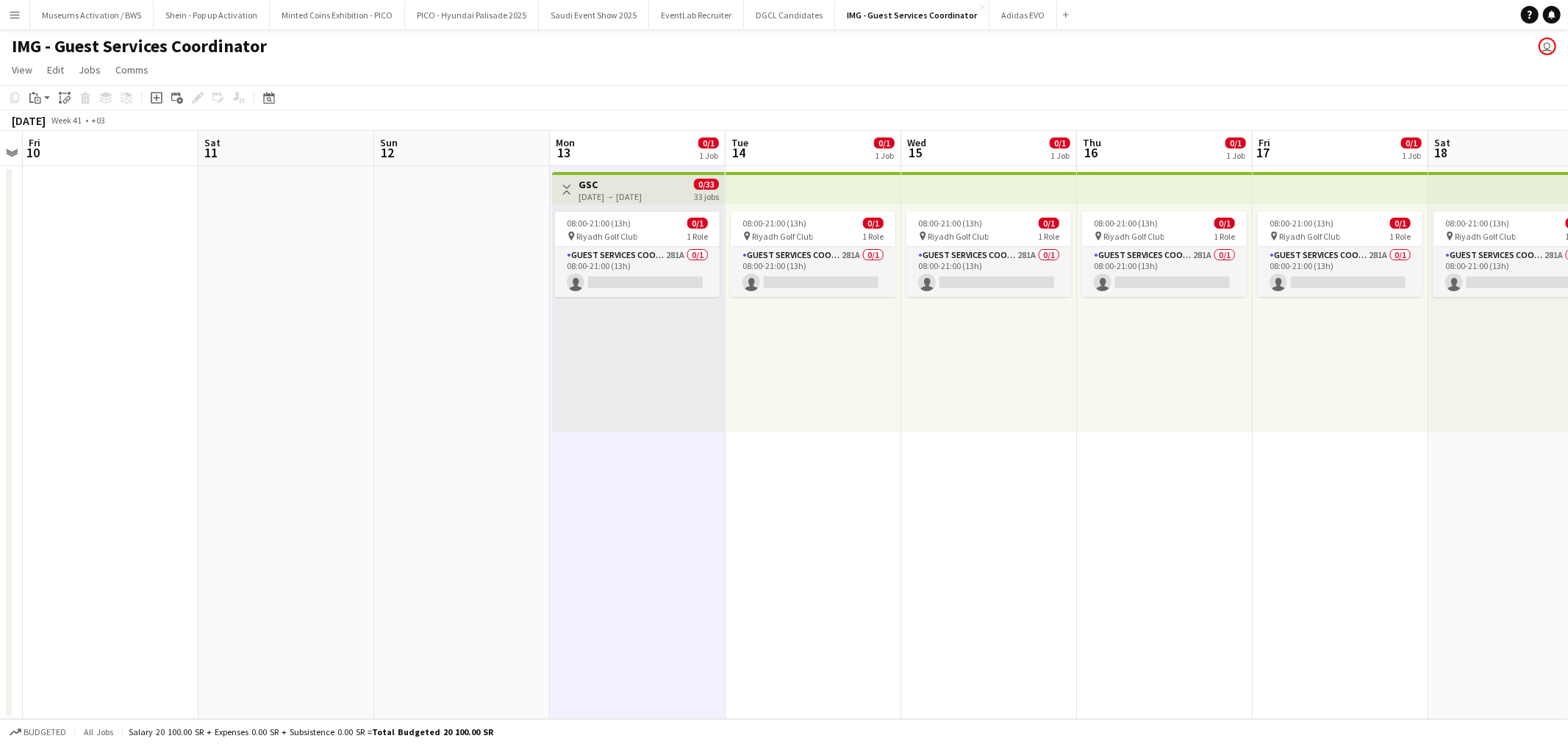
click at [519, 391] on app-date-cell at bounding box center [462, 442] width 175 height 553
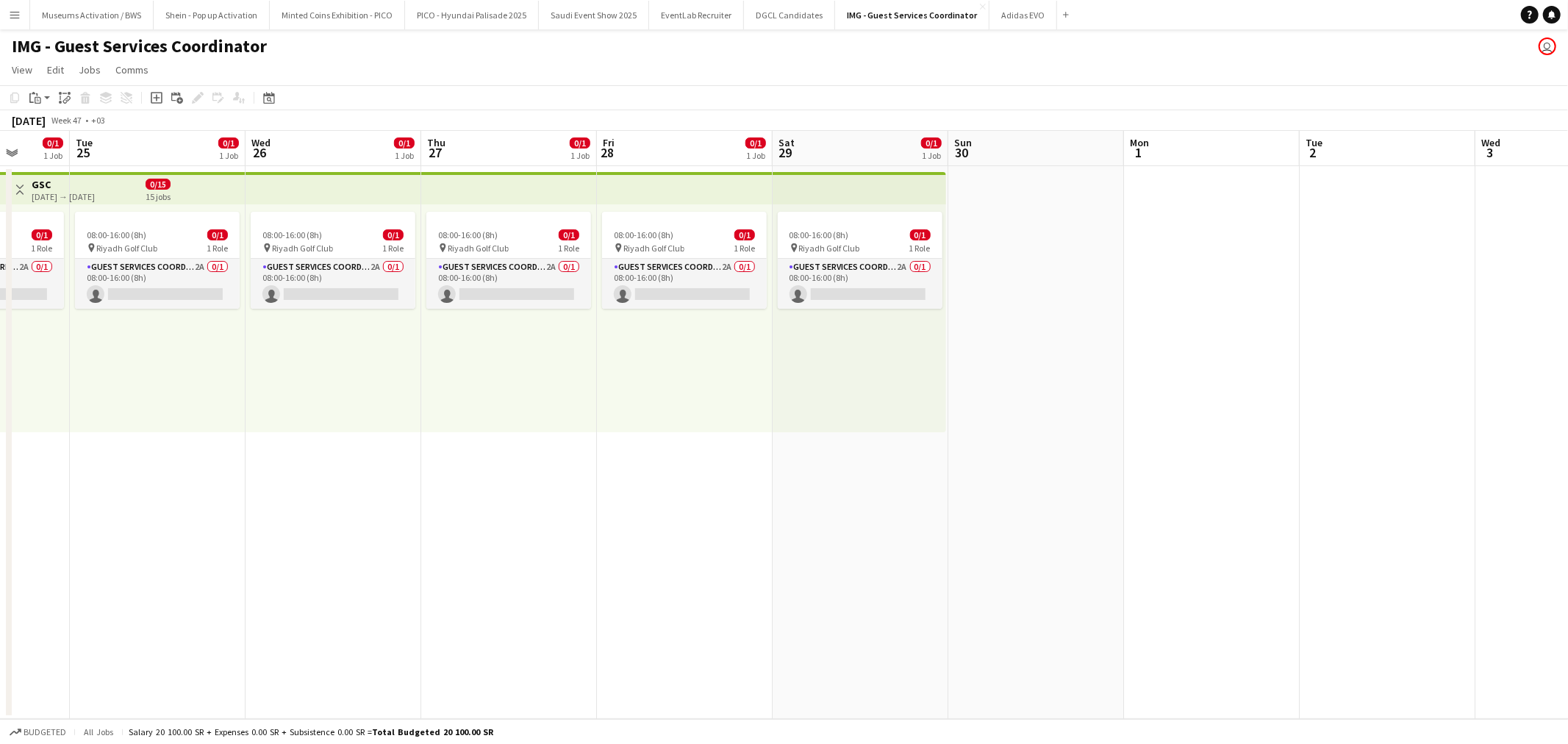
scroll to position [0, 458]
click at [895, 376] on div "08:00-16:00 (8h) 0/1 pin Riyadh Golf Club 1 Role Guest Services Coordinator 2A …" at bounding box center [859, 318] width 174 height 228
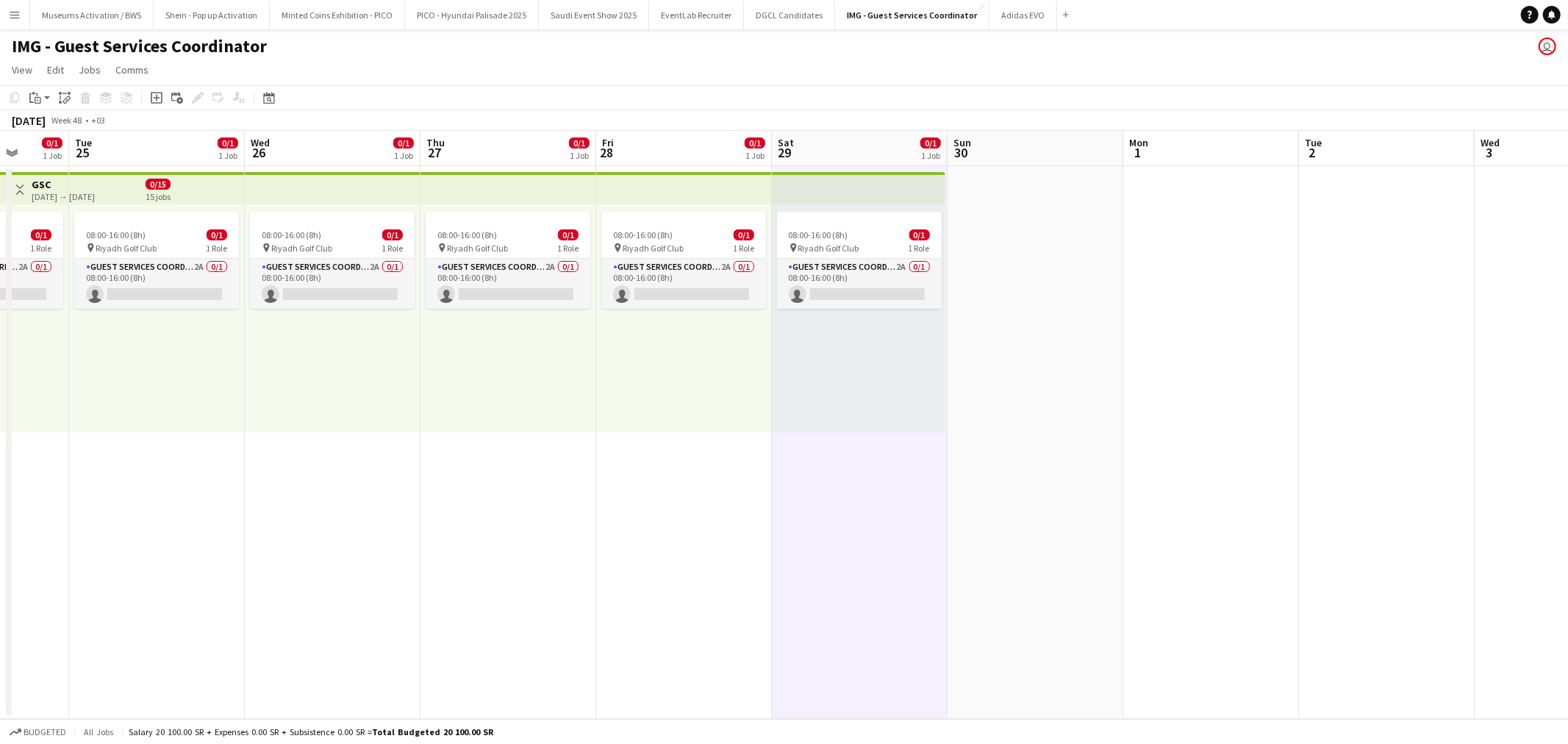
click at [891, 384] on div "08:00-16:00 (8h) 0/1 pin Riyadh Golf Club 1 Role Guest Services Coordinator 2A …" at bounding box center [859, 318] width 174 height 228
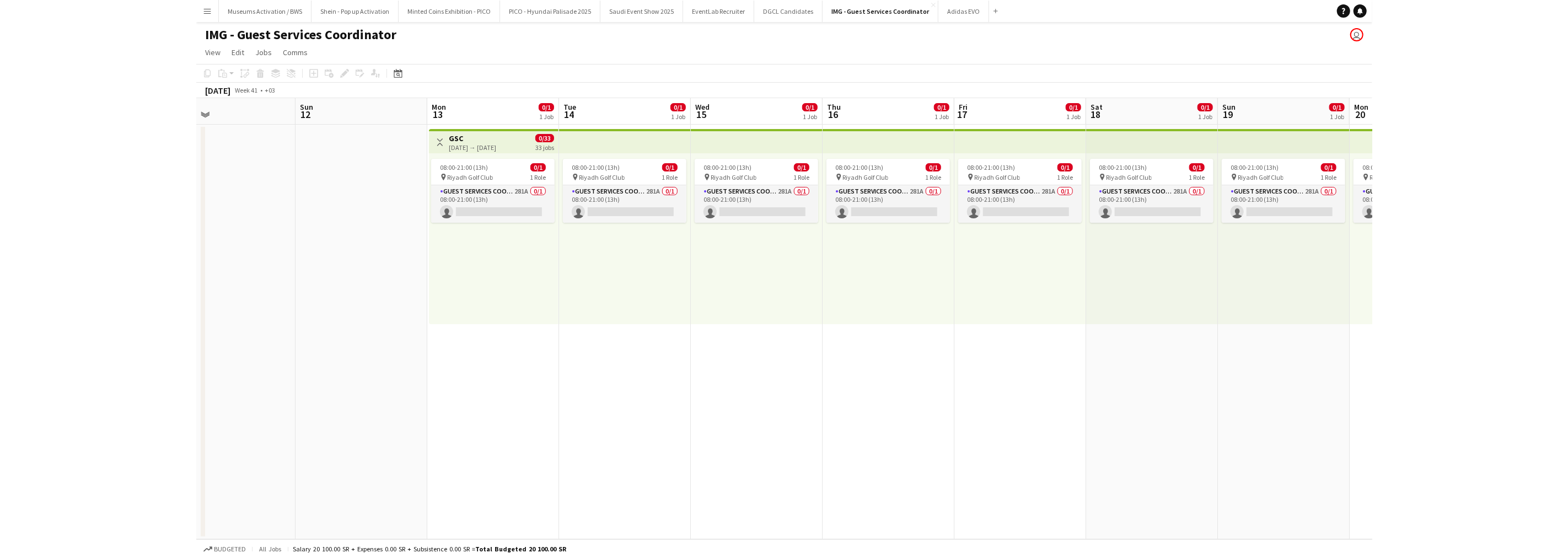
scroll to position [0, 295]
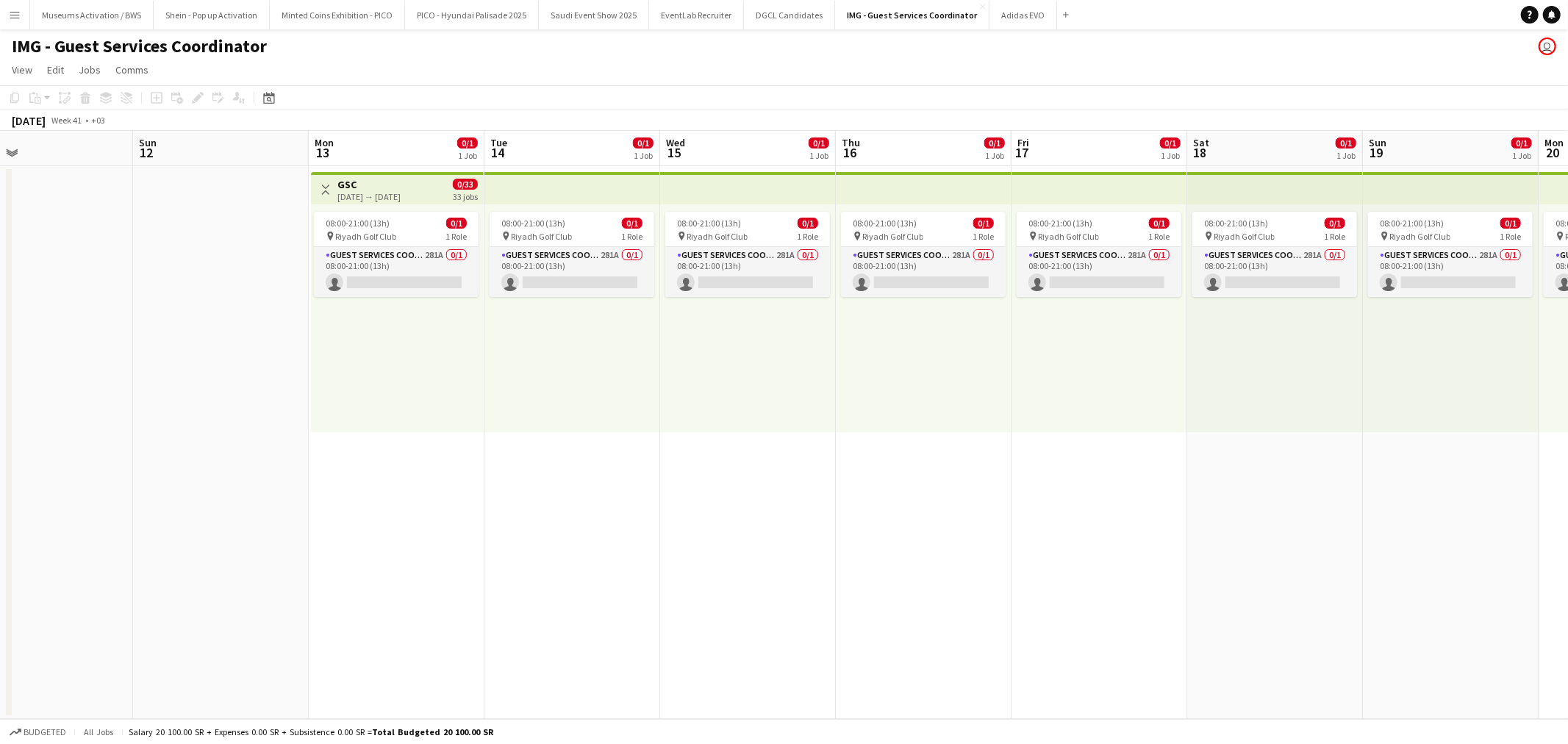
click at [407, 327] on div "08:00-21:00 (13h) 0/1 pin Riyadh Golf Club 1 Role Guest Services Coordinator 28…" at bounding box center [397, 318] width 173 height 228
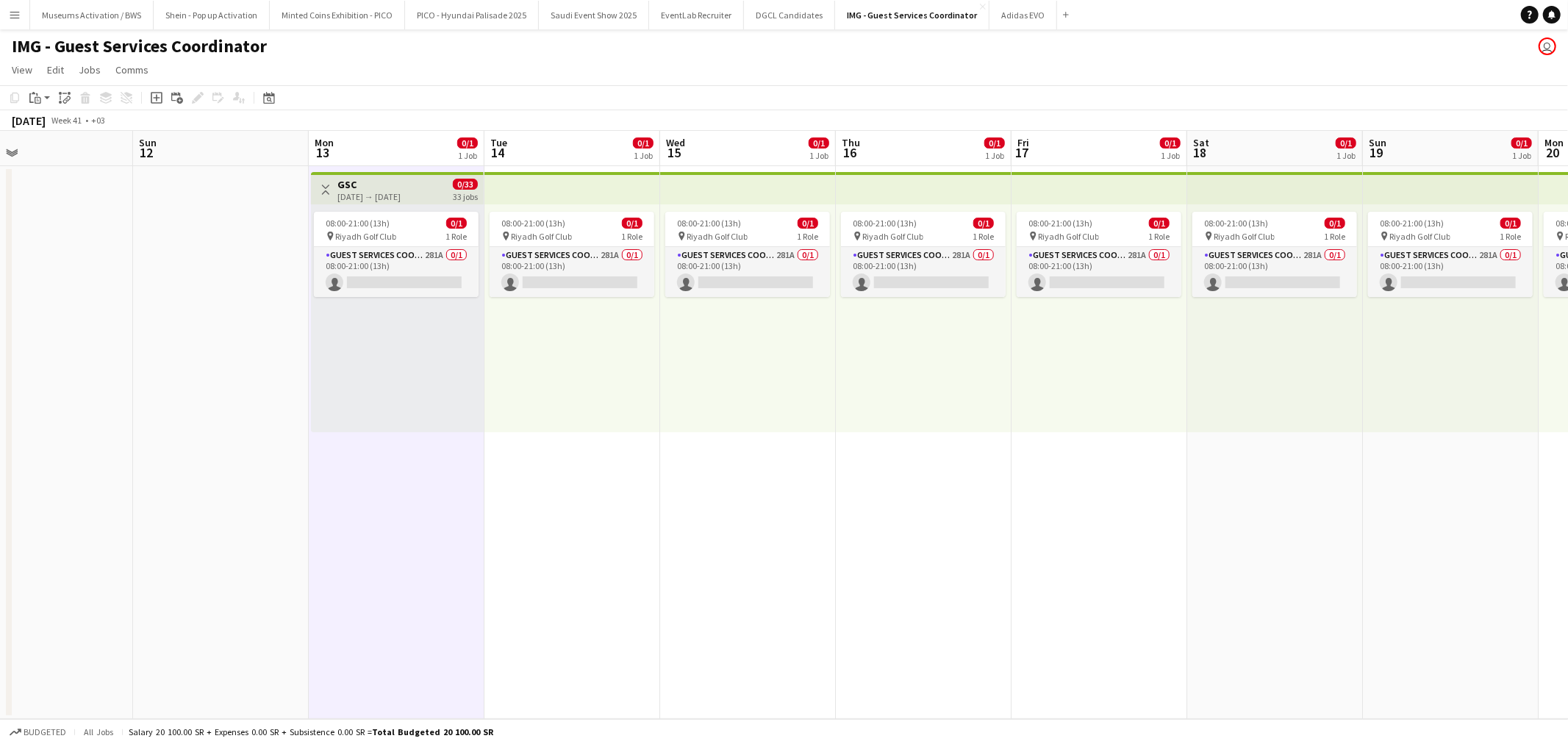
click at [152, 325] on app-date-cell at bounding box center [221, 442] width 175 height 553
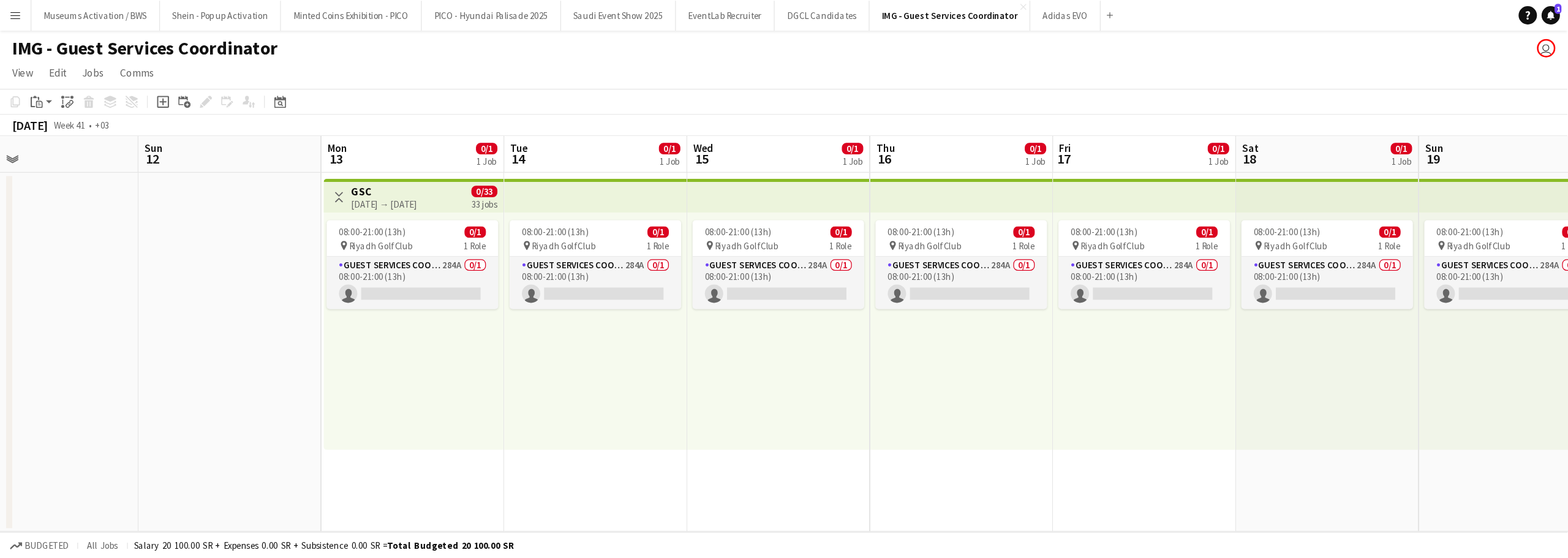
scroll to position [0, 328]
